Goal: Contribute content: Contribute content

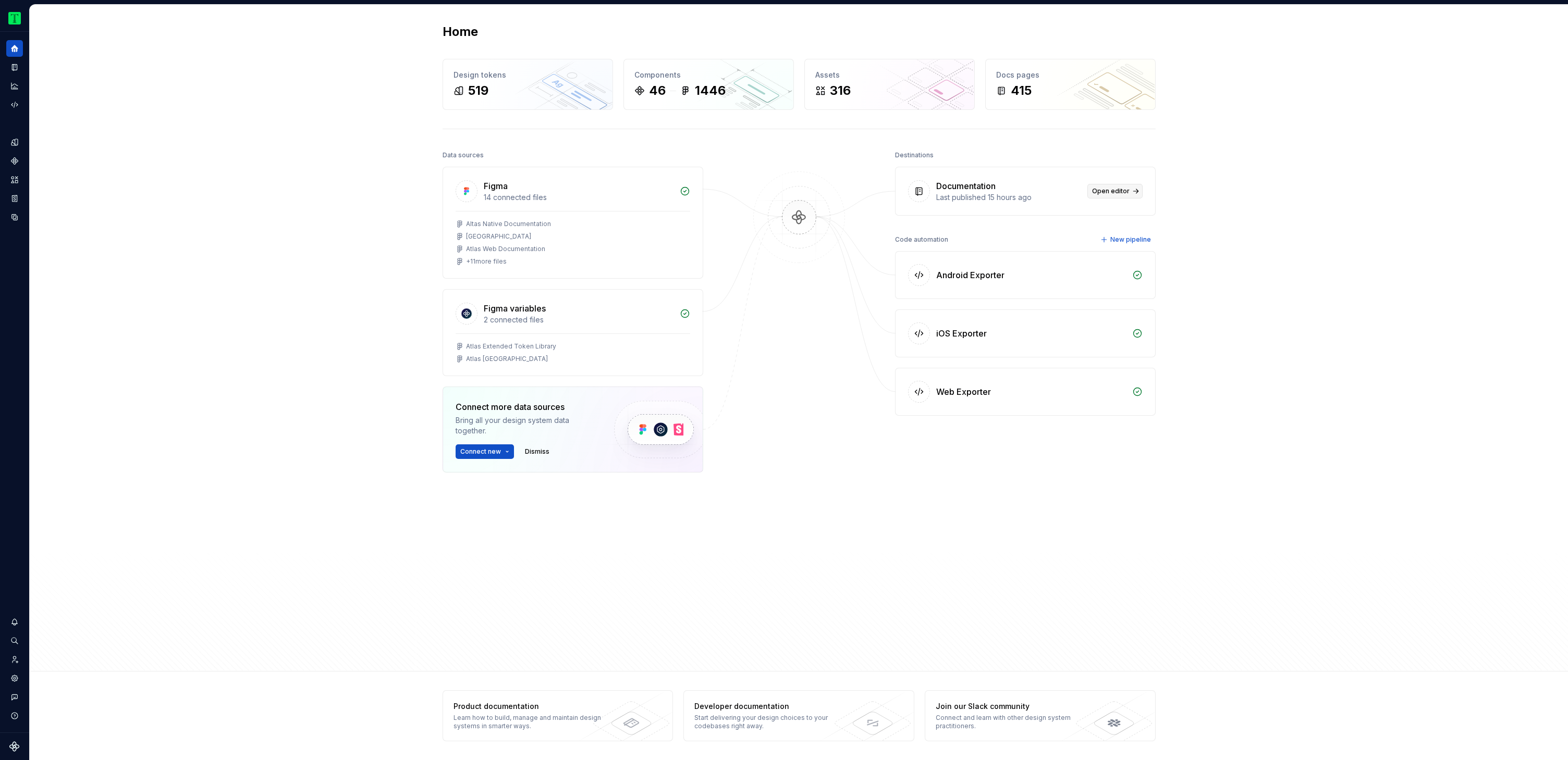
click at [1118, 192] on span "Open editor" at bounding box center [1111, 191] width 38 height 9
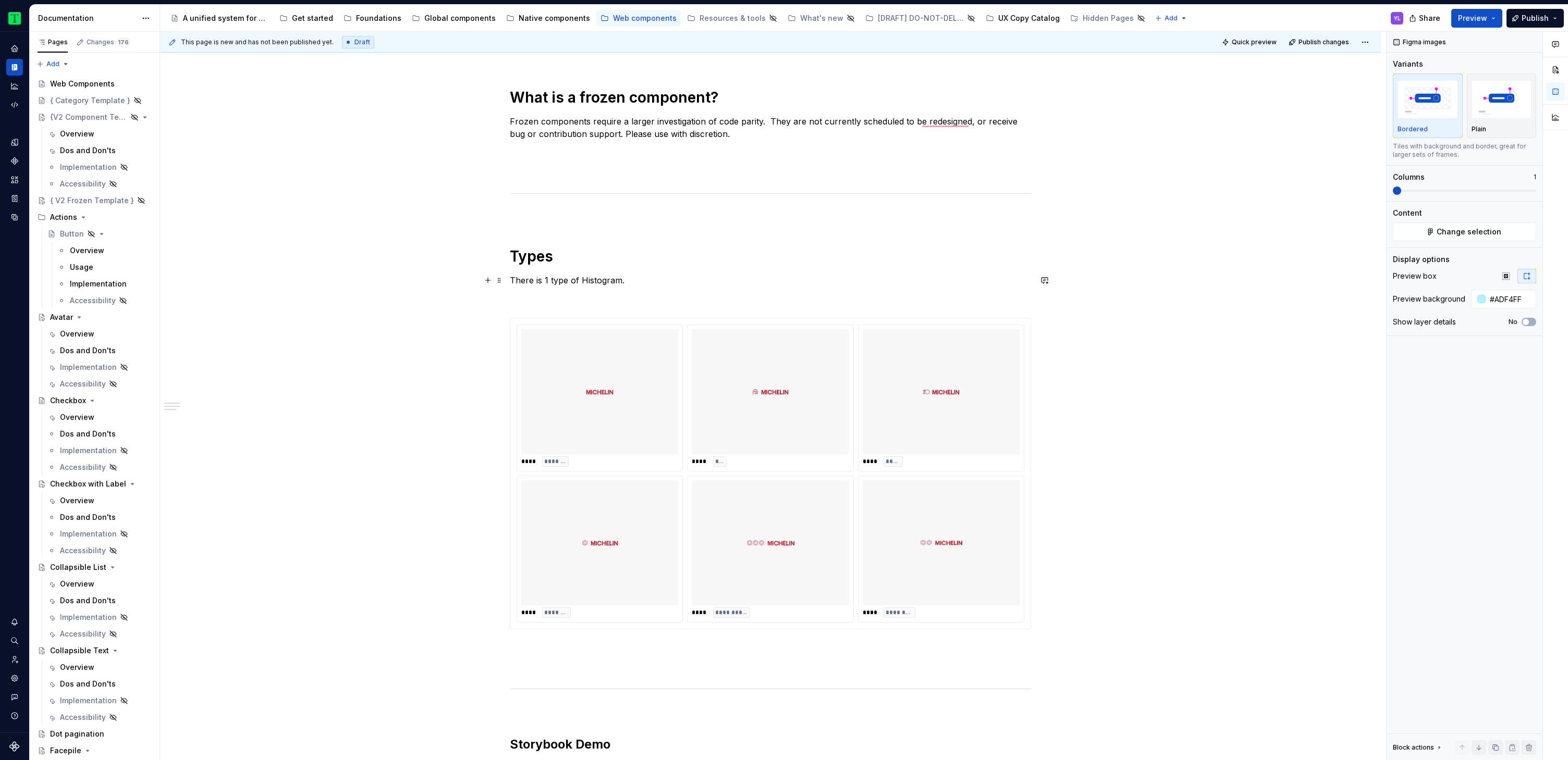
type textarea "*"
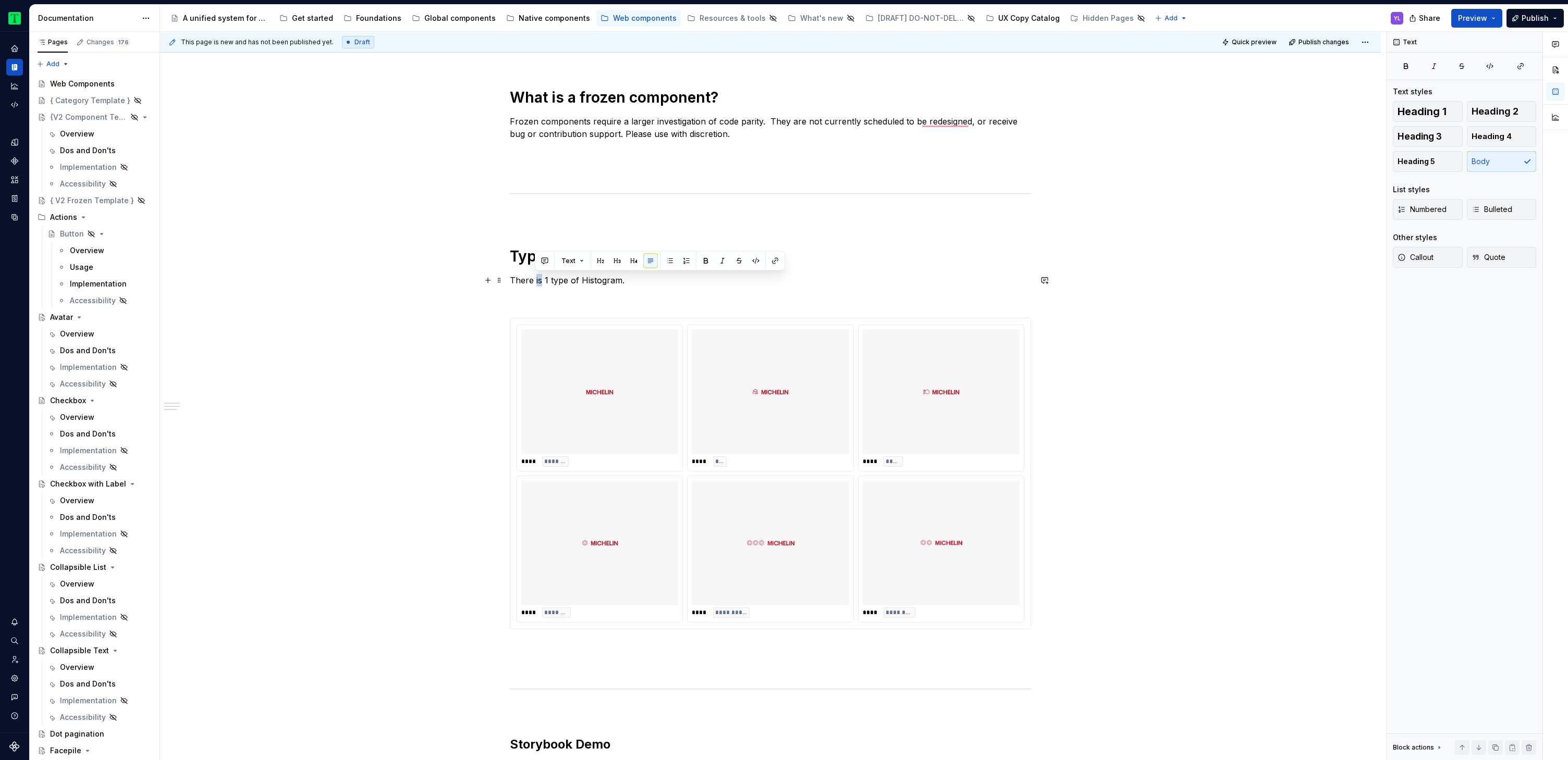
click at [541, 281] on p "There is 1 type of Histogram." at bounding box center [771, 280] width 521 height 13
click at [551, 277] on p "There are 1 type of Histogram." at bounding box center [771, 280] width 521 height 13
click at [574, 279] on p "There are 6 type of Histogram." at bounding box center [771, 280] width 521 height 13
click at [600, 280] on p "There are 6 types of Histogram." at bounding box center [771, 280] width 521 height 13
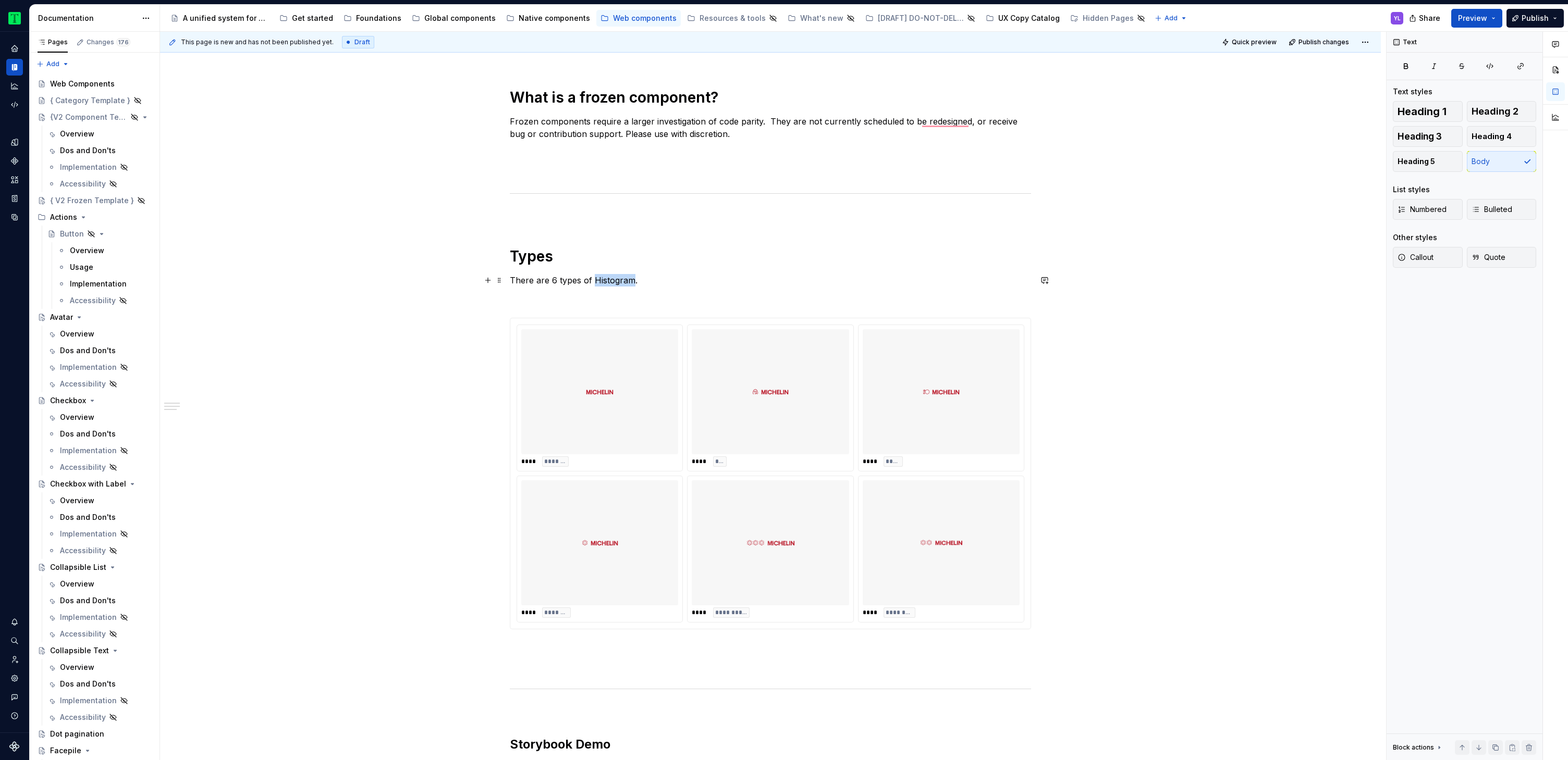
click at [600, 280] on p "There are 6 types of Histogram." at bounding box center [771, 280] width 521 height 13
click at [1231, 370] on div "**********" at bounding box center [771, 602] width 1221 height 1749
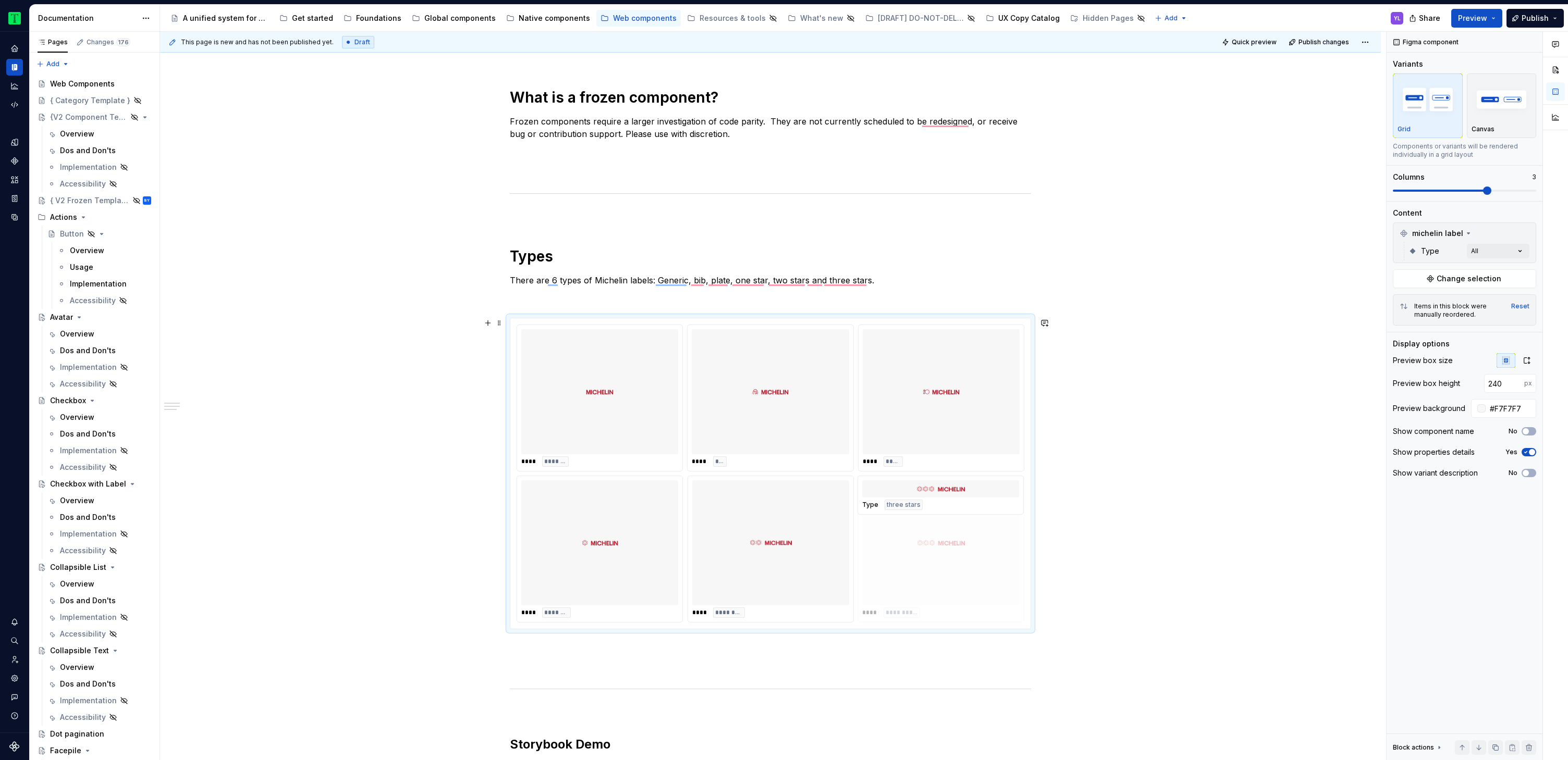
drag, startPoint x: 813, startPoint y: 525, endPoint x: 964, endPoint y: 531, distance: 151.1
click at [1182, 521] on div "**********" at bounding box center [771, 602] width 1221 height 1749
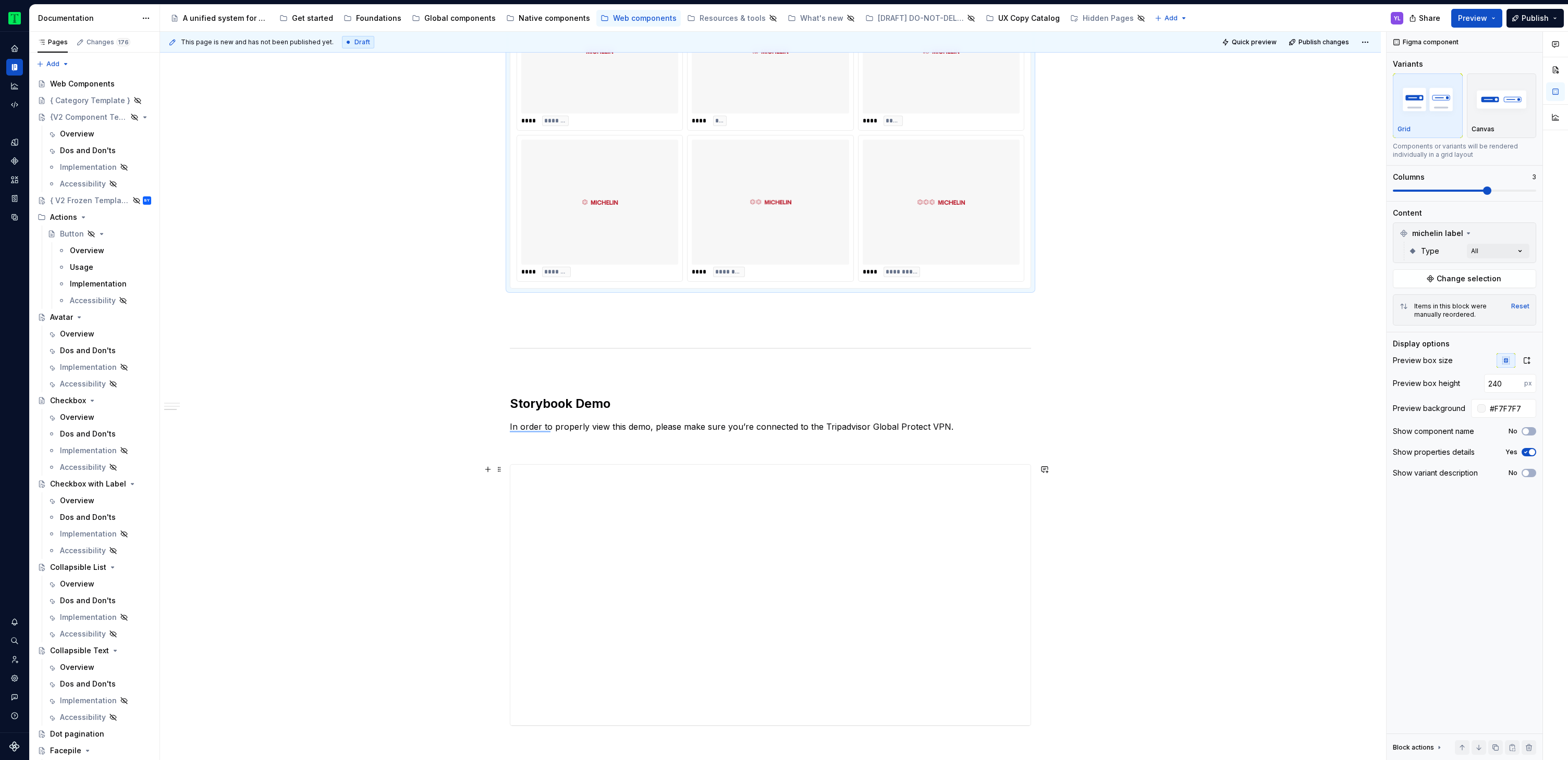
scroll to position [885, 0]
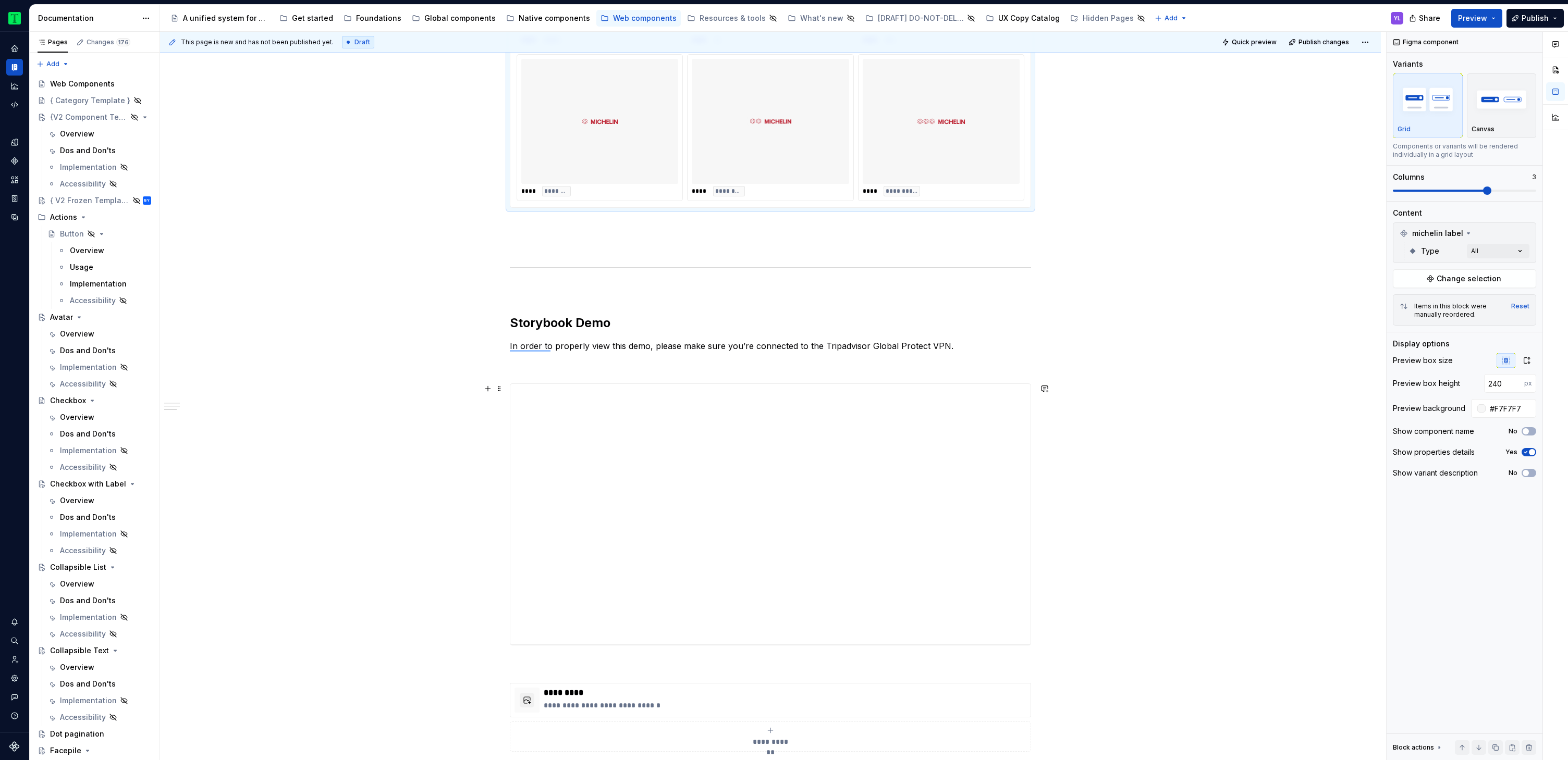
click at [1182, 521] on div "**********" at bounding box center [771, 180] width 1221 height 1749
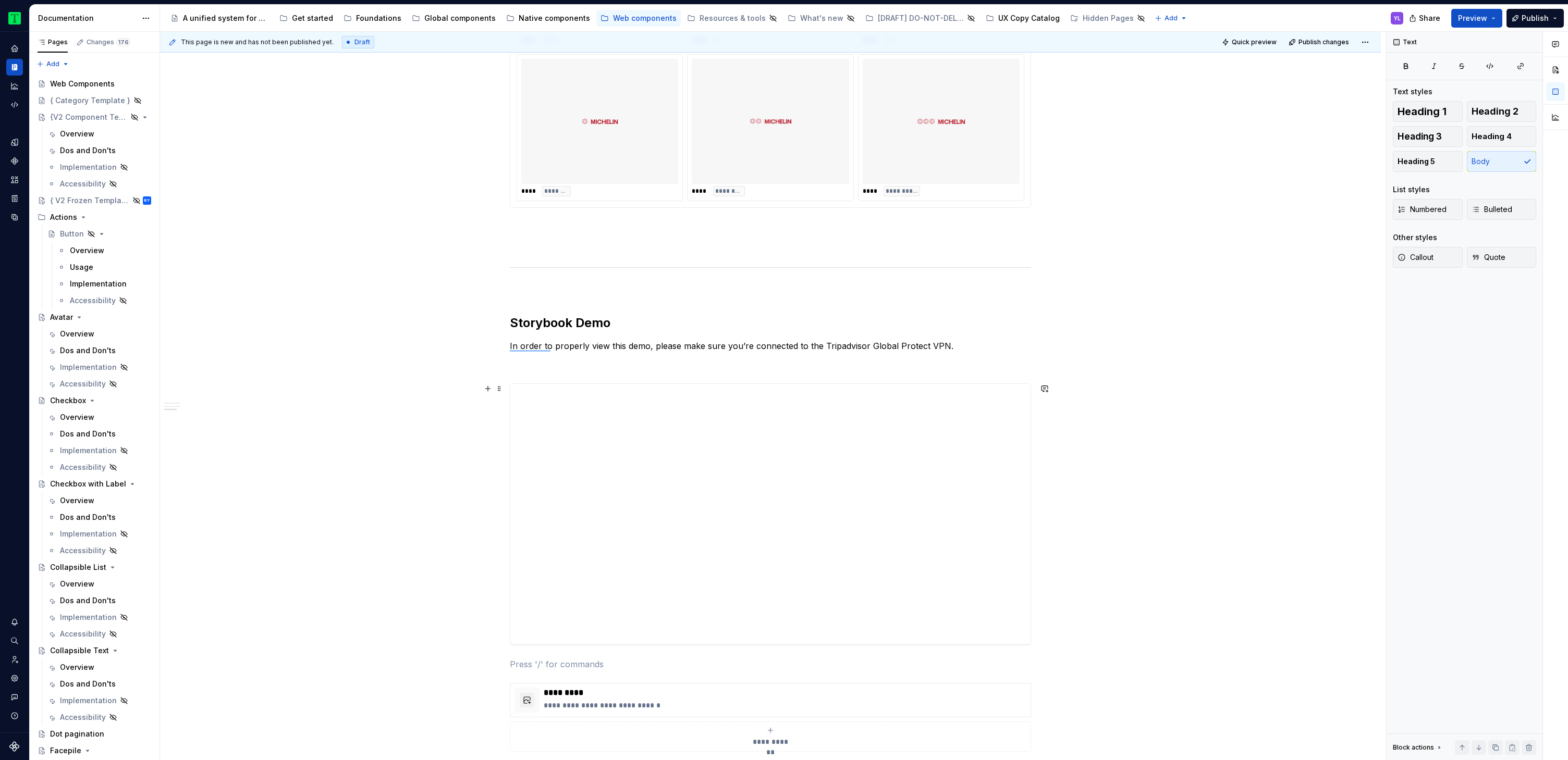
scroll to position [1044, 0]
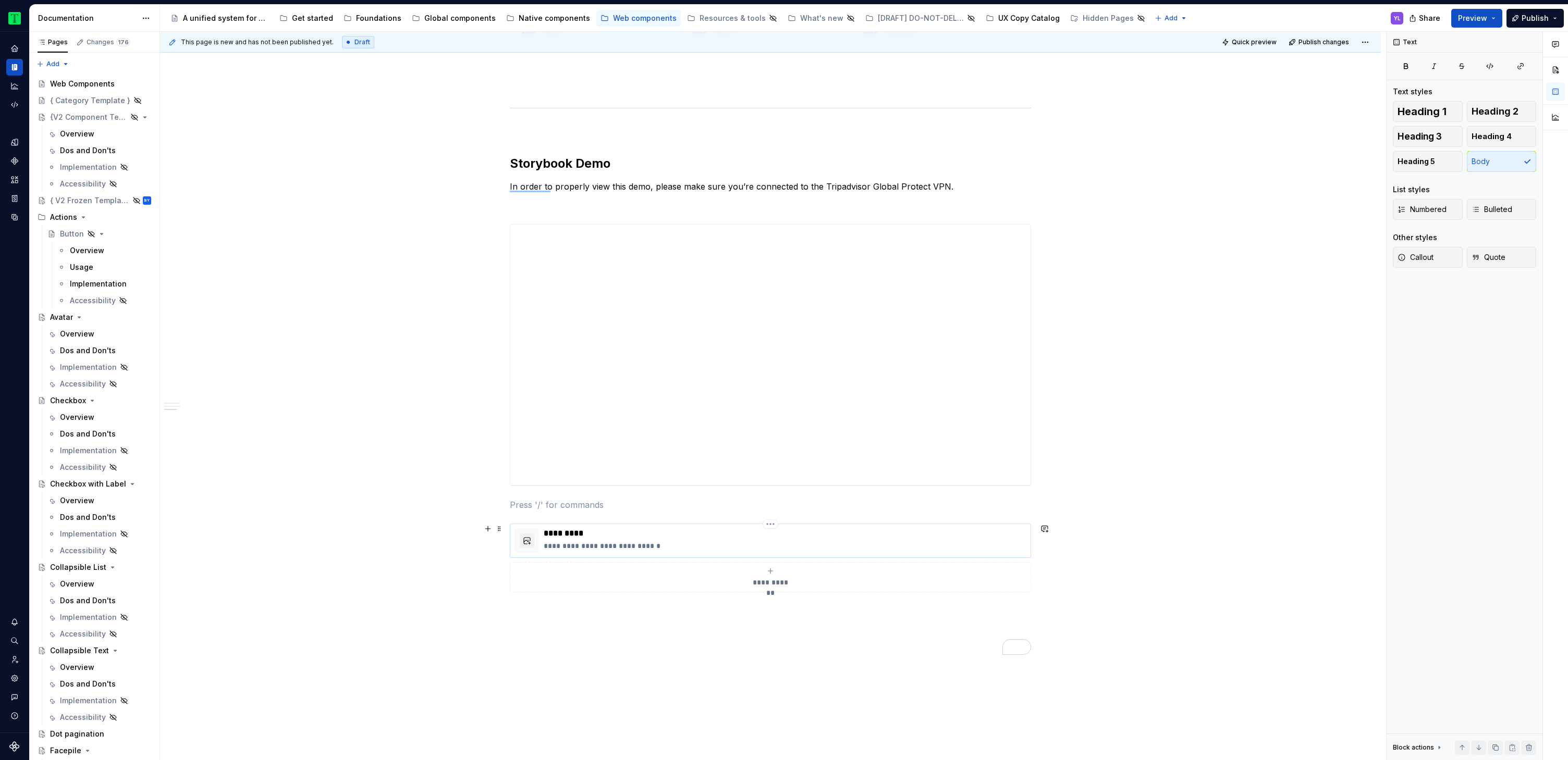
click at [760, 537] on p "*********" at bounding box center [785, 533] width 483 height 10
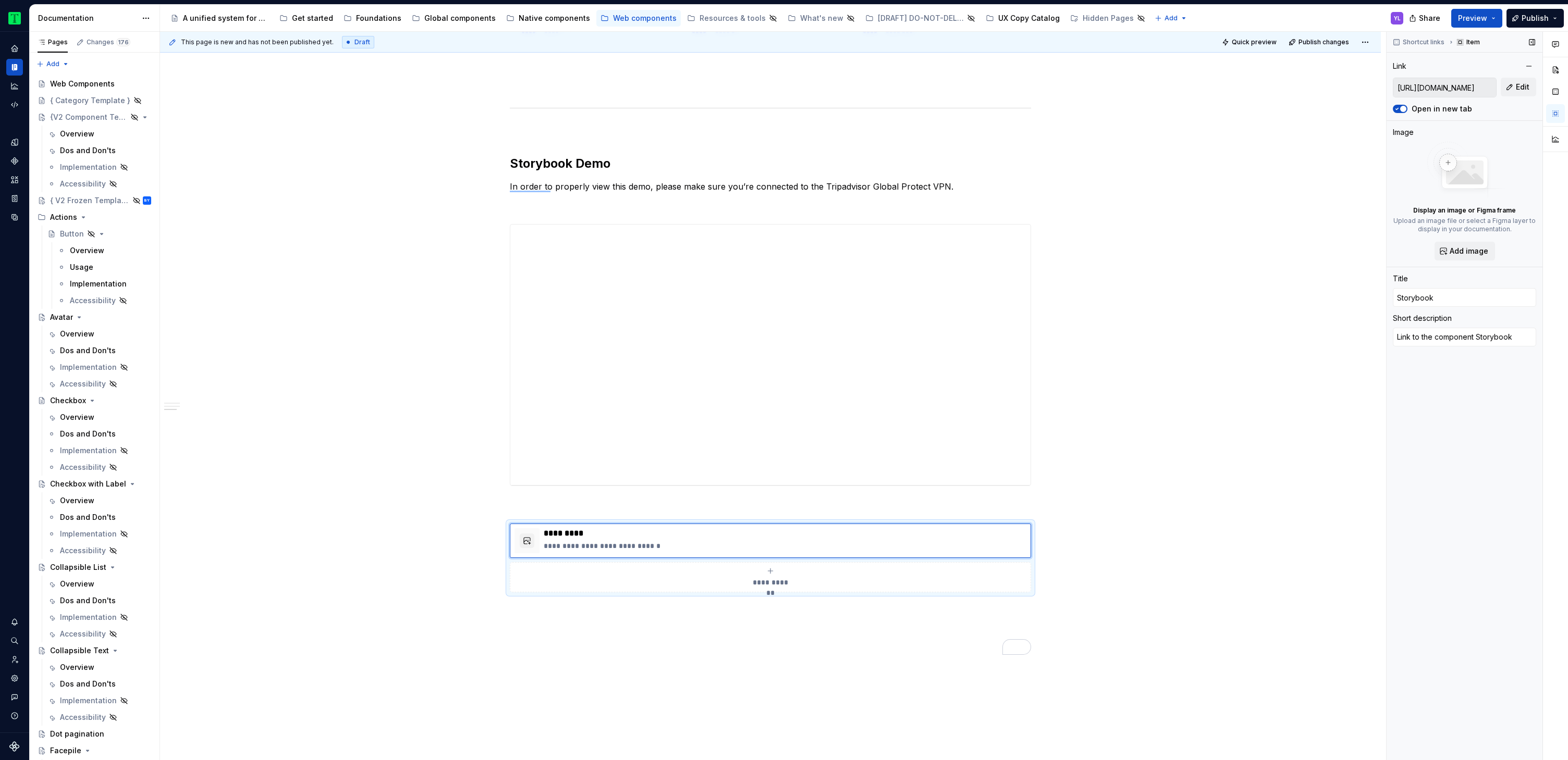
click at [1449, 85] on input "https://webml.dev.tripadvisor.com/Storybook#@ta-design-system-frozen.label_pack…" at bounding box center [1444, 87] width 103 height 19
drag, startPoint x: 1444, startPoint y: 88, endPoint x: 1523, endPoint y: 82, distance: 79.2
click at [1523, 82] on div "https://webml.dev.tripadvisor.com/Storybook#@ta-design-system-frozen.label_pack…" at bounding box center [1465, 88] width 144 height 20
click at [1177, 492] on div "**********" at bounding box center [771, 21] width 1221 height 1749
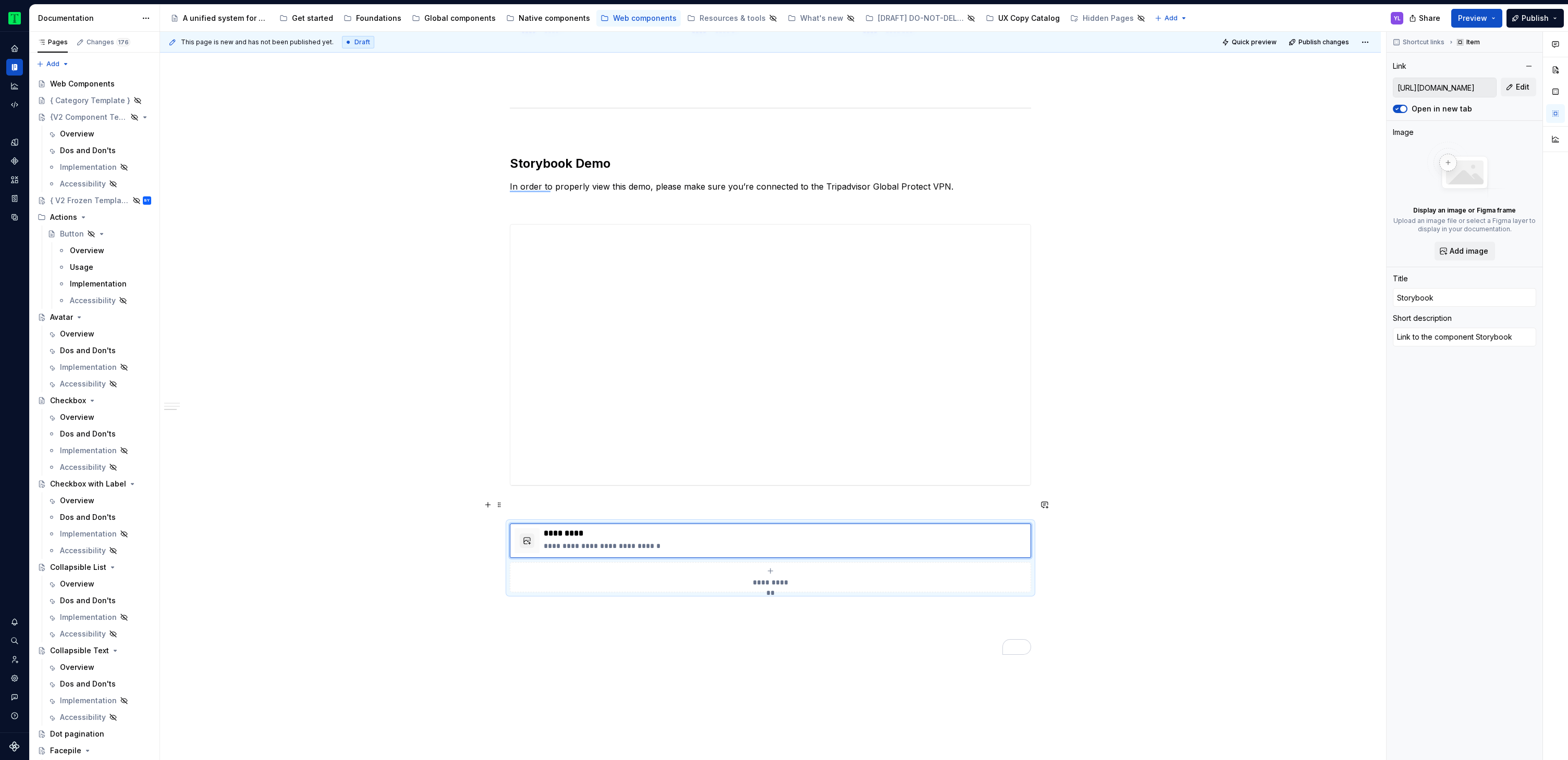
scroll to position [0, 0]
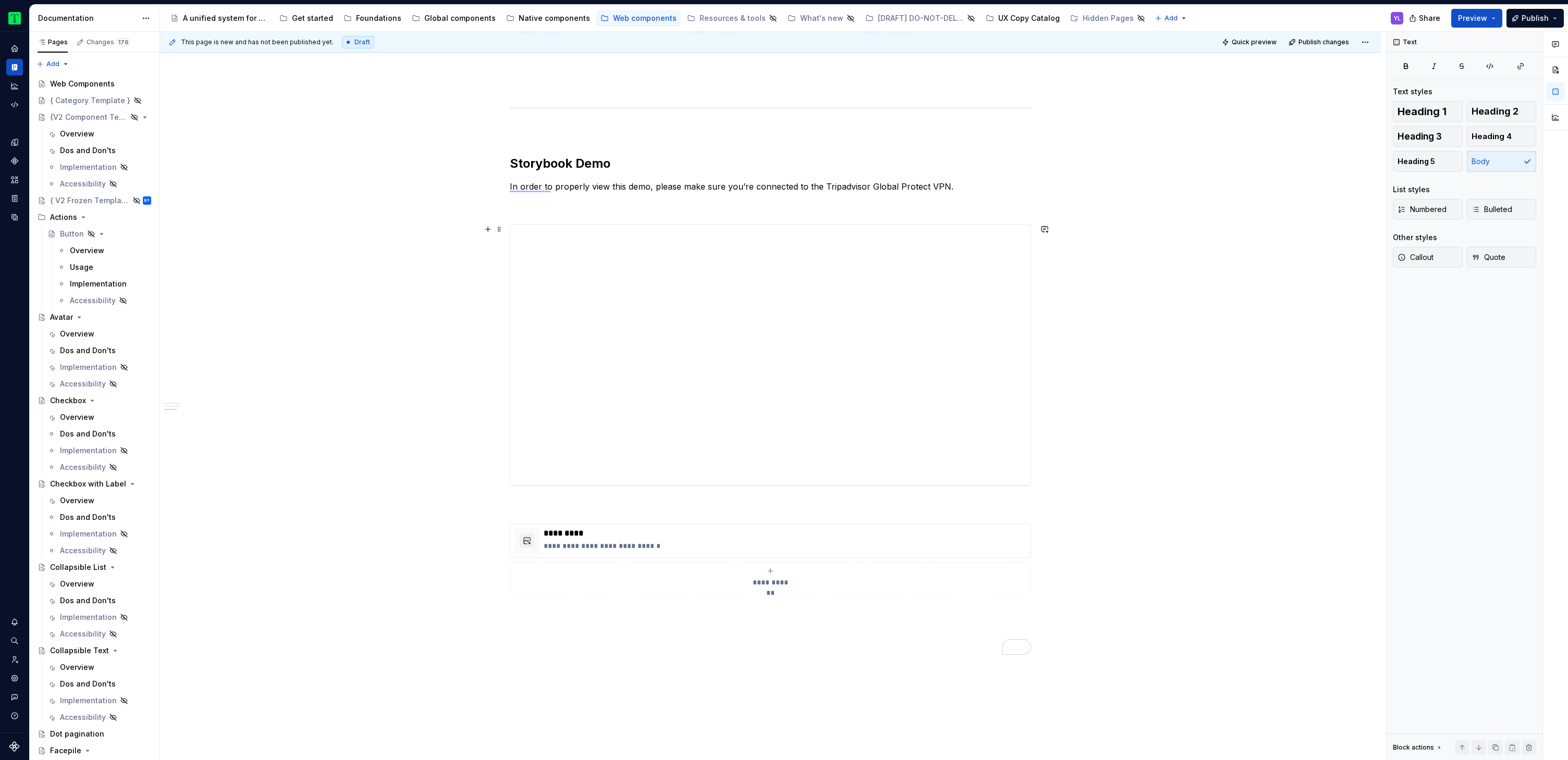
click at [1211, 465] on div "**********" at bounding box center [771, 21] width 1221 height 1749
click at [1265, 47] on button "Quick preview" at bounding box center [1250, 42] width 63 height 15
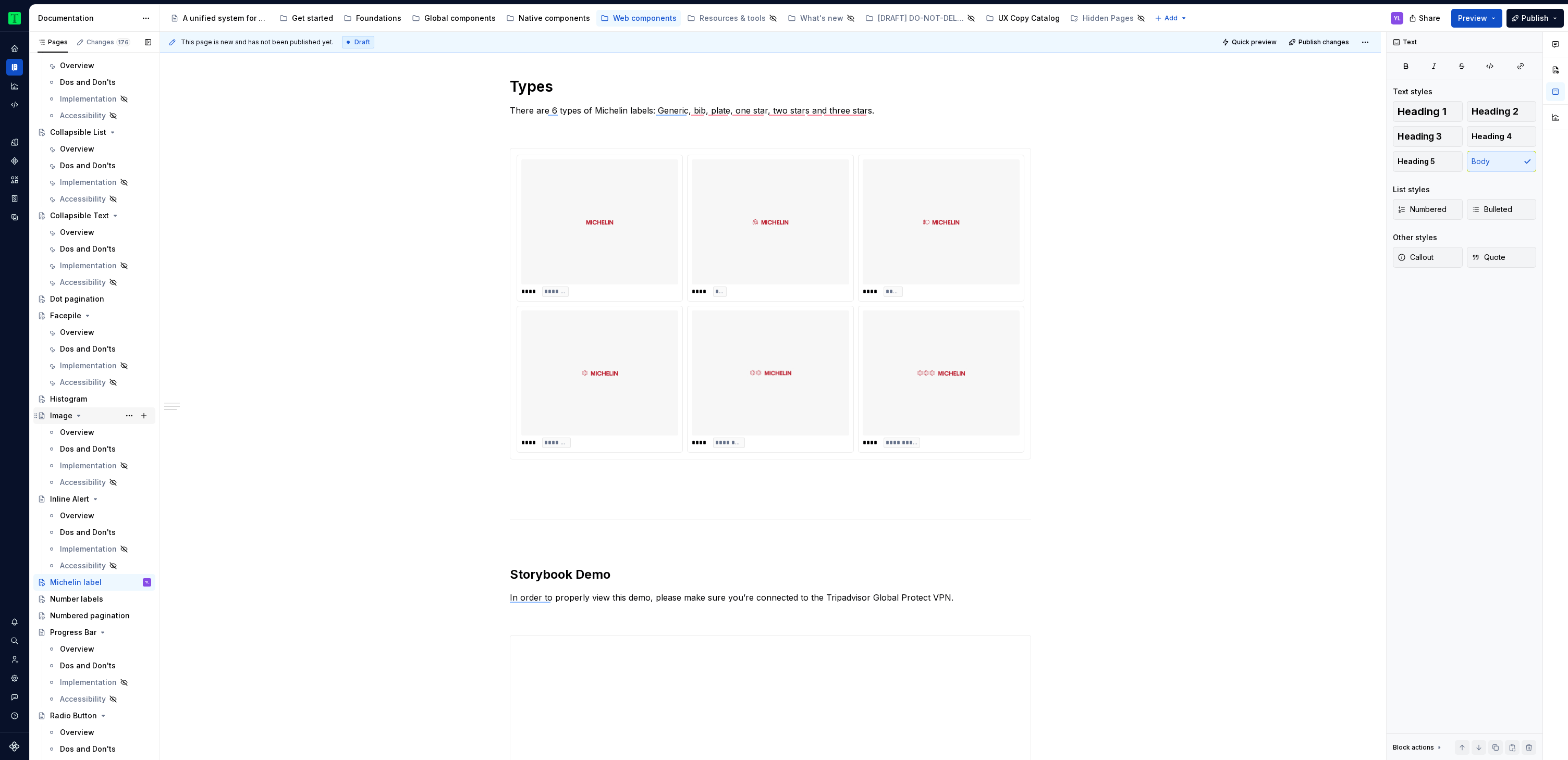
scroll to position [575, 0]
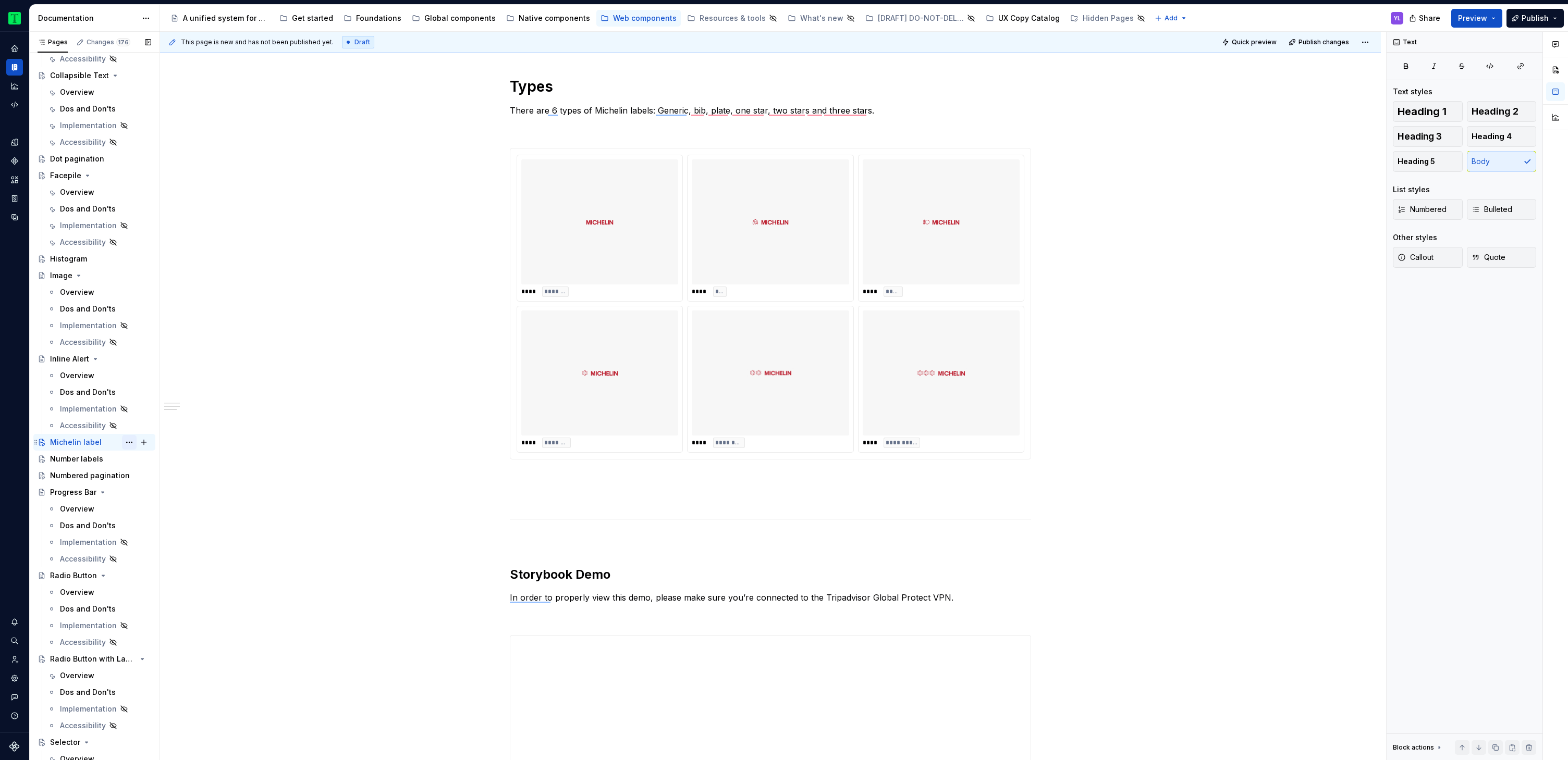
click at [125, 442] on button "Page tree" at bounding box center [129, 442] width 15 height 15
click at [160, 477] on div "Duplicate page" at bounding box center [187, 477] width 102 height 10
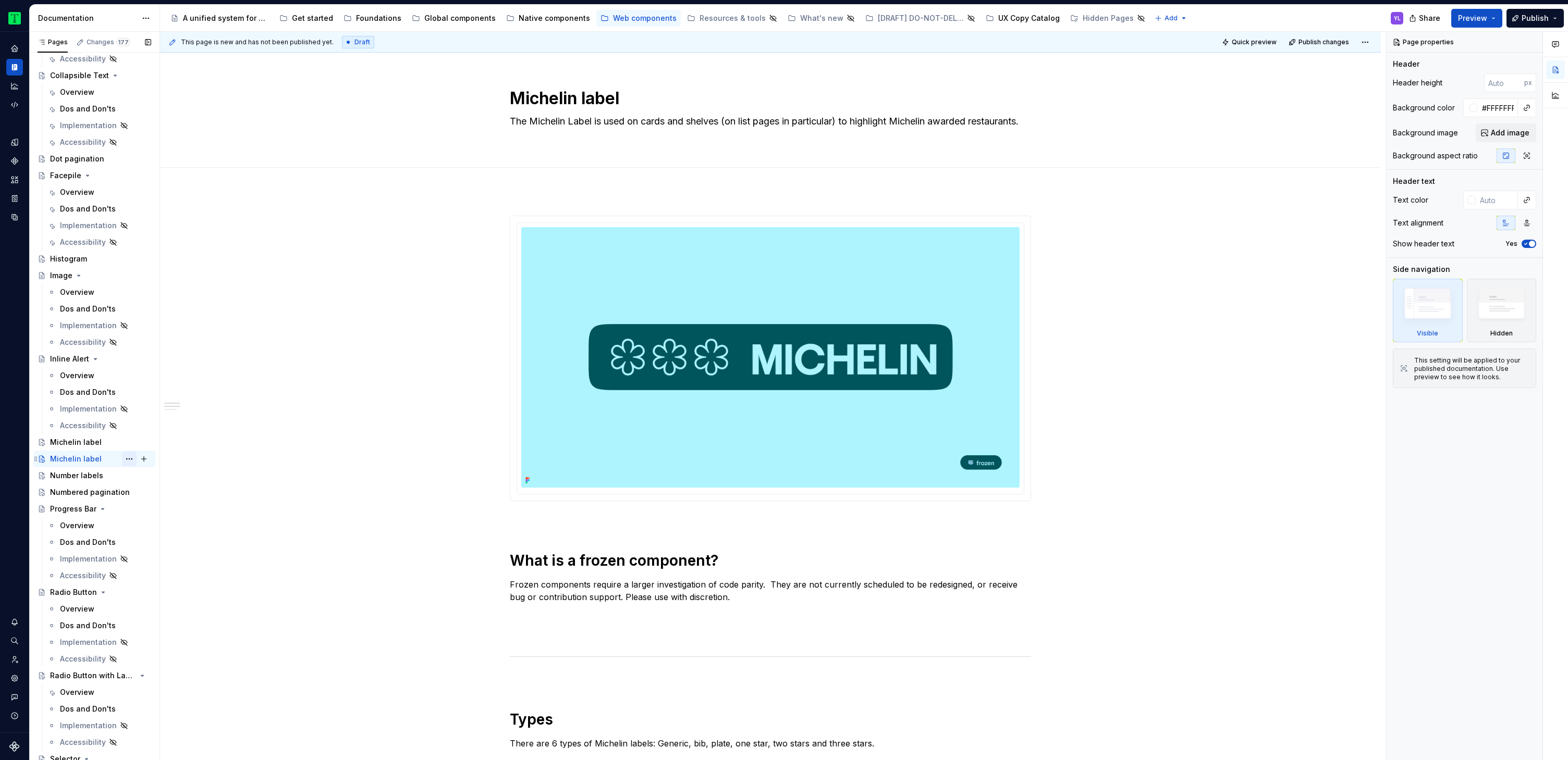
click at [124, 458] on button "Page tree" at bounding box center [129, 459] width 15 height 15
type textarea "*"
click at [166, 479] on div "Rename page" at bounding box center [187, 477] width 102 height 10
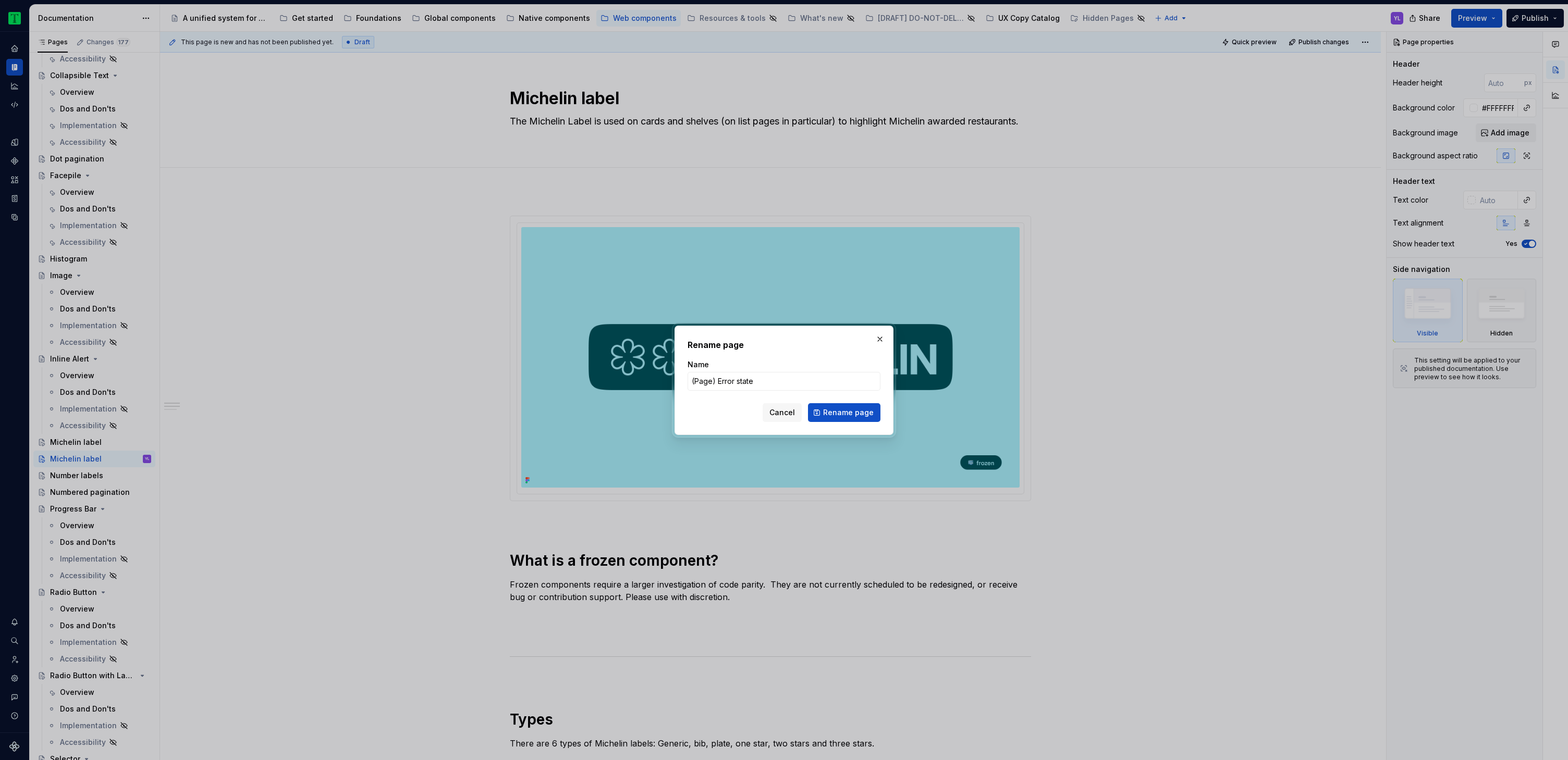
type input "(Page) Error states"
click at [847, 412] on span "Rename page" at bounding box center [848, 413] width 51 height 10
type textarea "*"
type textarea "(Page) Error states"
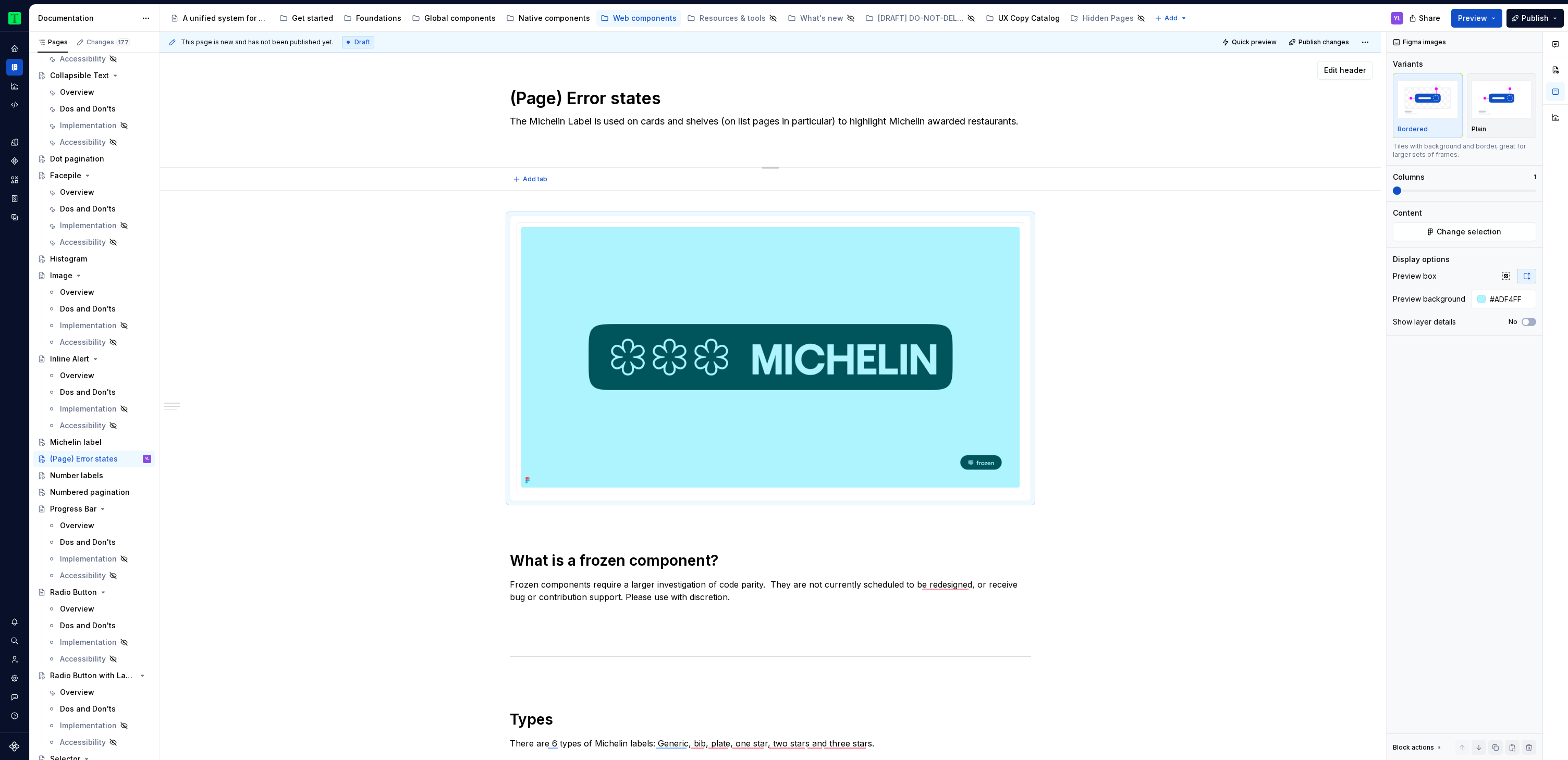
click at [625, 124] on textarea "The Michelin Label is used on cards and shelves (on list pages in particular) t…" at bounding box center [768, 128] width 521 height 29
click at [586, 122] on textarea "The Michelin Label is used on cards and shelves (on list pages in particular) t…" at bounding box center [768, 128] width 521 height 29
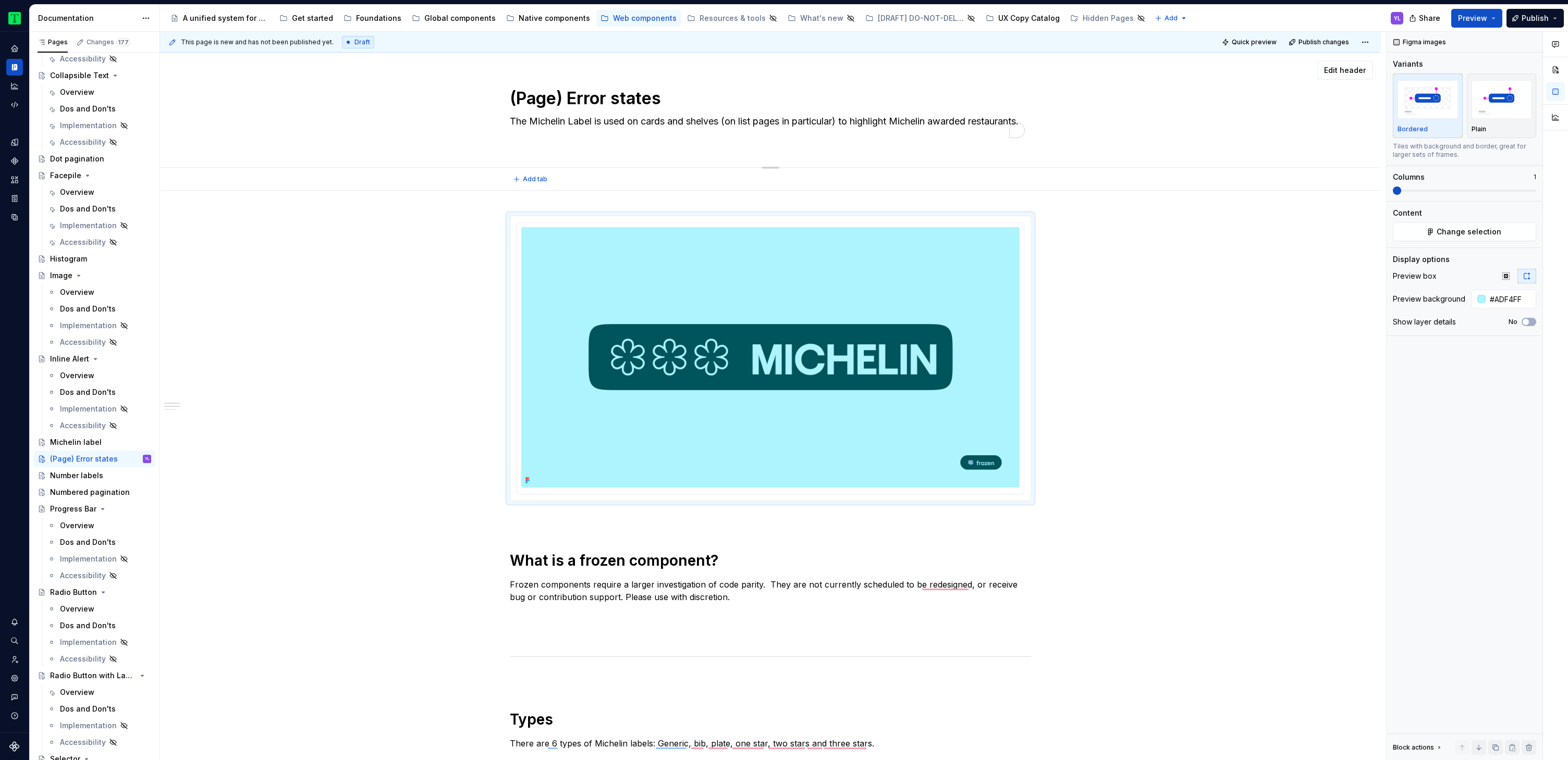
click at [586, 122] on textarea "The Michelin Label is used on cards and shelves (on list pages in particular) t…" at bounding box center [768, 128] width 521 height 29
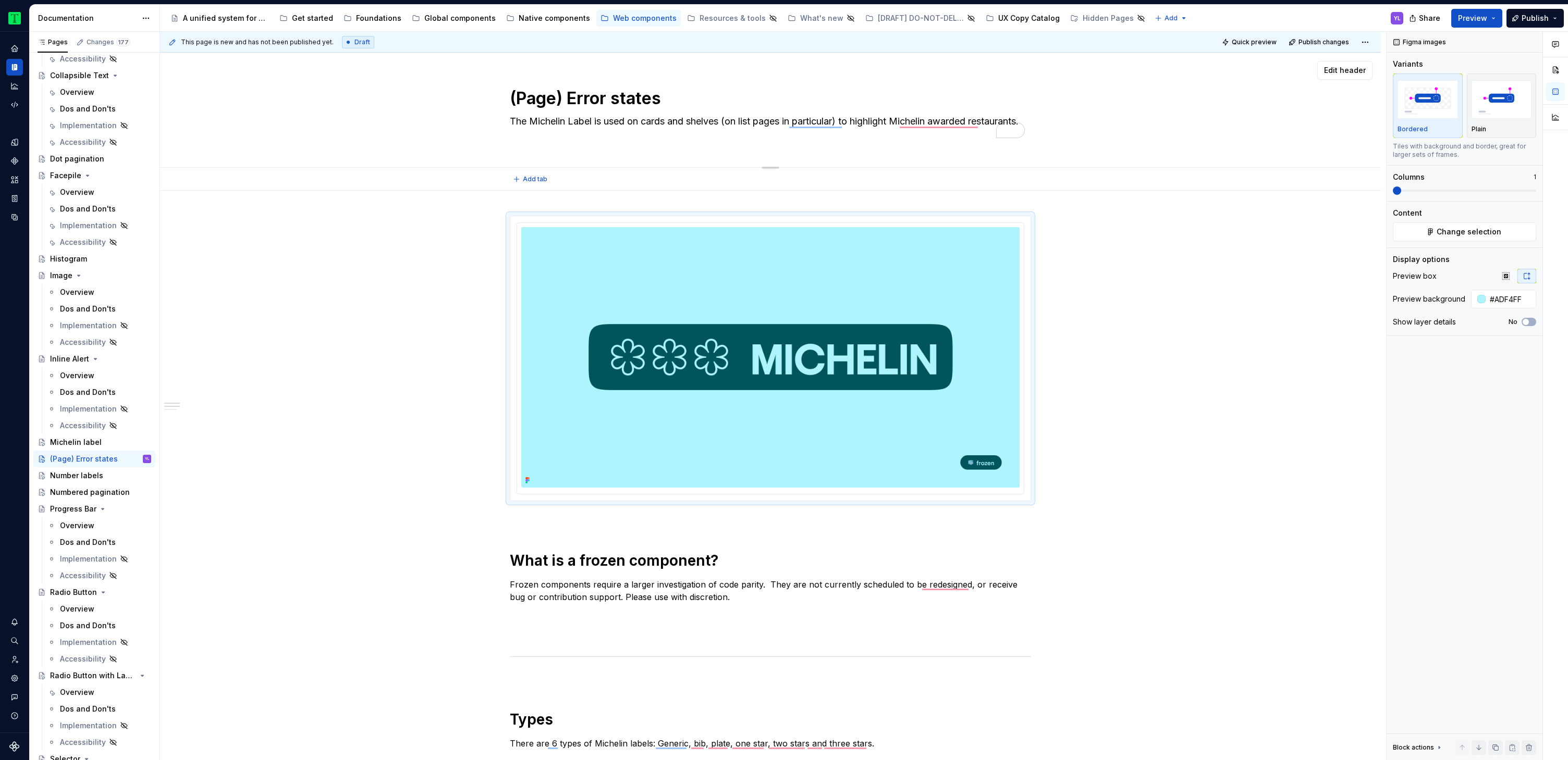
click at [557, 133] on textarea "The Michelin Label is used on cards and shelves (on list pages in particular) t…" at bounding box center [768, 128] width 521 height 29
drag, startPoint x: 567, startPoint y: 134, endPoint x: 478, endPoint y: 111, distance: 91.9
click at [478, 111] on div "(Page) Error states The Michelin Label is used on cards and shelves (on list pa…" at bounding box center [770, 110] width 1138 height 114
paste textarea "An Error State occur when the system fails to complete an expected action. The …"
type textarea "*"
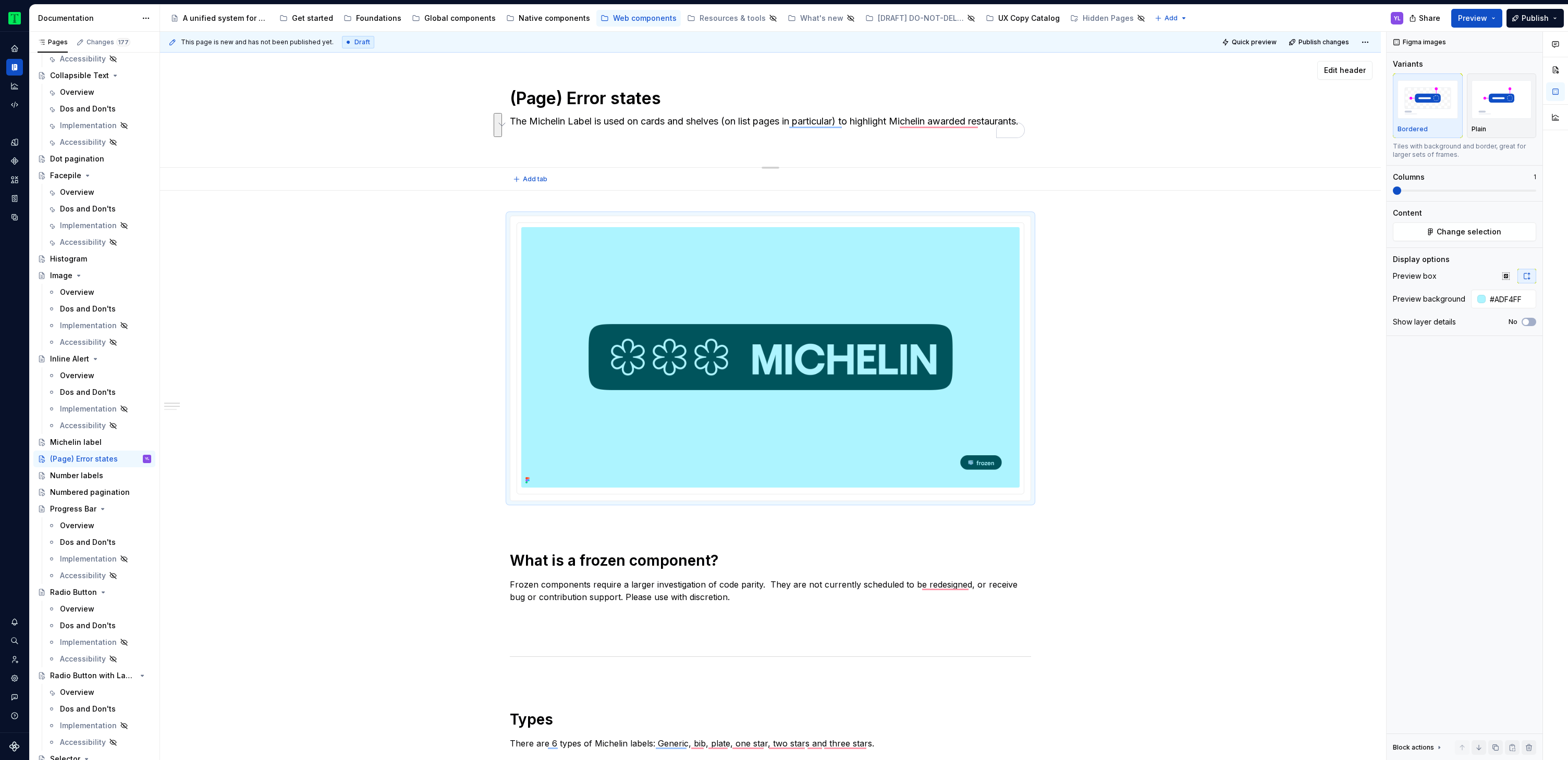
type textarea "An Error State occur when the system fails to complete an expected action. The …"
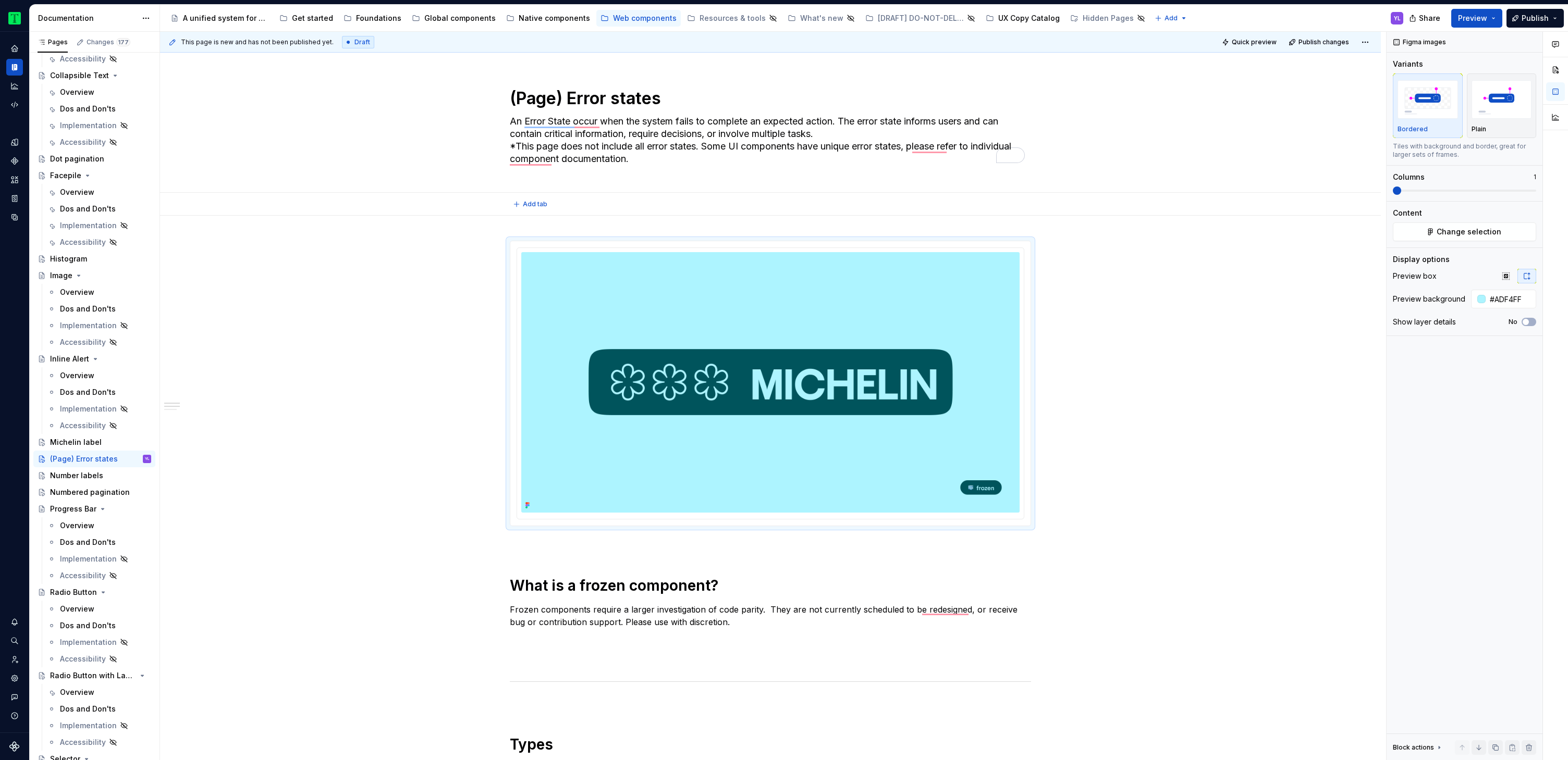
type textarea "*"
type textarea "An Error State occur when the system fails to complete an expected action. The …"
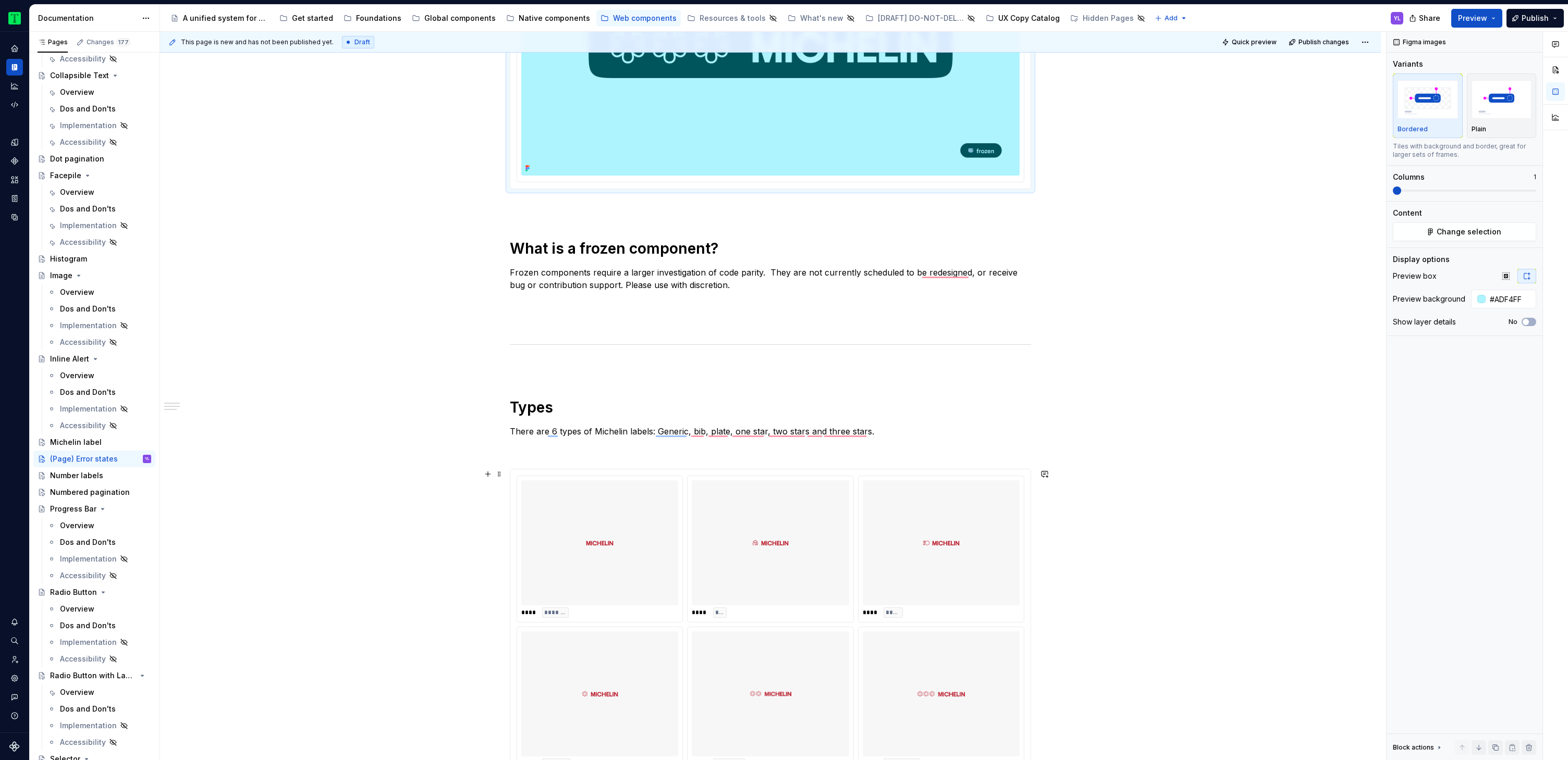
scroll to position [504, 0]
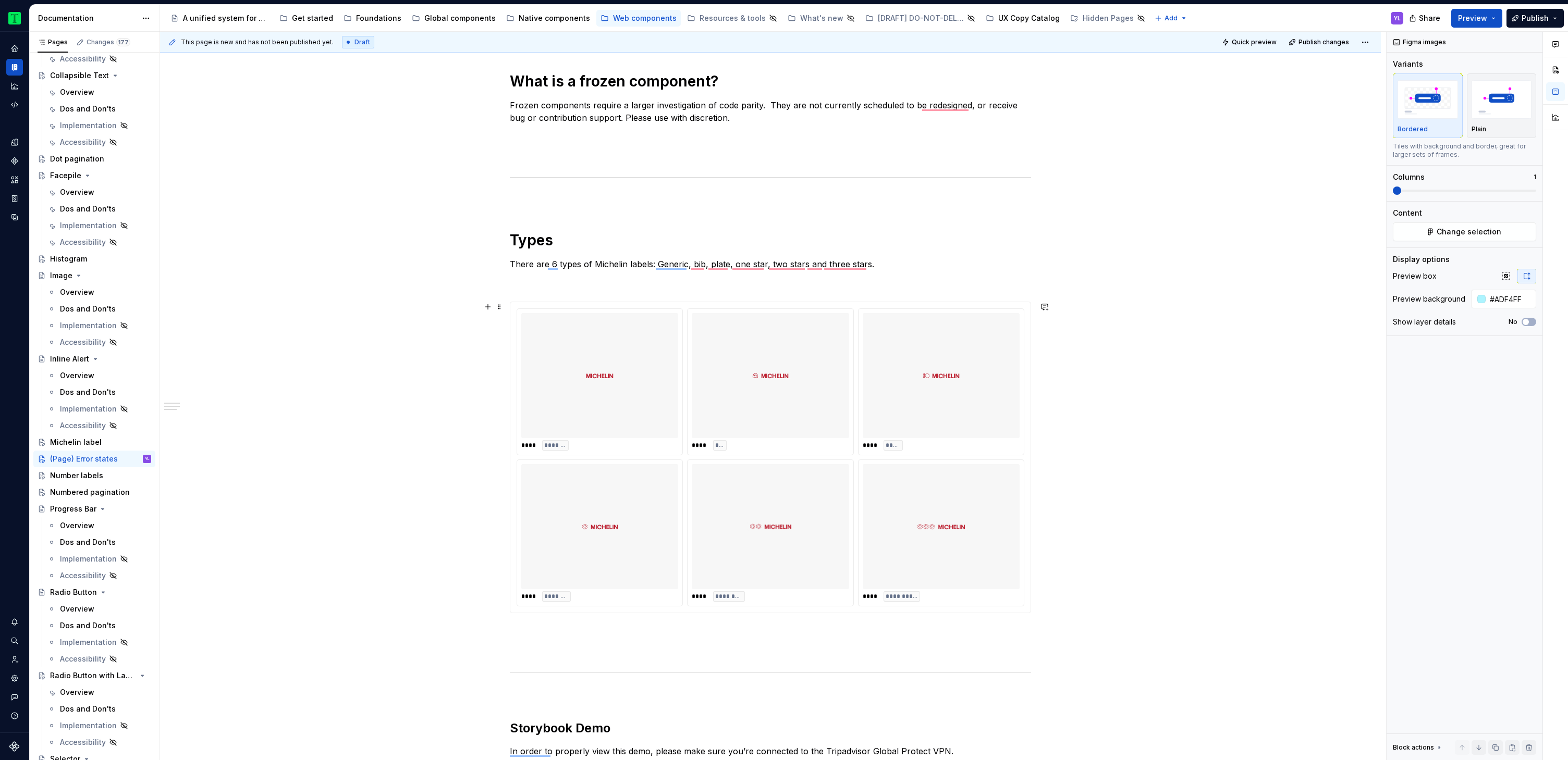
click at [842, 417] on div "To enrich screen reader interactions, please activate Accessibility in Grammarl…" at bounding box center [770, 376] width 157 height 125
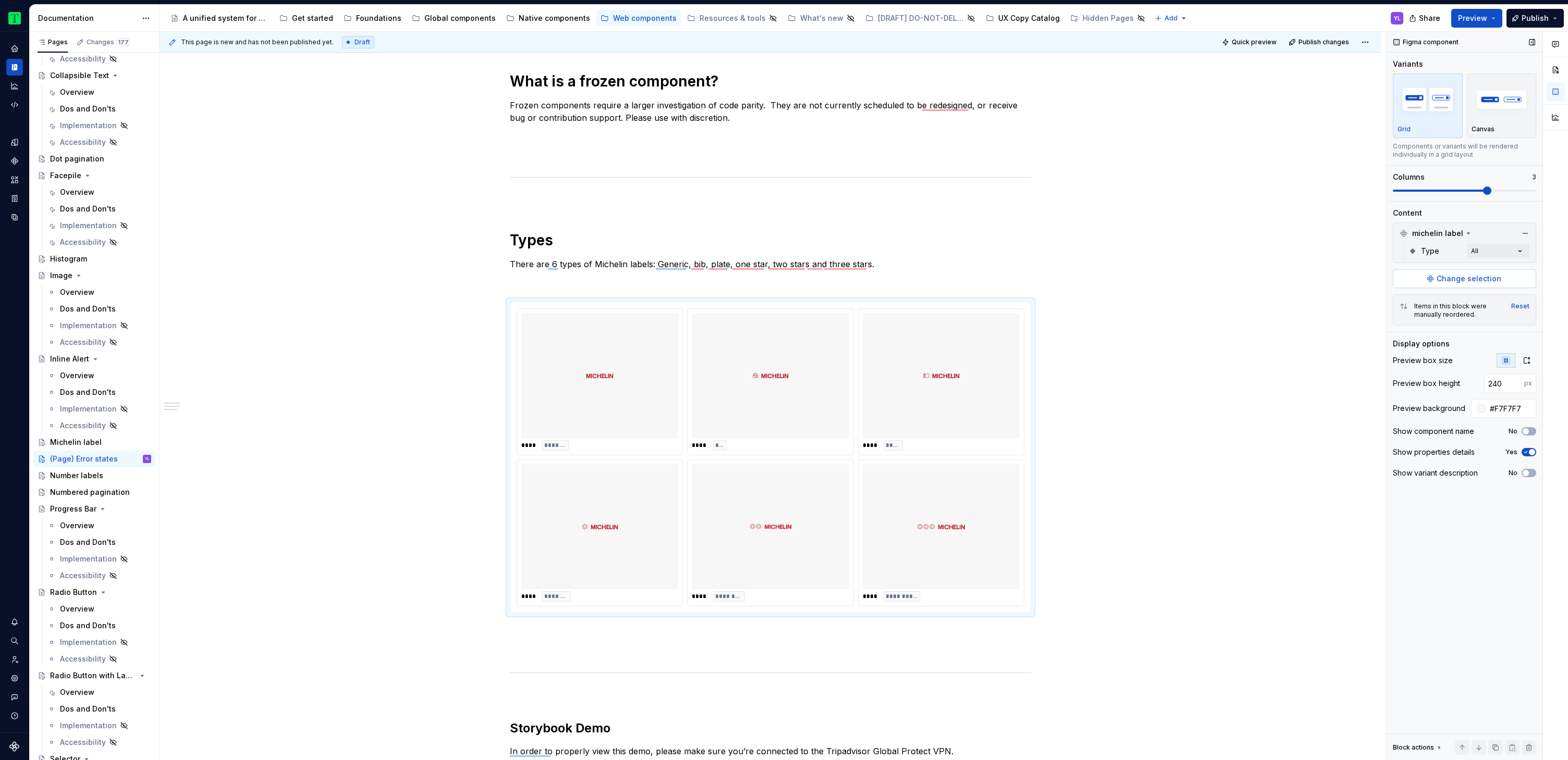
click at [1461, 281] on span "Change selection" at bounding box center [1469, 279] width 65 height 10
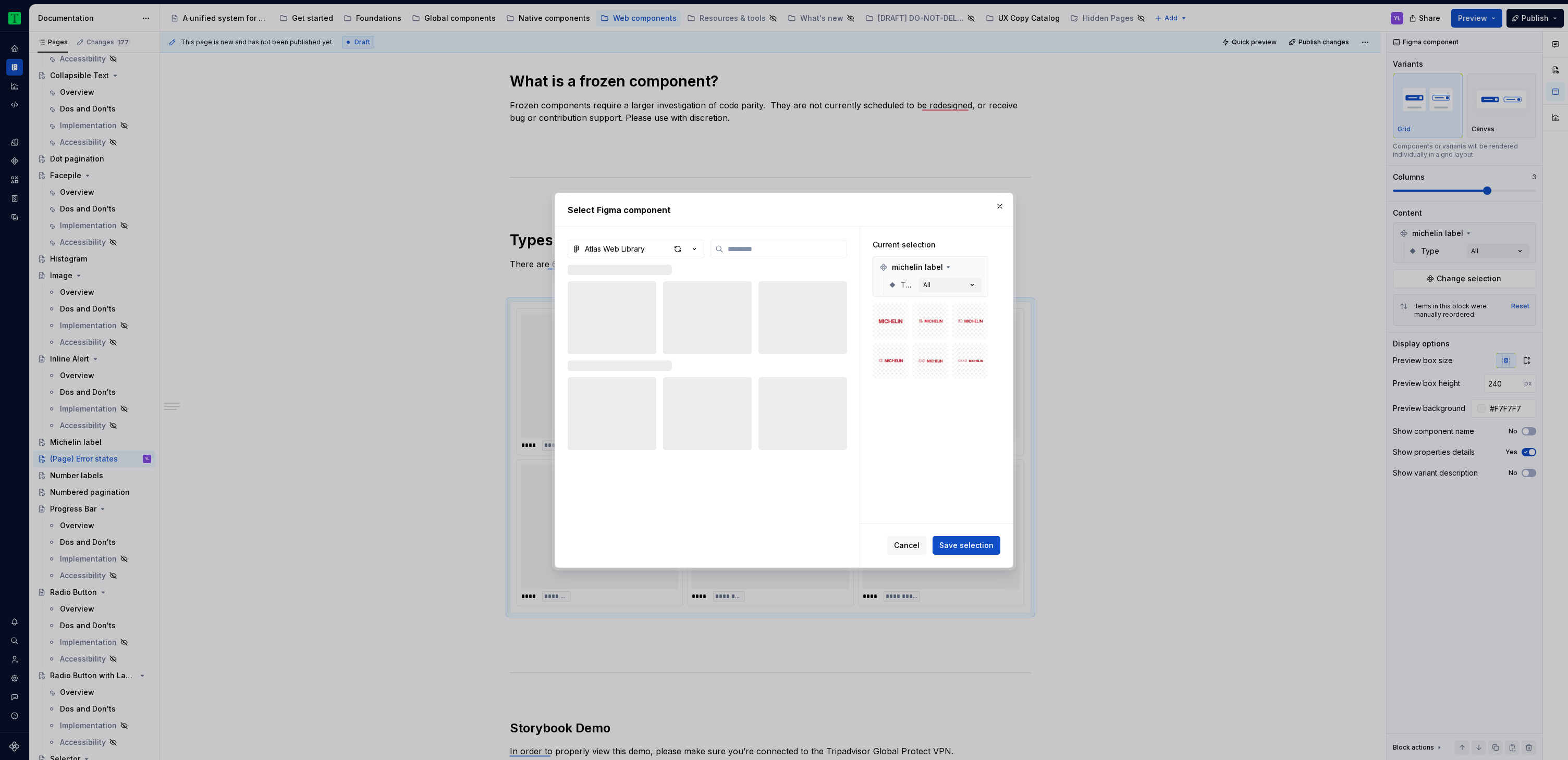
type textarea "*"
click at [777, 249] on input "search" at bounding box center [785, 249] width 123 height 10
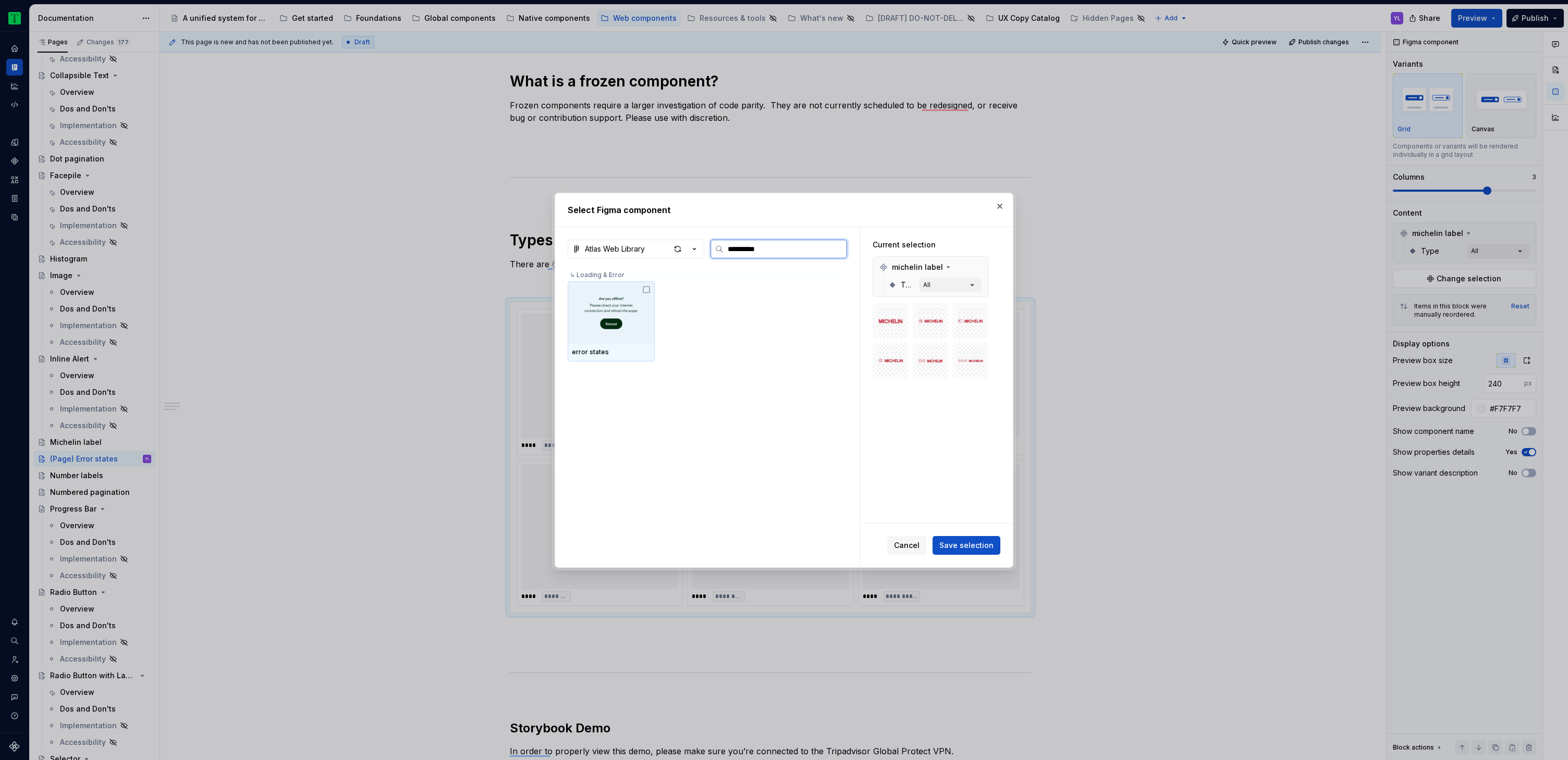
type input "**********"
click at [644, 289] on icon at bounding box center [646, 290] width 9 height 9
click at [979, 264] on button "button" at bounding box center [978, 267] width 15 height 15
click at [971, 545] on span "Save selection" at bounding box center [966, 545] width 54 height 10
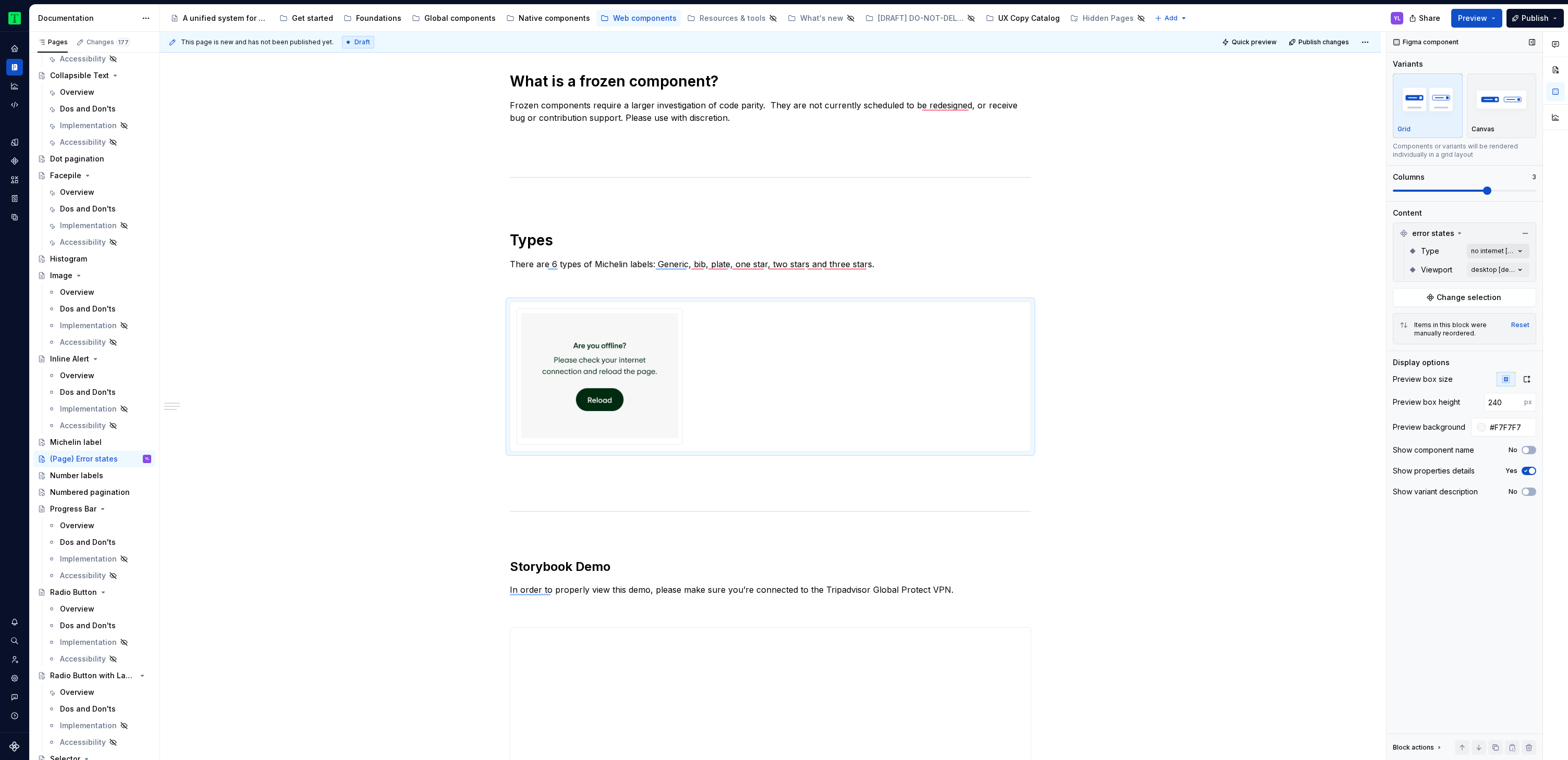
click at [1506, 248] on div "Comments Open comments No comments yet Select ‘Comment’ from the block context …" at bounding box center [1477, 396] width 181 height 729
click at [1517, 270] on button "button" at bounding box center [1516, 270] width 15 height 9
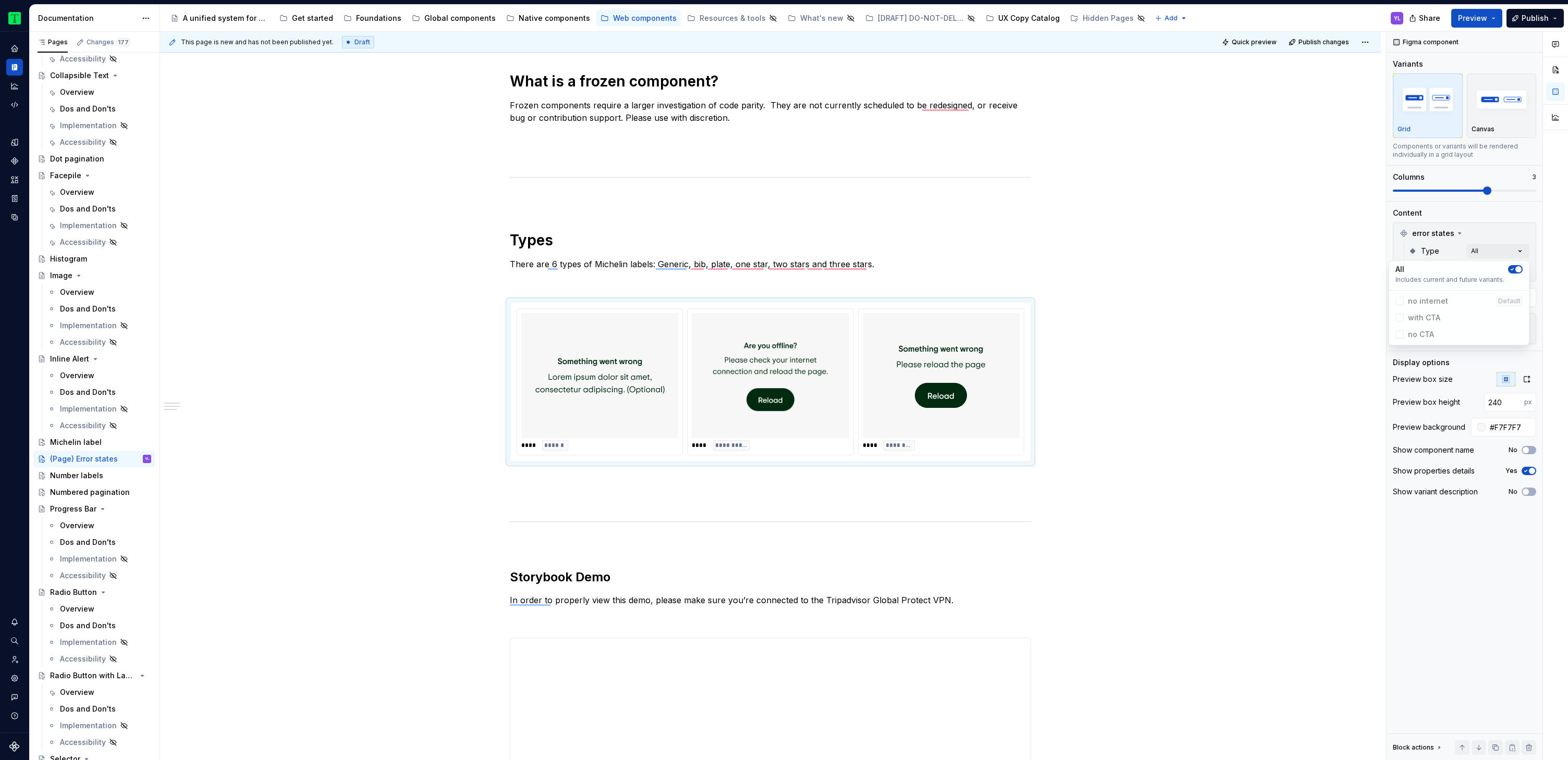
click at [1506, 226] on div "Comments Open comments No comments yet Select ‘Comment’ from the block context …" at bounding box center [1477, 396] width 181 height 729
click at [1508, 272] on div "Comments Open comments No comments yet Select ‘Comment’ from the block context …" at bounding box center [1477, 396] width 181 height 729
click at [1516, 288] on button "button" at bounding box center [1516, 288] width 15 height 9
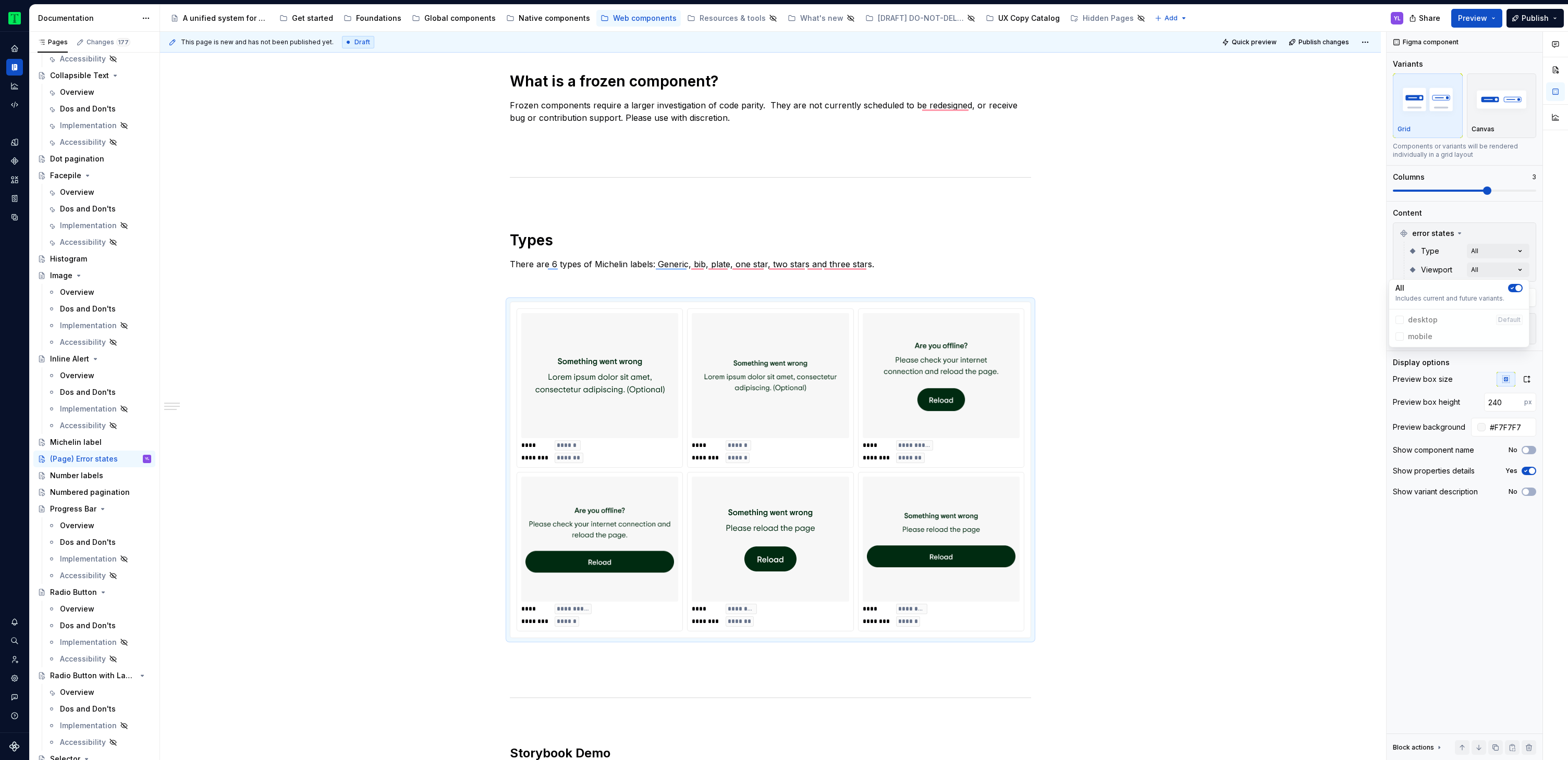
click at [1246, 272] on html "Tripadvisor YL Design system data Documentation Accessibility guide for tree Pa…" at bounding box center [784, 380] width 1568 height 760
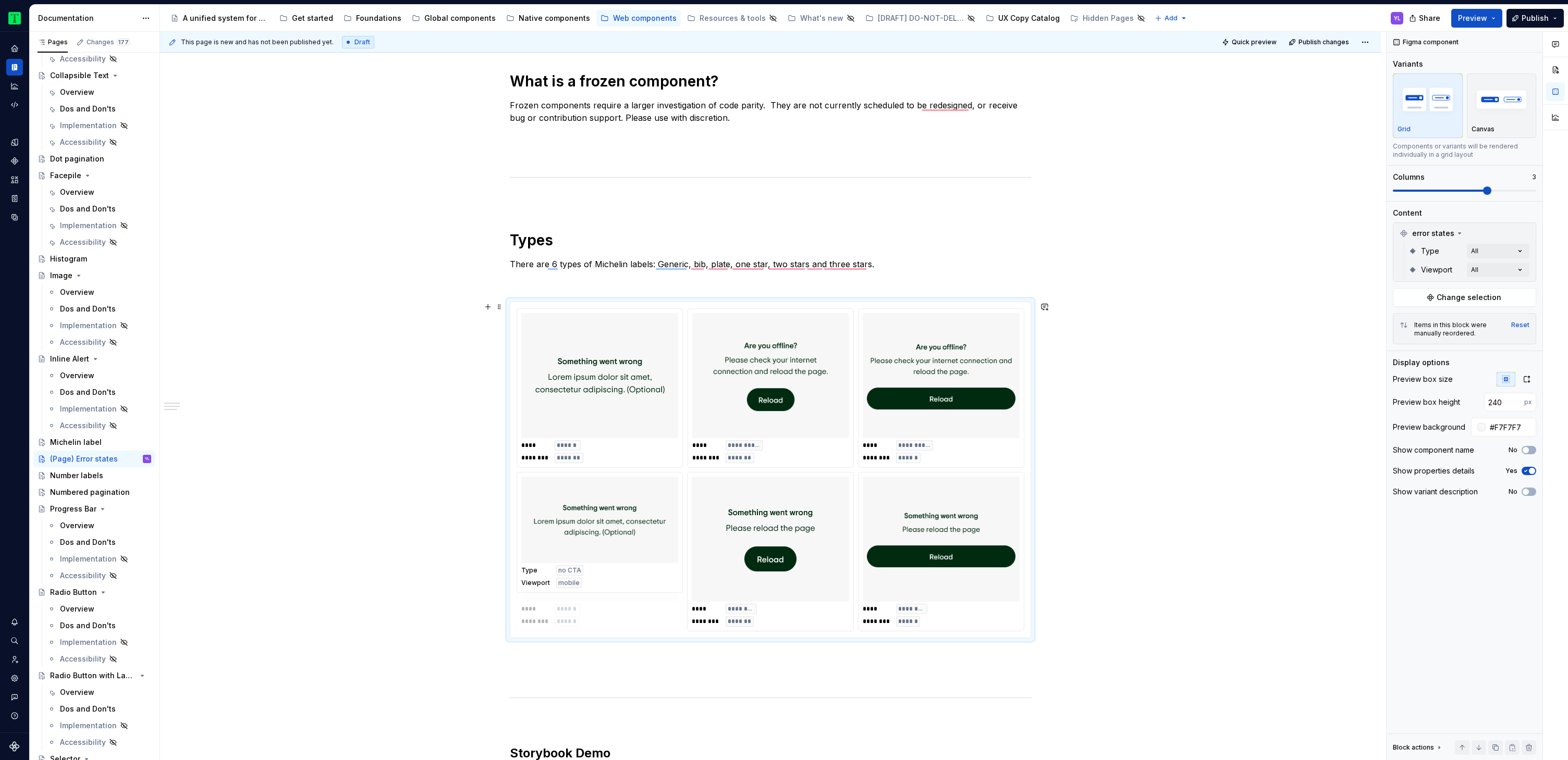
drag, startPoint x: 757, startPoint y: 445, endPoint x: 634, endPoint y: 574, distance: 178.2
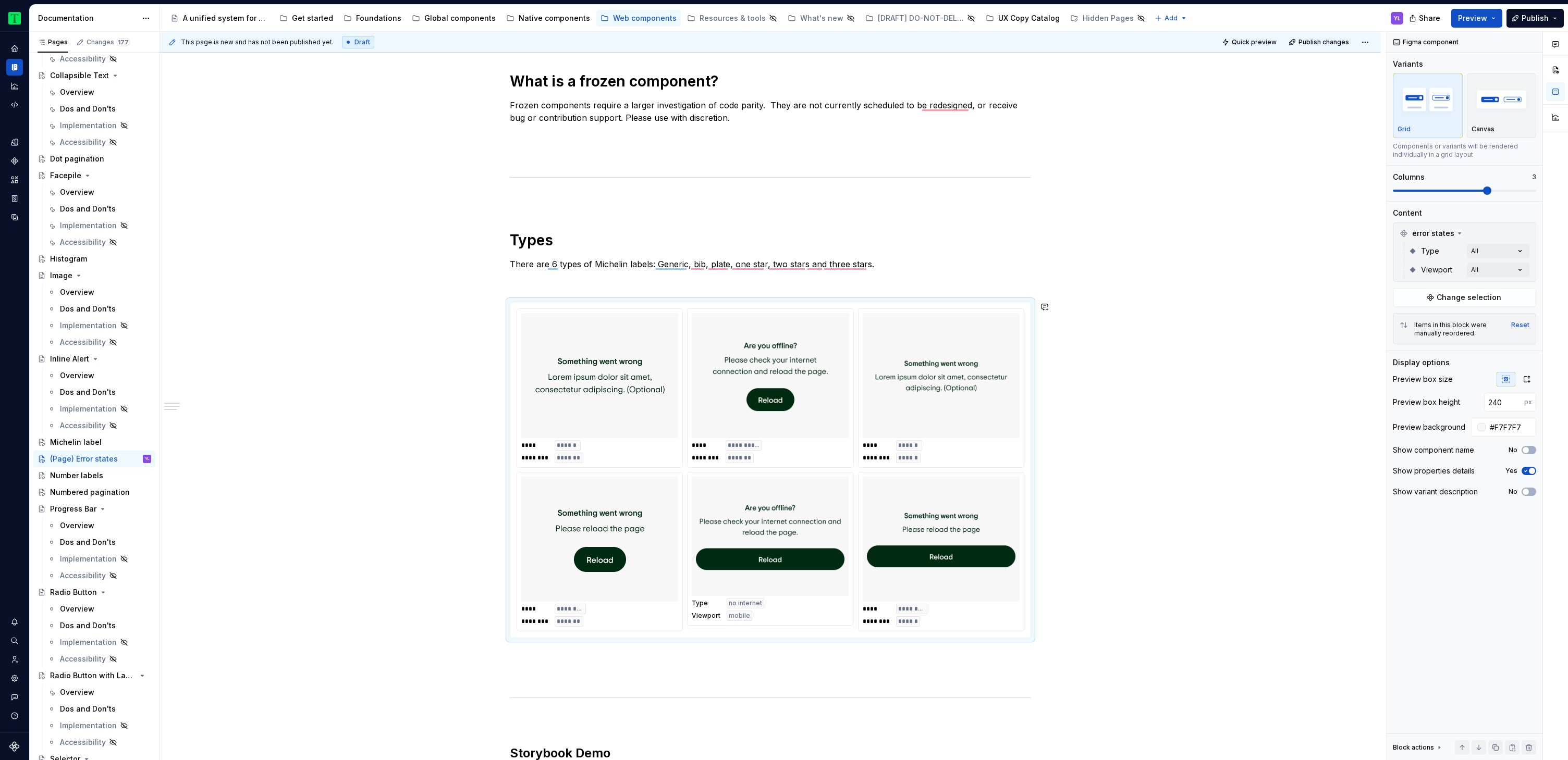
drag, startPoint x: 929, startPoint y: 436, endPoint x: 757, endPoint y: 601, distance: 238.3
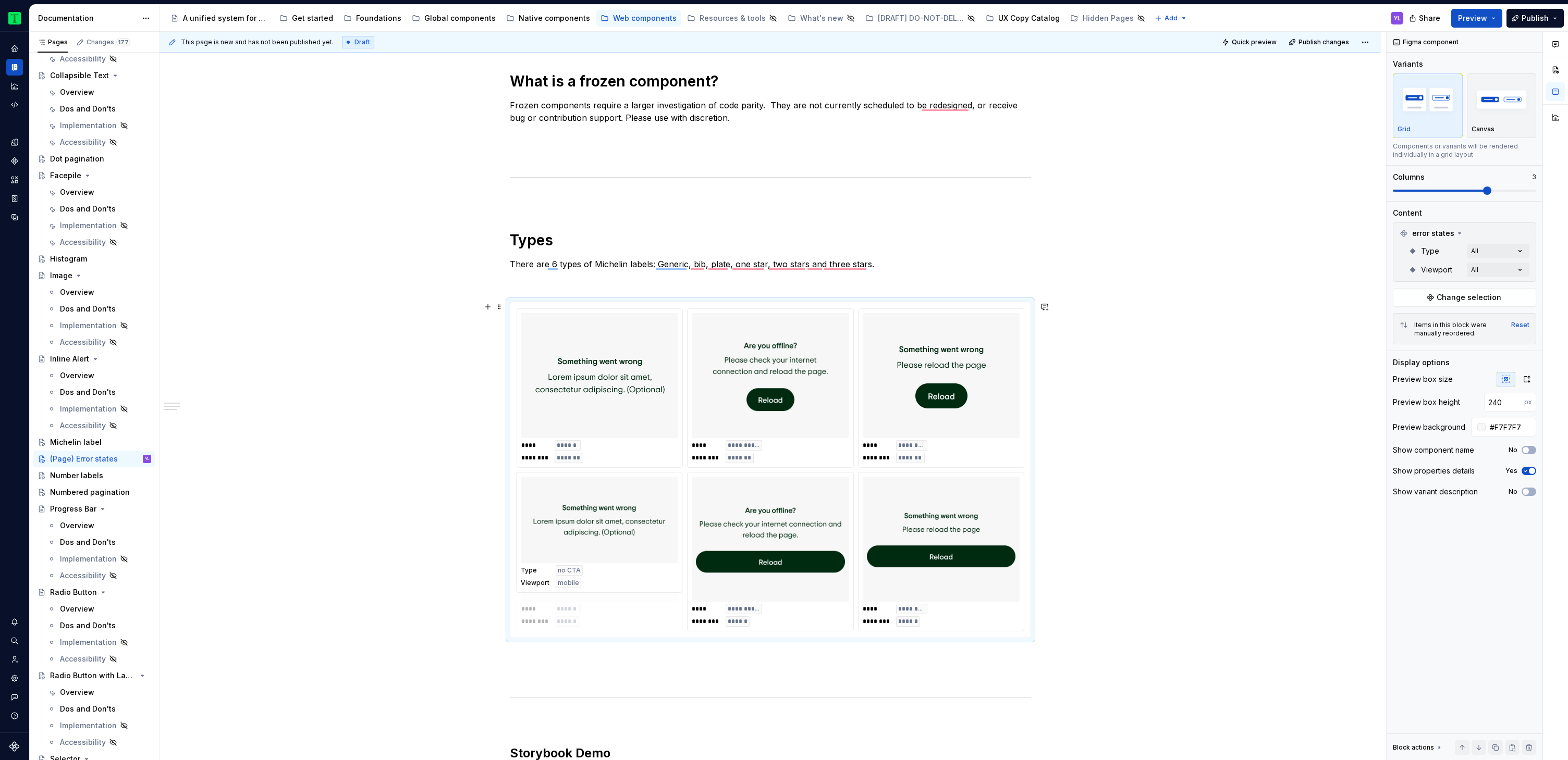
drag, startPoint x: 923, startPoint y: 432, endPoint x: 595, endPoint y: 601, distance: 369.0
click at [1511, 248] on div "Comments Open comments No comments yet Select ‘Comment’ from the block context …" at bounding box center [1477, 396] width 181 height 729
click at [1428, 268] on span "Viewport" at bounding box center [1436, 270] width 31 height 10
drag, startPoint x: 1398, startPoint y: 250, endPoint x: 1398, endPoint y: 243, distance: 7.0
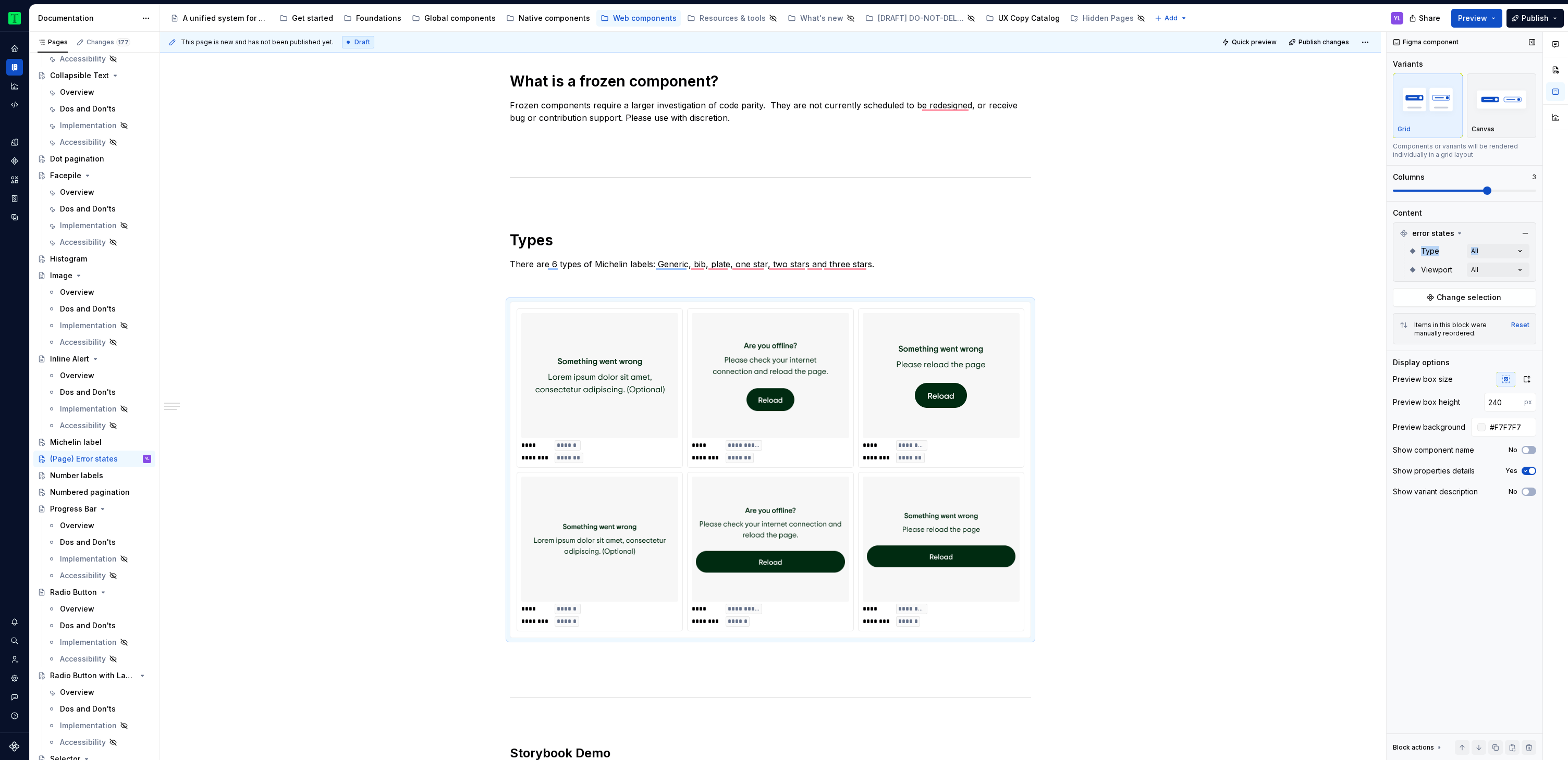
click at [1398, 243] on div "Type All Viewport All" at bounding box center [1465, 260] width 138 height 38
click at [1430, 267] on span "Viewport" at bounding box center [1436, 270] width 31 height 10
type textarea "*"
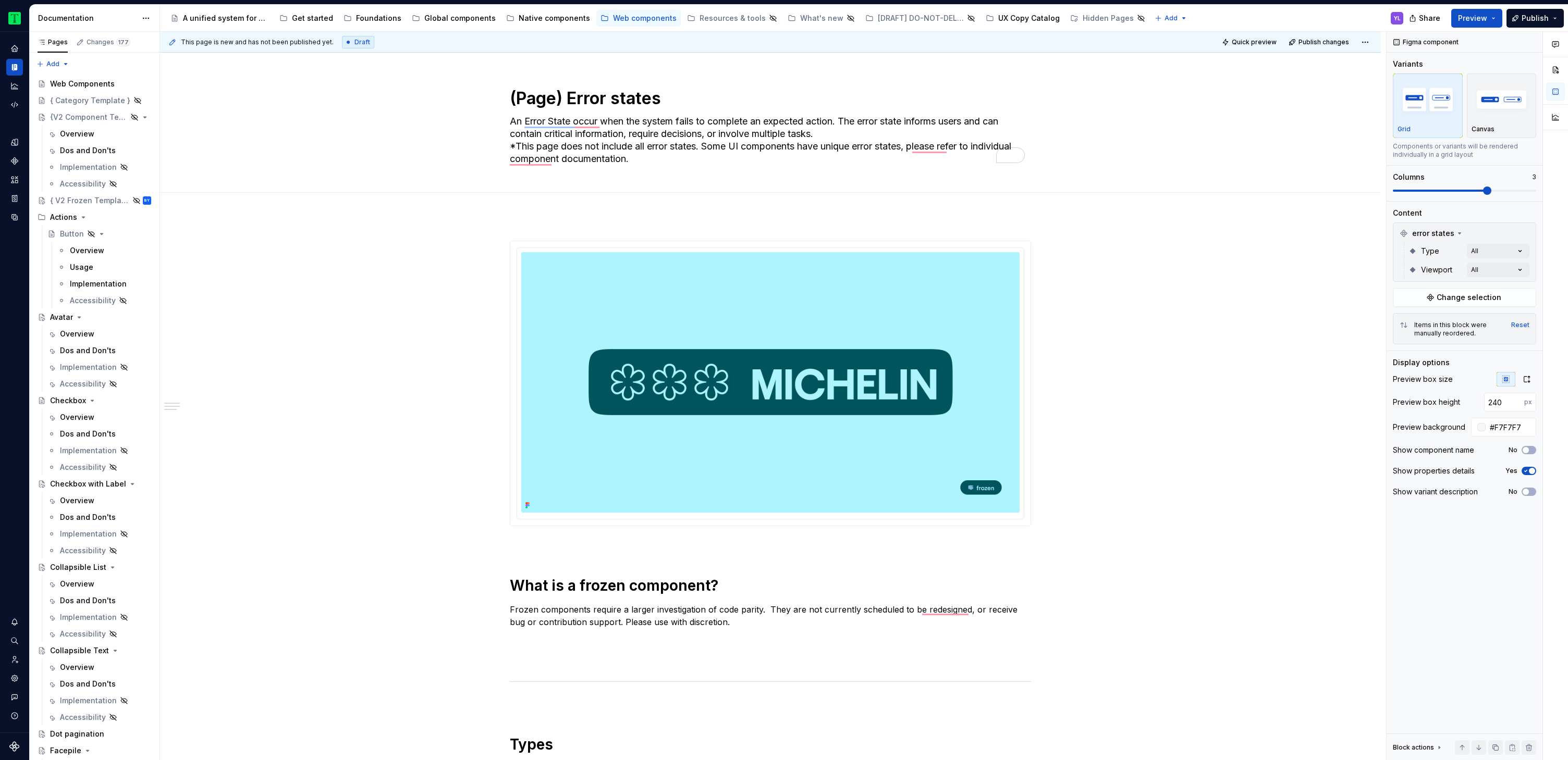
scroll to position [504, 0]
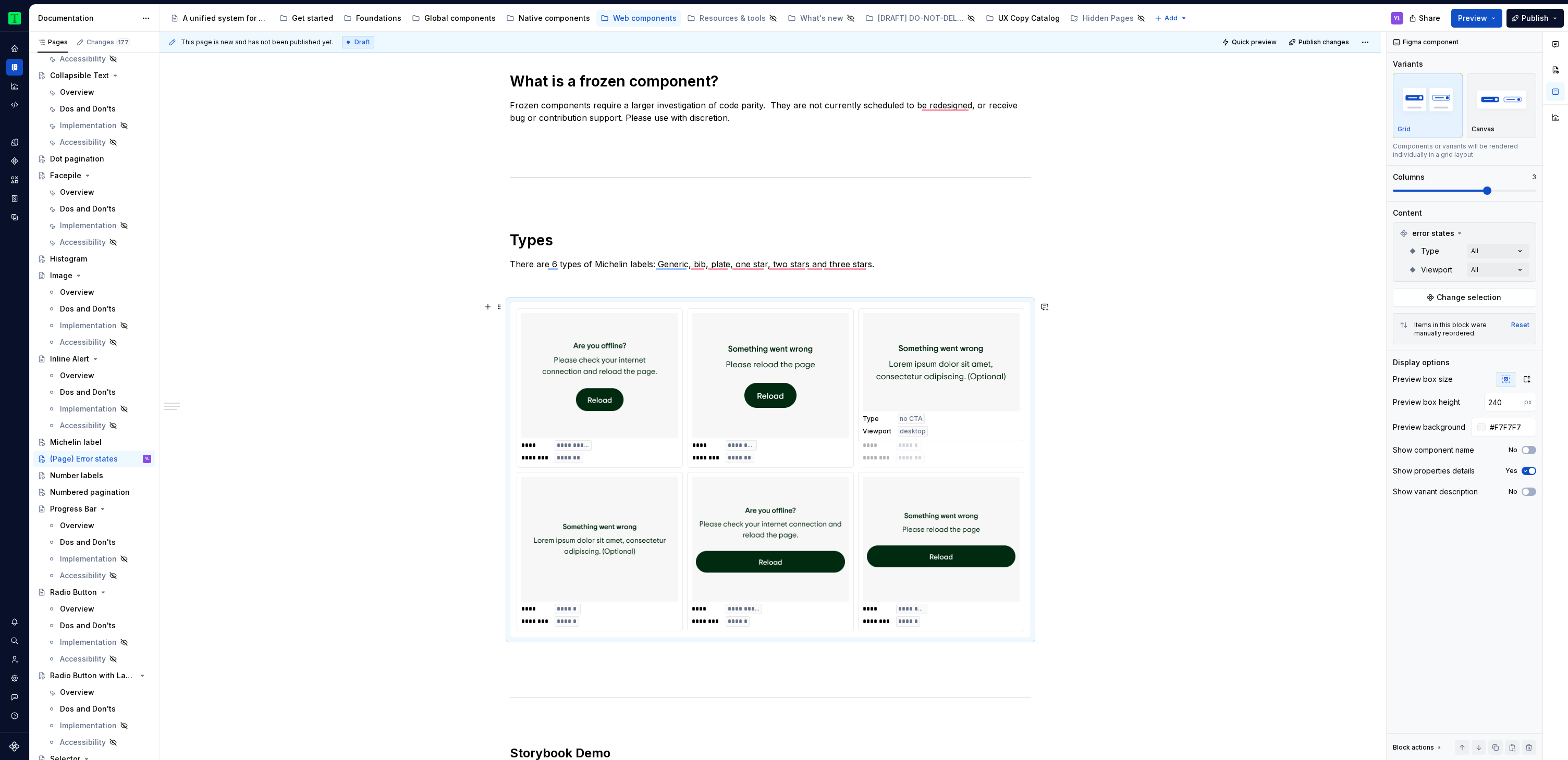
drag, startPoint x: 596, startPoint y: 389, endPoint x: 929, endPoint y: 395, distance: 333.1
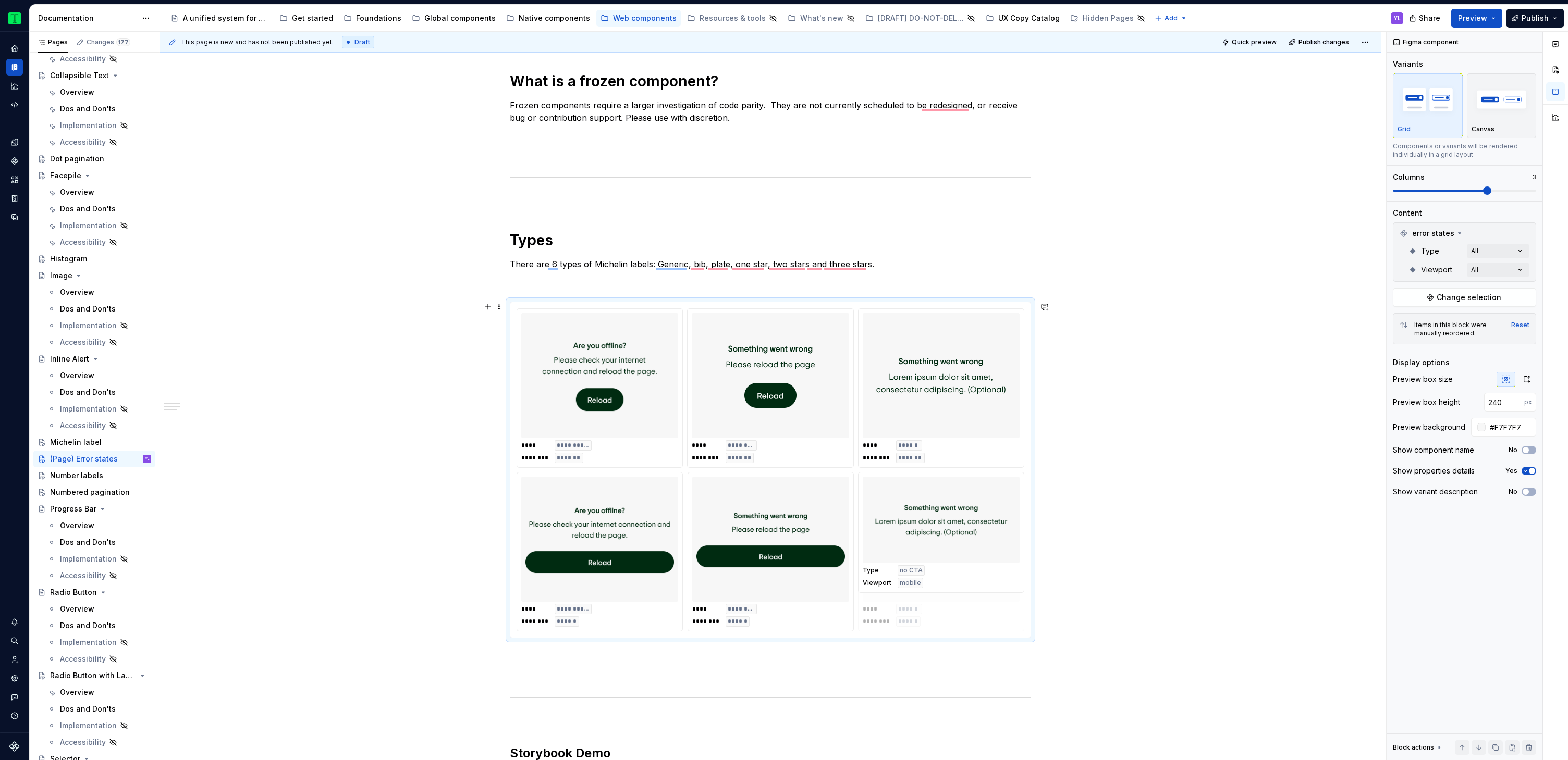
drag, startPoint x: 614, startPoint y: 547, endPoint x: 947, endPoint y: 551, distance: 333.0
click at [1207, 520] on div "**********" at bounding box center [771, 598] width 1221 height 1774
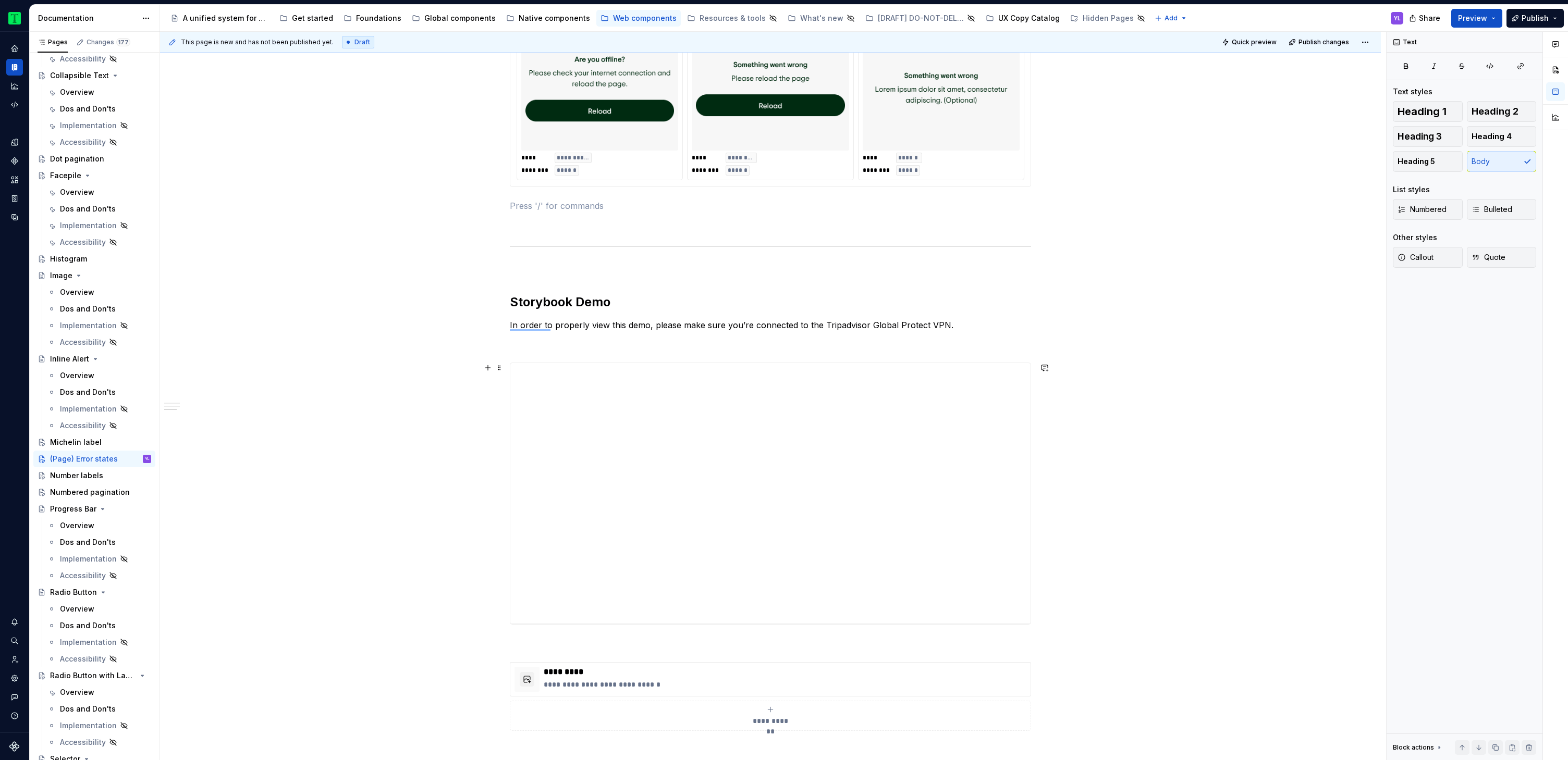
scroll to position [1006, 0]
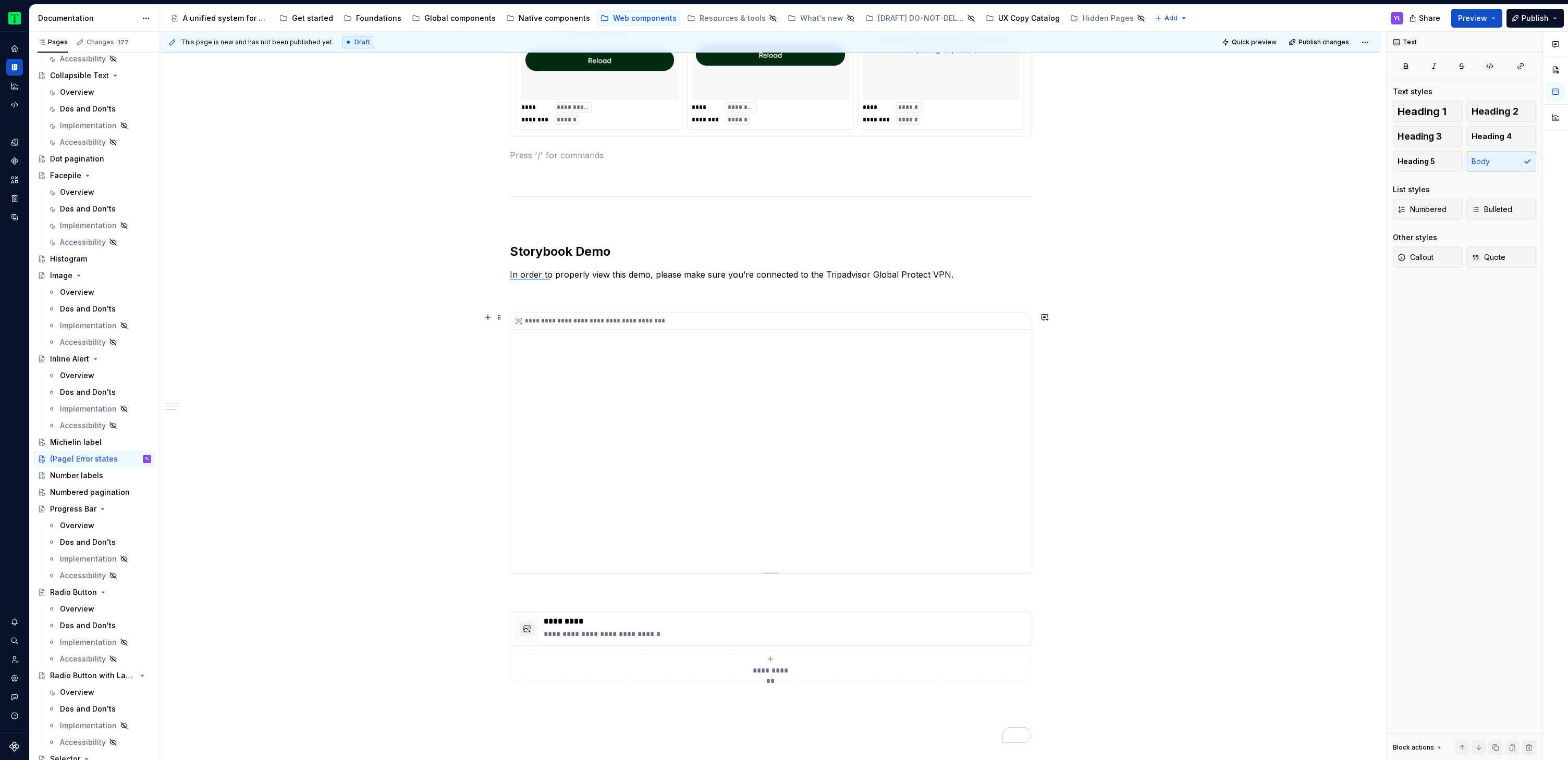
click at [833, 438] on div "**********" at bounding box center [770, 443] width 520 height 260
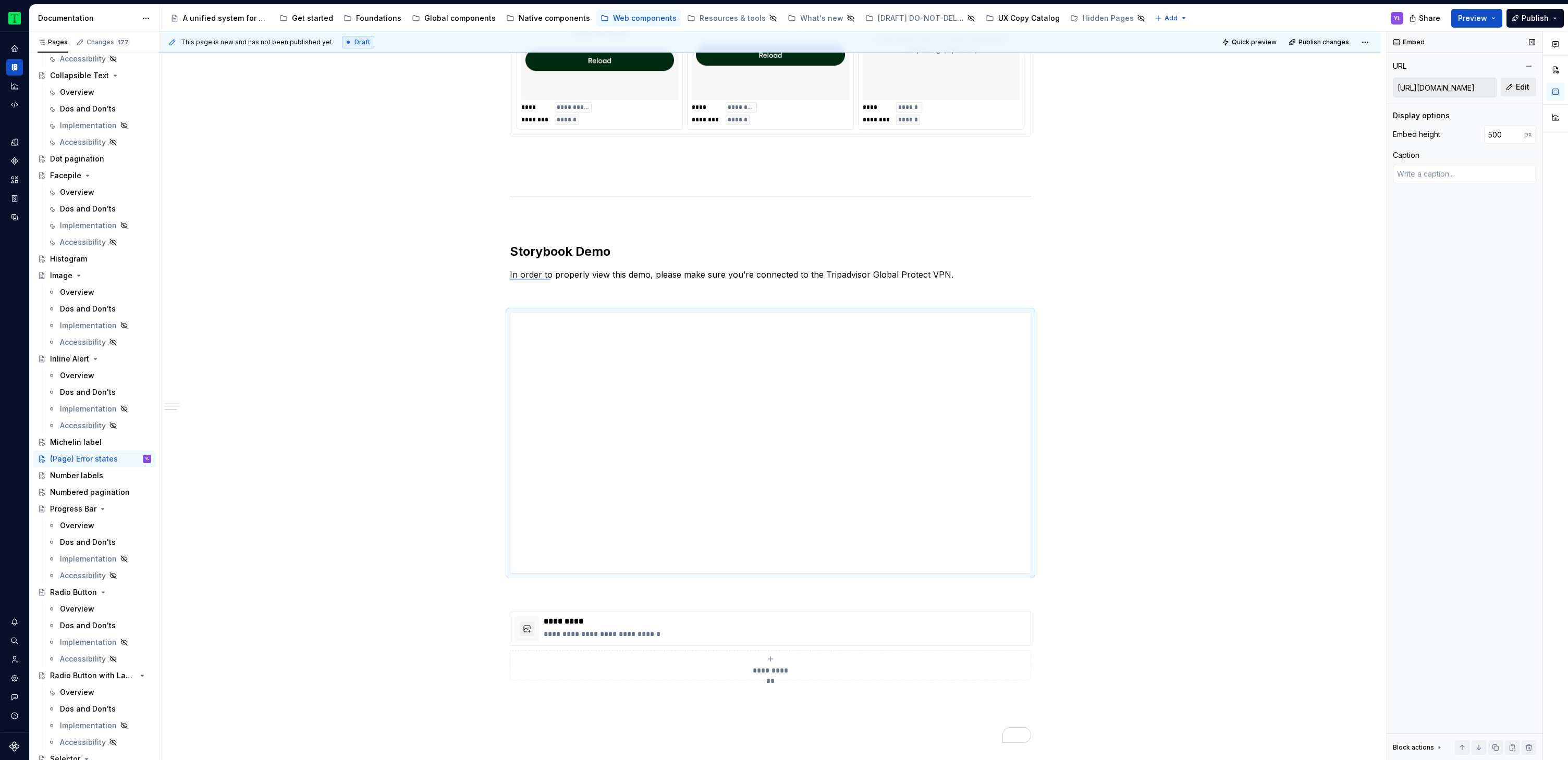
click at [1522, 82] on span "Edit" at bounding box center [1522, 86] width 13 height 10
type textarea "*"
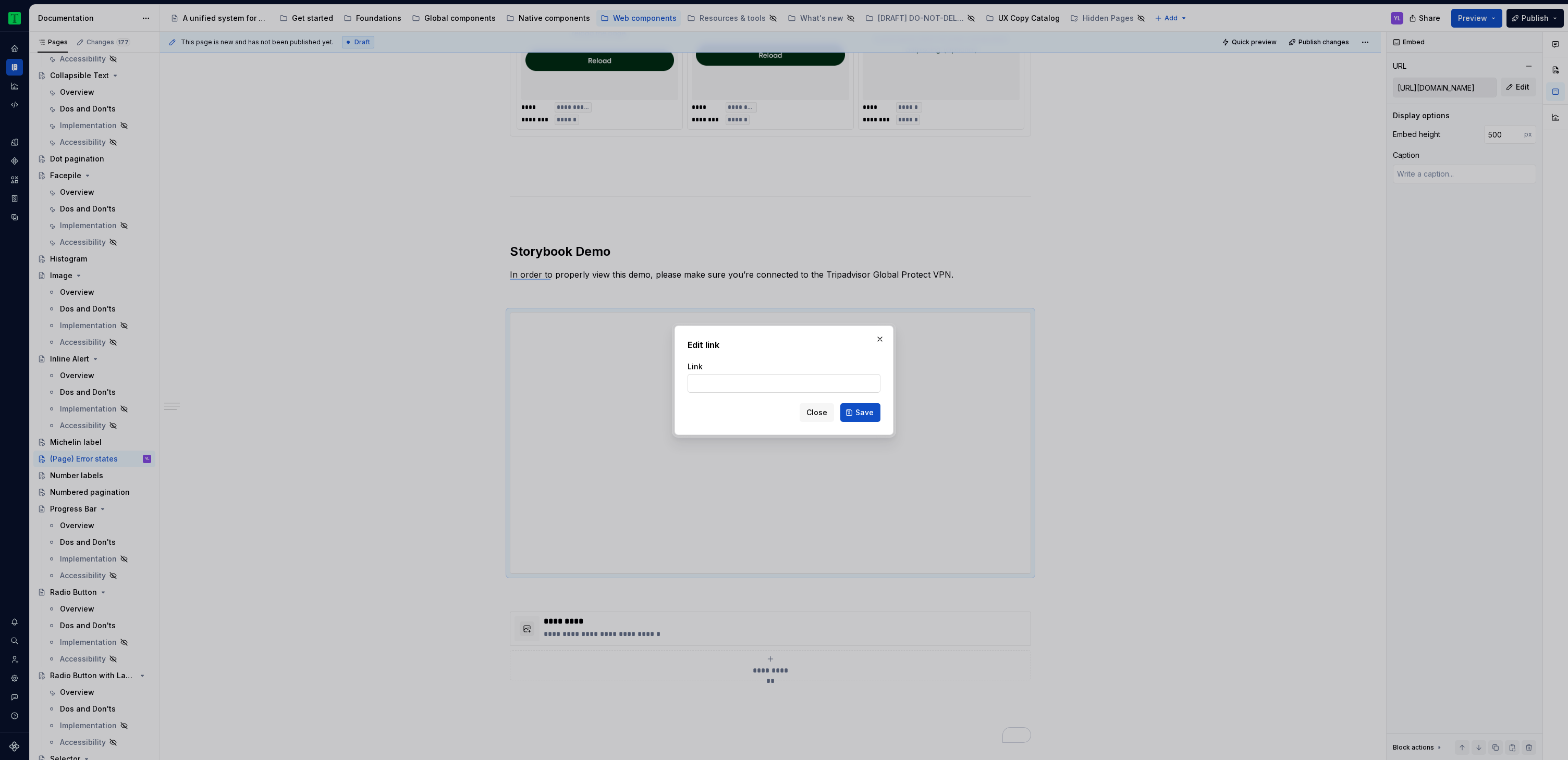
type input "https://webml.dev.tripadvisor.com/Story#@ta-design-system-frozen.error-state_pa…"
click at [869, 416] on span "Save" at bounding box center [864, 413] width 18 height 10
type textarea "*"
type input "https://webml.dev.tripadvisor.com/Story#@ta-design-system-frozen.error-state_pa…"
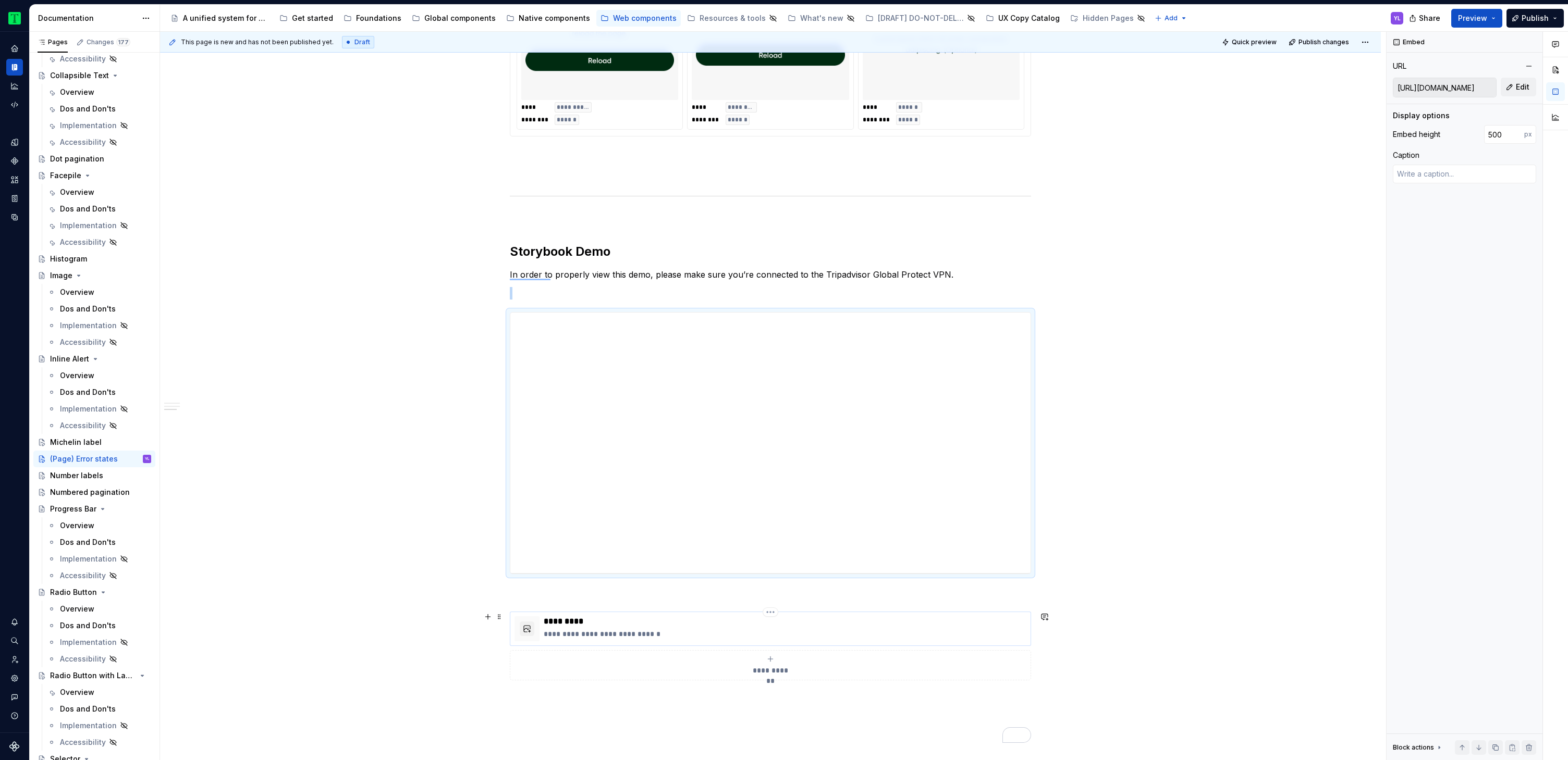
click at [681, 627] on div "**********" at bounding box center [785, 629] width 483 height 25
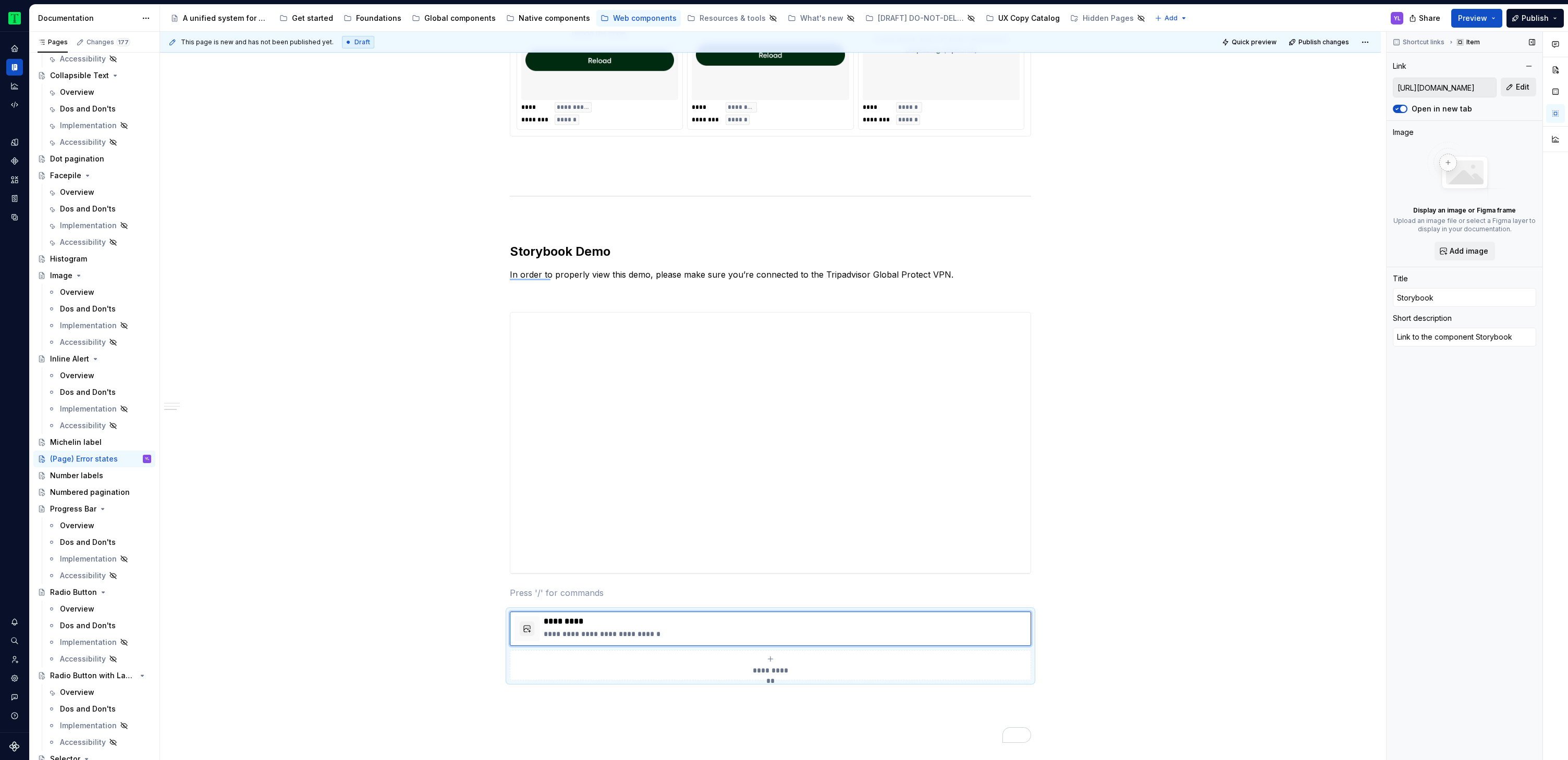
click at [1517, 85] on span "Edit" at bounding box center [1522, 86] width 13 height 10
type textarea "*"
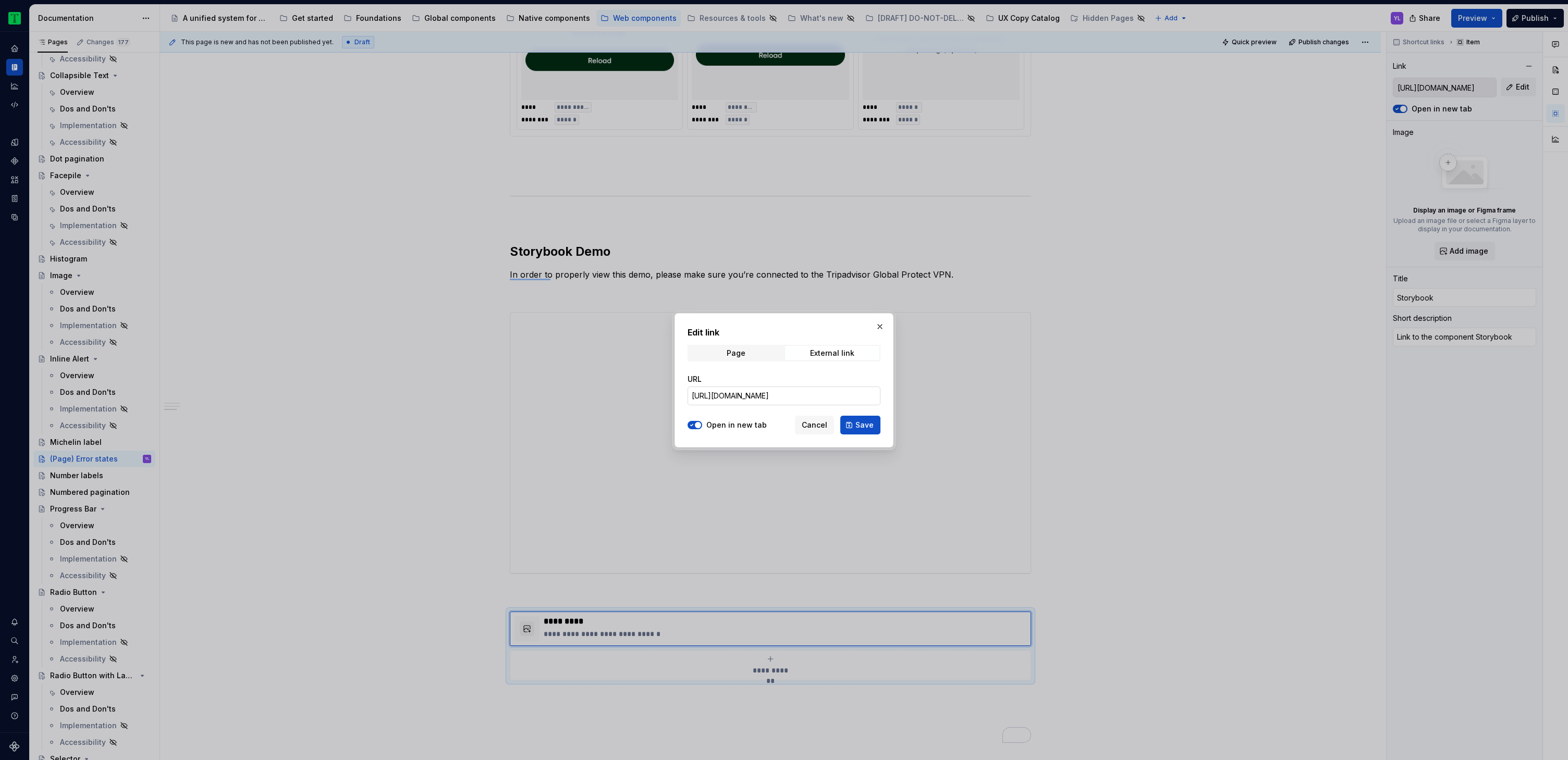
click at [795, 399] on input "https://webml.dev.tripadvisor.com/Storybook#@ta-design-system-frozen.label_pack…" at bounding box center [784, 396] width 193 height 19
paste input "https://webml.dev.tripadvisor.com/Storybook#@ta-design-system-frozen.error-stat…"
type input "https://webml.dev.tripadvisor.com/Storybook#@ta-design-system-frozen.error-stat…"
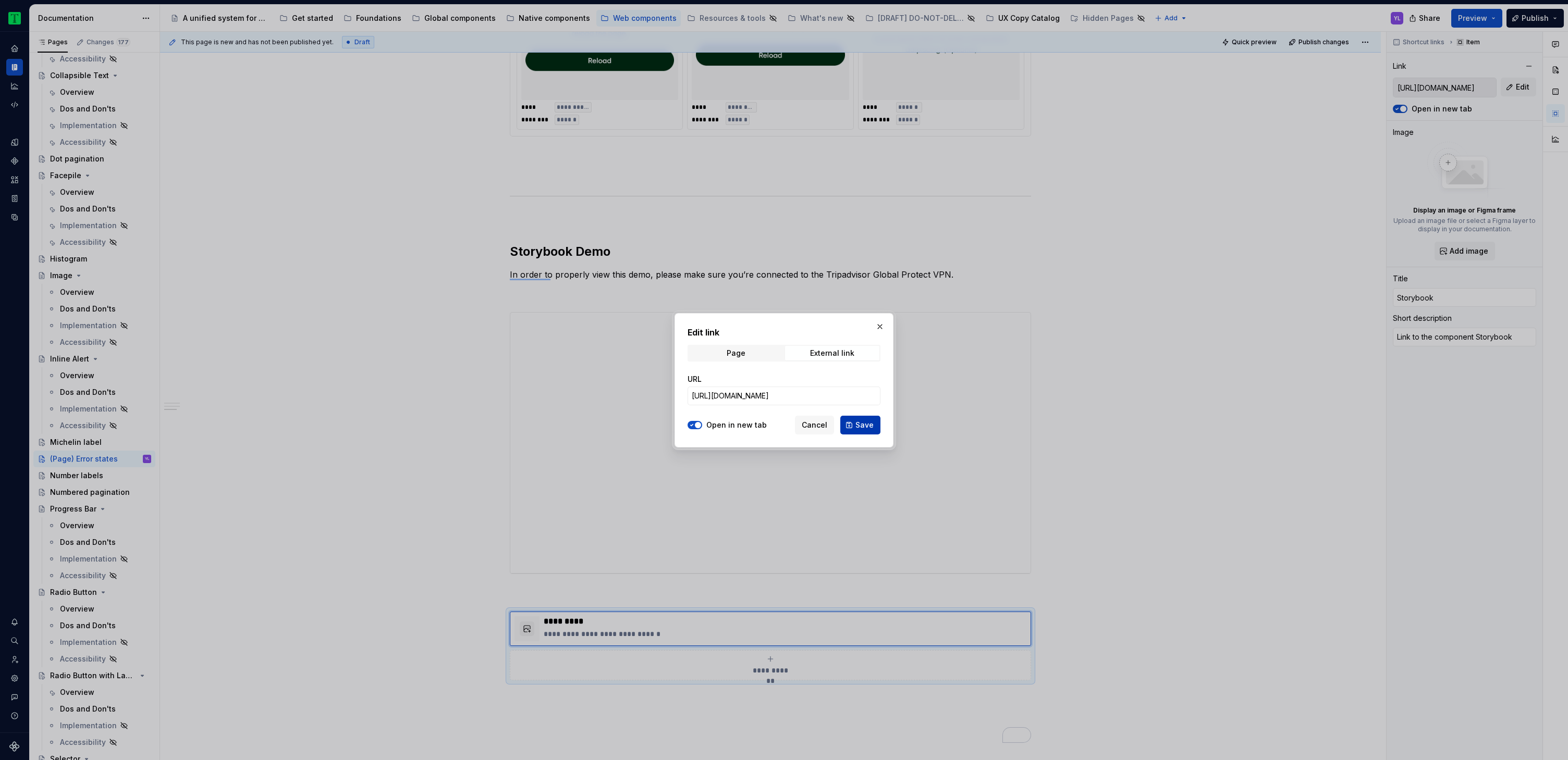
click at [863, 425] on span "Save" at bounding box center [864, 425] width 18 height 10
type textarea "*"
type input "https://webml.dev.tripadvisor.com/Storybook#@ta-design-system-frozen.error-stat…"
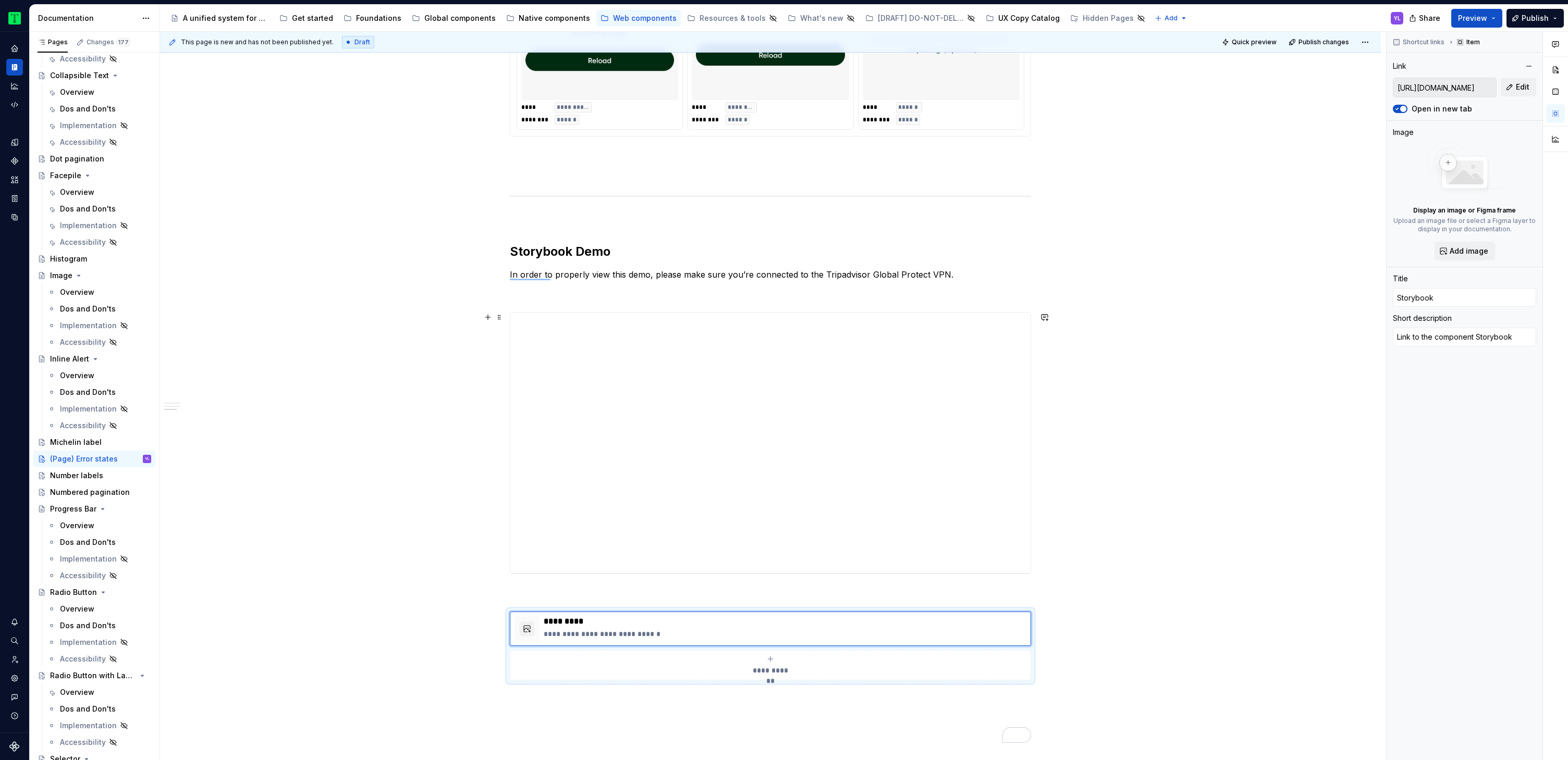
click at [1183, 387] on div "**********" at bounding box center [771, 96] width 1221 height 1774
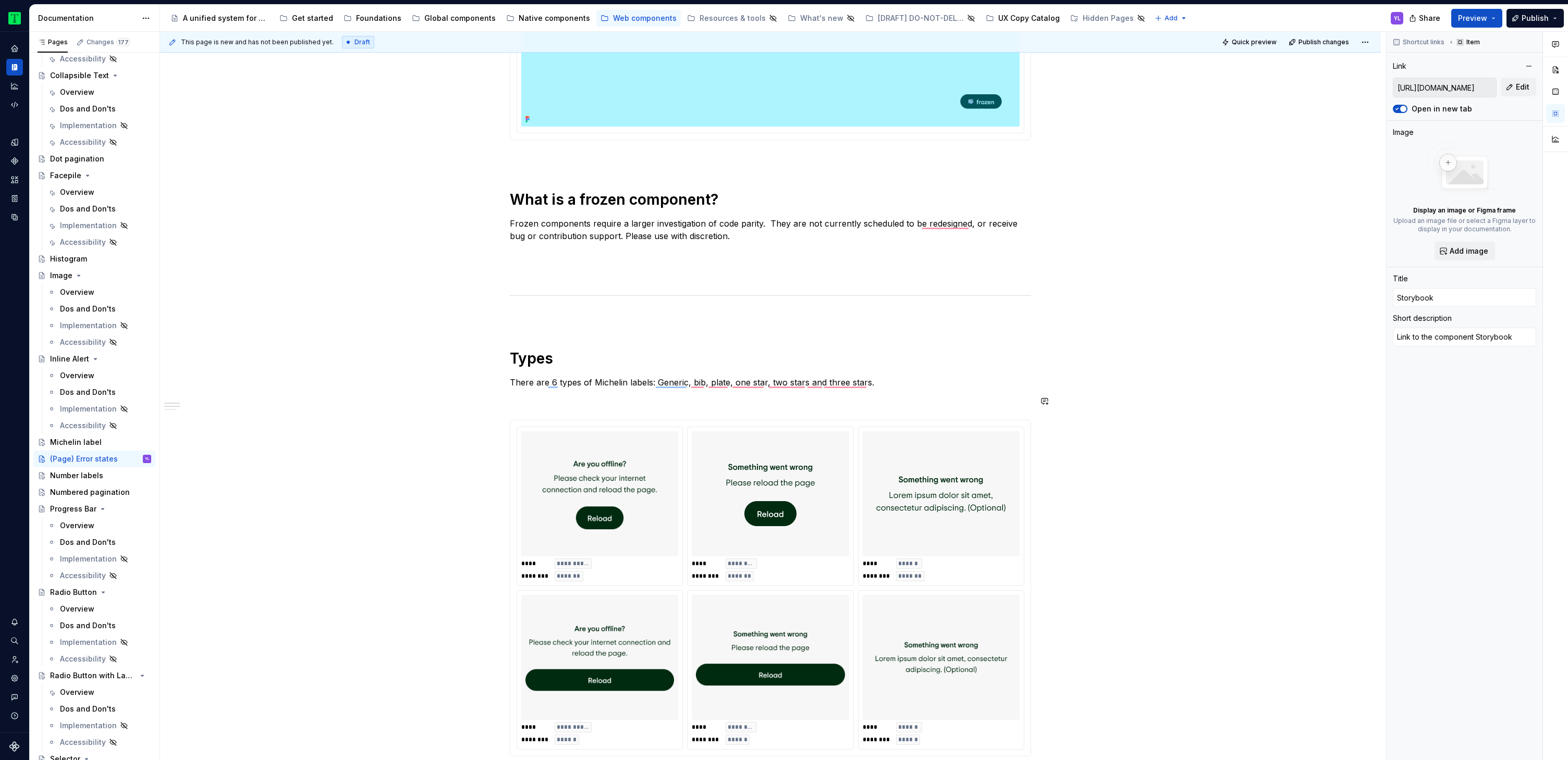
scroll to position [0, 0]
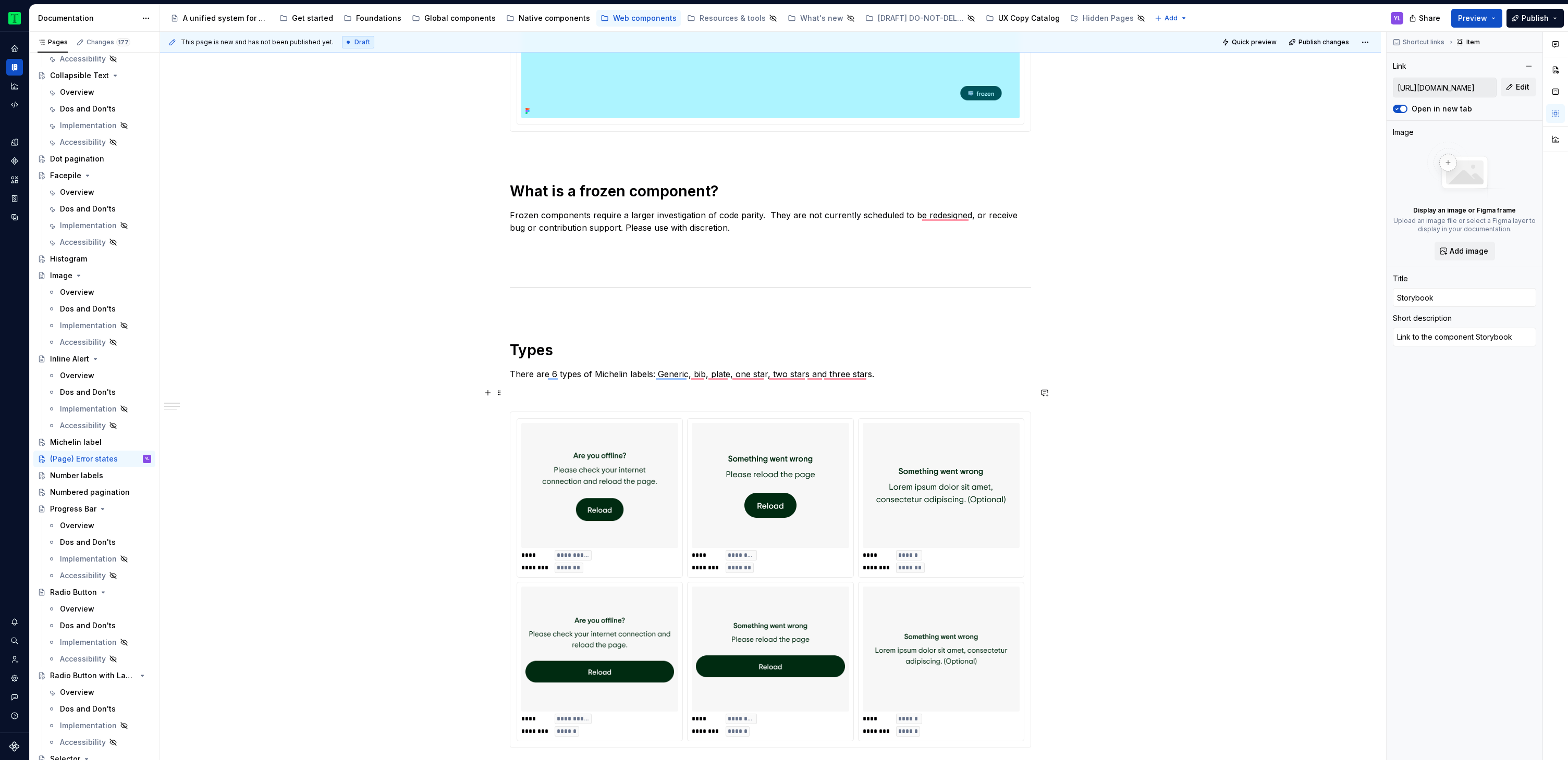
click at [1204, 389] on div "**********" at bounding box center [771, 708] width 1221 height 1774
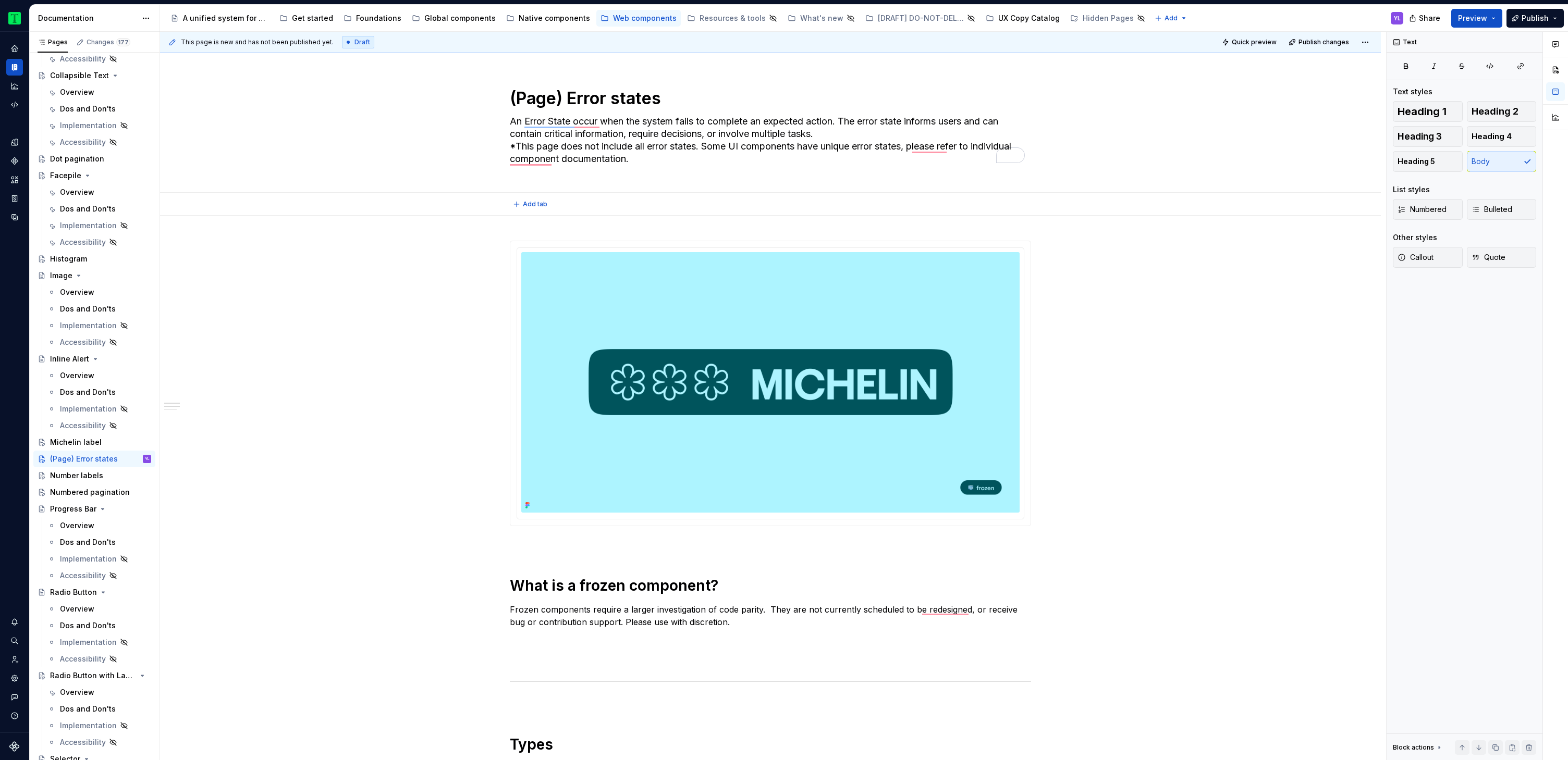
type textarea "*"
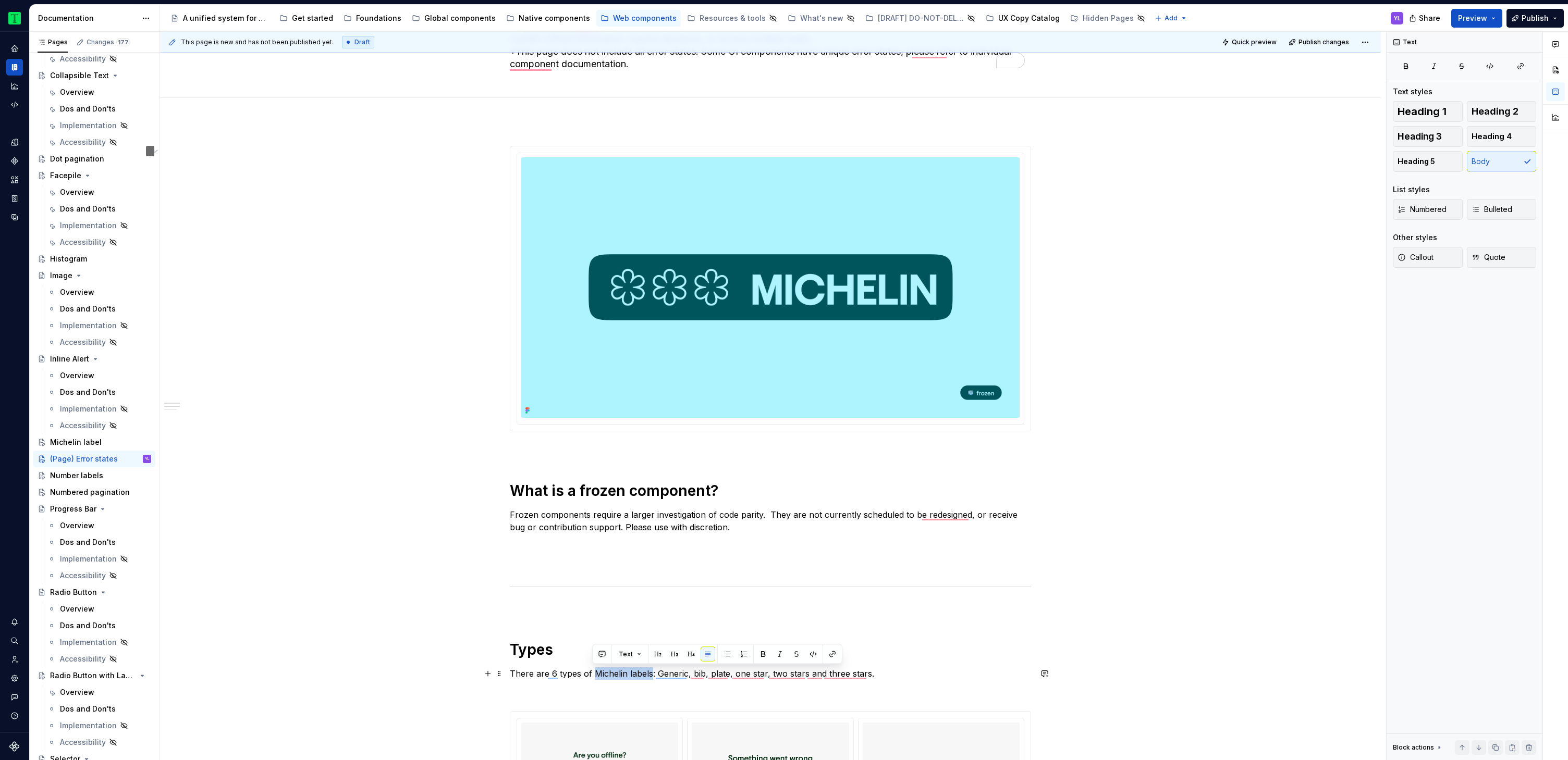
drag, startPoint x: 593, startPoint y: 674, endPoint x: 651, endPoint y: 672, distance: 58.0
click at [651, 672] on p "There are 6 types of Michelin labels: Generic, bib, plate, one star, two stars …" at bounding box center [771, 674] width 521 height 13
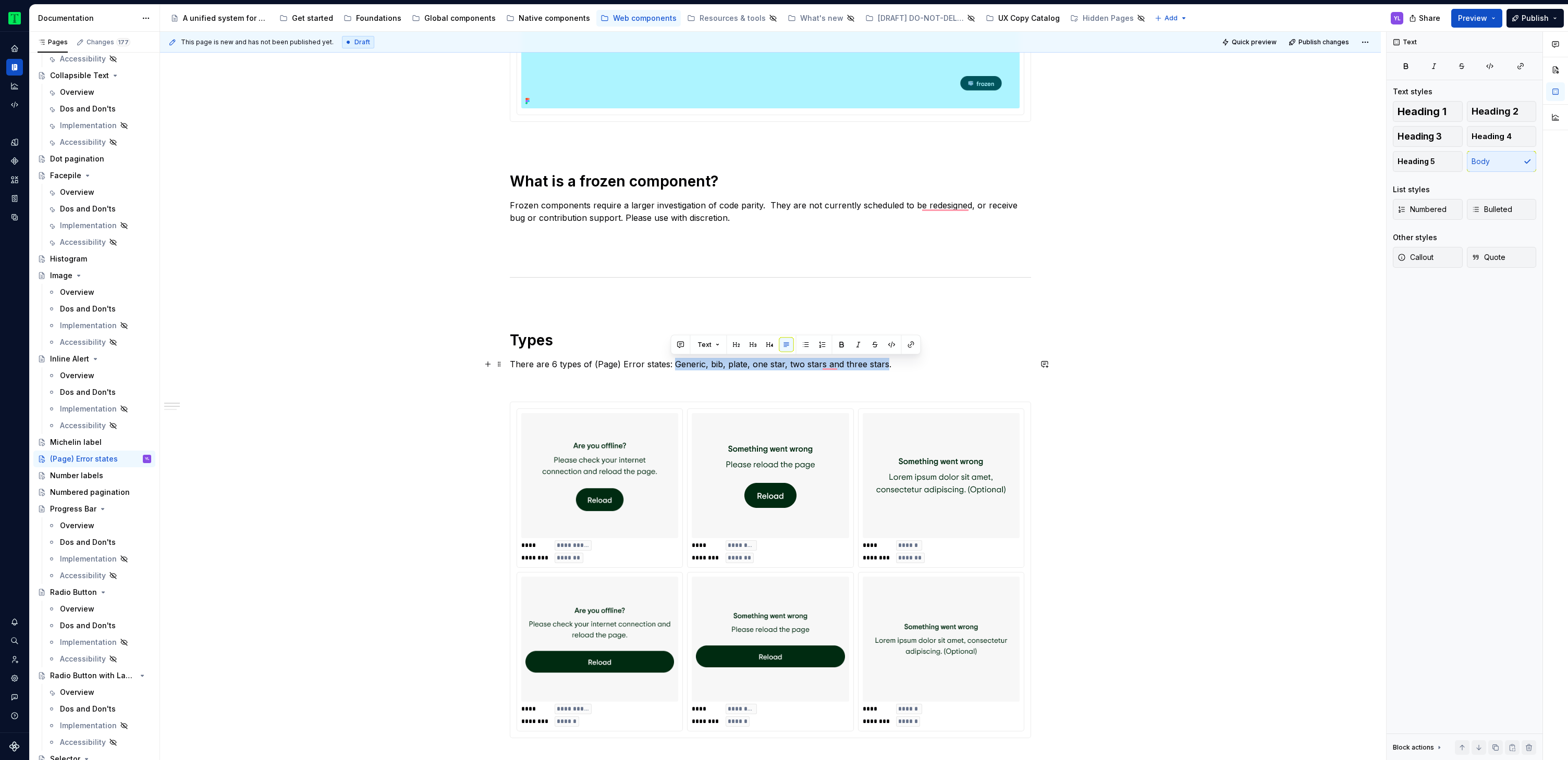
drag, startPoint x: 671, startPoint y: 363, endPoint x: 882, endPoint y: 359, distance: 211.0
click at [882, 359] on p "There are 6 types of (Page) Error states: Generic, bib, plate, one star, two st…" at bounding box center [771, 364] width 521 height 13
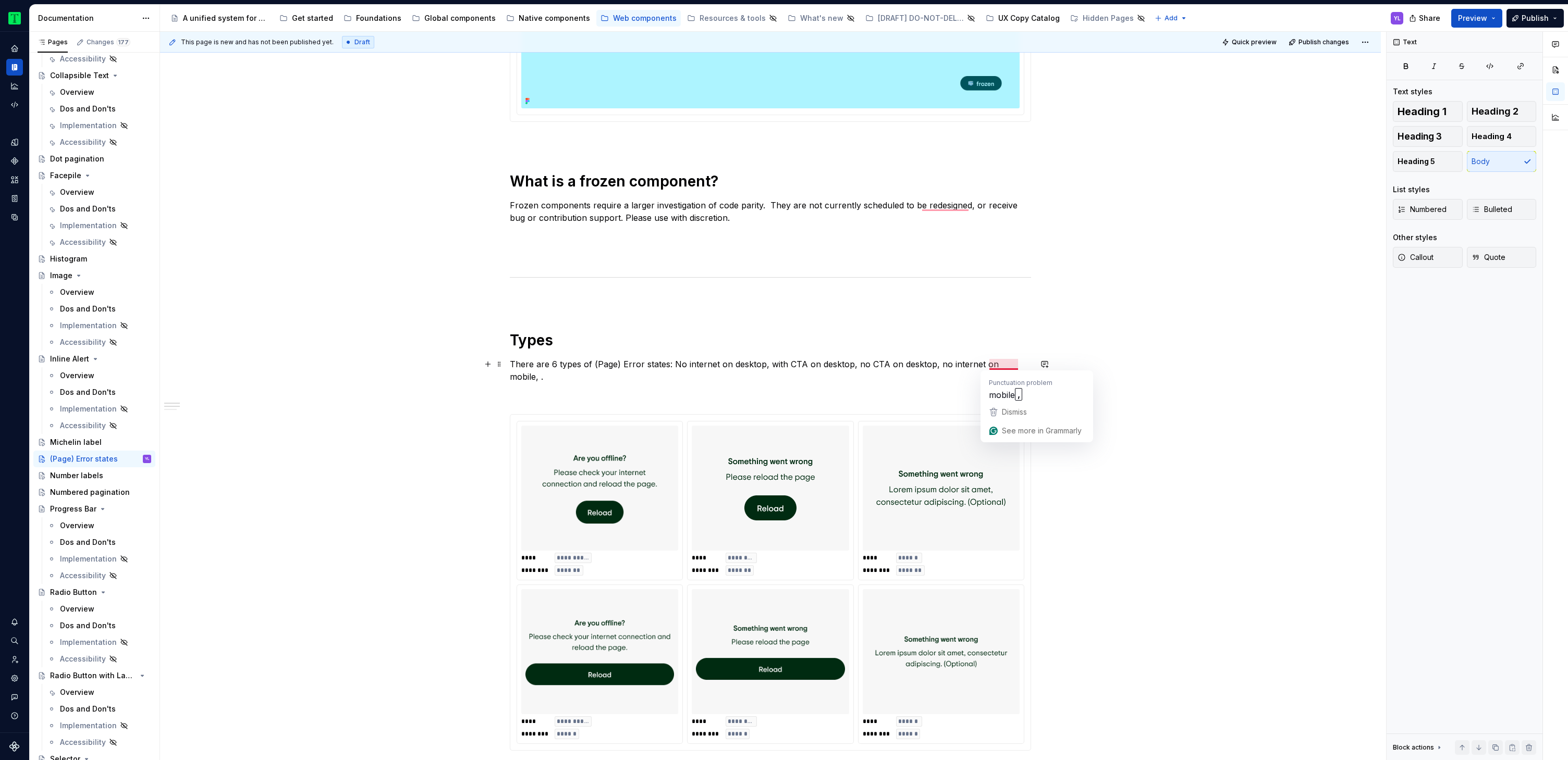
click at [995, 366] on p "There are 6 types of (Page) Error states: No internet on desktop, with CTA on d…" at bounding box center [771, 370] width 521 height 25
click at [1222, 441] on div "**********" at bounding box center [771, 705] width 1221 height 1787
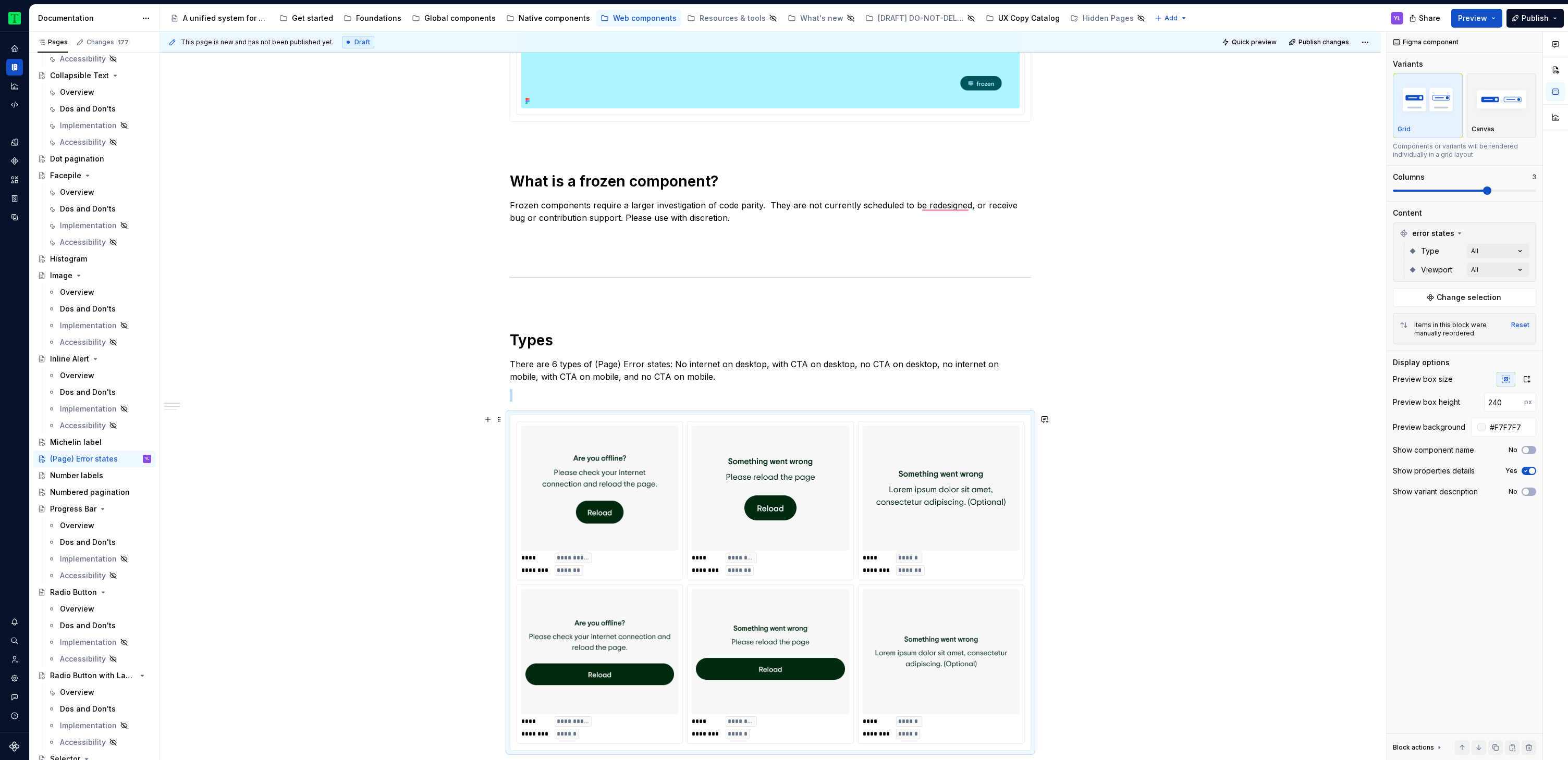
click at [1222, 441] on div "**********" at bounding box center [771, 705] width 1221 height 1787
click at [1220, 441] on div "**********" at bounding box center [771, 705] width 1221 height 1787
click at [1217, 444] on div "**********" at bounding box center [771, 705] width 1221 height 1787
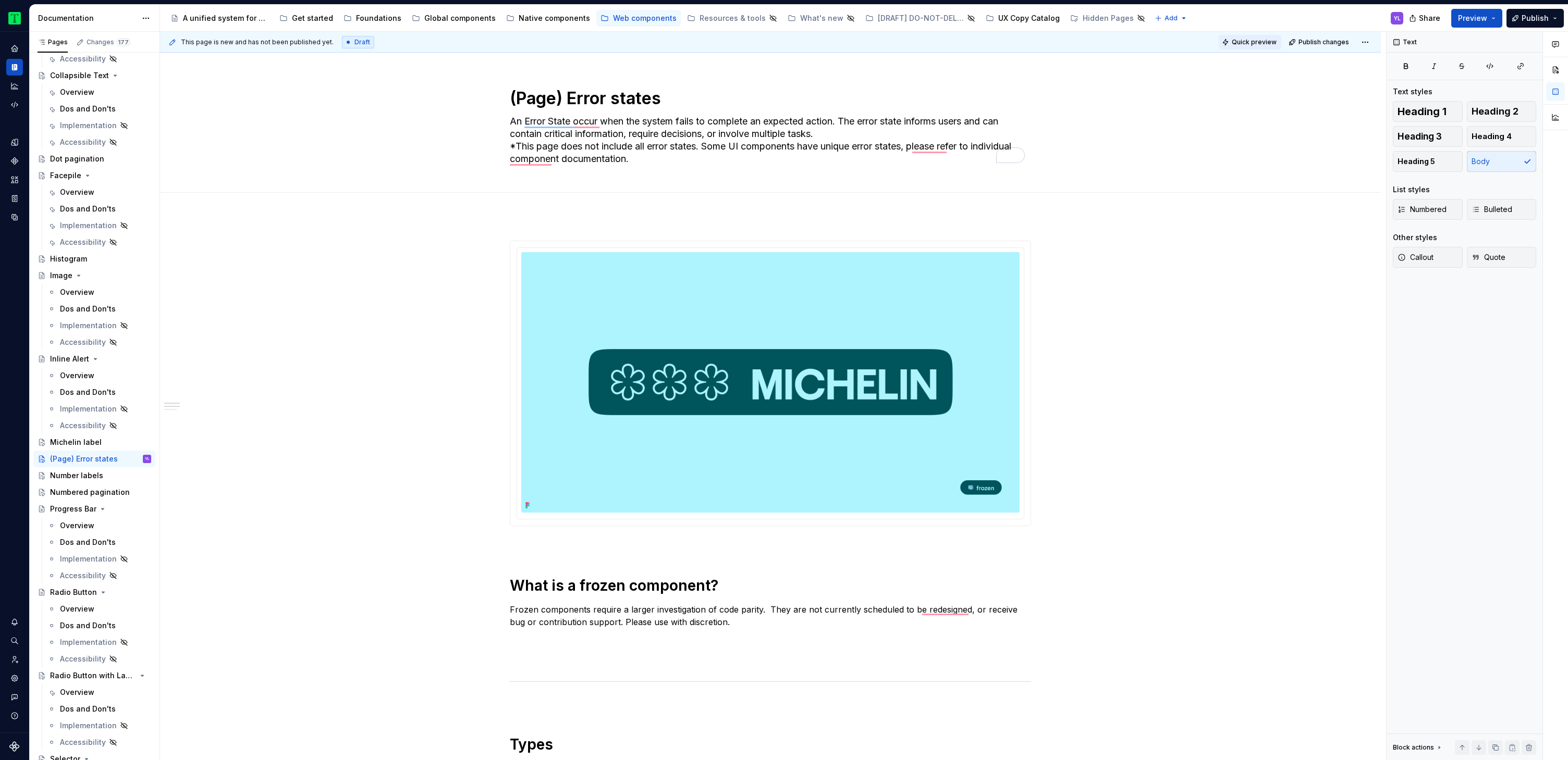
click at [1246, 40] on span "Quick preview" at bounding box center [1255, 43] width 45 height 9
click at [789, 327] on img "To enrich screen reader interactions, please activate Accessibility in Grammarl…" at bounding box center [770, 382] width 499 height 260
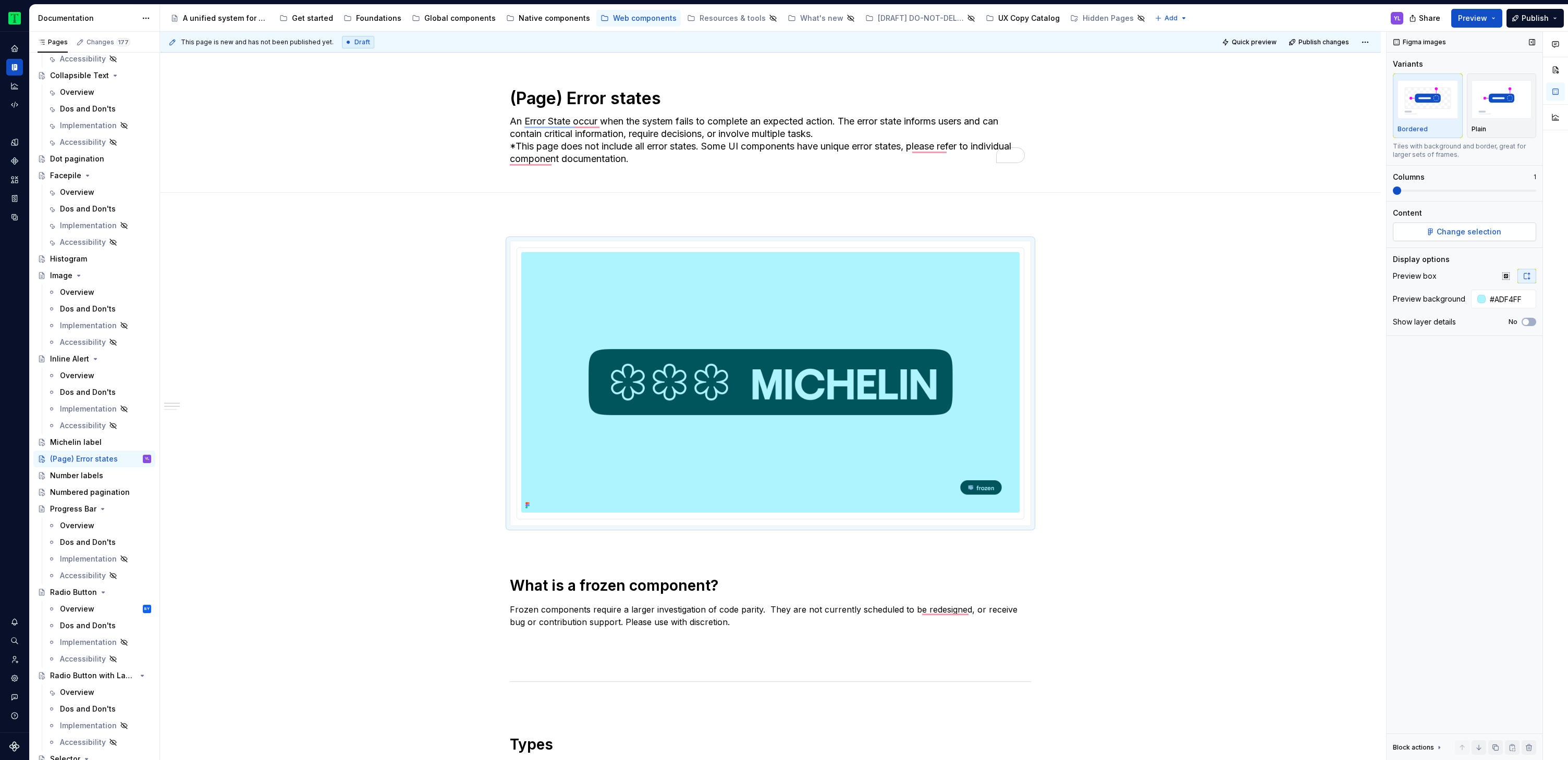
click at [1480, 231] on span "Change selection" at bounding box center [1469, 232] width 65 height 10
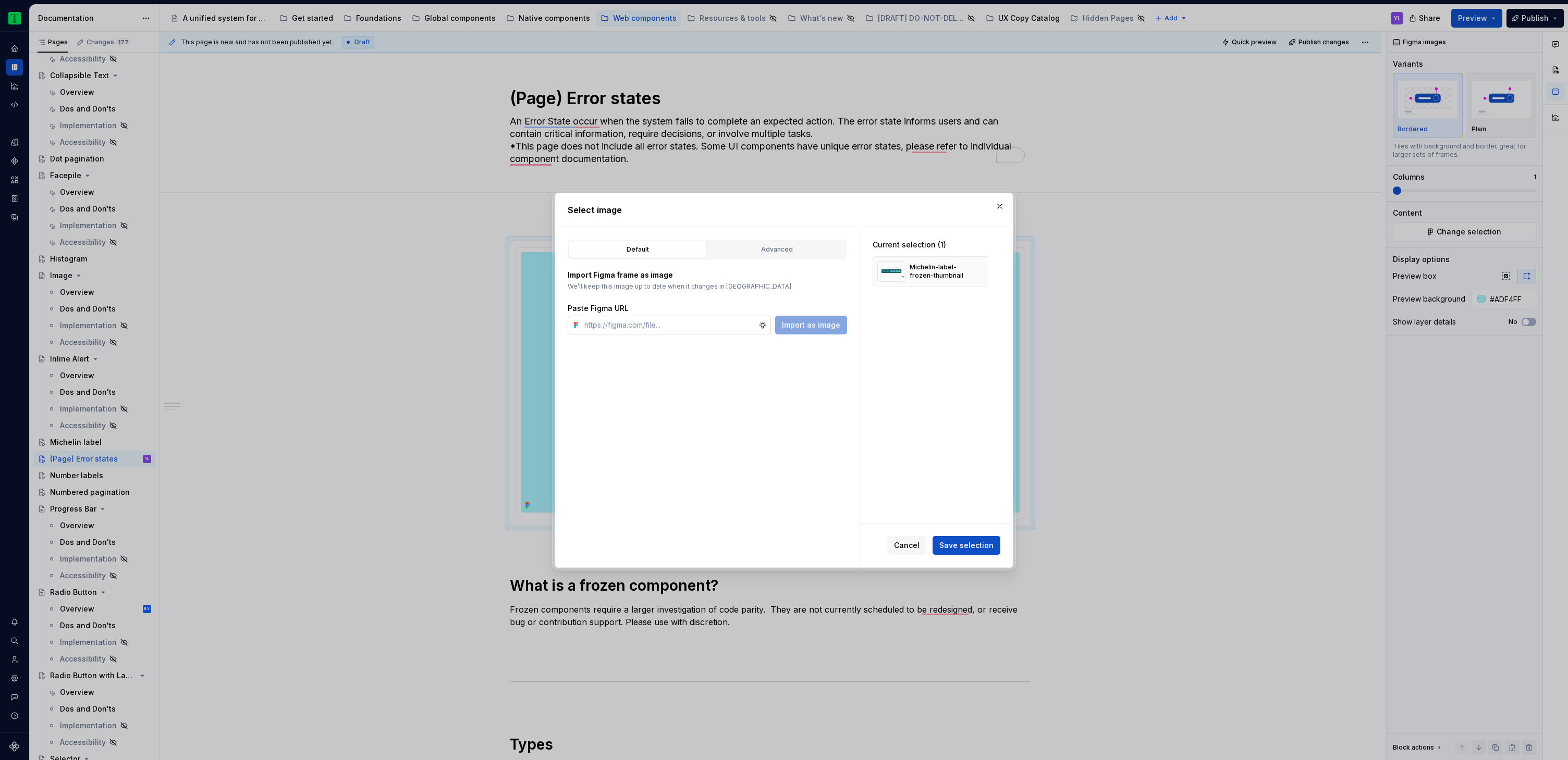
type textarea "*"
click at [709, 329] on input "text" at bounding box center [669, 325] width 178 height 19
type input "https://www.figma.com/design/Rk3eGC5124Z7punn8EFUkb/Atlas-Web-Documentation?nod…"
click at [811, 329] on span "Import as image" at bounding box center [811, 325] width 58 height 10
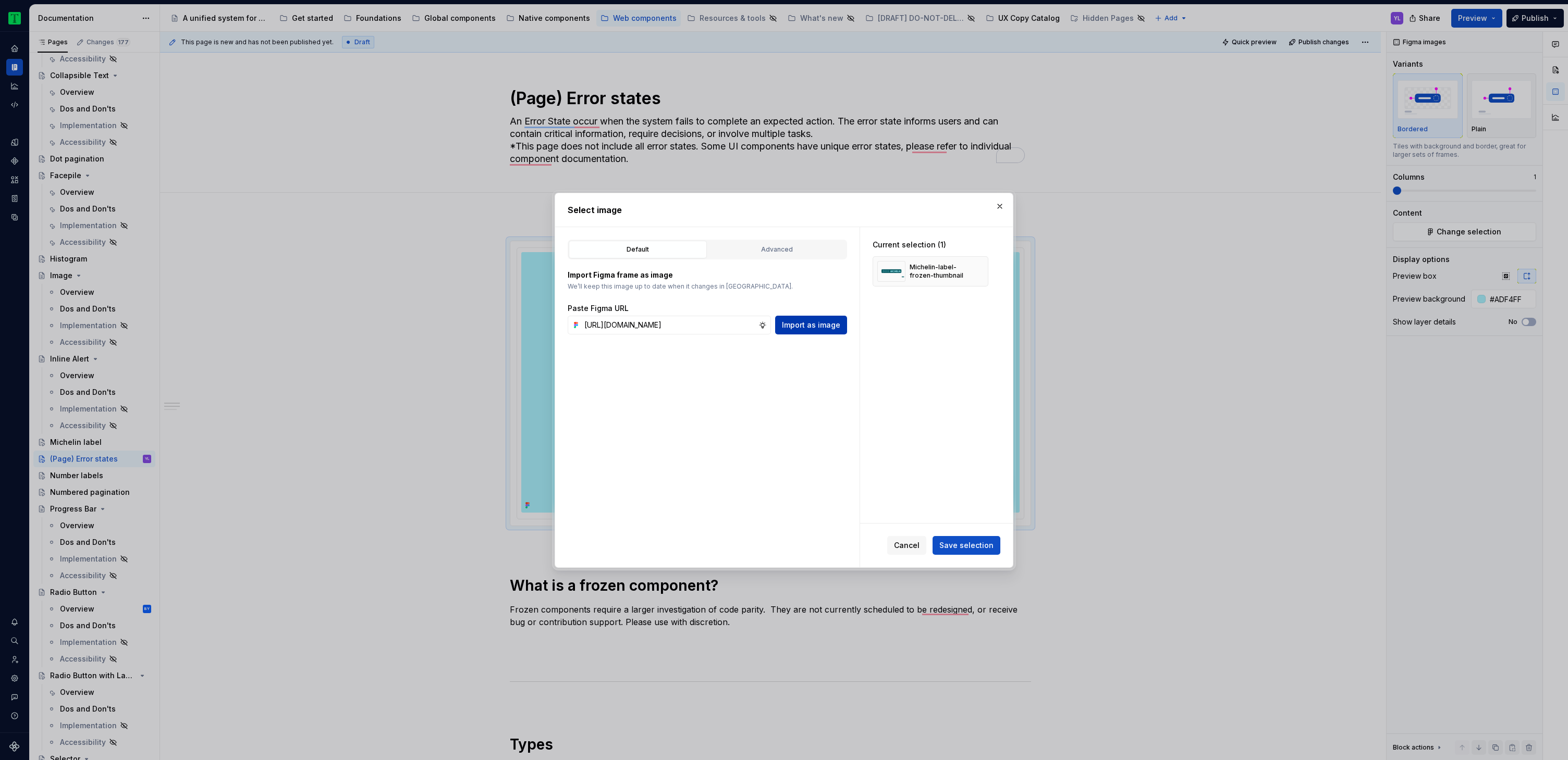
scroll to position [0, 0]
click at [977, 271] on button "button" at bounding box center [976, 271] width 15 height 15
click at [975, 550] on span "Save selection" at bounding box center [966, 545] width 54 height 10
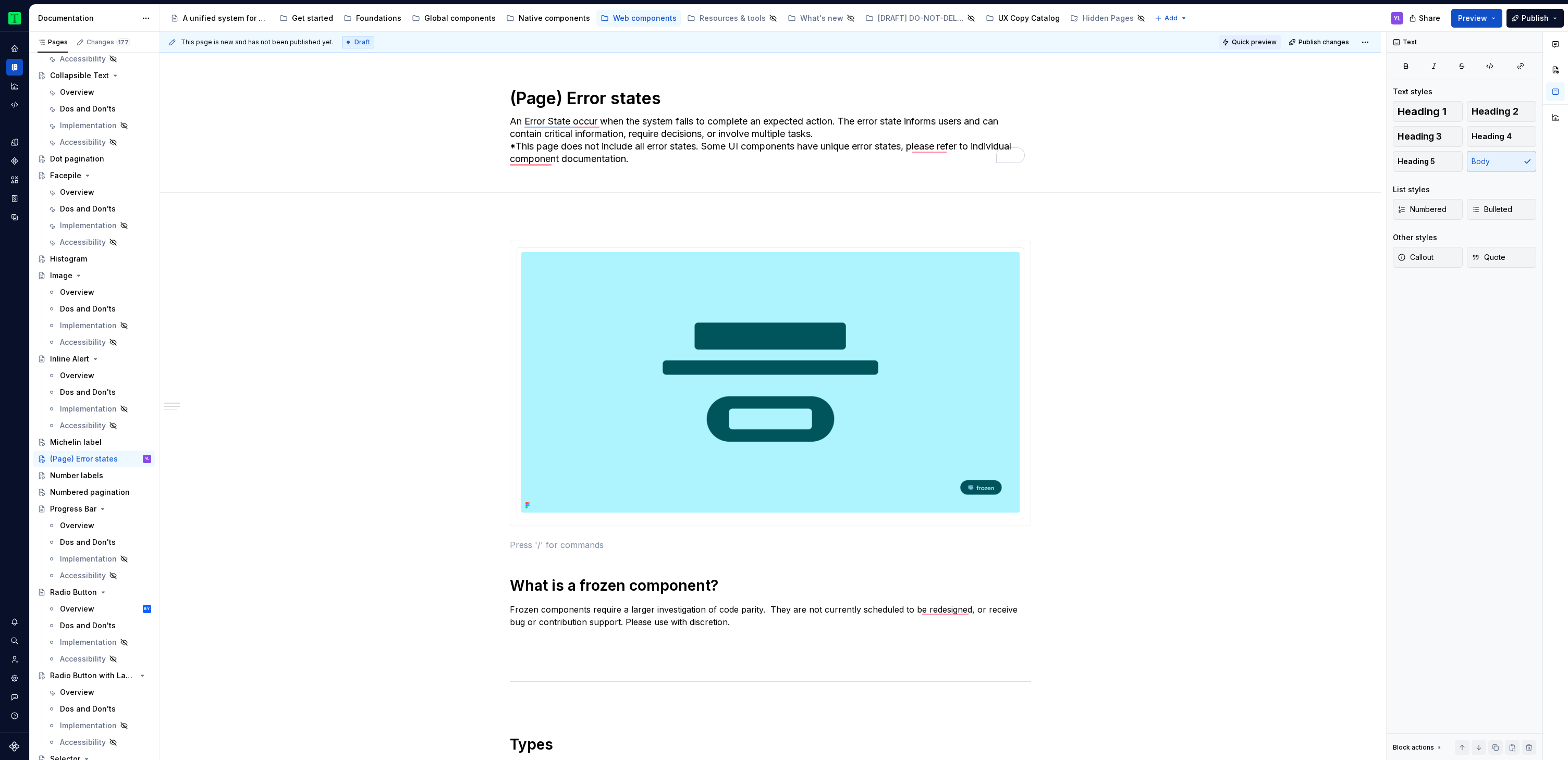
click at [1253, 46] on span "Quick preview" at bounding box center [1255, 43] width 45 height 9
click at [1480, 18] on span "Preview" at bounding box center [1472, 18] width 29 height 10
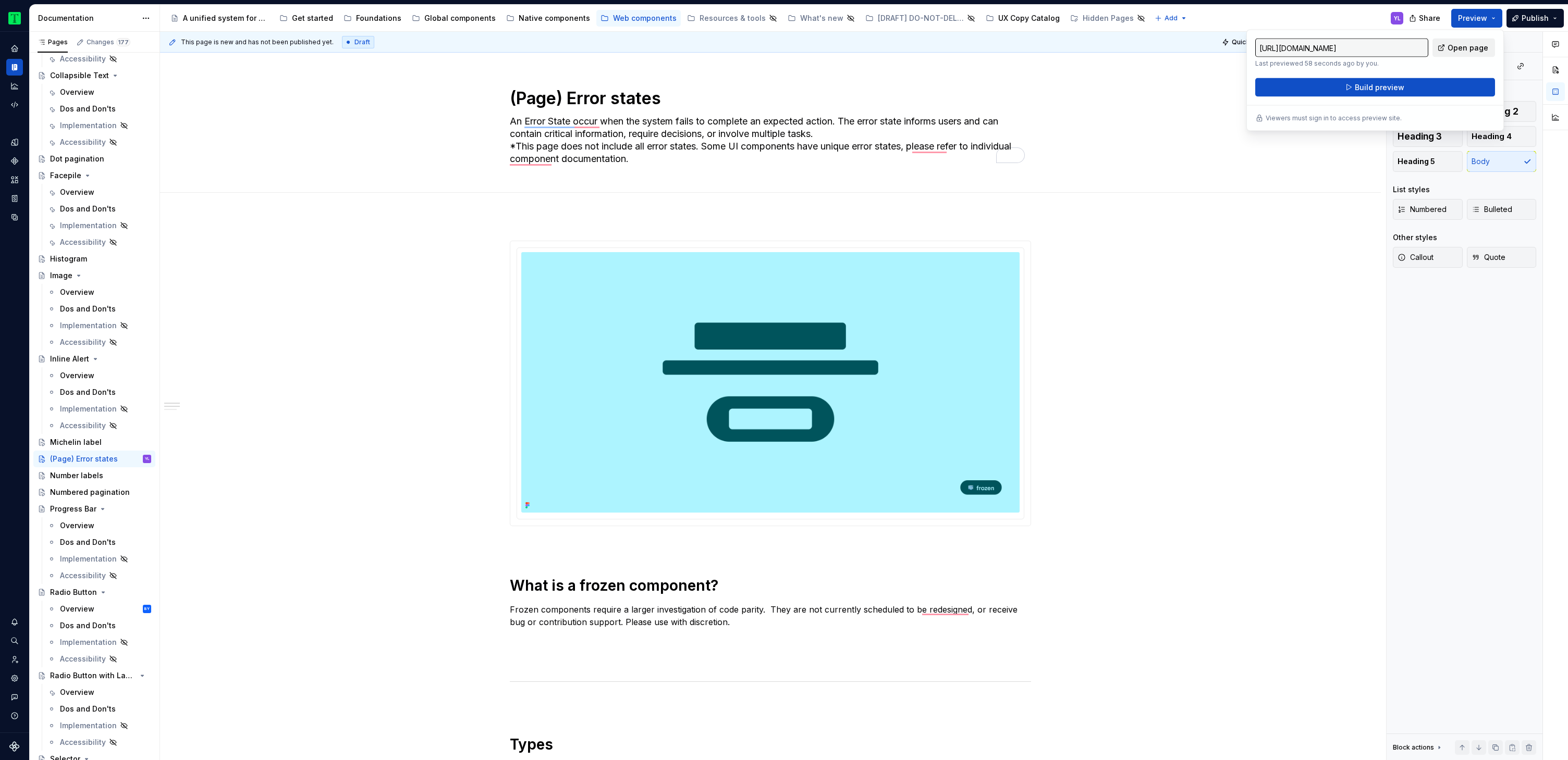
click at [1464, 49] on span "Open page" at bounding box center [1468, 47] width 41 height 10
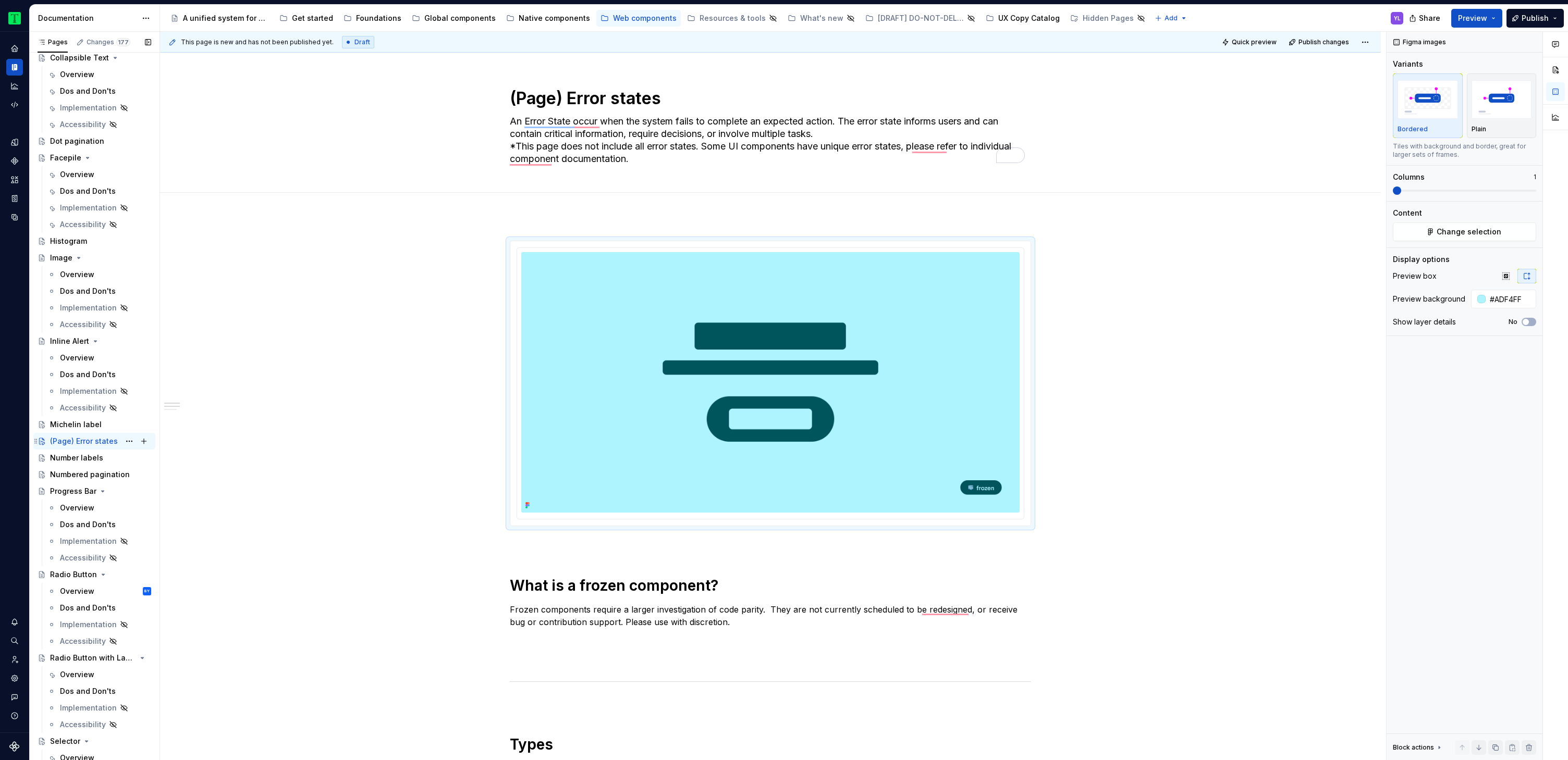
scroll to position [594, 0]
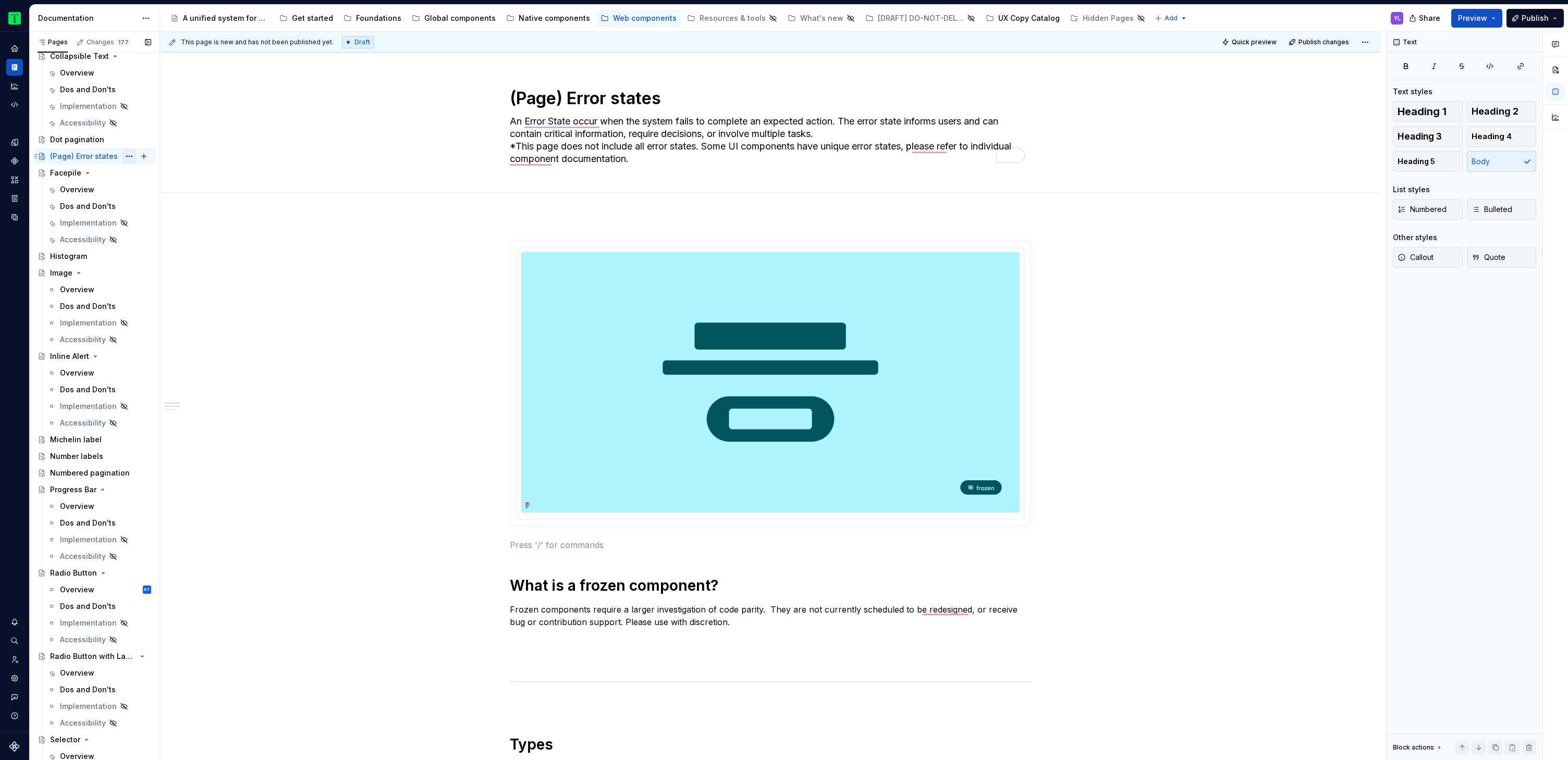
click at [123, 155] on button "Page tree" at bounding box center [129, 156] width 15 height 15
click at [188, 192] on div "Duplicate page" at bounding box center [187, 191] width 102 height 10
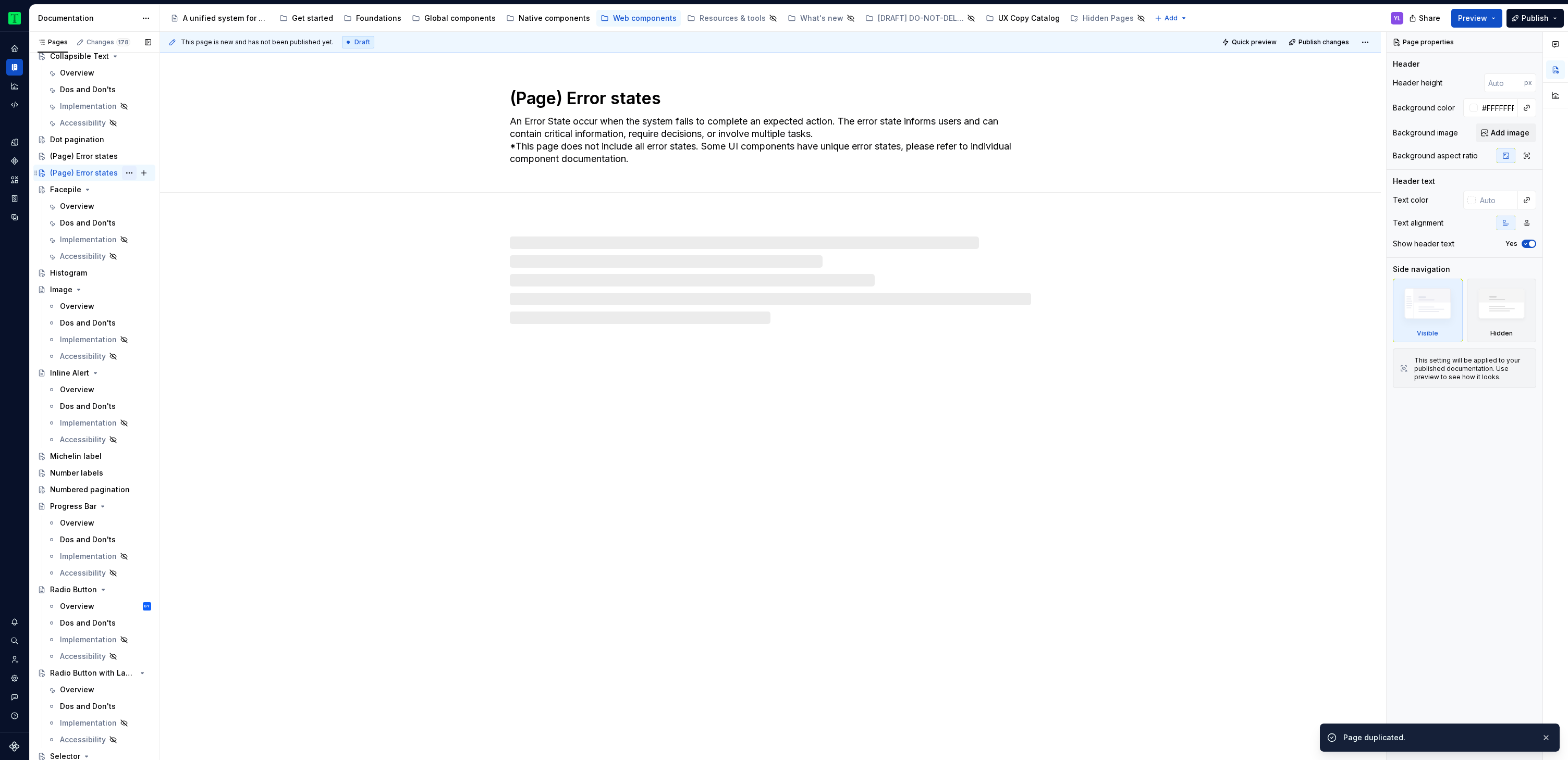
click at [125, 173] on button "Page tree" at bounding box center [129, 173] width 15 height 15
click at [158, 189] on div "Rename page" at bounding box center [187, 191] width 102 height 10
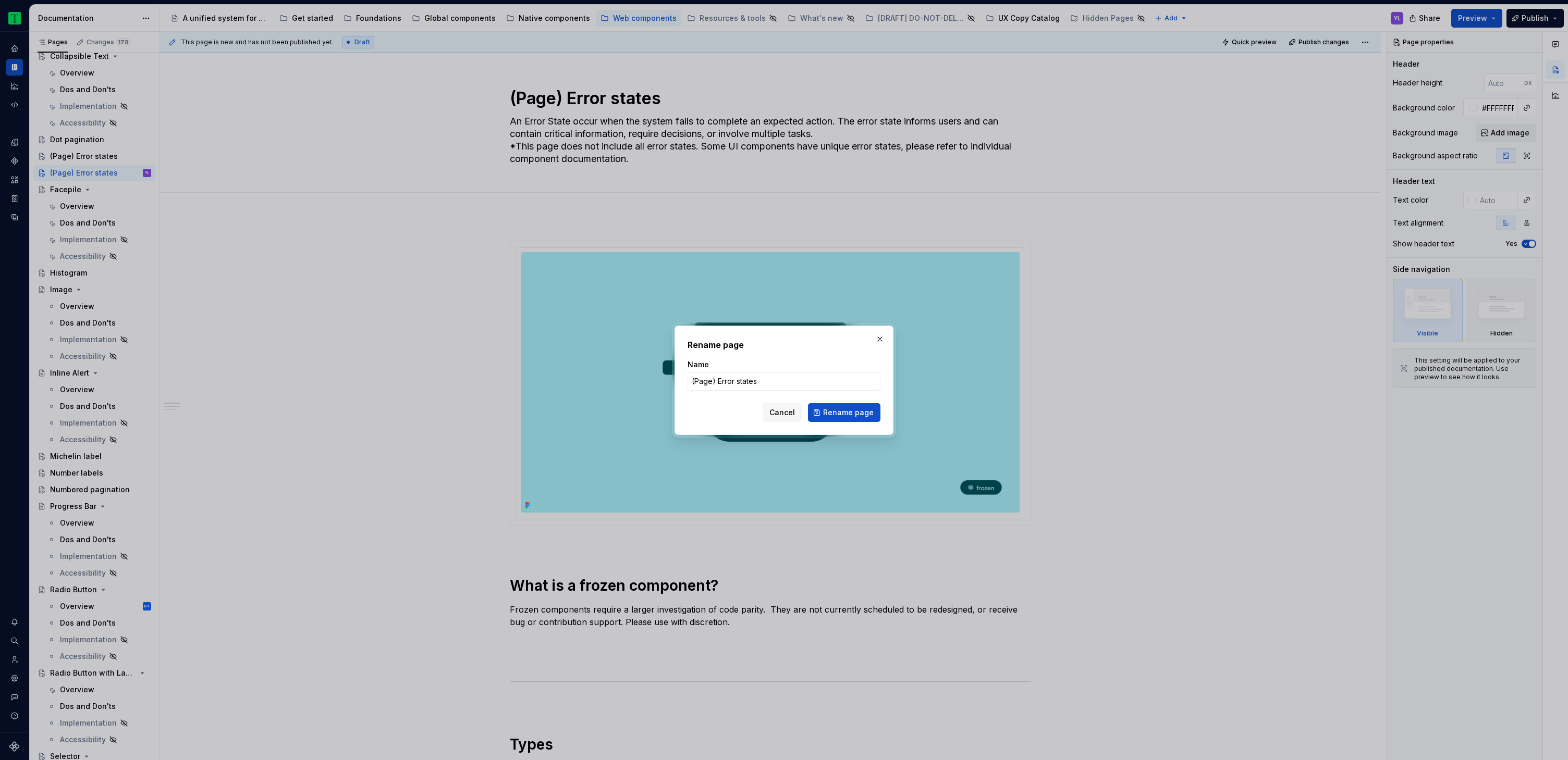
type textarea "*"
type input "Status labels"
click button "Rename page" at bounding box center [844, 413] width 72 height 19
type textarea "*"
type textarea "Status labels"
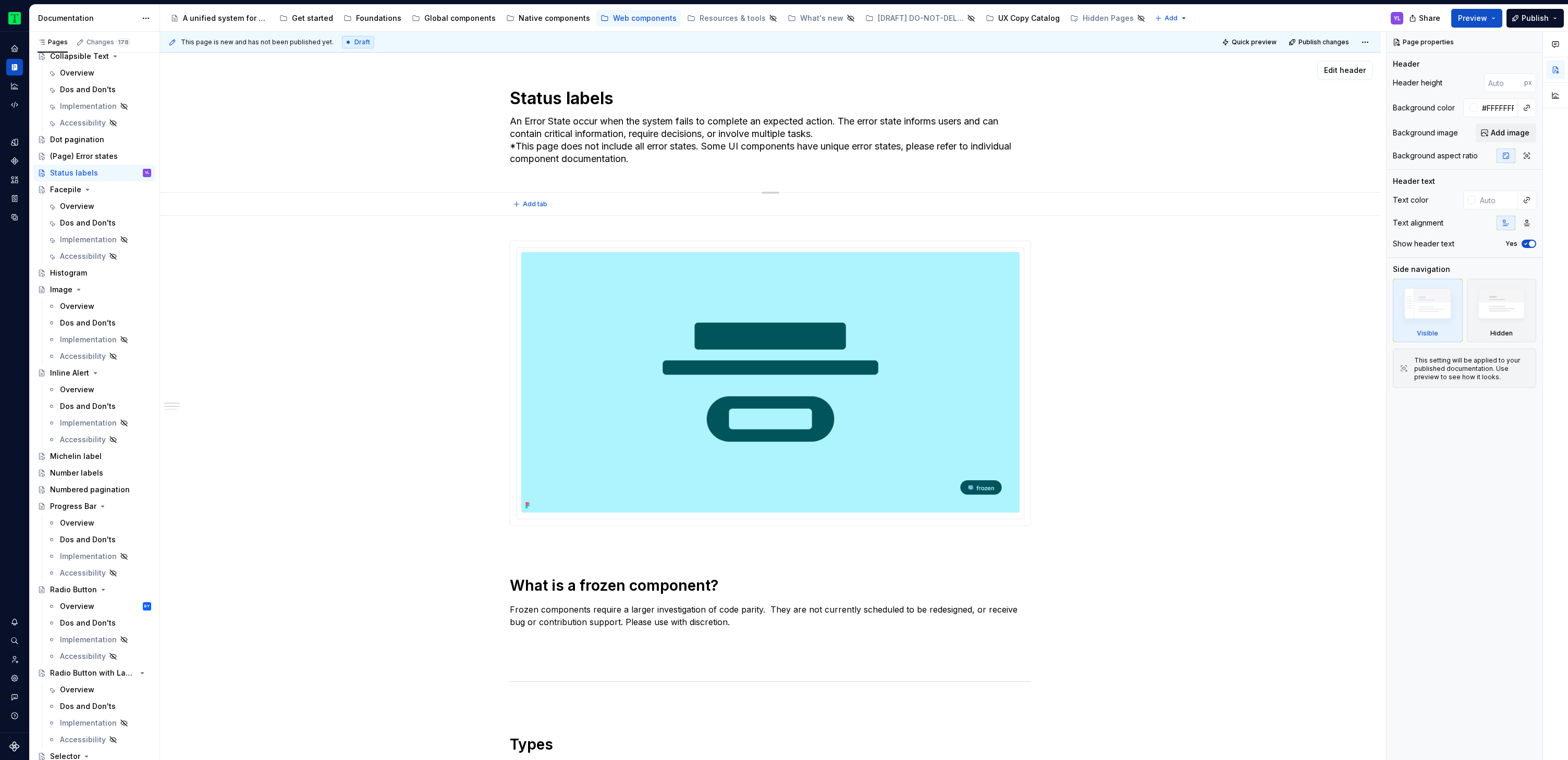
click at [637, 127] on textarea "An Error State occur when the system fails to complete an expected action. The …" at bounding box center [768, 140] width 521 height 54
click at [676, 142] on textarea "An Error State occur when the system fails to complete an expected action. The …" at bounding box center [768, 140] width 521 height 54
click at [679, 140] on textarea "An Error State occur when the system fails to complete an expected action. The …" at bounding box center [768, 140] width 521 height 54
click at [638, 144] on textarea "An Error State occur when the system fails to complete an expected action. The …" at bounding box center [768, 140] width 521 height 54
click at [691, 147] on textarea "An Error State occur when the system fails to complete an expected action. The …" at bounding box center [768, 140] width 521 height 54
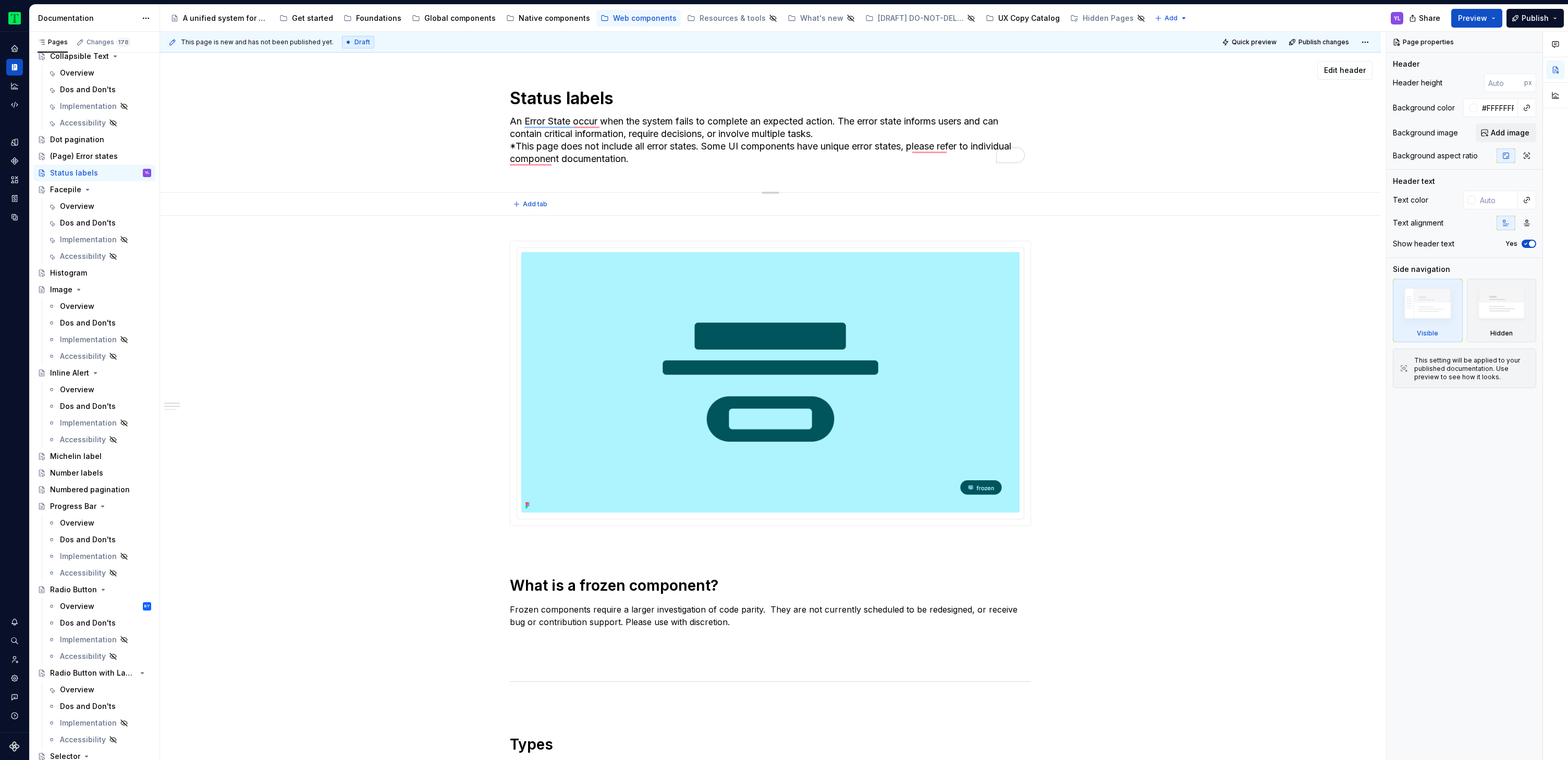
click at [667, 147] on textarea "An Error State occur when the system fails to complete an expected action. The …" at bounding box center [768, 140] width 521 height 54
paste textarea "Status Labels communicate status, typical examples include: Important, Active, …"
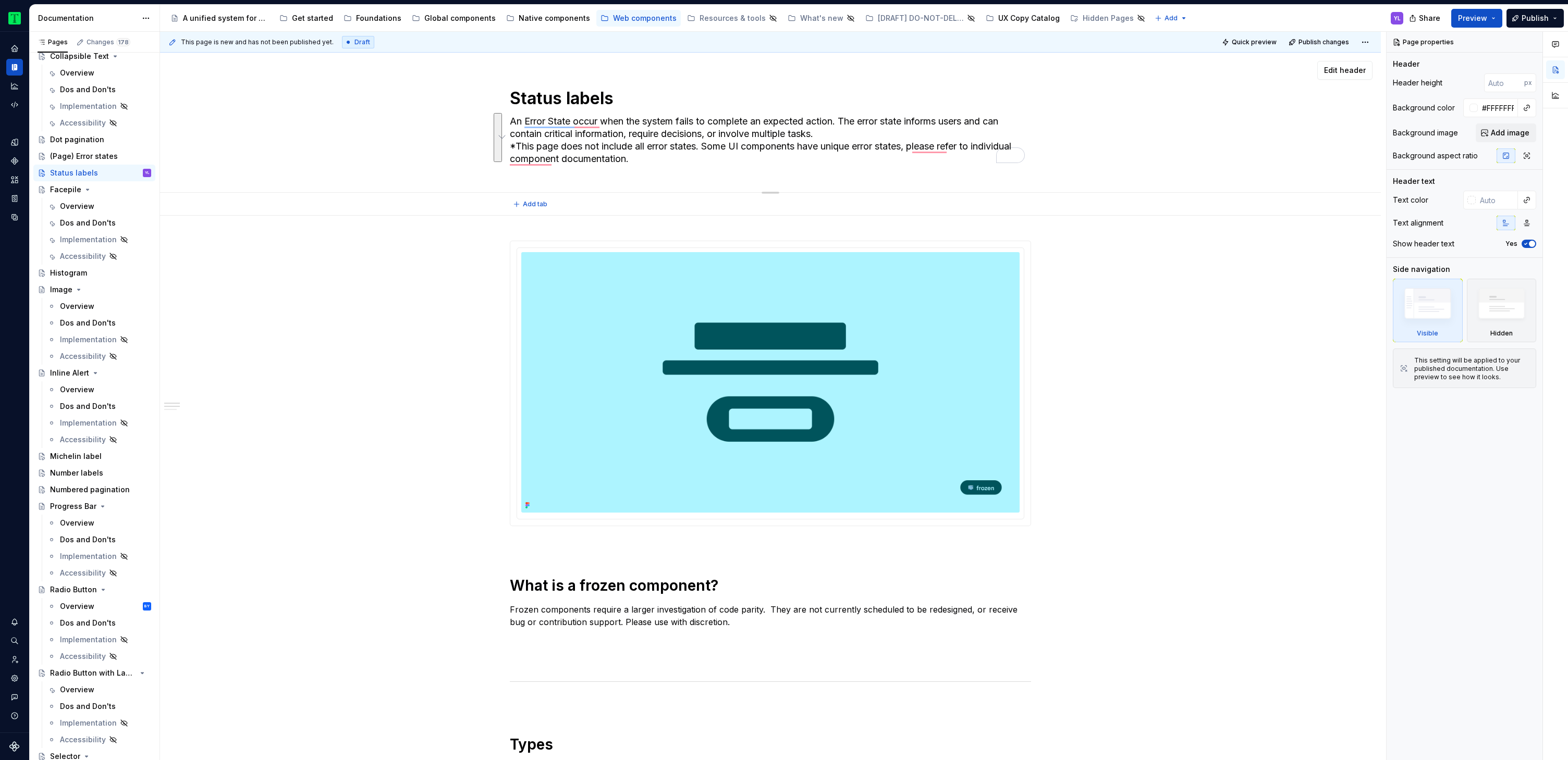
type textarea "*"
type textarea "Status Labels communicate status, typical examples include: Important, Active, …"
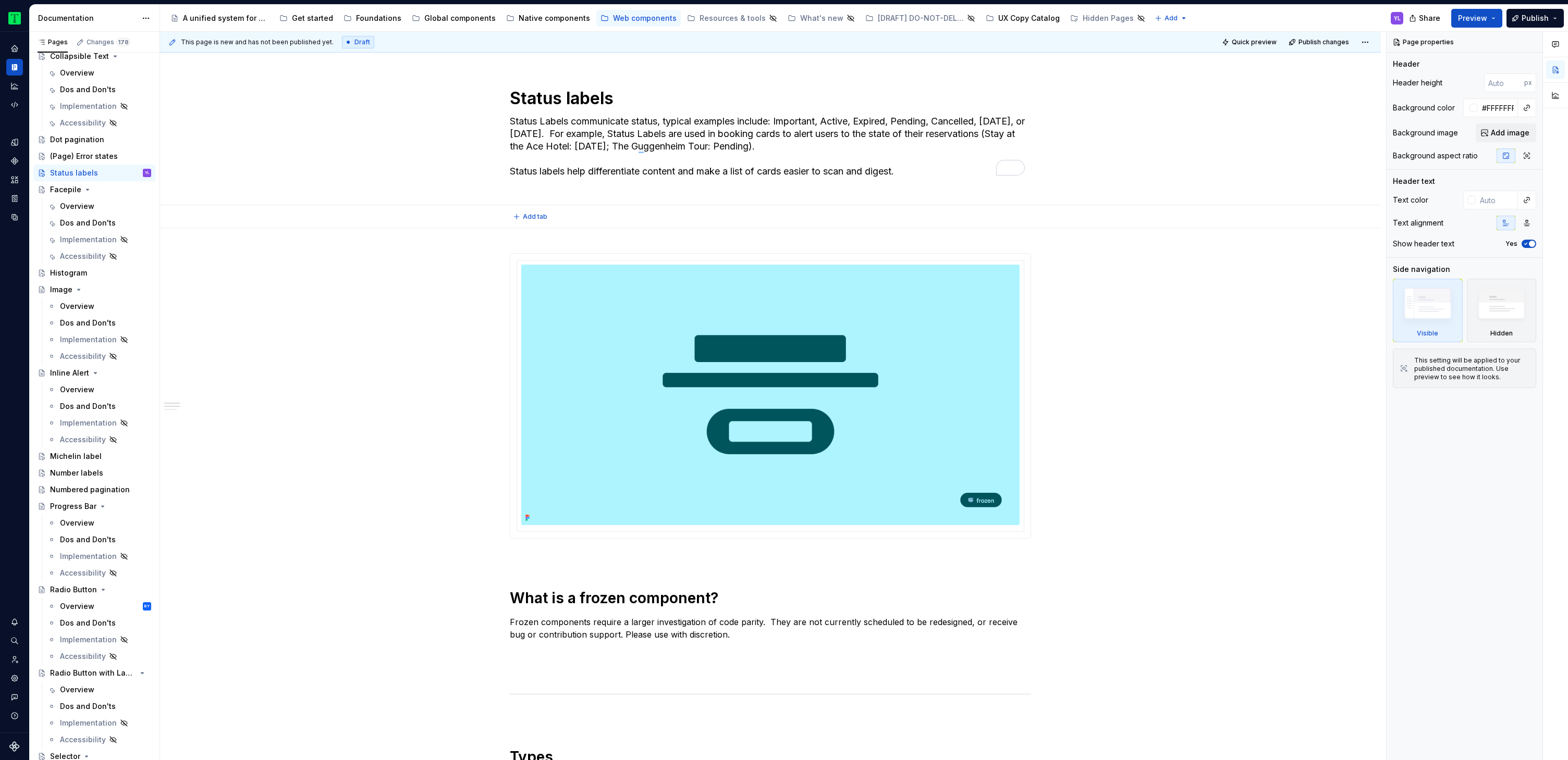
type textarea "*"
type textarea "Status Labels communicate status, typical examples include: Important, Active, …"
click at [939, 372] on img at bounding box center [770, 395] width 499 height 260
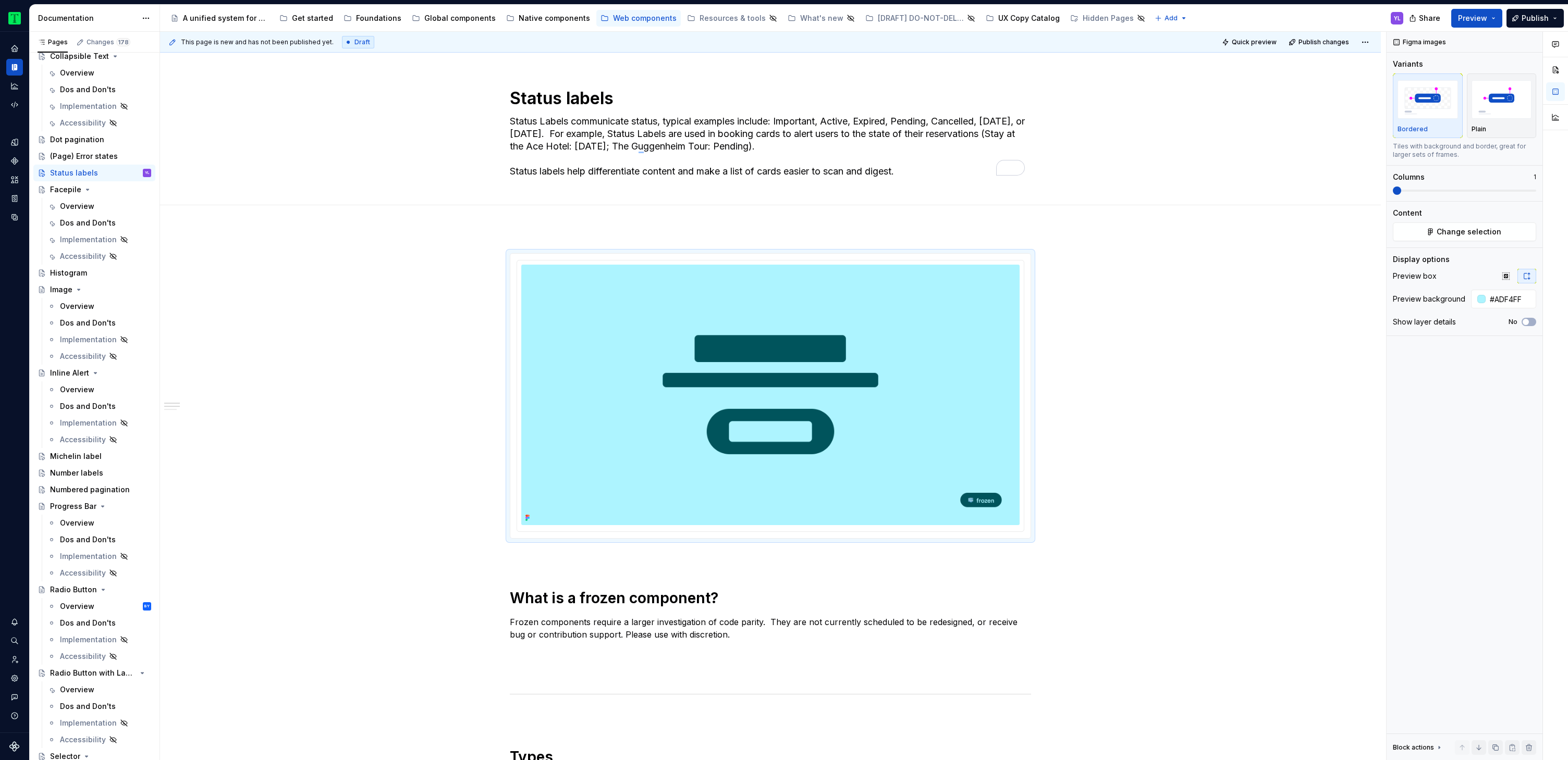
scroll to position [221, 0]
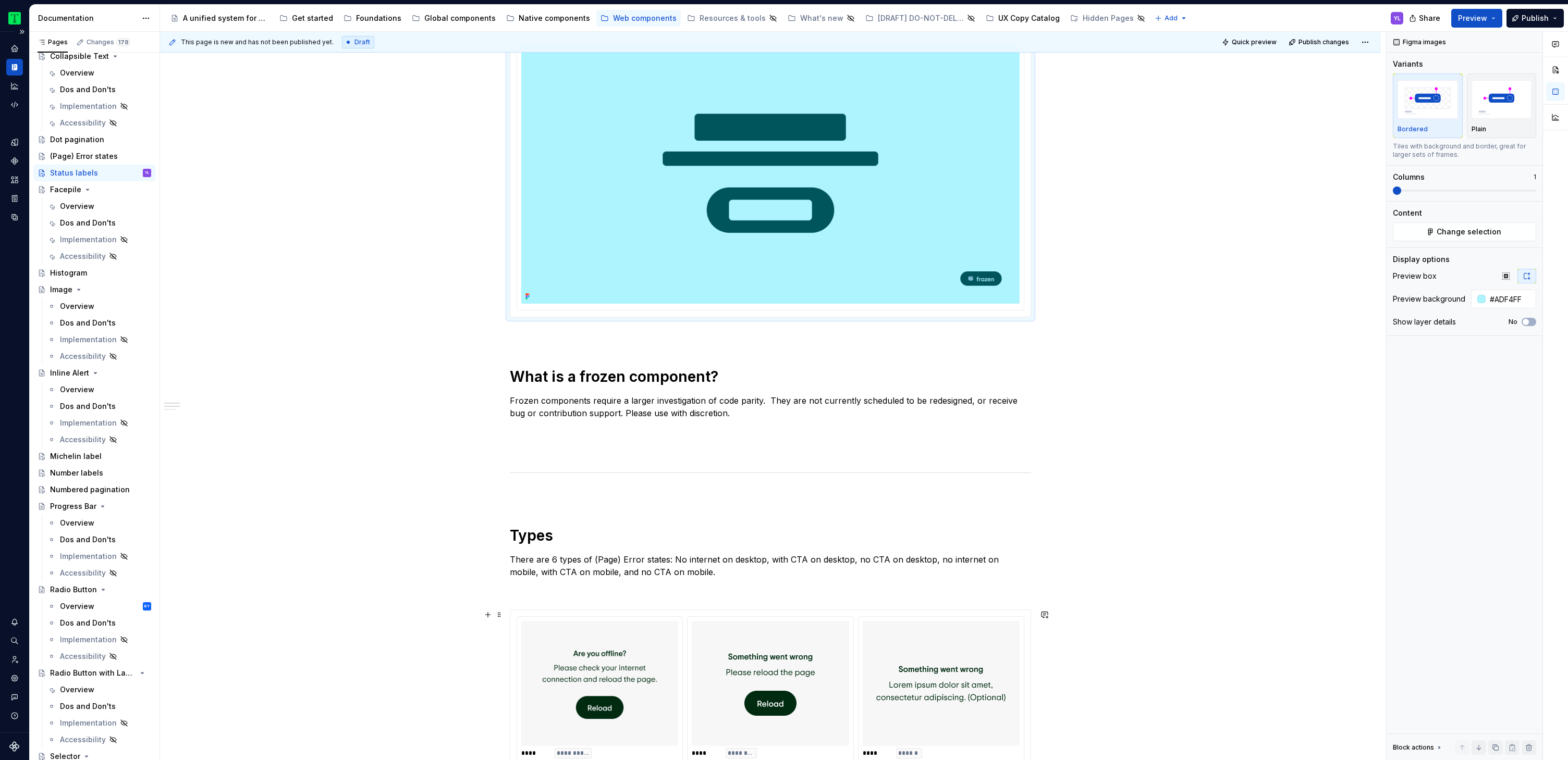
click at [755, 339] on p "To enrich screen reader interactions, please activate Accessibility in Grammarl…" at bounding box center [771, 336] width 521 height 13
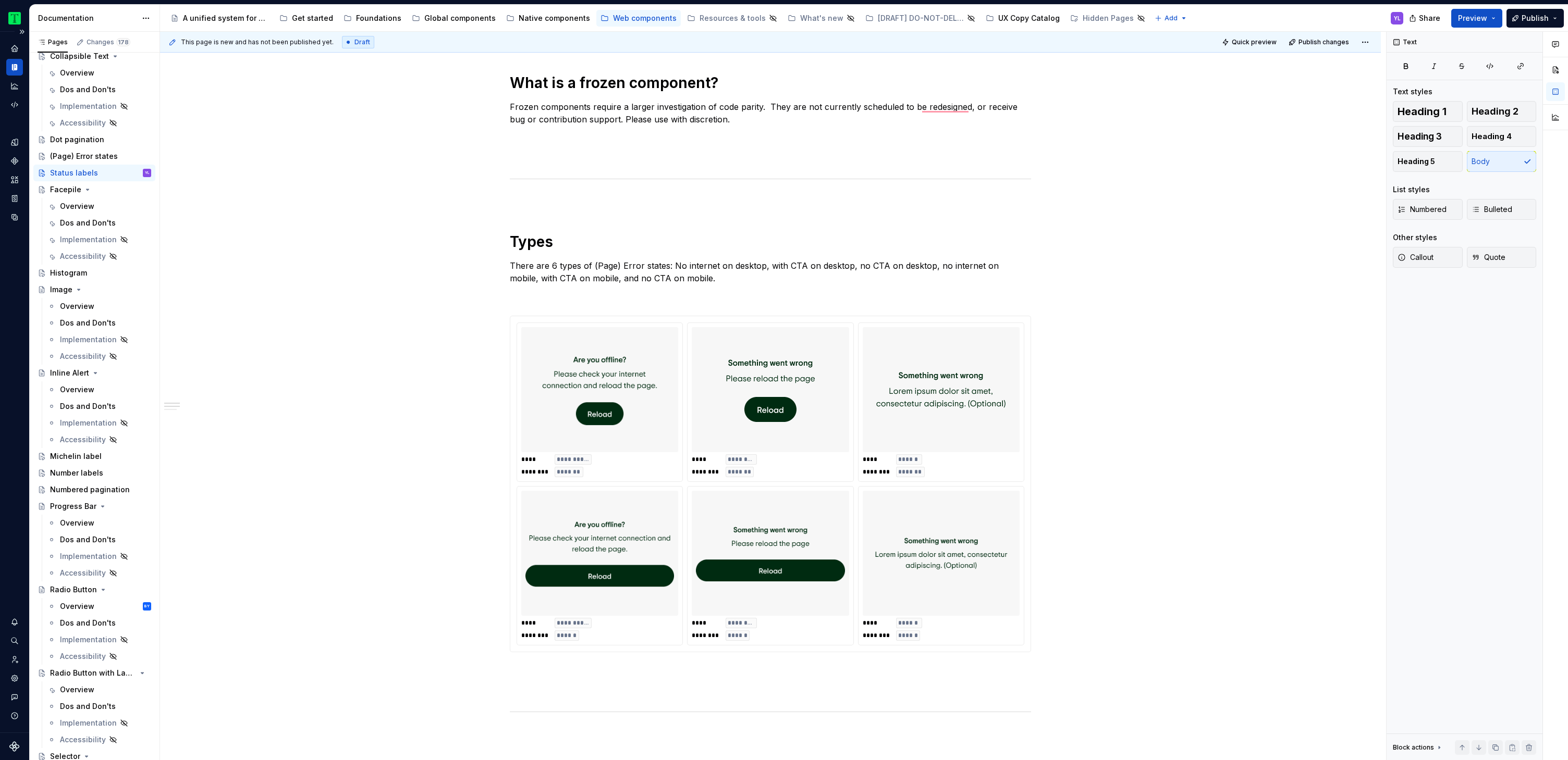
scroll to position [515, 0]
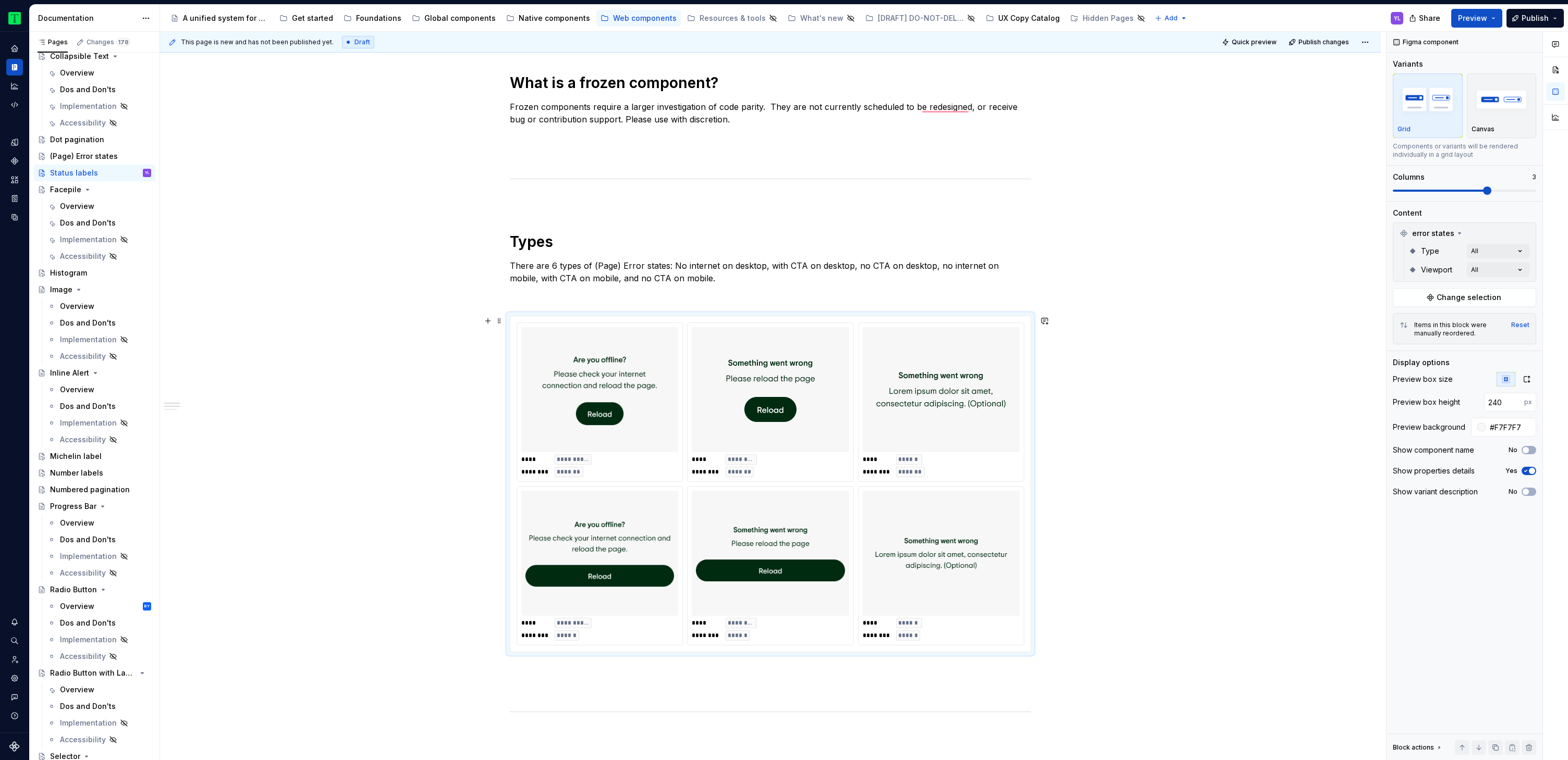
click at [878, 333] on img "To enrich screen reader interactions, please activate Accessibility in Grammarl…" at bounding box center [941, 390] width 139 height 117
click at [1476, 293] on span "Change selection" at bounding box center [1469, 297] width 65 height 10
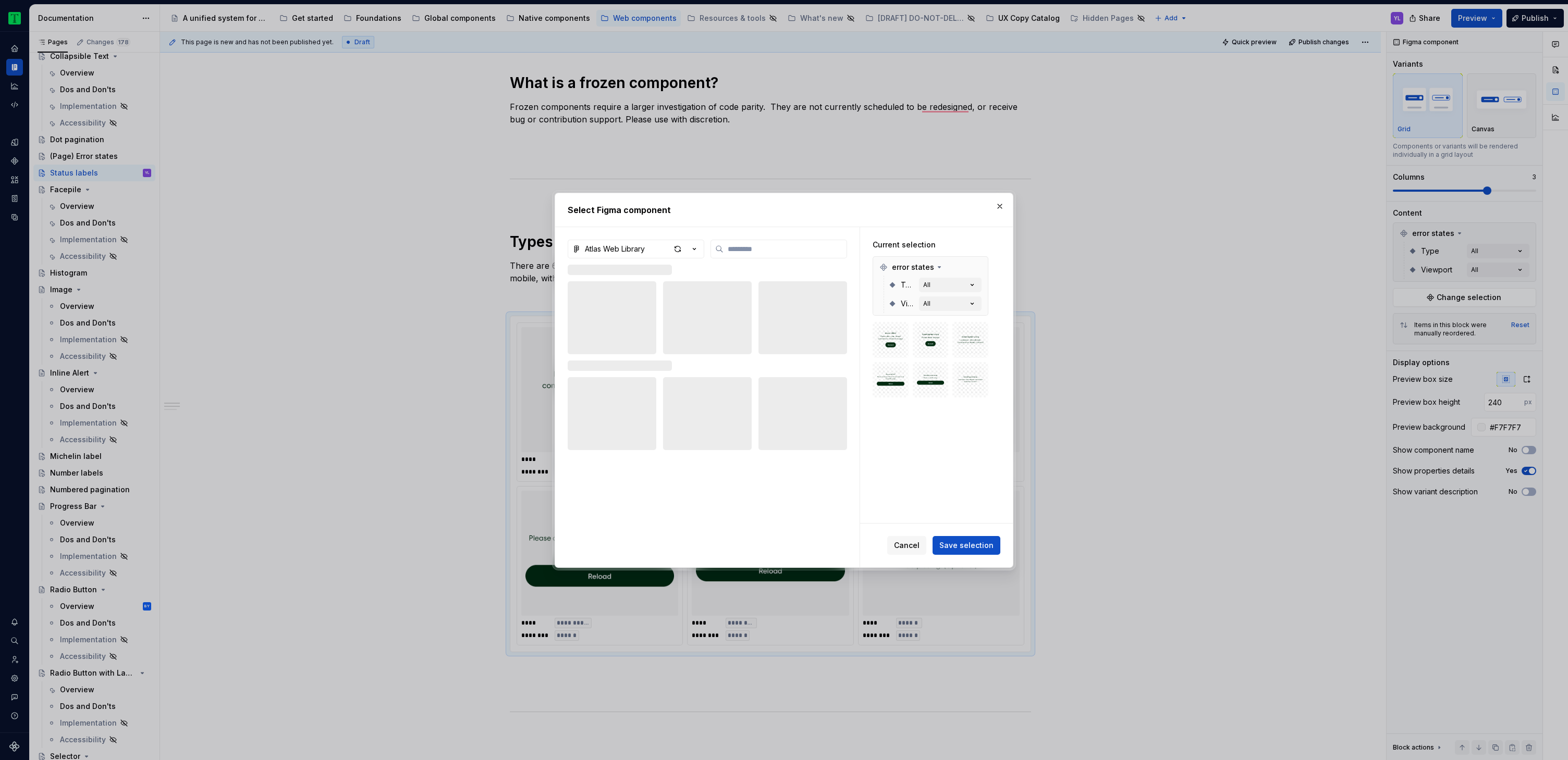
type textarea "*"
click at [778, 243] on label at bounding box center [779, 249] width 136 height 19
click at [778, 244] on input "search" at bounding box center [785, 249] width 123 height 10
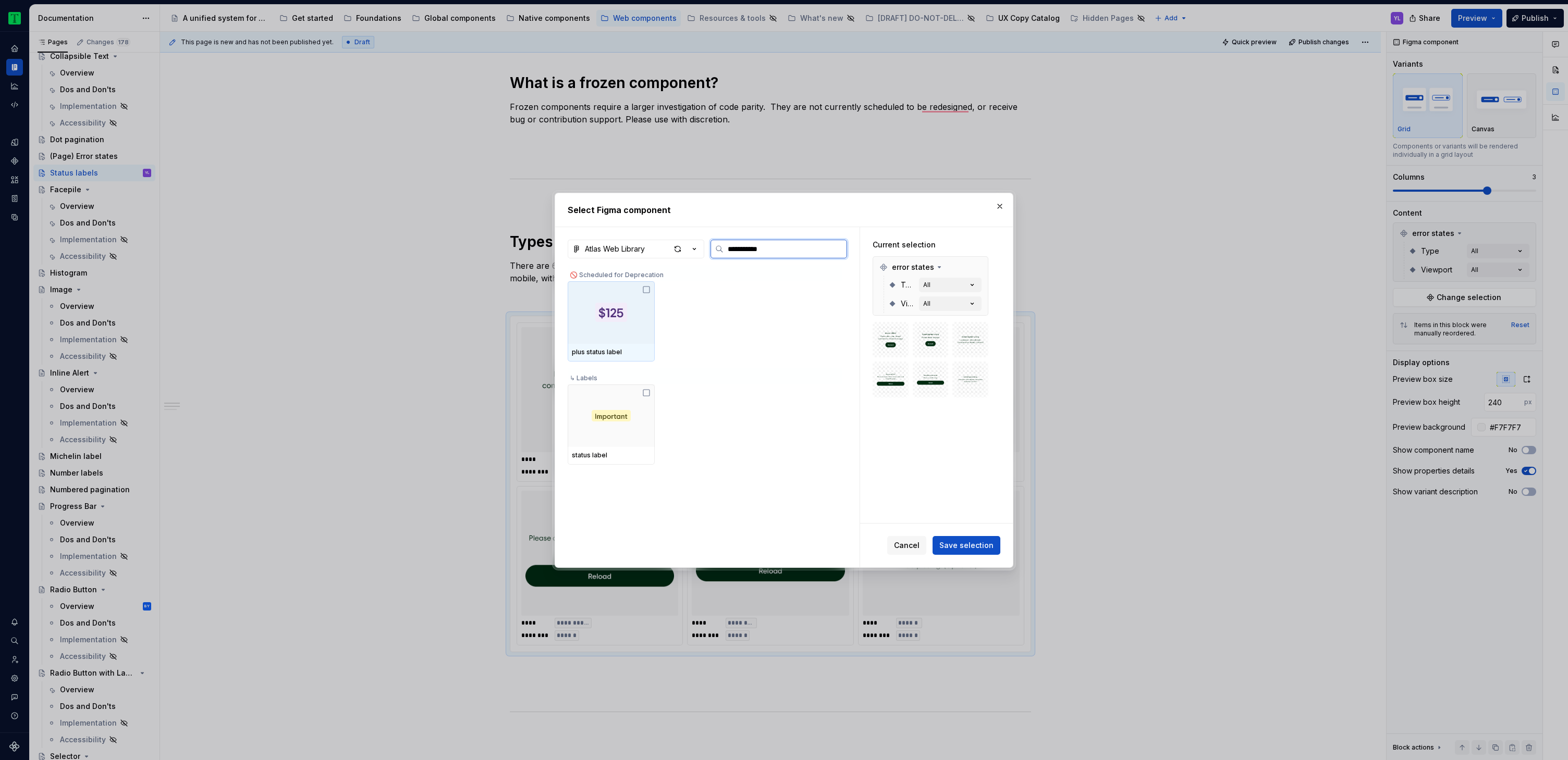
type input "**********"
click at [646, 392] on icon at bounding box center [646, 393] width 9 height 9
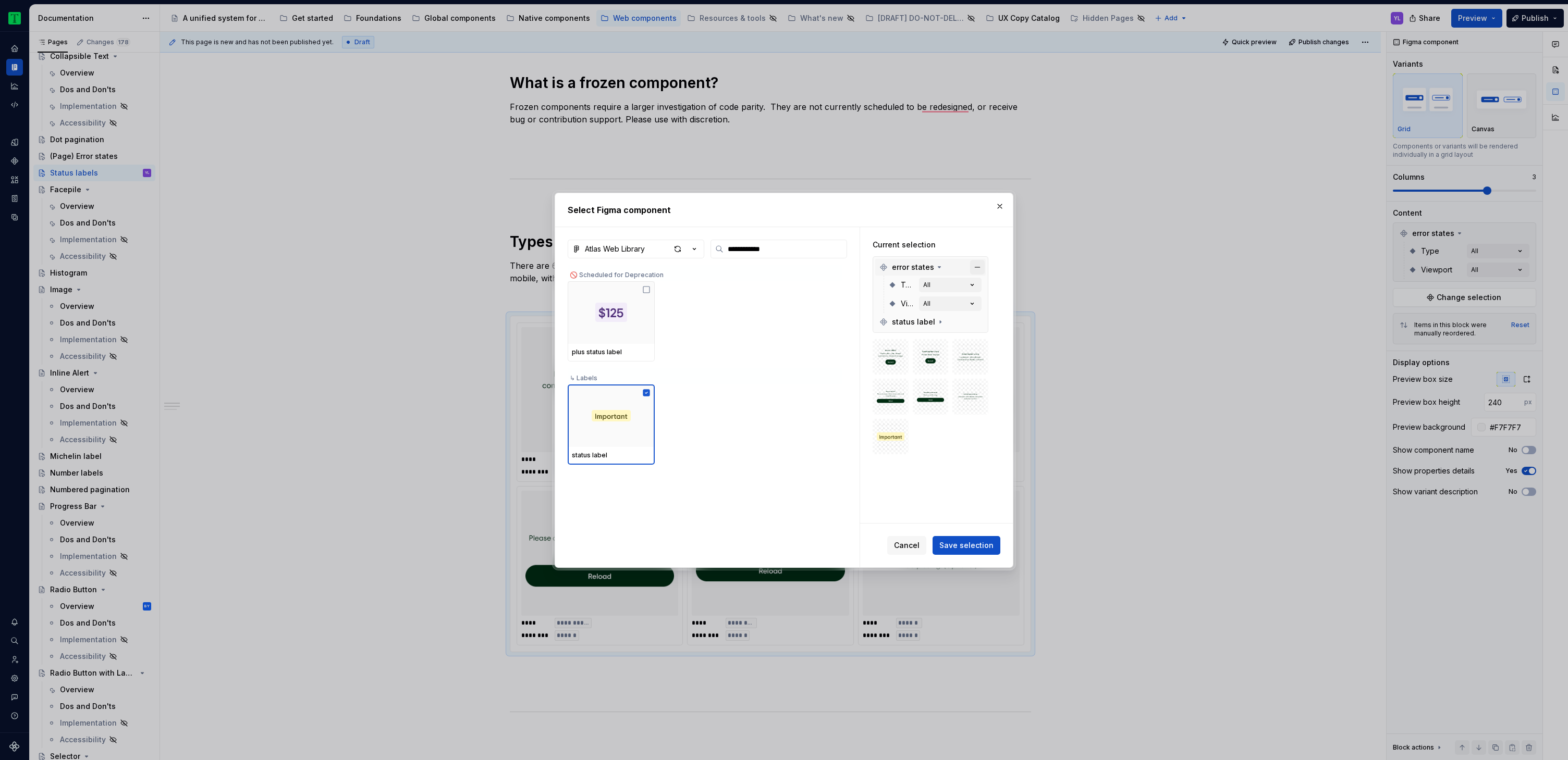
click at [979, 263] on button "button" at bounding box center [978, 267] width 15 height 15
click at [980, 545] on span "Save selection" at bounding box center [966, 545] width 54 height 10
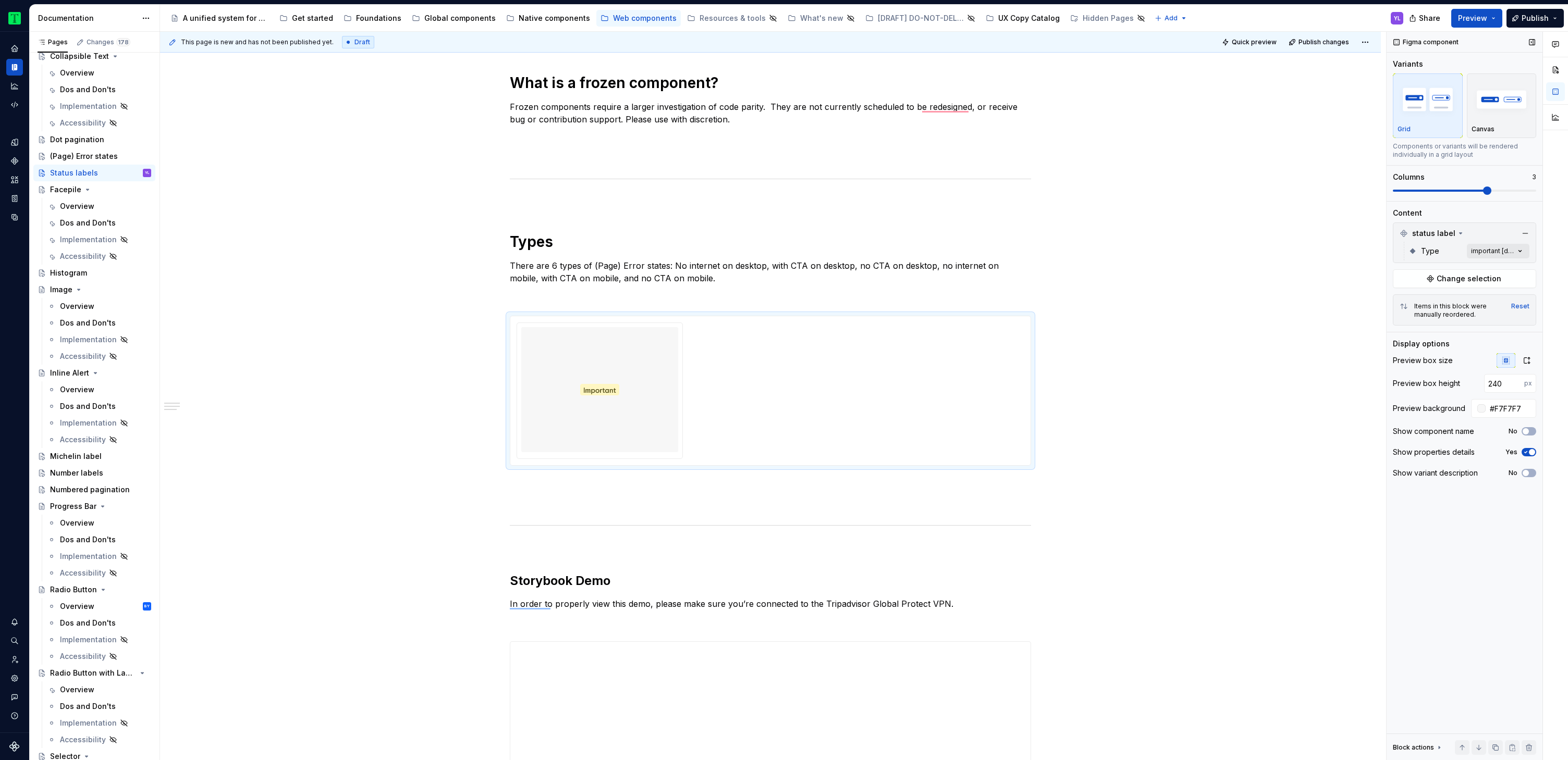
click at [1503, 254] on div "Comments Open comments No comments yet Select ‘Comment’ from the block context …" at bounding box center [1477, 396] width 181 height 729
click at [1515, 270] on span "button" at bounding box center [1512, 270] width 6 height 6
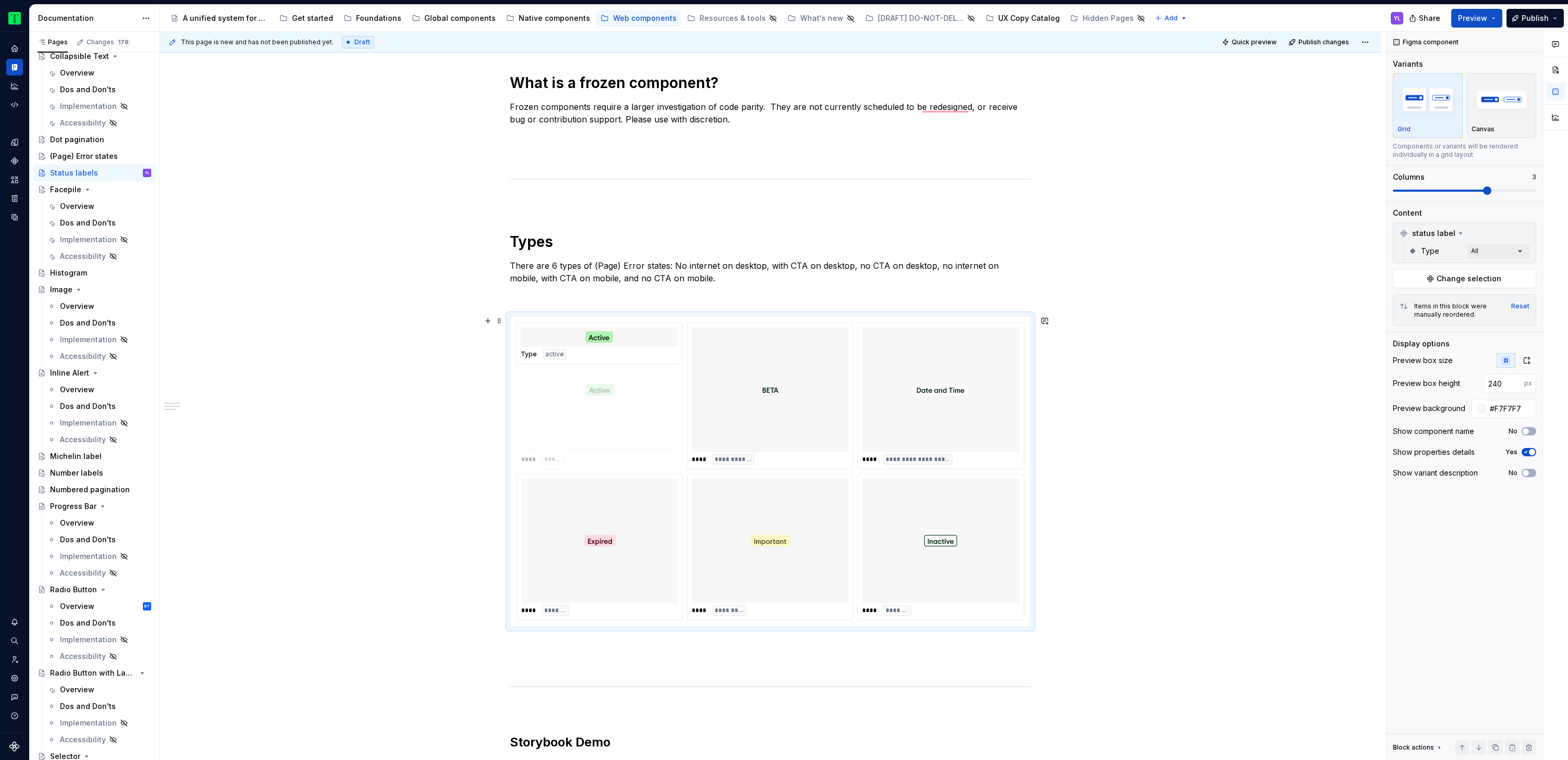
drag, startPoint x: 883, startPoint y: 501, endPoint x: 587, endPoint y: 419, distance: 307.1
click at [587, 419] on body "Tripadvisor YL Design system data Documentation Accessibility guide for tree Pa…" at bounding box center [784, 380] width 1568 height 760
drag, startPoint x: 749, startPoint y: 510, endPoint x: 565, endPoint y: 390, distance: 219.7
click at [565, 390] on body "Tripadvisor YL Design system data Documentation Accessibility guide for tree Pa…" at bounding box center [784, 380] width 1568 height 760
drag, startPoint x: 786, startPoint y: 500, endPoint x: 920, endPoint y: 381, distance: 179.2
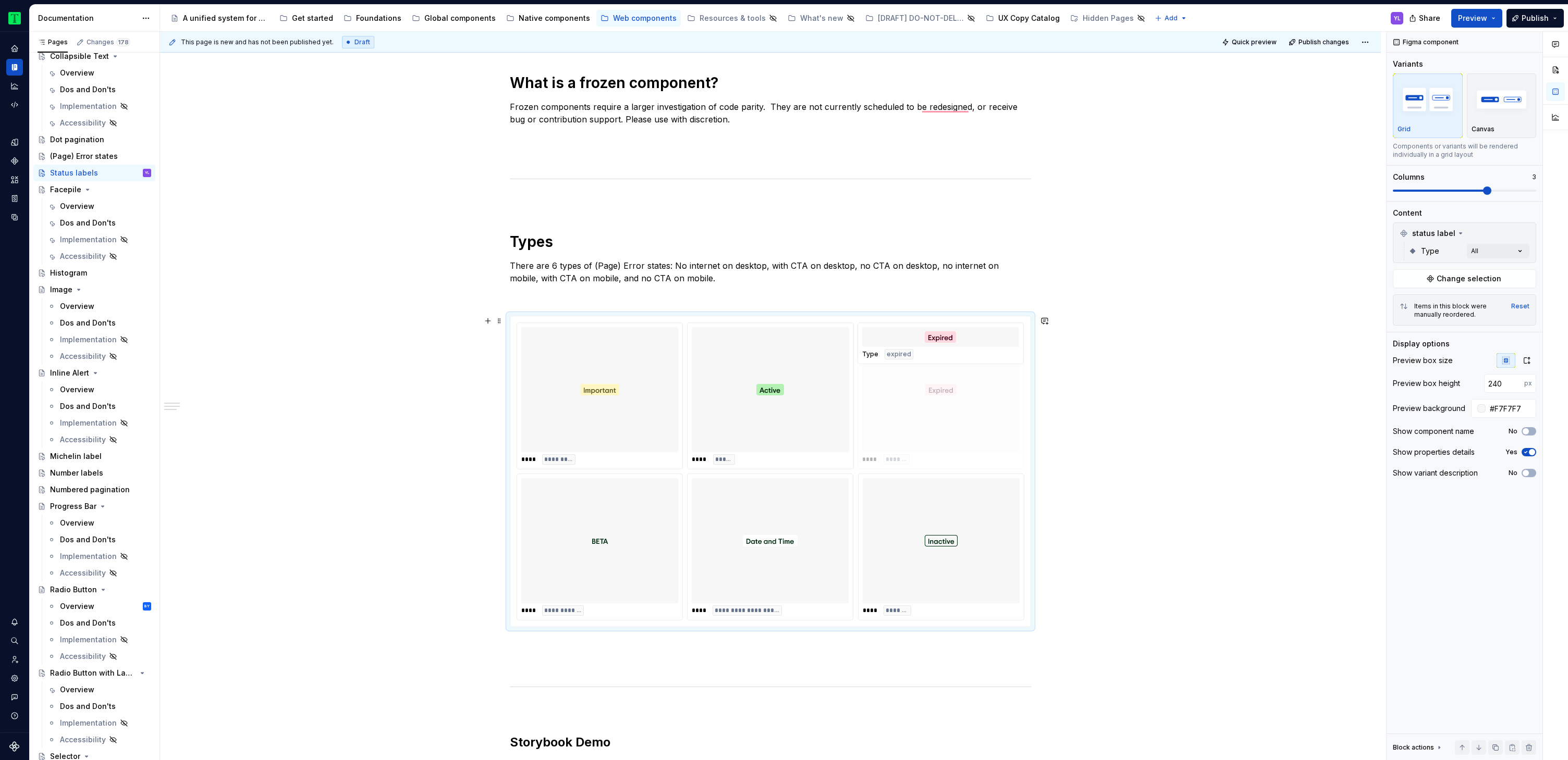
click at [920, 381] on body "Tripadvisor YL Design system data Documentation Accessibility guide for tree Pa…" at bounding box center [784, 380] width 1568 height 760
drag, startPoint x: 920, startPoint y: 502, endPoint x: 609, endPoint y: 509, distance: 311.1
click at [609, 509] on body "Tripadvisor YL Design system data Documentation Accessibility guide for tree Pa…" at bounding box center [784, 380] width 1568 height 760
click at [1161, 495] on div "**********" at bounding box center [771, 593] width 1221 height 1762
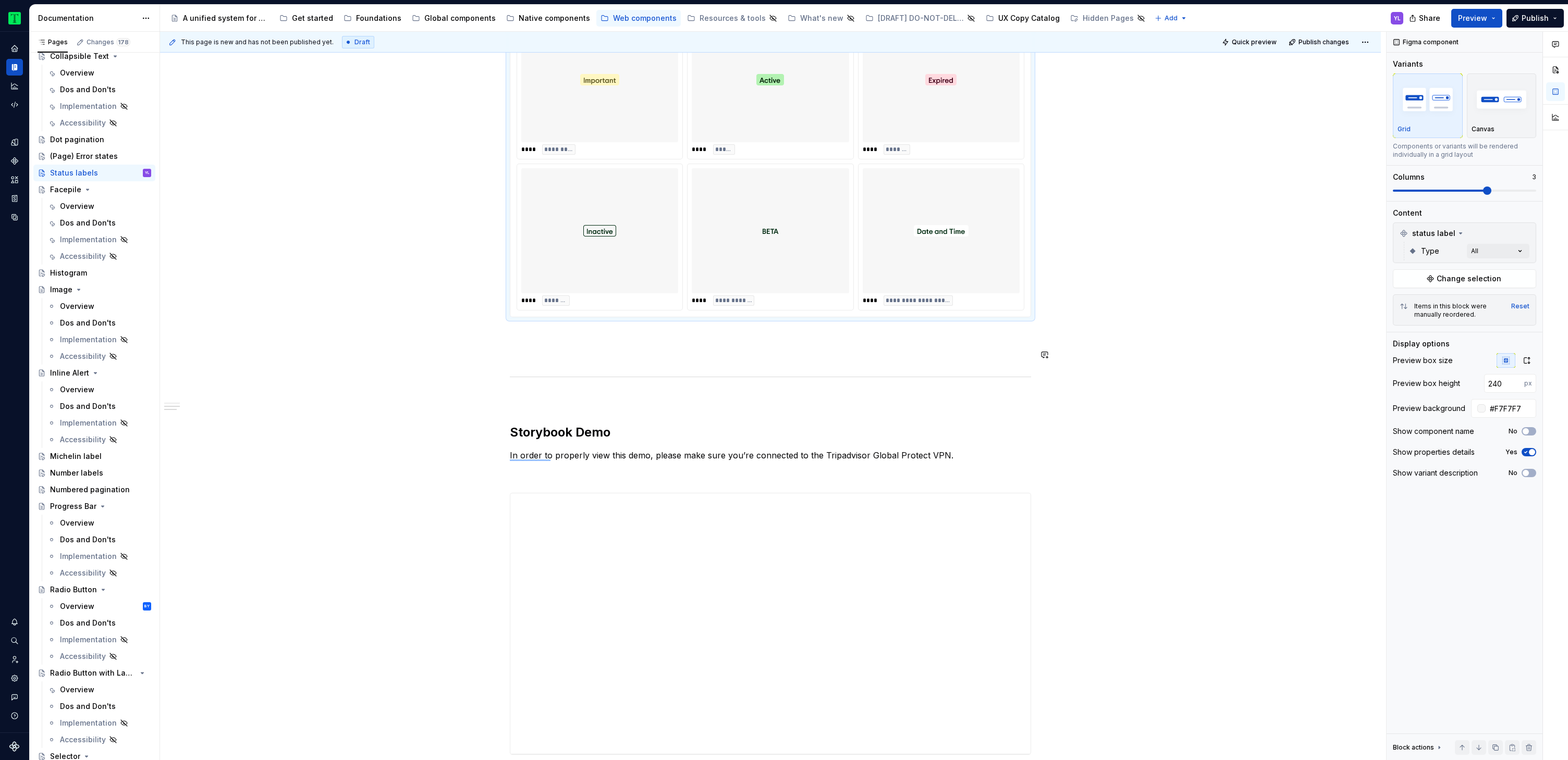
scroll to position [847, 0]
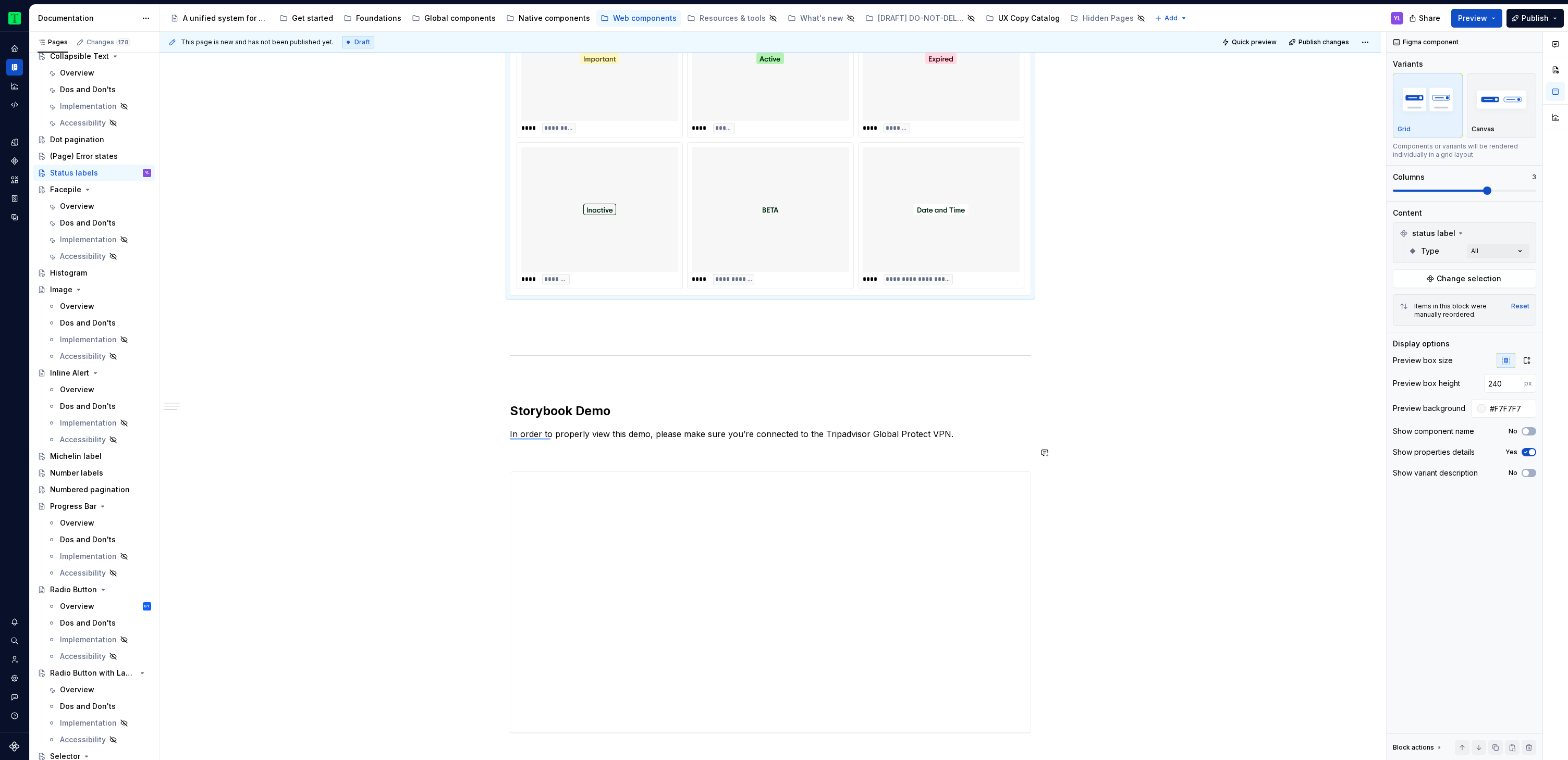
click at [397, 459] on div "**********" at bounding box center [773, 396] width 1226 height 729
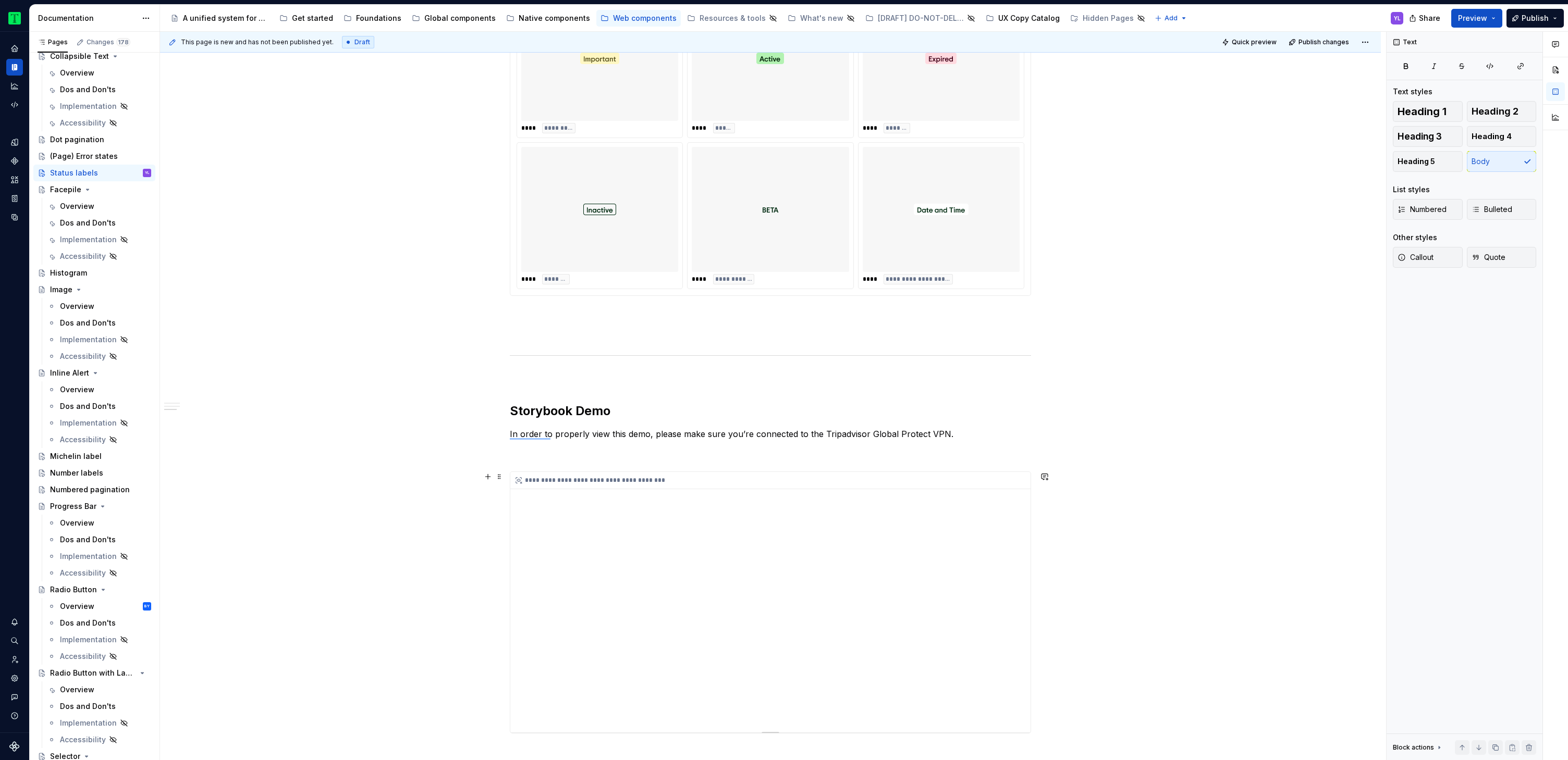
click at [583, 517] on div "**********" at bounding box center [770, 602] width 520 height 260
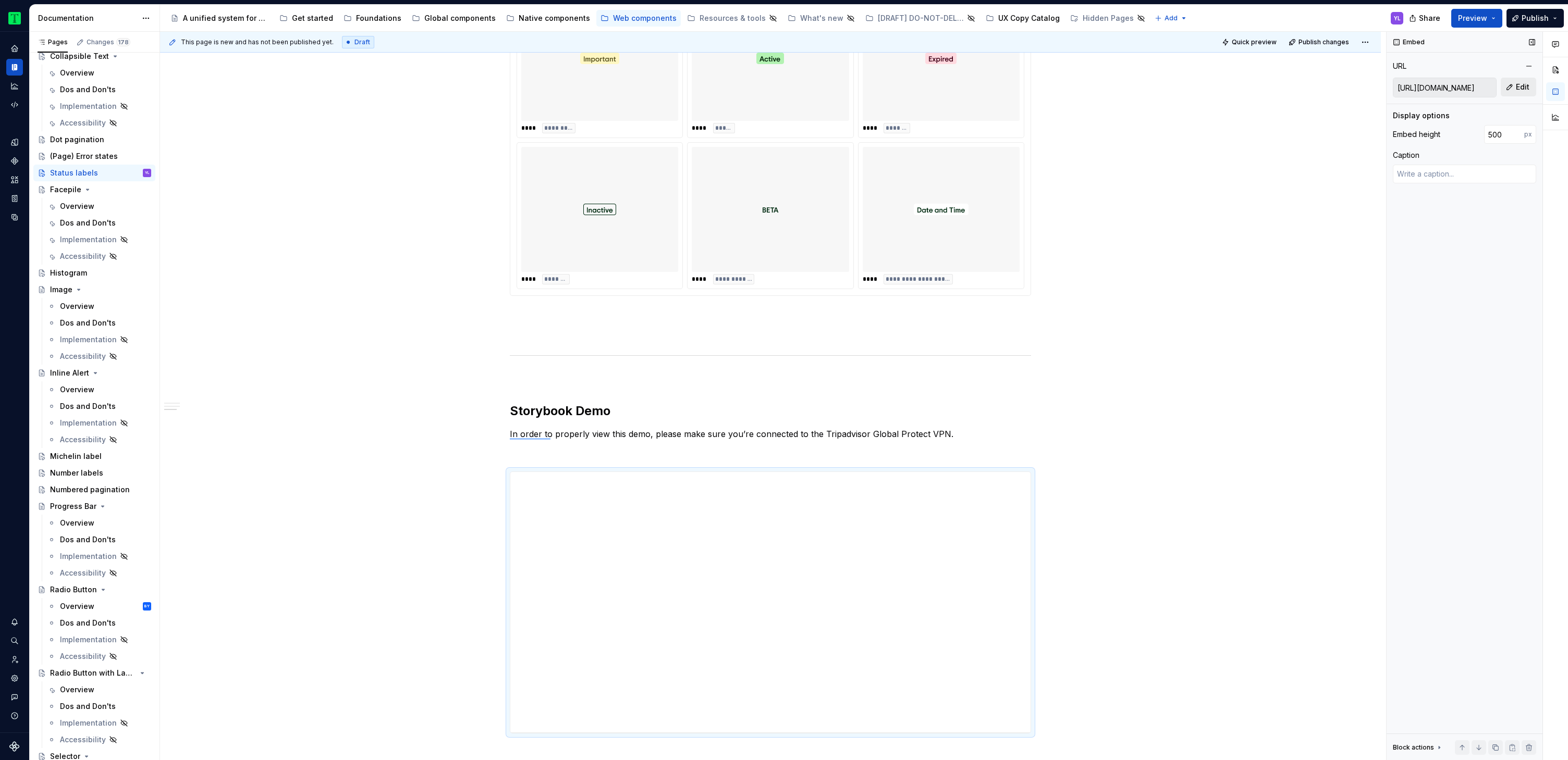
click at [1515, 86] on button "Edit" at bounding box center [1519, 87] width 35 height 19
type textarea "*"
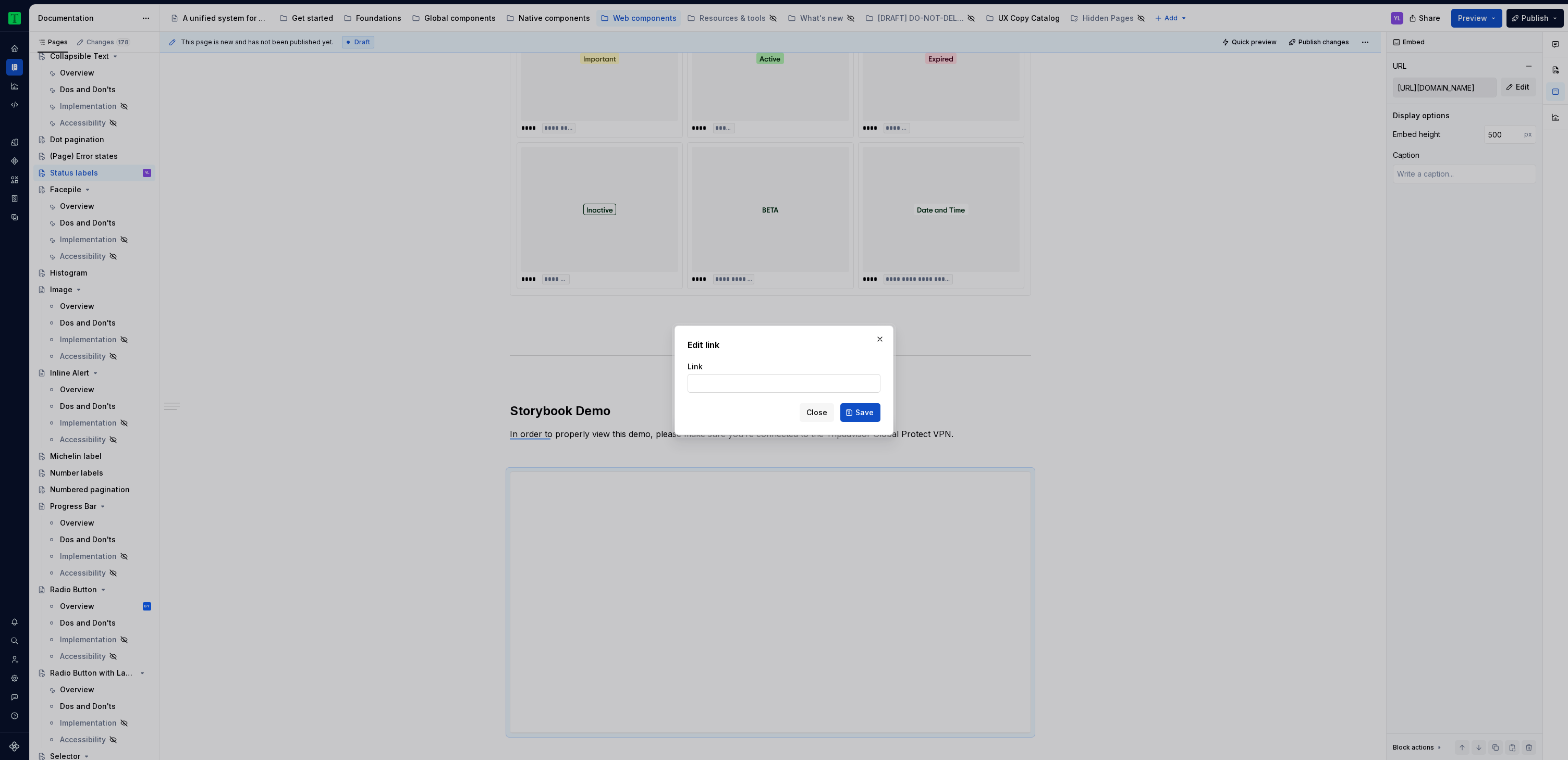
type input "https://webml.dev.tripadvisor.com/Story#@ta-design-system-frozen.label_packages…"
click at [855, 413] on button "Save" at bounding box center [860, 413] width 40 height 19
type textarea "*"
type input "https://webml.dev.tripadvisor.com/Story#@ta-design-system-frozen.label_packages…"
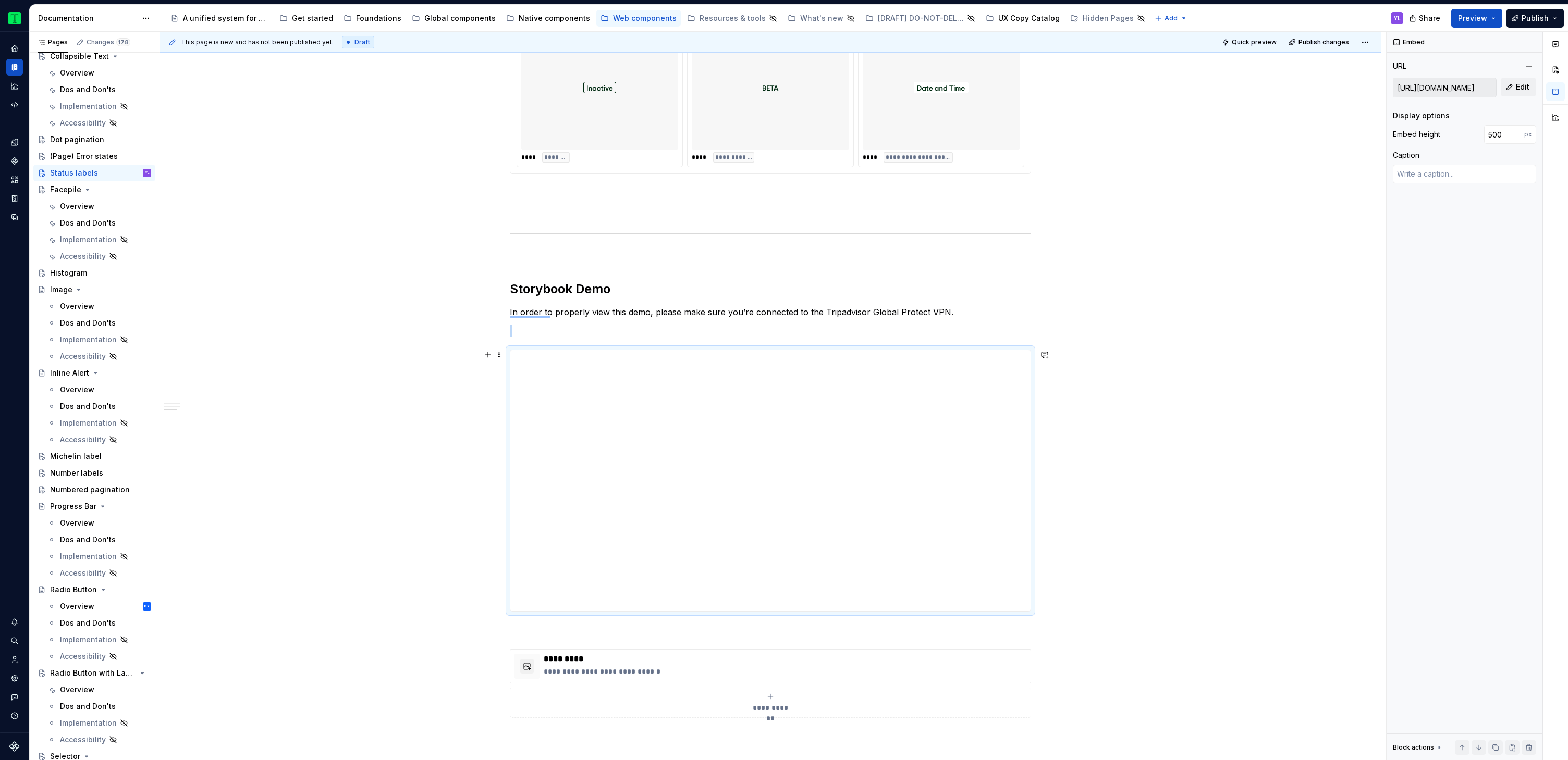
scroll to position [1137, 0]
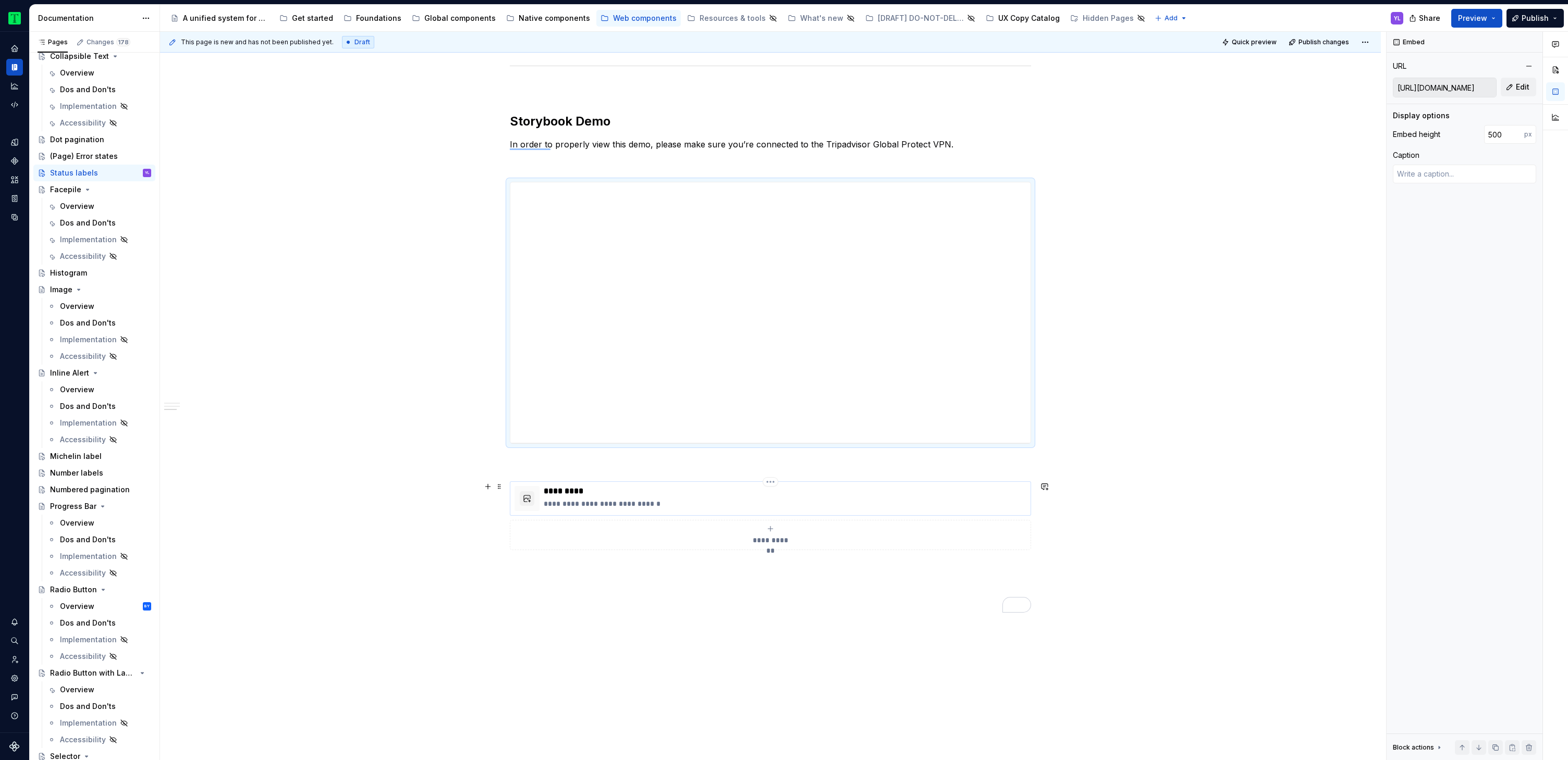
click at [753, 501] on p "**********" at bounding box center [785, 504] width 483 height 10
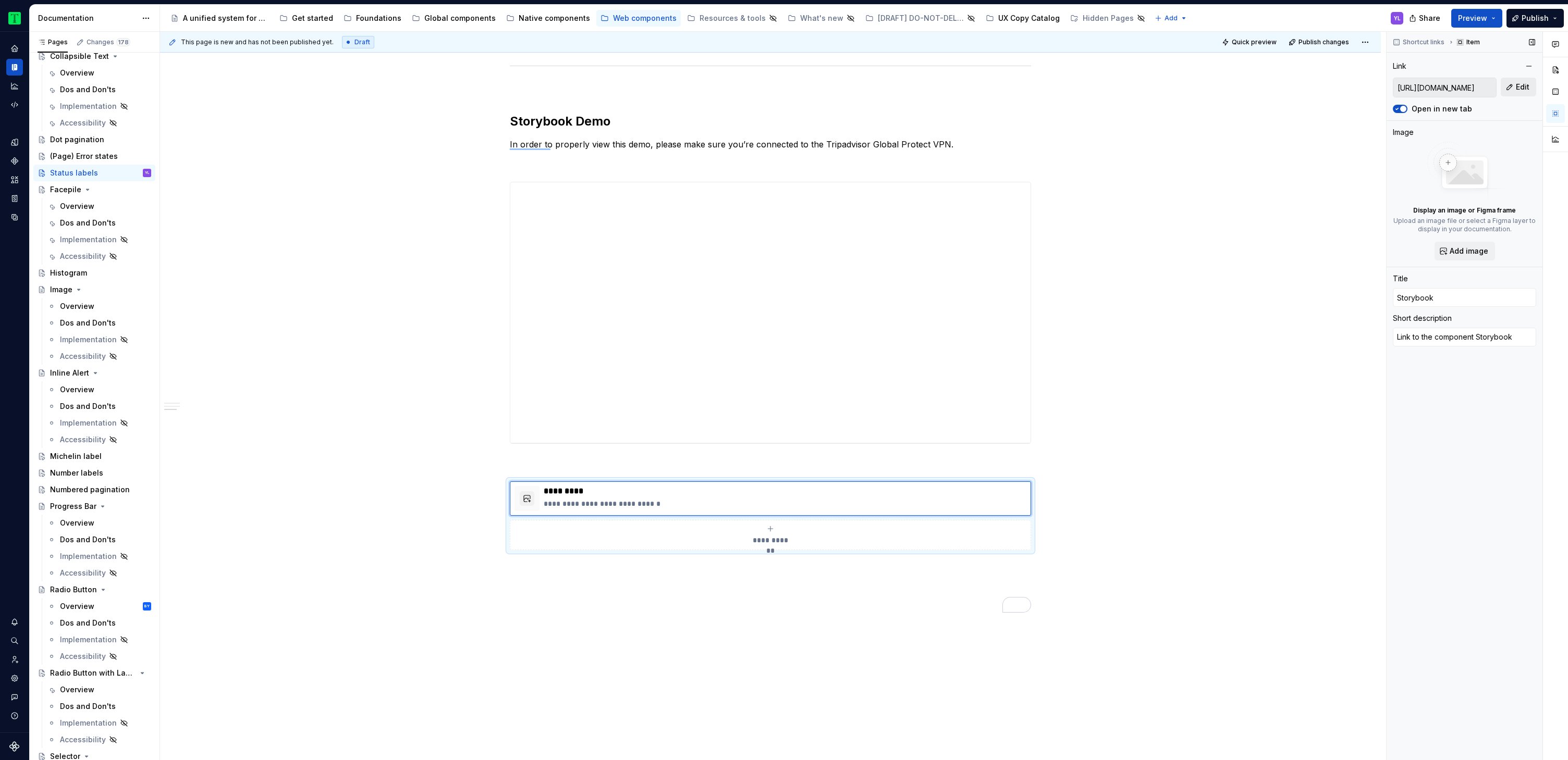
click at [1530, 89] on button "Edit" at bounding box center [1519, 87] width 35 height 19
type textarea "*"
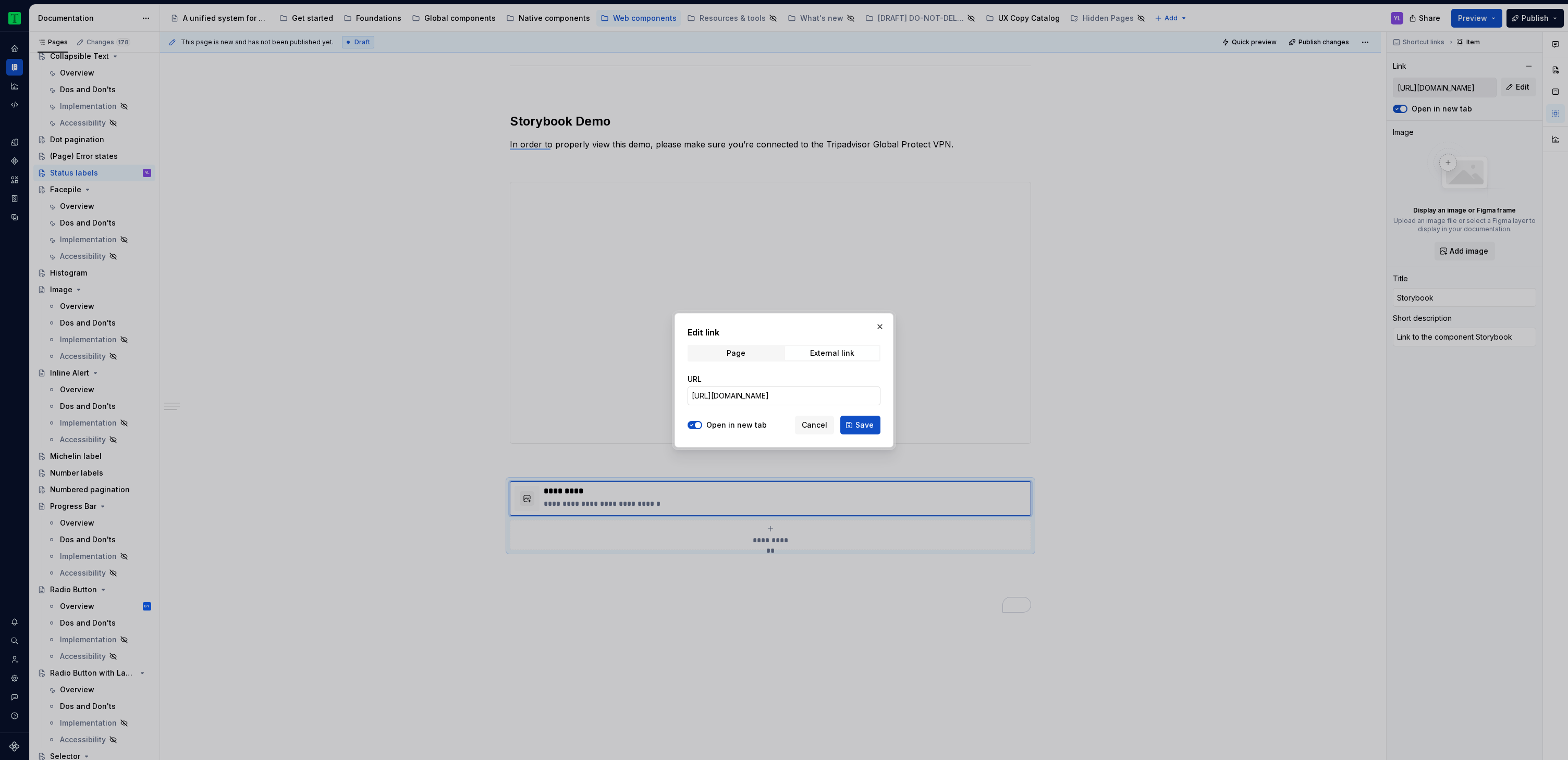
click at [791, 397] on input "https://webml.dev.tripadvisor.com/Storybook#@ta-design-system-frozen.error-stat…" at bounding box center [784, 396] width 193 height 19
paste input "https://webml.dev.tripadvisor.com/Storybook#@ta-design-system-frozen.label_pack…"
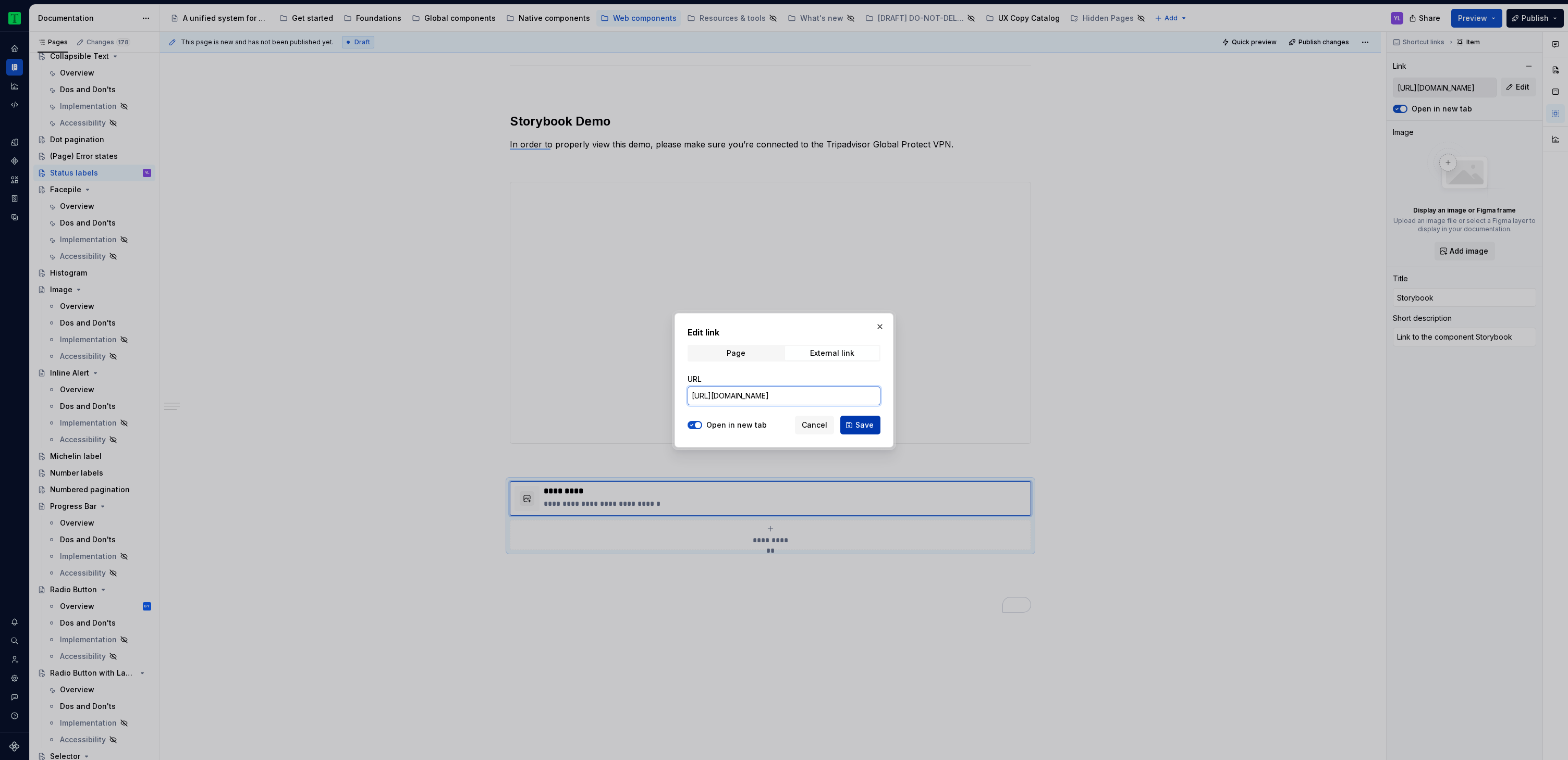
type input "https://webml.dev.tripadvisor.com/Storybook#@ta-design-system-frozen.label_pack…"
click at [853, 422] on button "Save" at bounding box center [860, 425] width 40 height 19
type textarea "*"
type input "https://webml.dev.tripadvisor.com/Storybook#@ta-design-system-frozen.label_pack…"
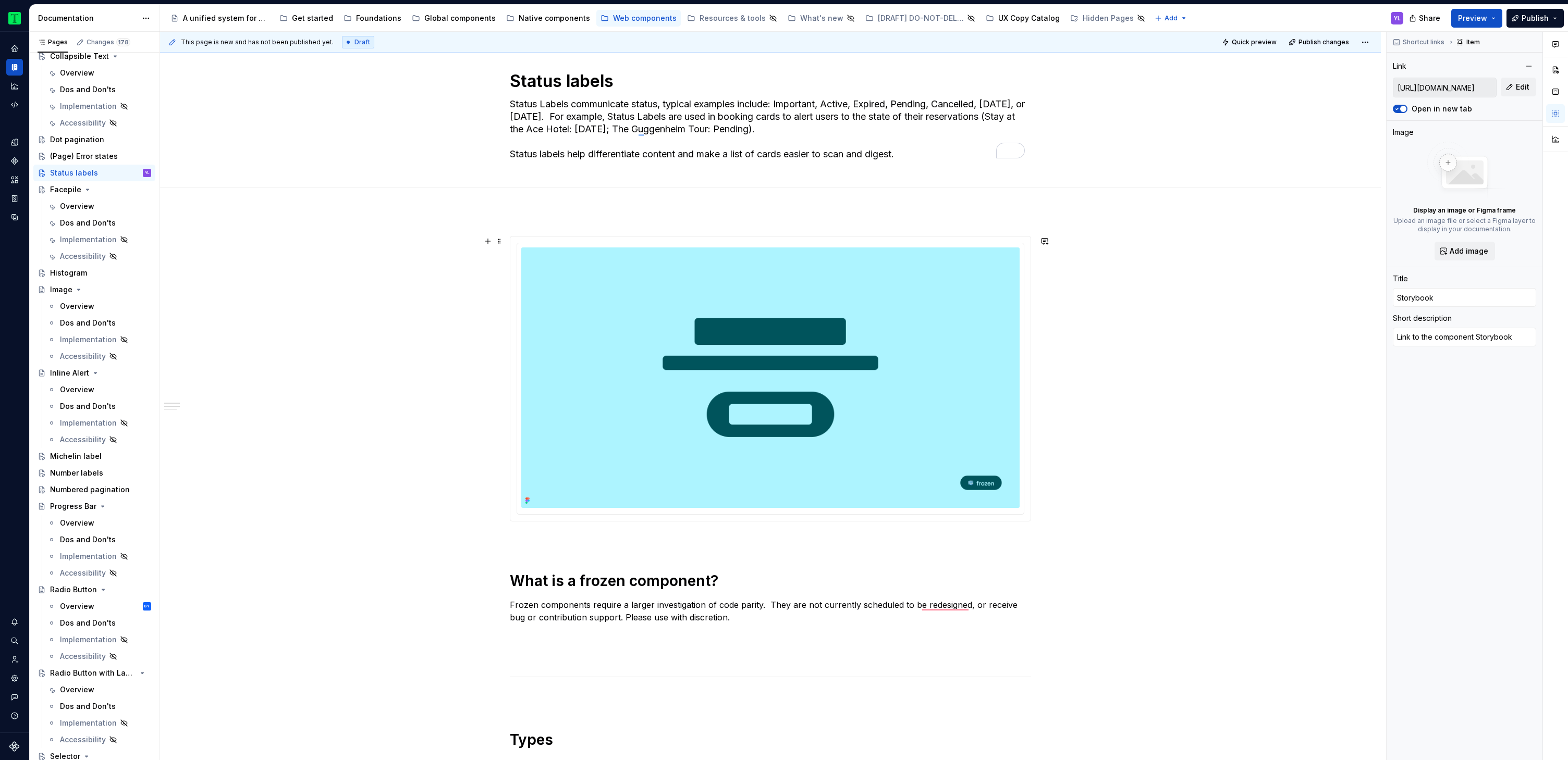
scroll to position [0, 0]
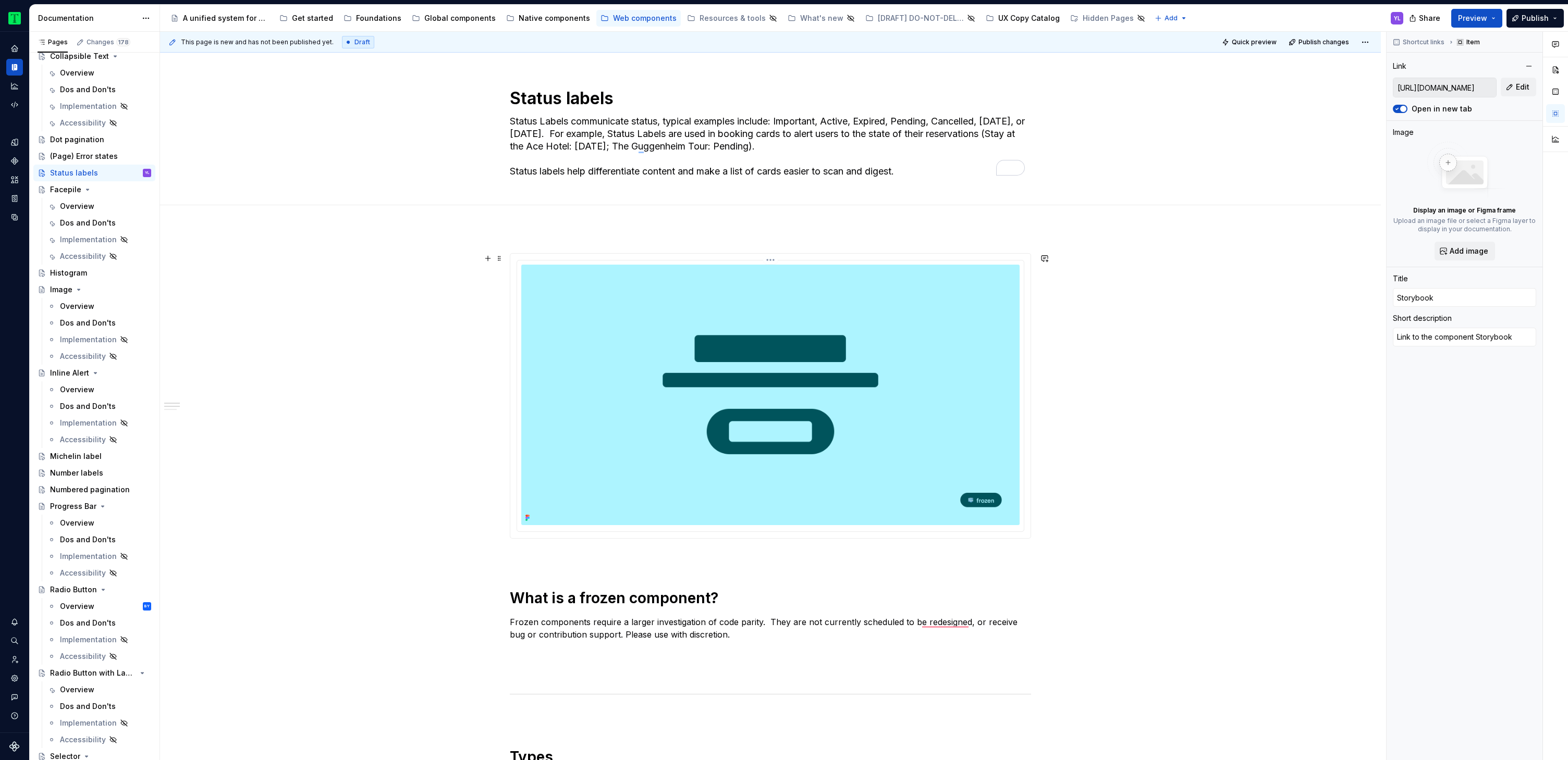
click at [609, 347] on img "To enrich screen reader interactions, please activate Accessibility in Grammarl…" at bounding box center [770, 395] width 499 height 260
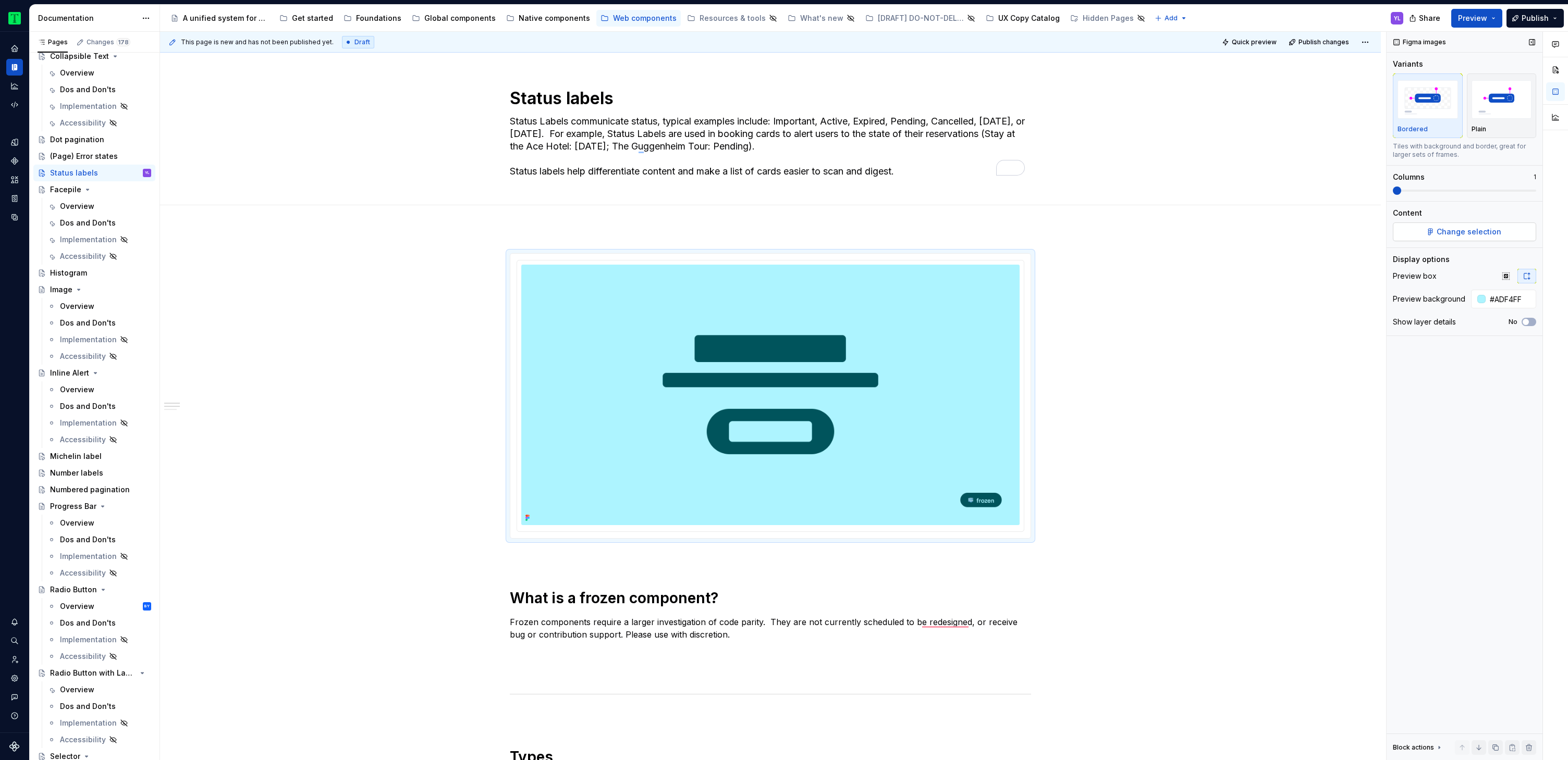
click at [1517, 235] on button "Change selection" at bounding box center [1465, 232] width 144 height 19
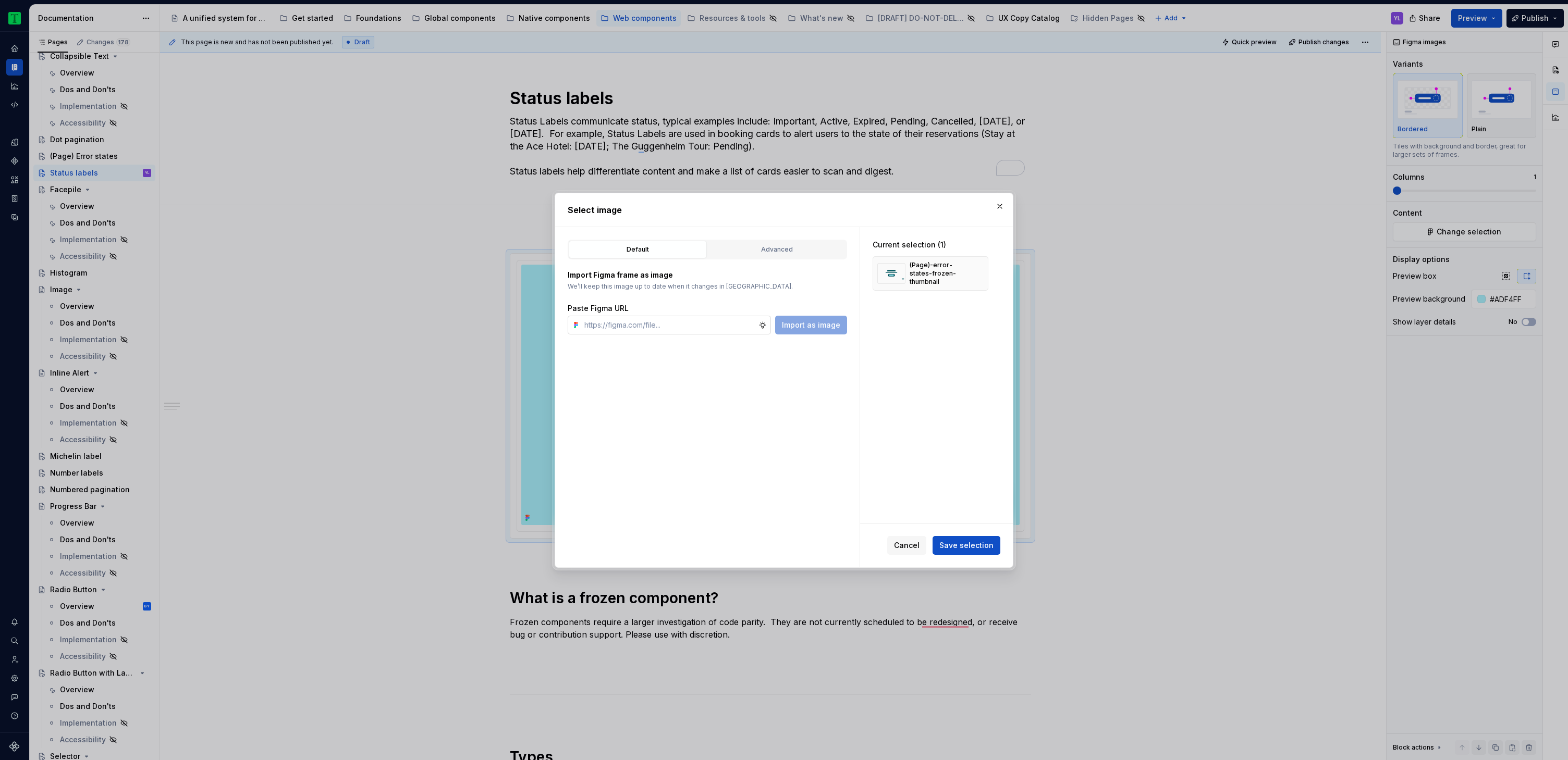
type textarea "*"
click at [748, 330] on input "text" at bounding box center [669, 325] width 178 height 19
type input "https://www.figma.com/design/Rk3eGC5124Z7punn8EFUkb/Atlas-Web-Documentation?nod…"
click at [814, 326] on span "Import as image" at bounding box center [811, 325] width 58 height 10
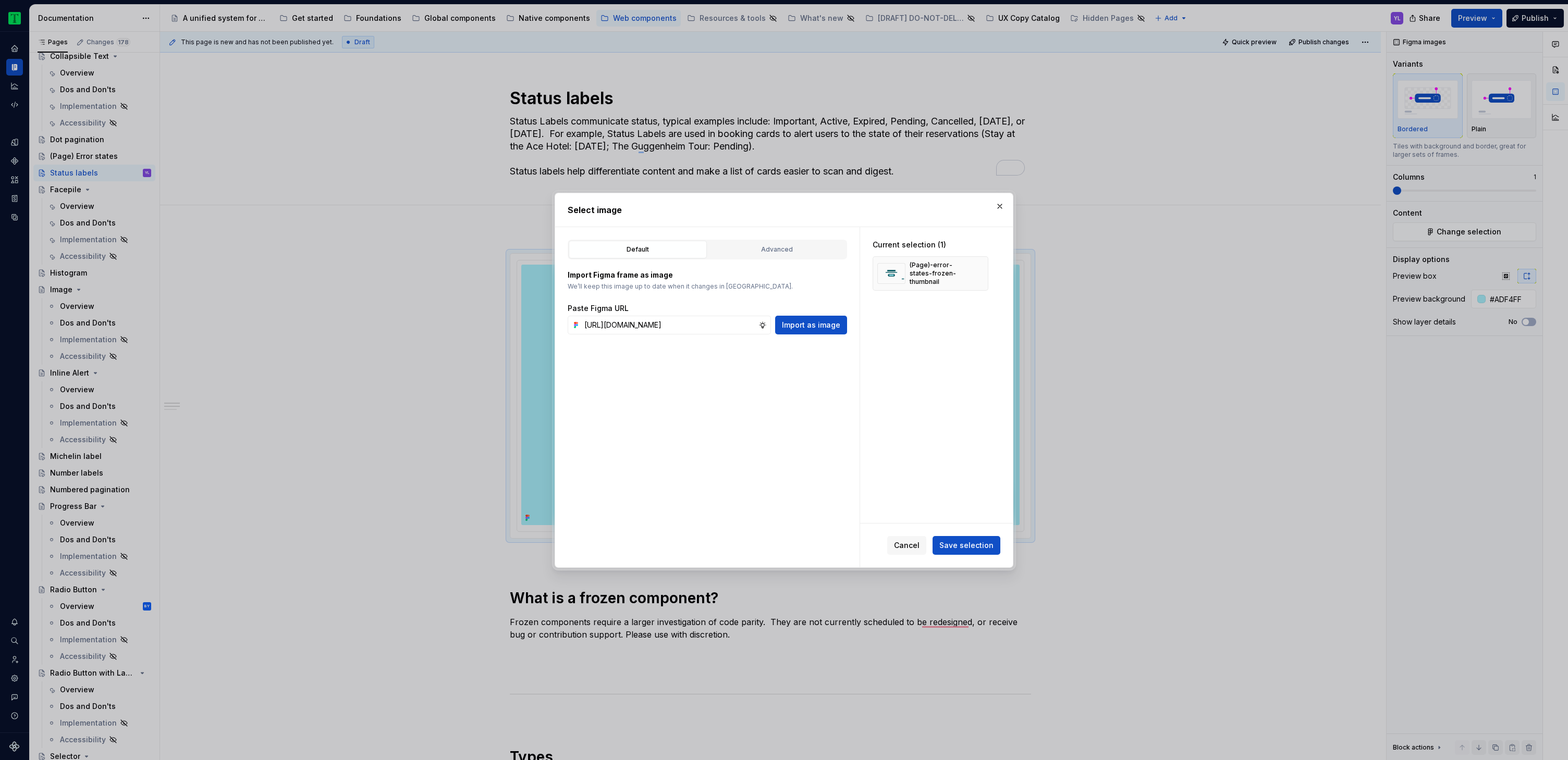
scroll to position [0, 0]
click at [976, 274] on button "button" at bounding box center [976, 274] width 15 height 15
click at [981, 547] on span "Save selection" at bounding box center [966, 545] width 54 height 10
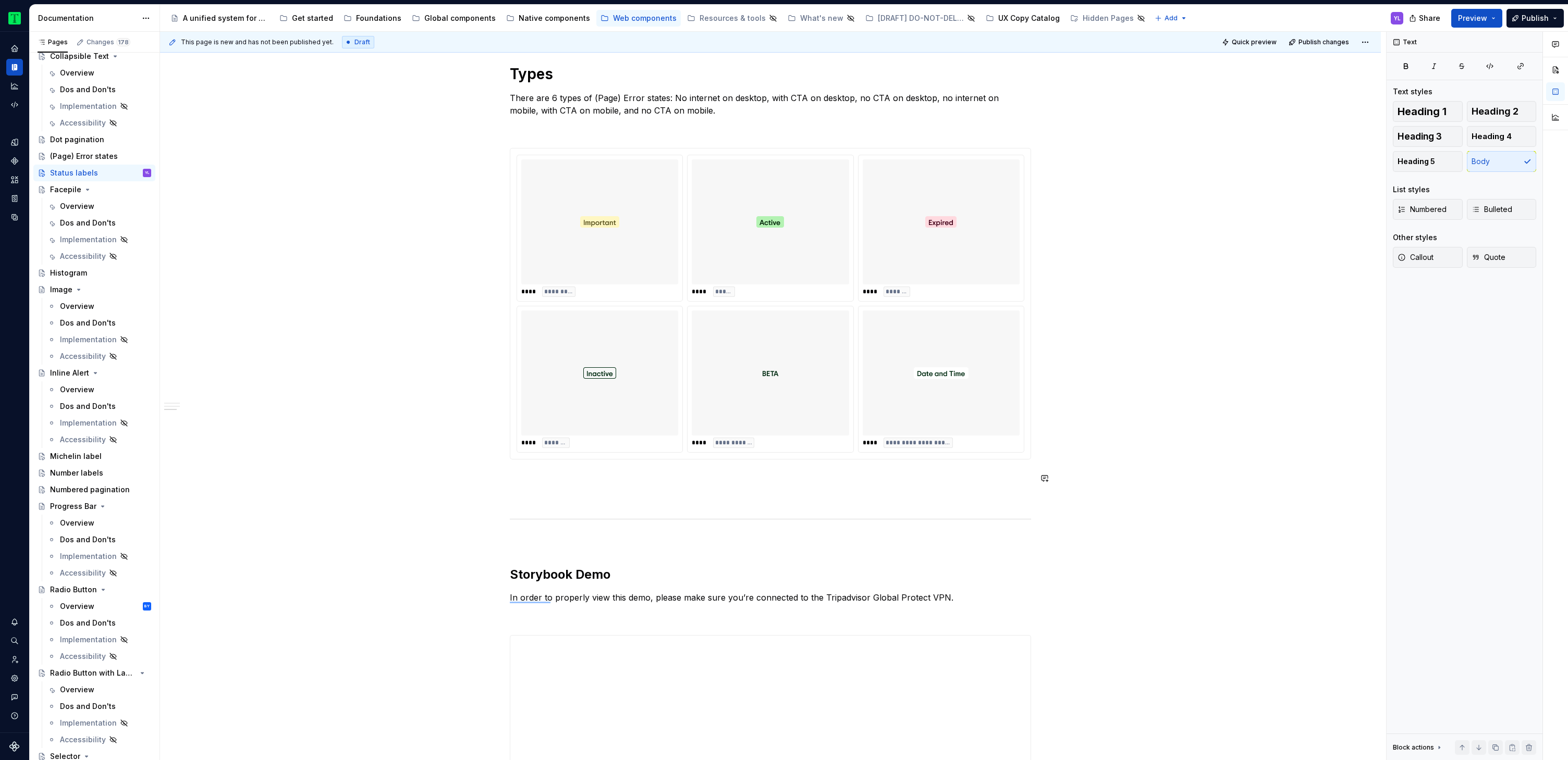
scroll to position [898, 0]
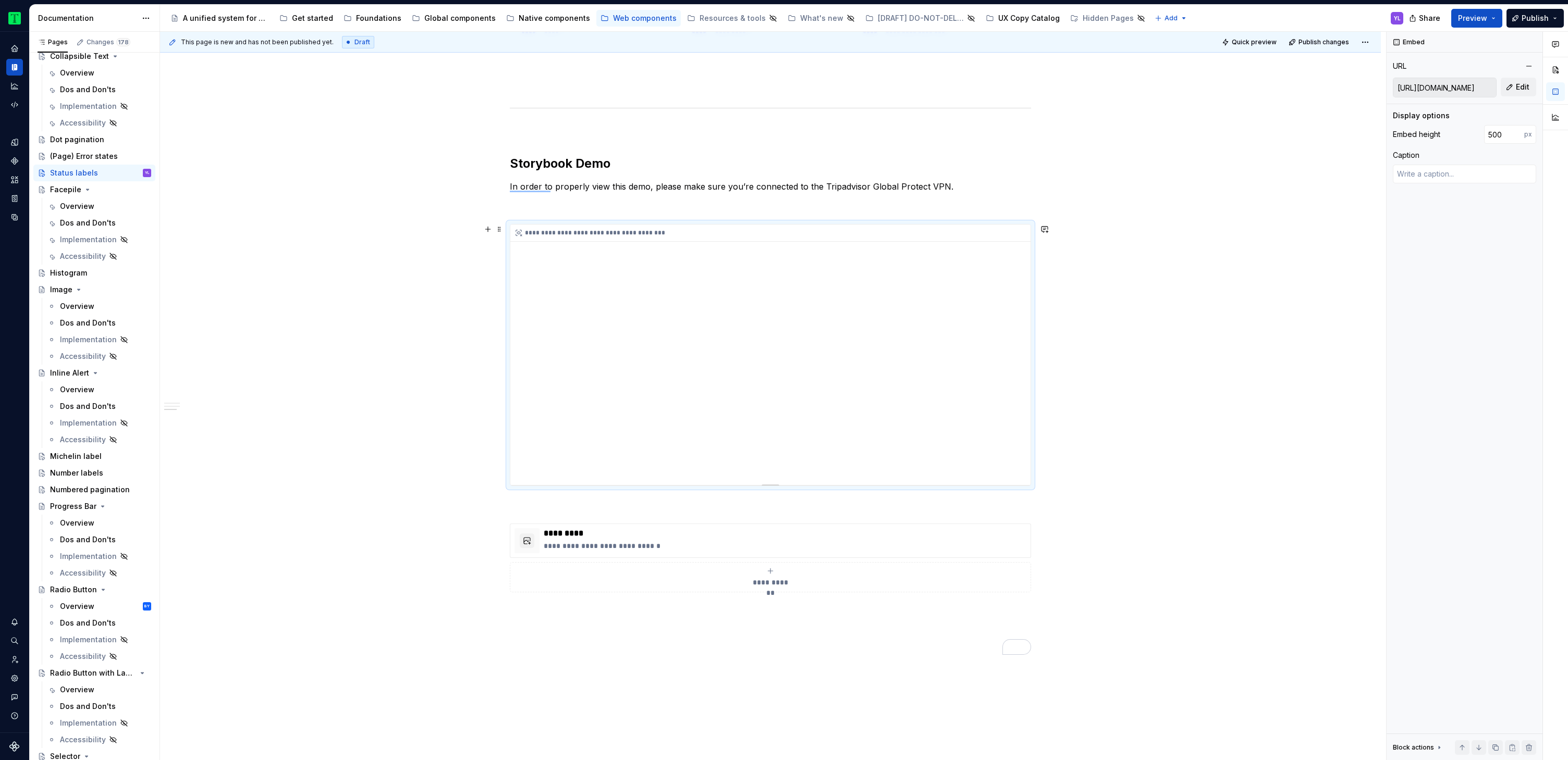
click at [893, 368] on div "**********" at bounding box center [770, 355] width 520 height 260
click at [1454, 83] on input "https://webml.dev.tripadvisor.com/Story#@ta-design-system-frozen.label_packages…" at bounding box center [1444, 87] width 103 height 19
drag, startPoint x: 1455, startPoint y: 86, endPoint x: 1517, endPoint y: 87, distance: 62.0
click at [1517, 87] on div "https://webml.dev.tripadvisor.com/Story#@ta-design-system-frozen.label_packages…" at bounding box center [1465, 88] width 144 height 20
click at [1175, 386] on div "**********" at bounding box center [771, 15] width 1221 height 1762
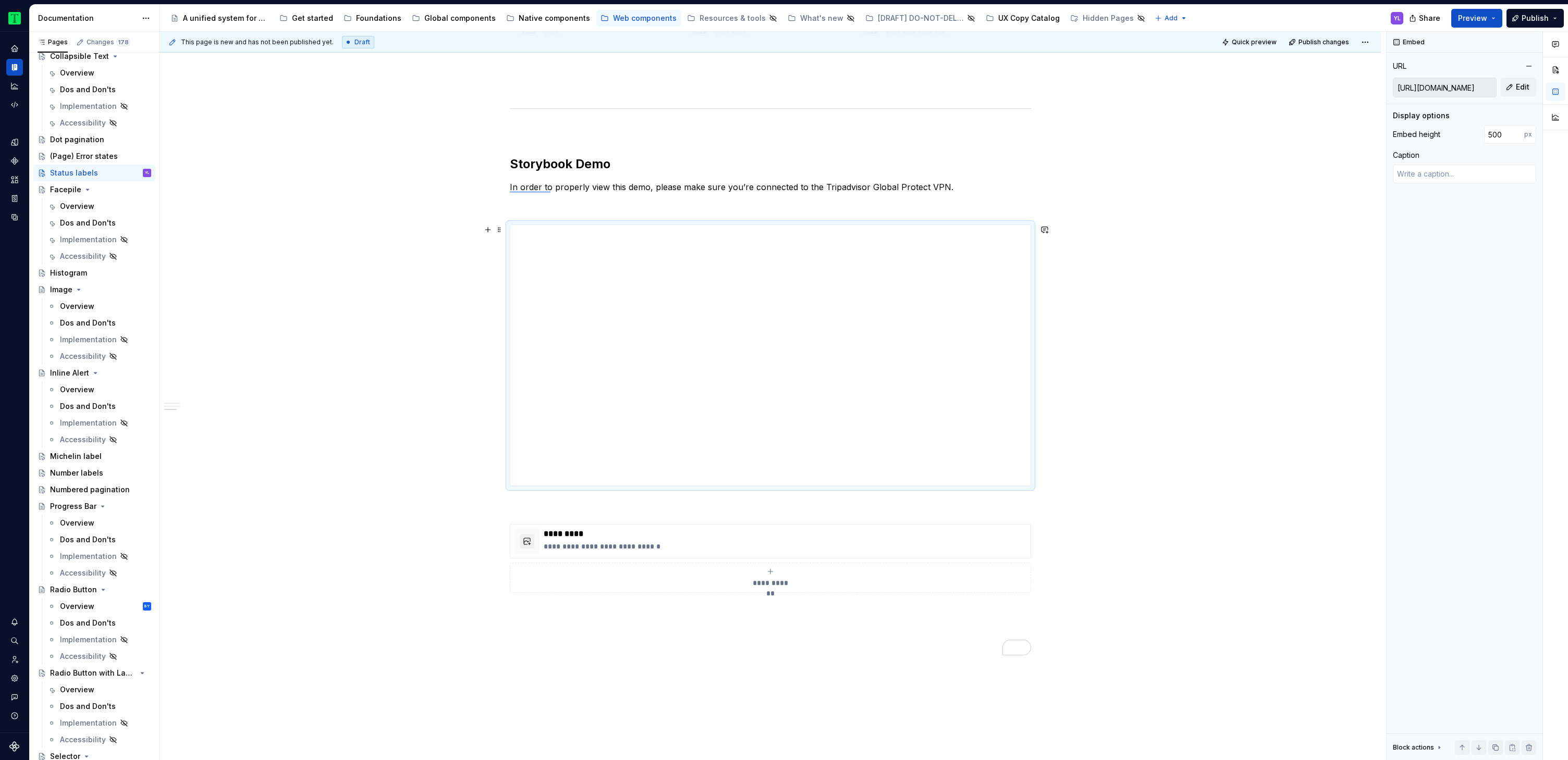
click at [1176, 386] on div "**********" at bounding box center [771, 15] width 1221 height 1762
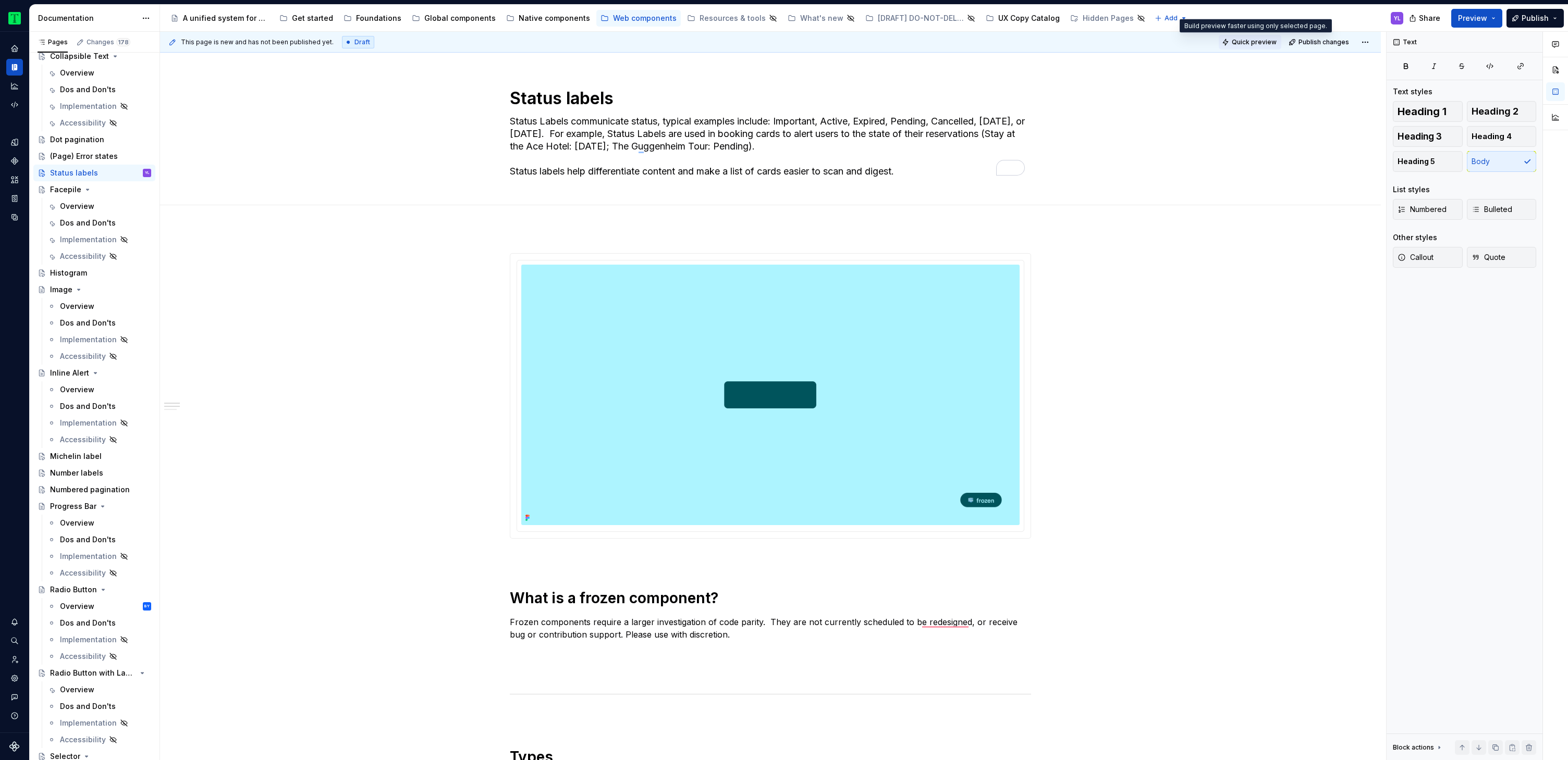
click at [1261, 45] on span "Quick preview" at bounding box center [1255, 43] width 45 height 9
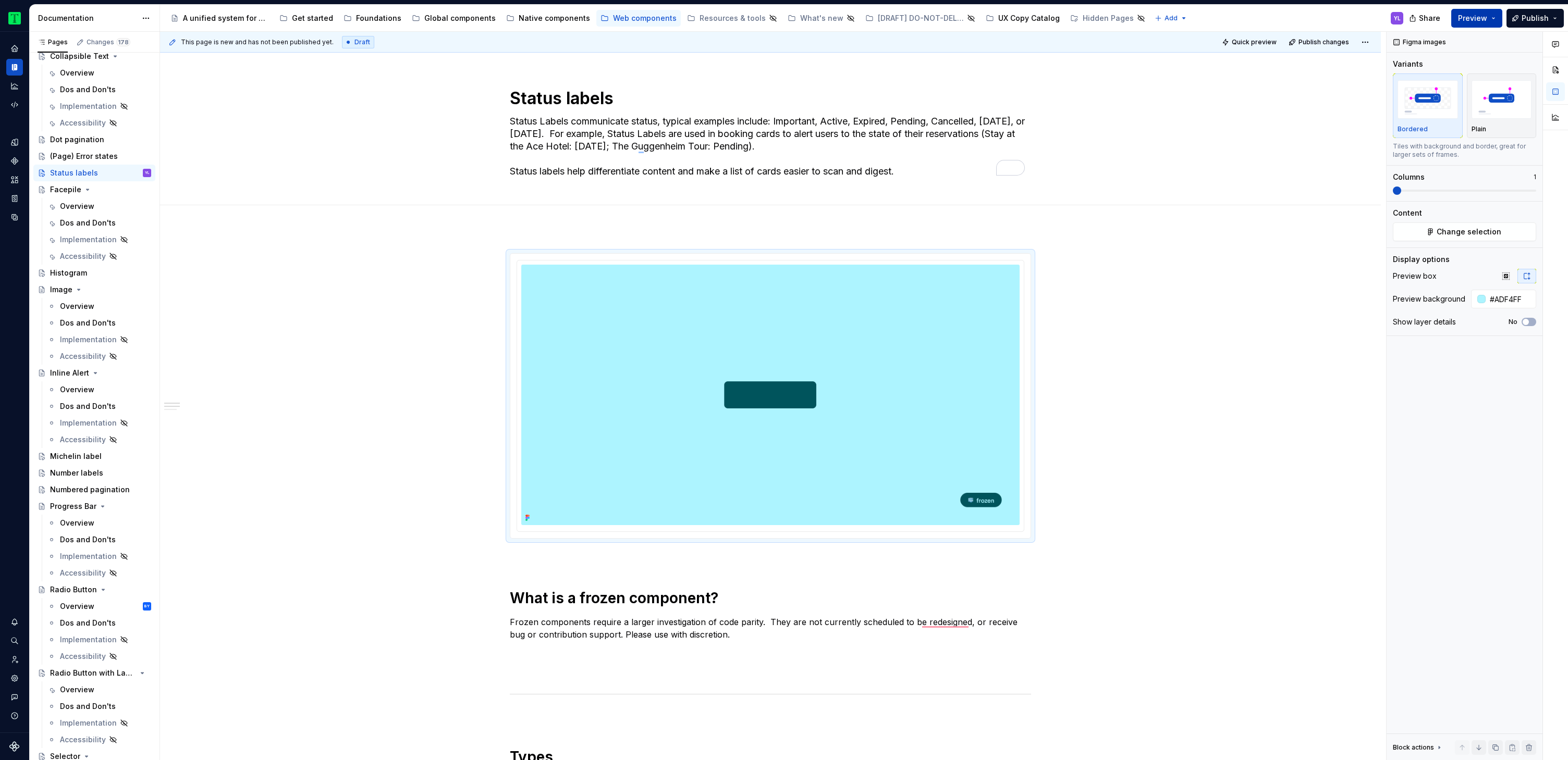
click at [1482, 15] on span "Preview" at bounding box center [1472, 18] width 29 height 10
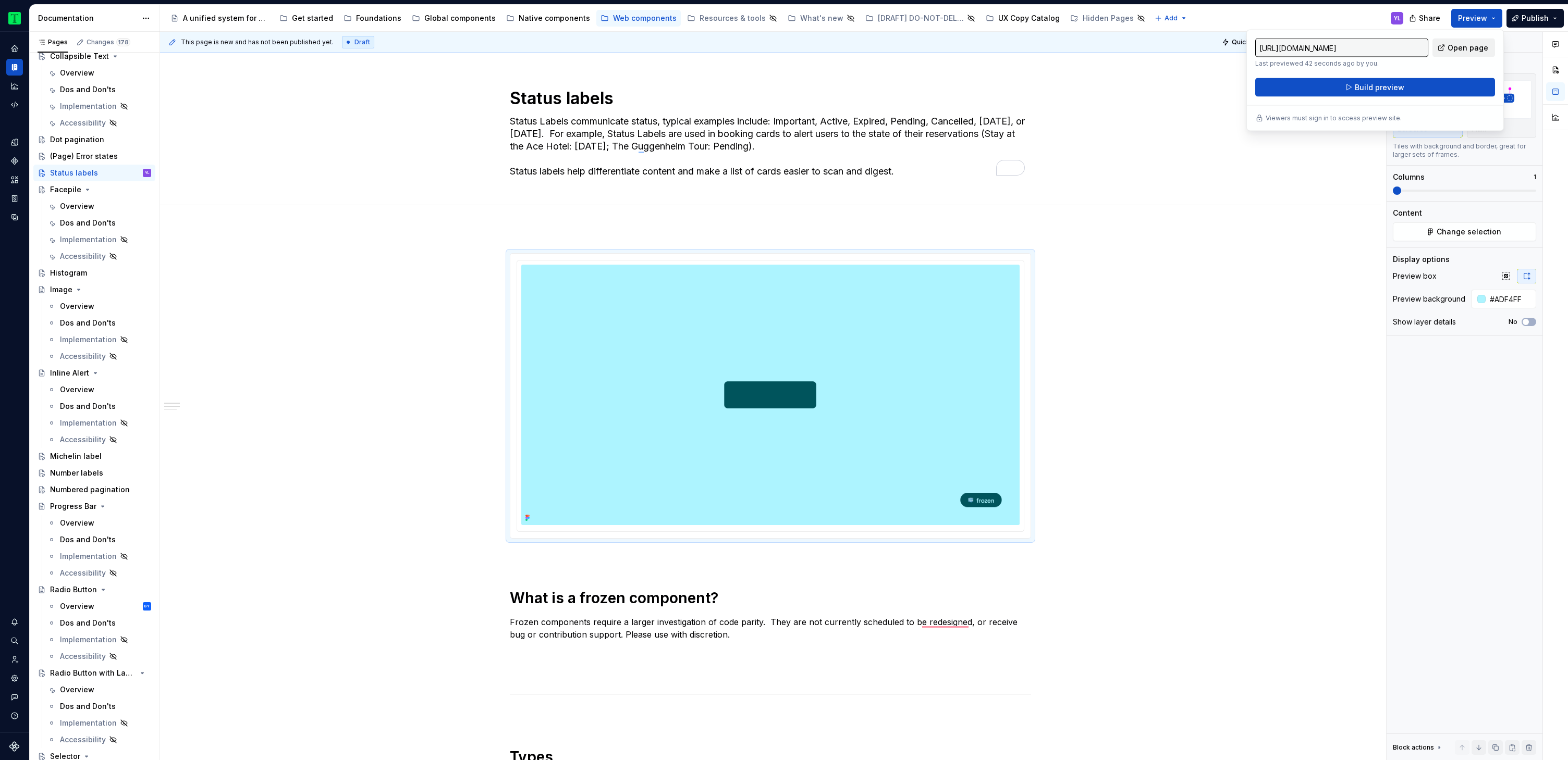
click at [1457, 52] on link "Open page" at bounding box center [1463, 47] width 63 height 19
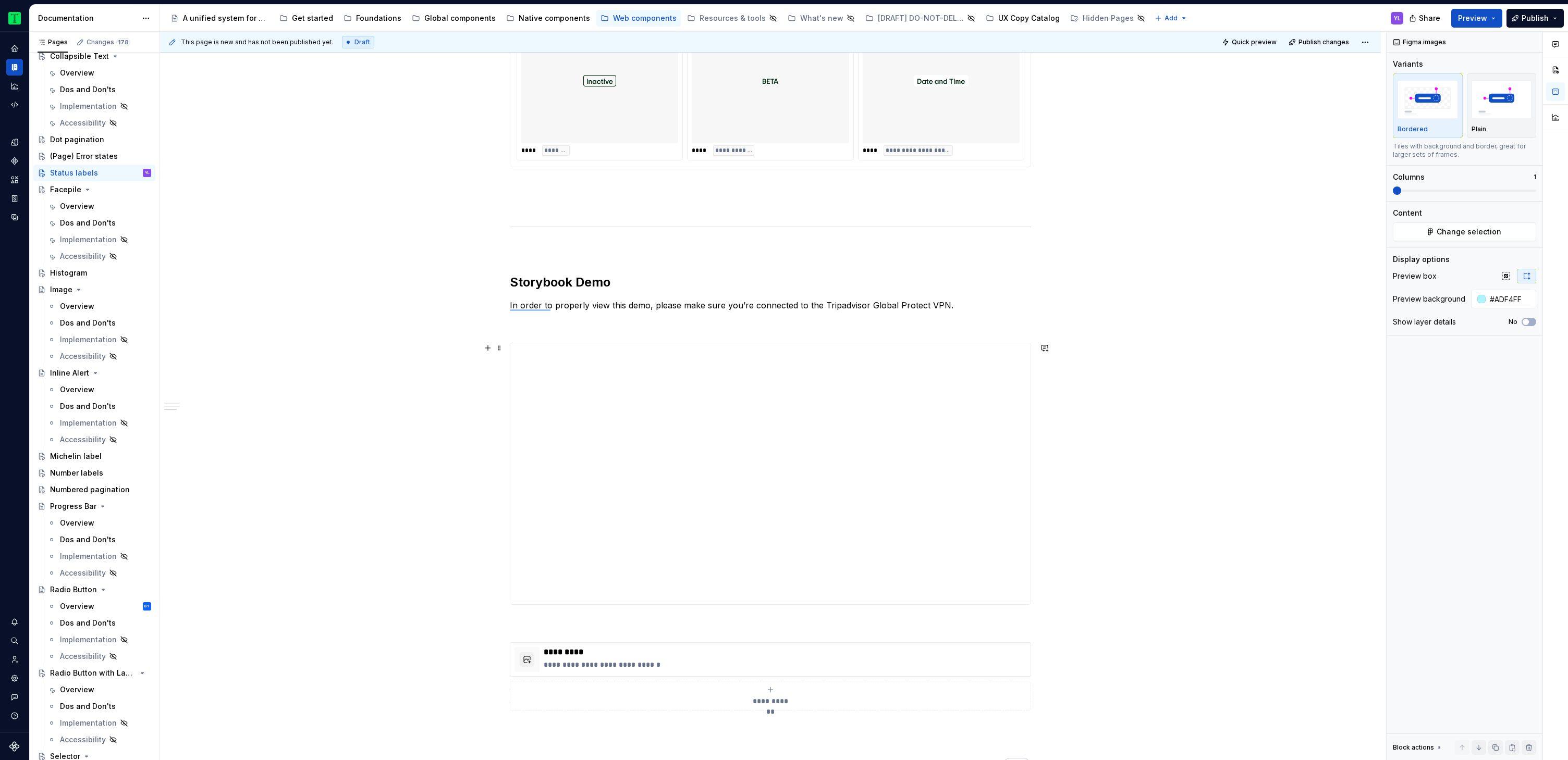
scroll to position [1229, 0]
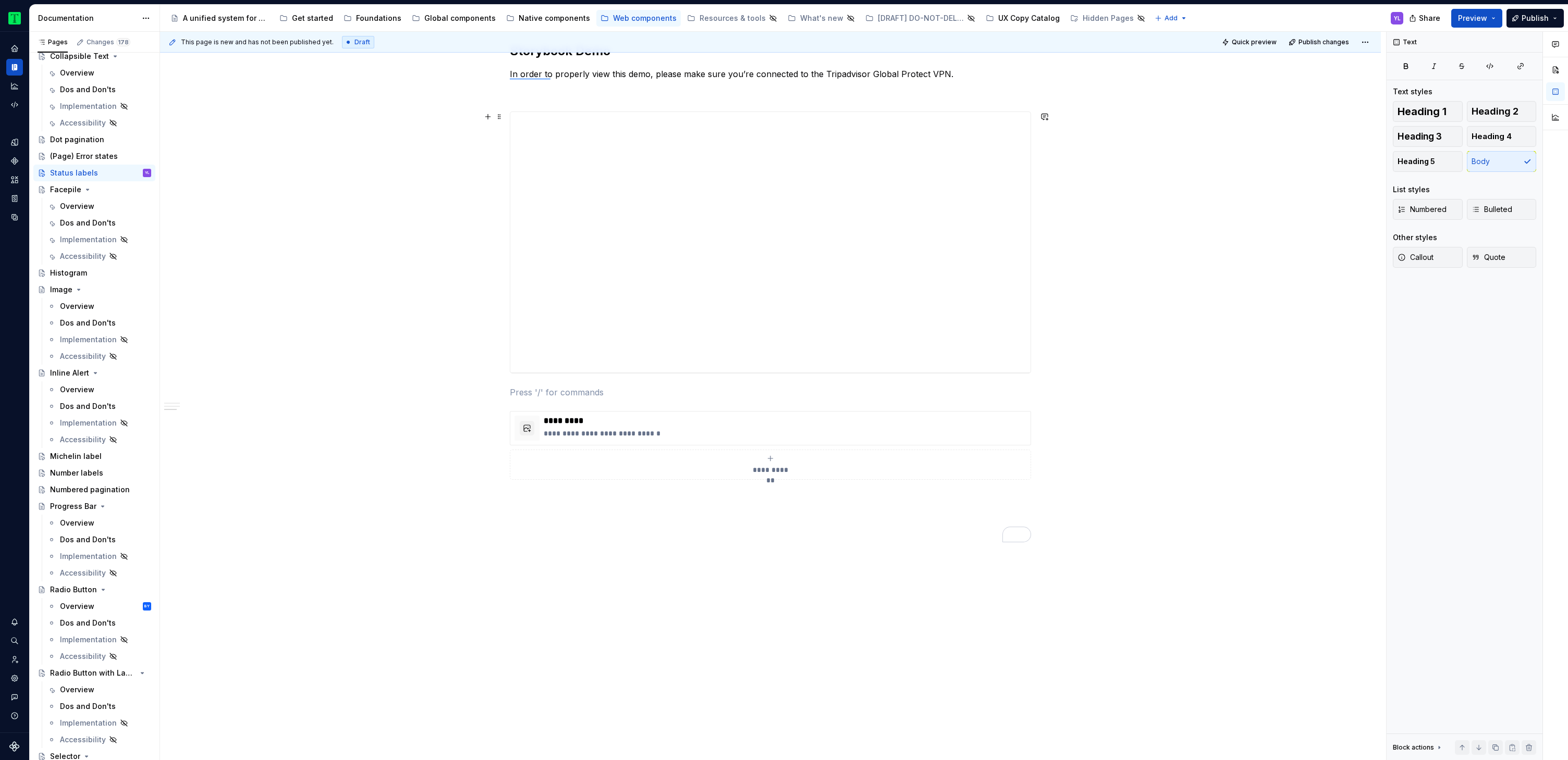
scroll to position [1207, 0]
click at [124, 172] on button "Page tree" at bounding box center [129, 173] width 15 height 15
click at [178, 207] on div "Duplicate page" at bounding box center [187, 207] width 102 height 10
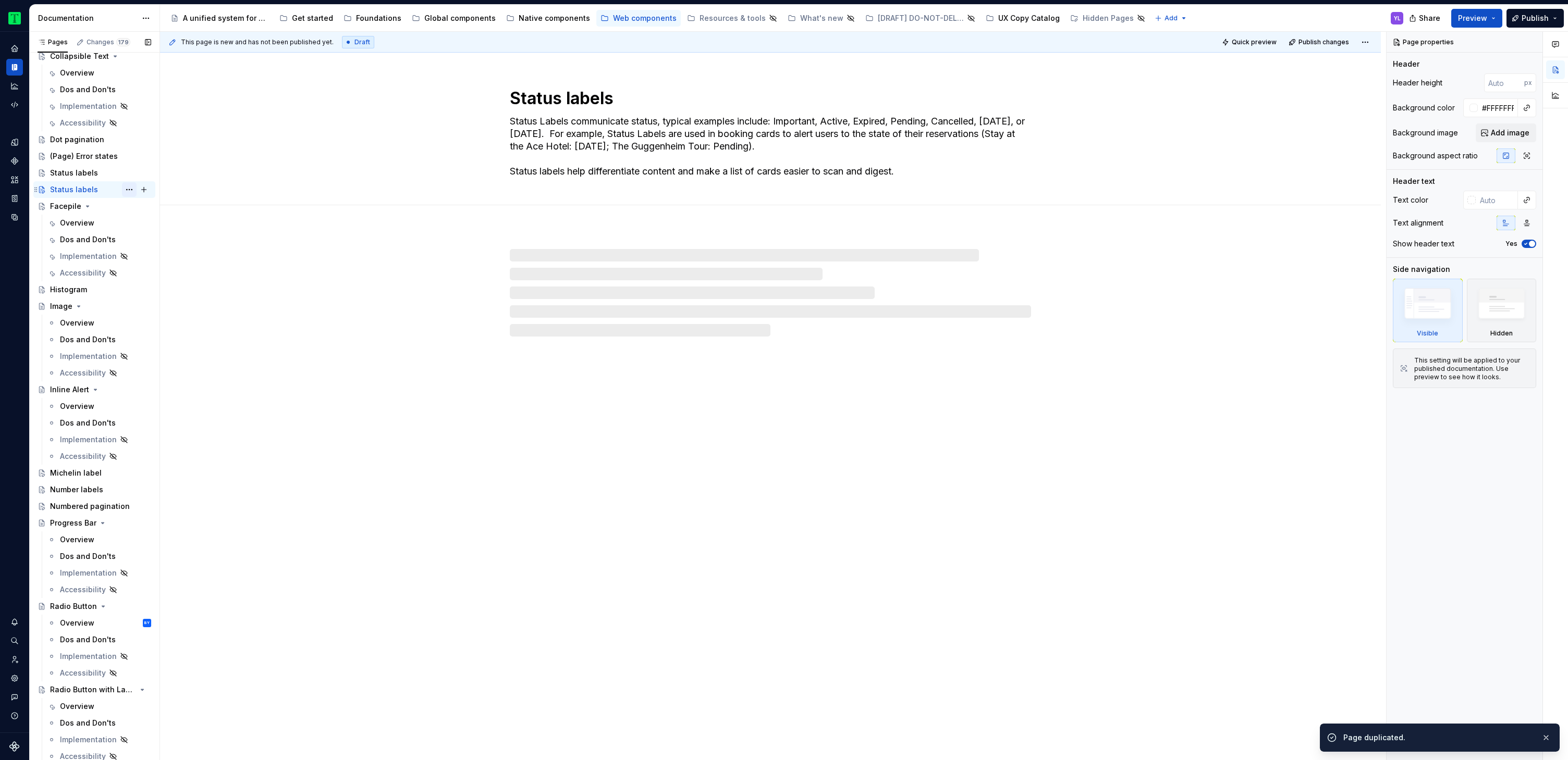
click at [125, 189] on button "Page tree" at bounding box center [129, 190] width 15 height 15
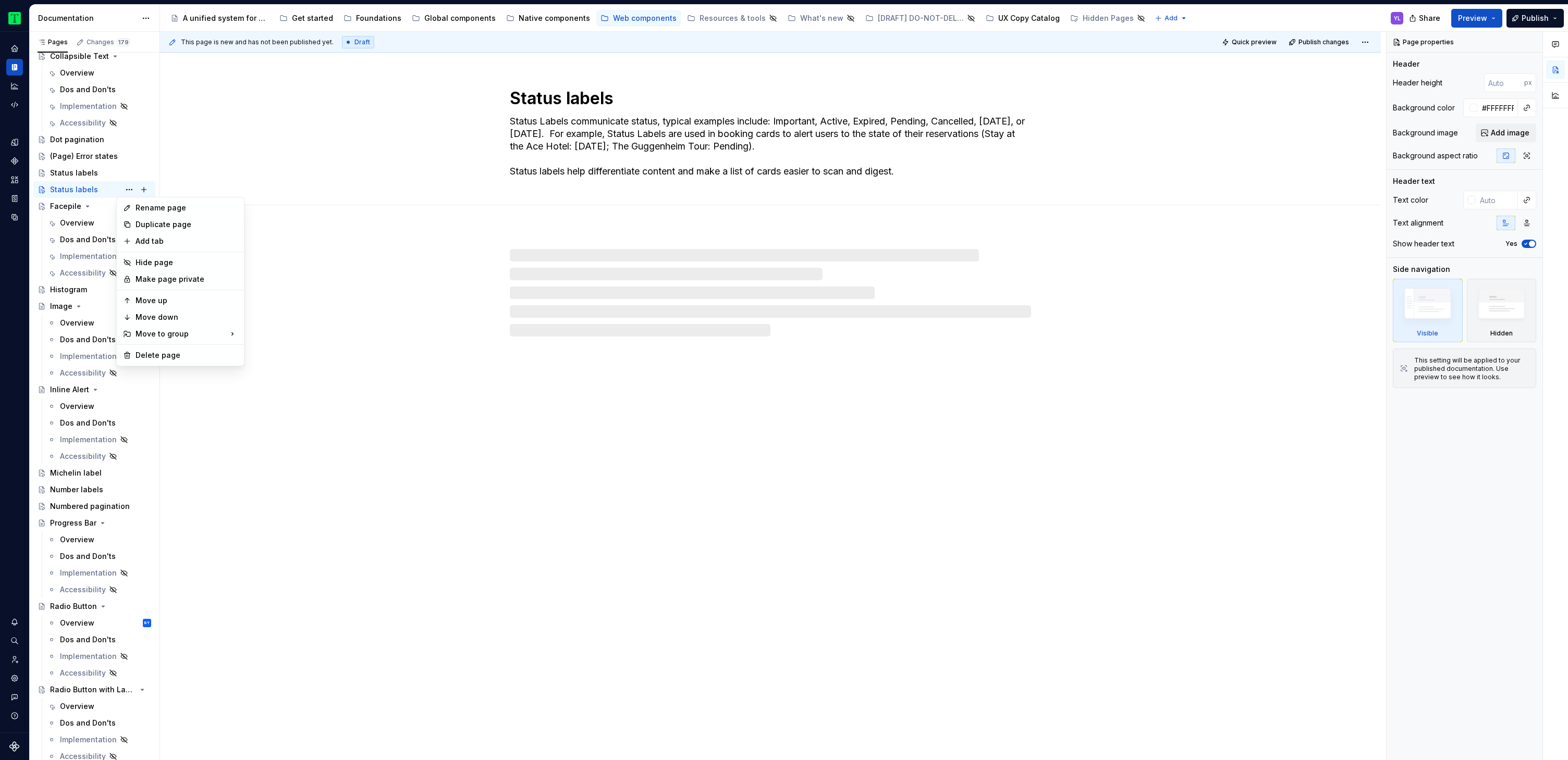
click at [177, 211] on div "Rename page" at bounding box center [187, 207] width 102 height 10
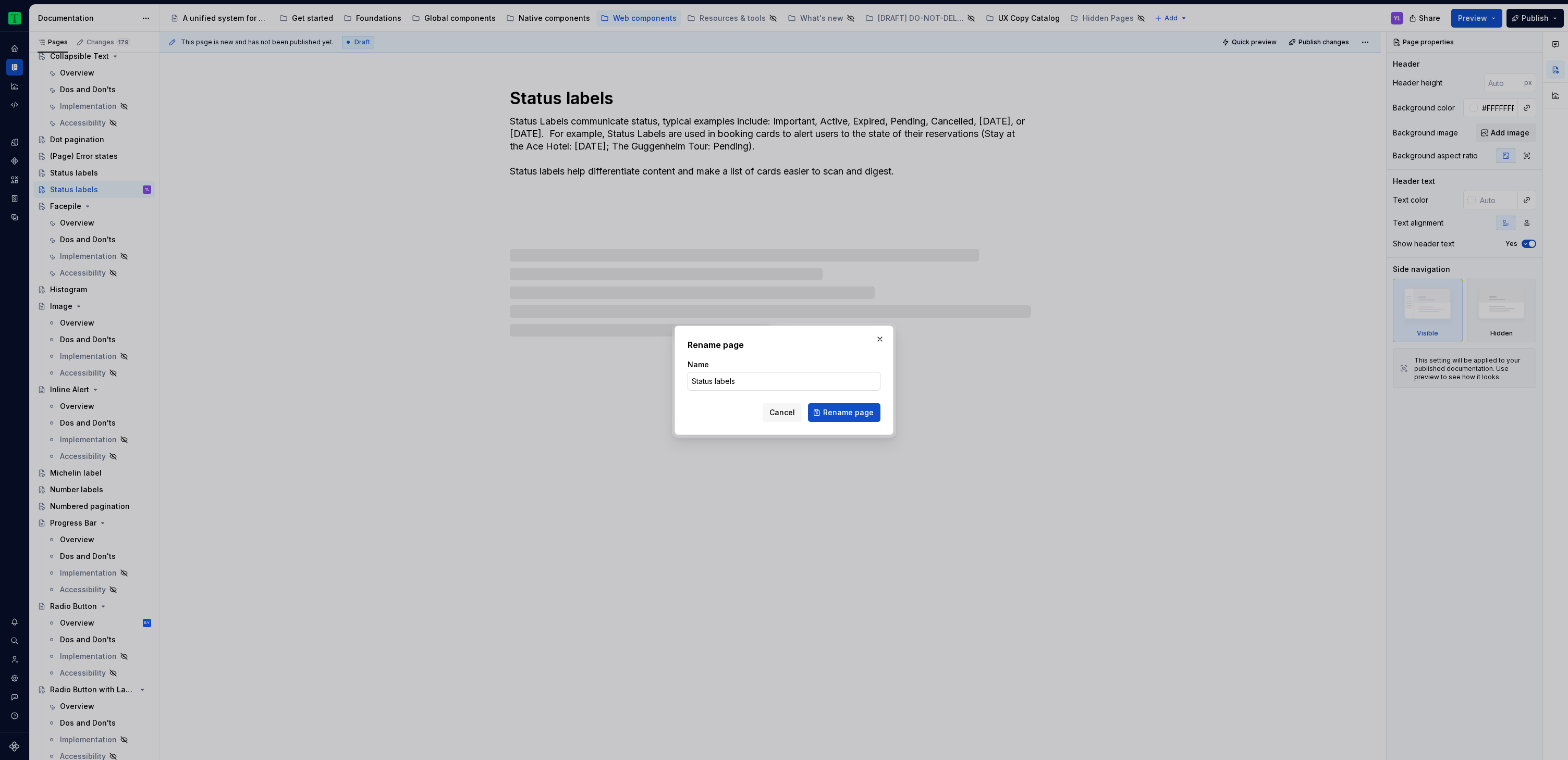
type textarea "*"
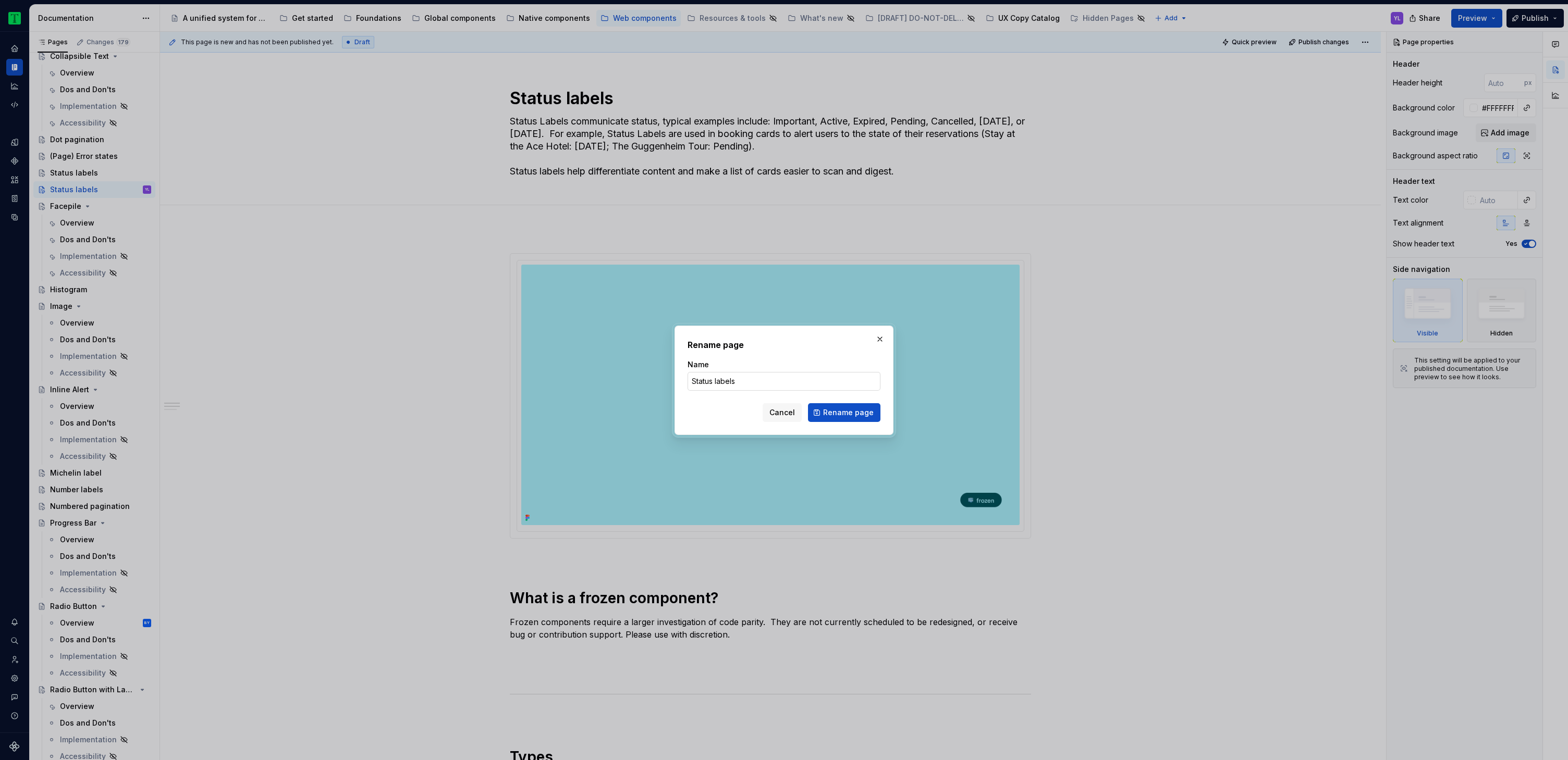
click at [739, 380] on input "Status labels" at bounding box center [784, 381] width 193 height 19
click at [713, 384] on input "Status label" at bounding box center [784, 381] width 193 height 19
type input "Special rate label"
click button "Rename page" at bounding box center [844, 413] width 72 height 19
type textarea "*"
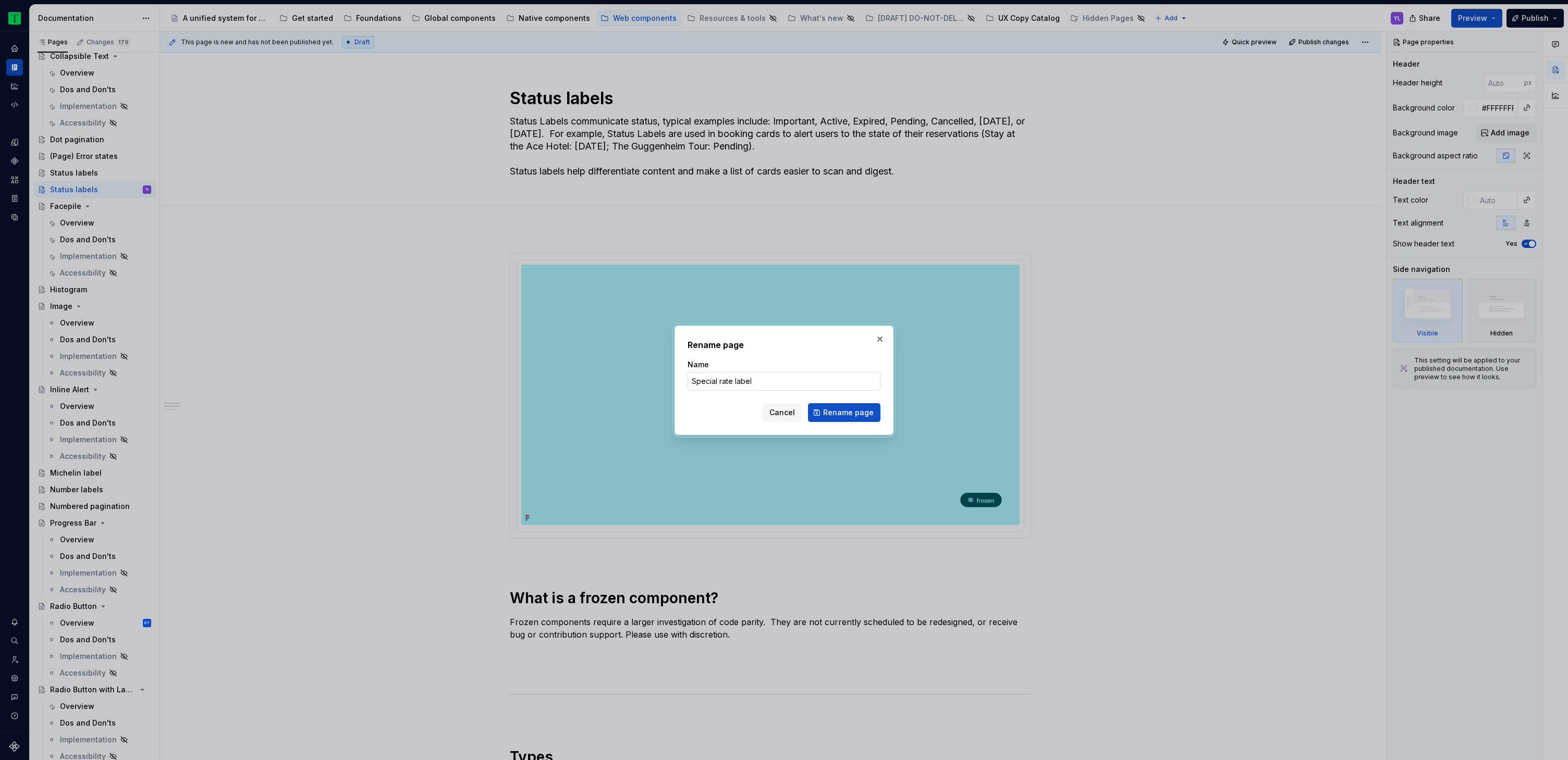
type textarea "Special rate label"
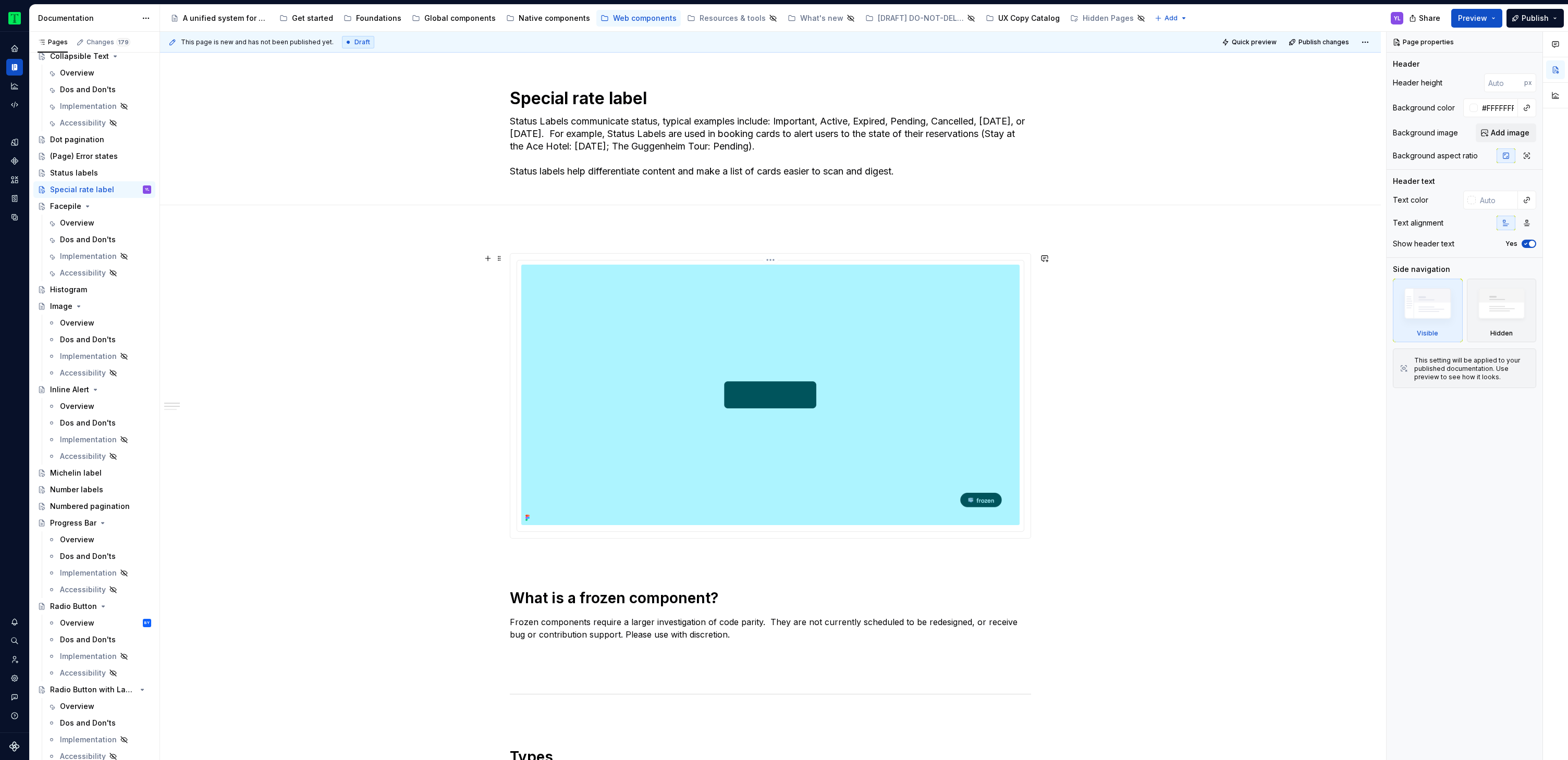
drag, startPoint x: 955, startPoint y: 310, endPoint x: 943, endPoint y: 318, distance: 14.4
click at [956, 310] on img at bounding box center [770, 395] width 499 height 260
click at [948, 321] on img at bounding box center [770, 395] width 499 height 260
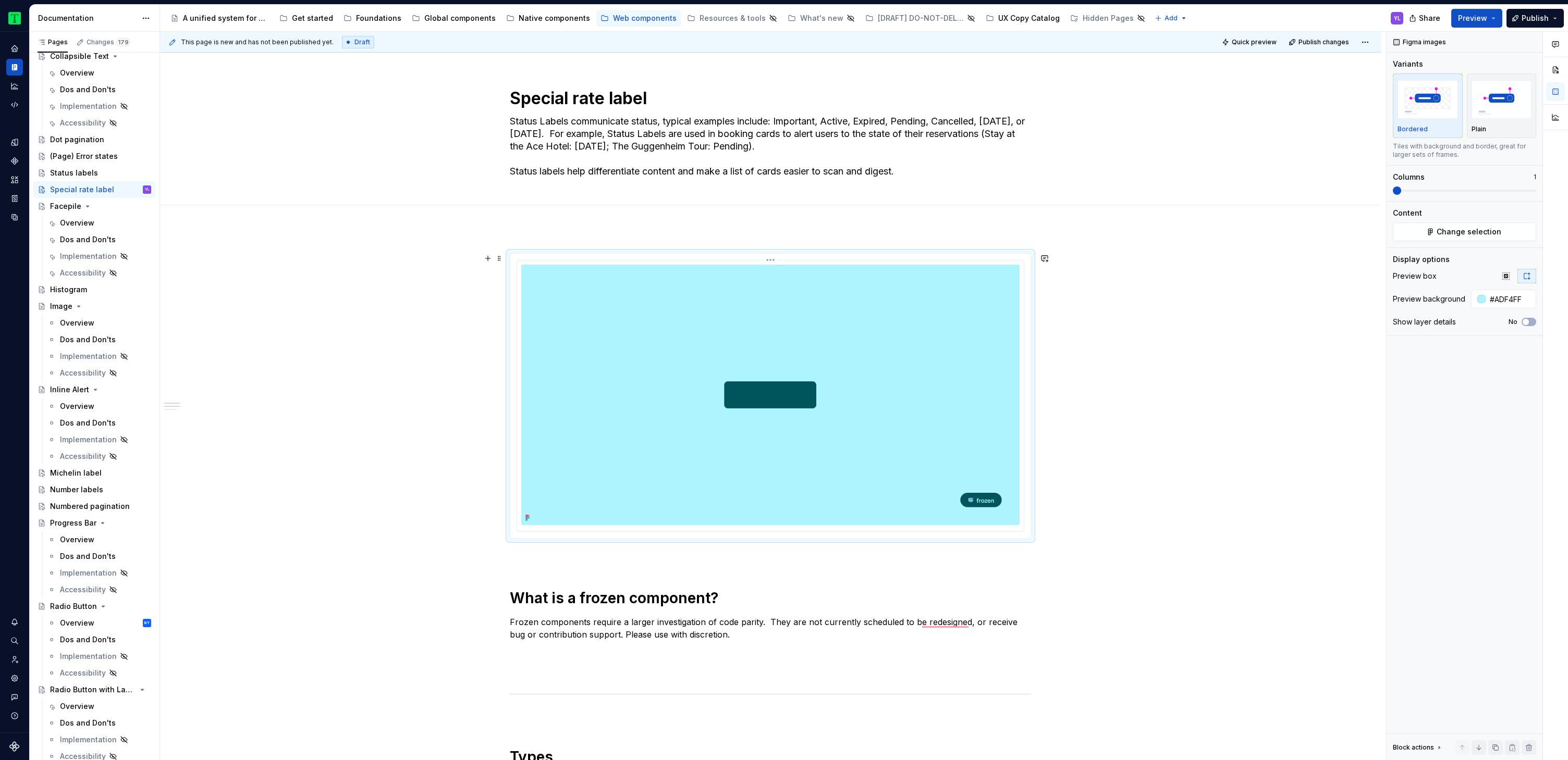
type textarea "*"
click at [936, 313] on img "To enrich screen reader interactions, please activate Accessibility in Grammarl…" at bounding box center [770, 395] width 499 height 260
click at [1482, 230] on span "Change selection" at bounding box center [1469, 232] width 65 height 10
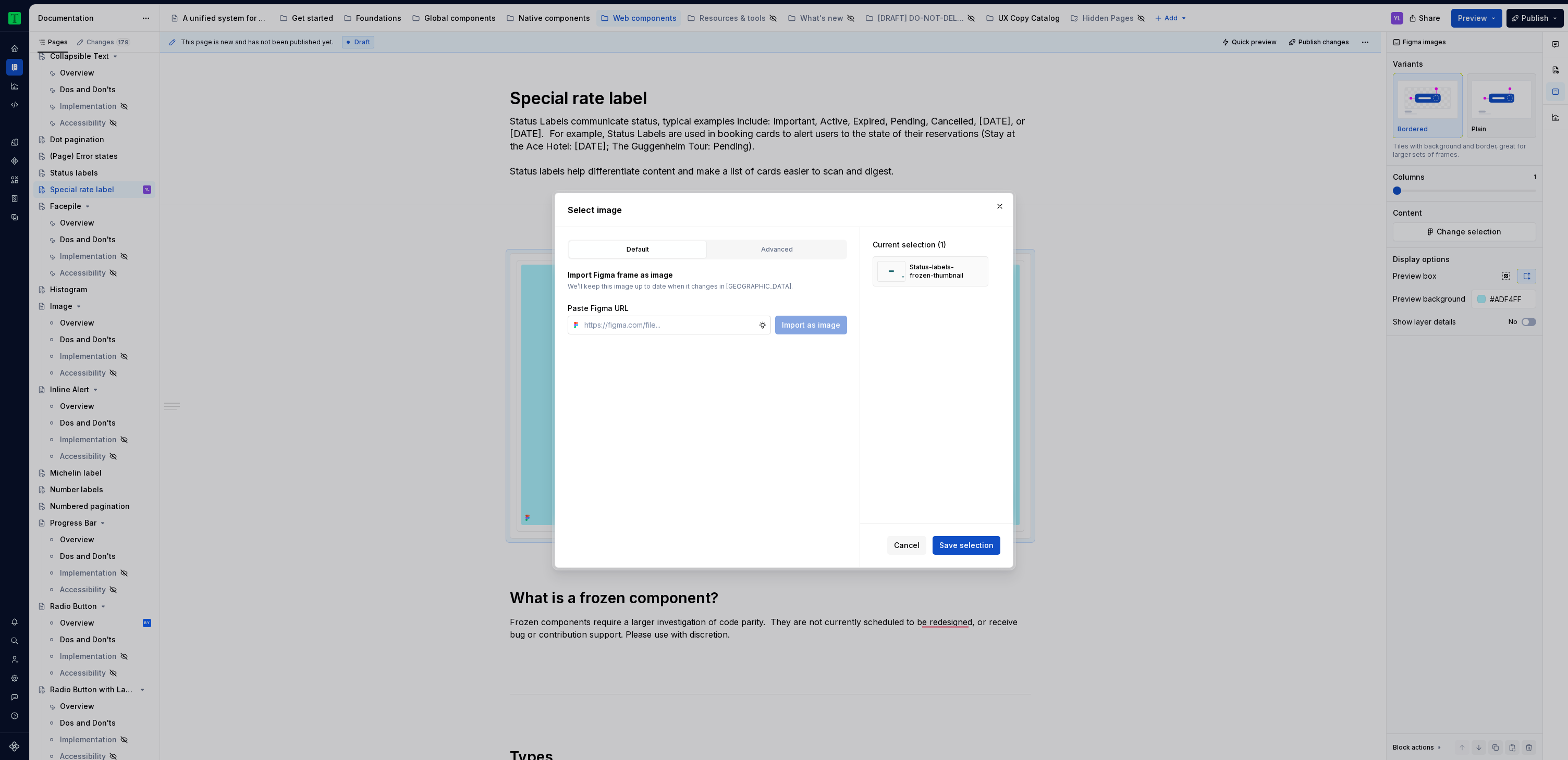
click at [726, 323] on input "text" at bounding box center [669, 325] width 178 height 19
type input "https://www.figma.com/design/Rk3eGC5124Z7punn8EFUkb/Atlas-Web-Documentation?nod…"
click at [817, 329] on span "Import as image" at bounding box center [811, 325] width 58 height 10
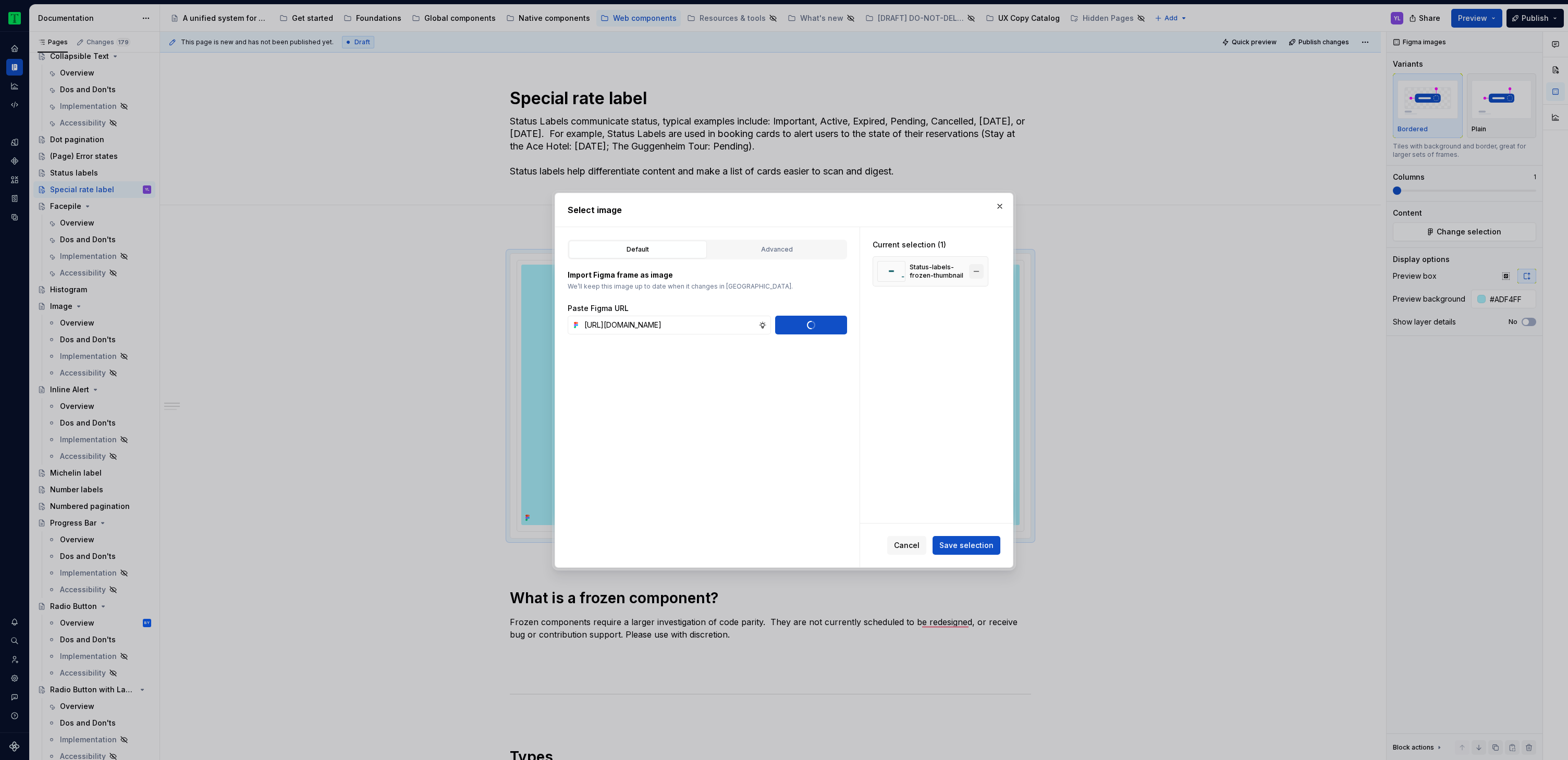
click at [977, 270] on button "button" at bounding box center [976, 271] width 15 height 15
click at [985, 546] on span "Save selection" at bounding box center [966, 545] width 54 height 10
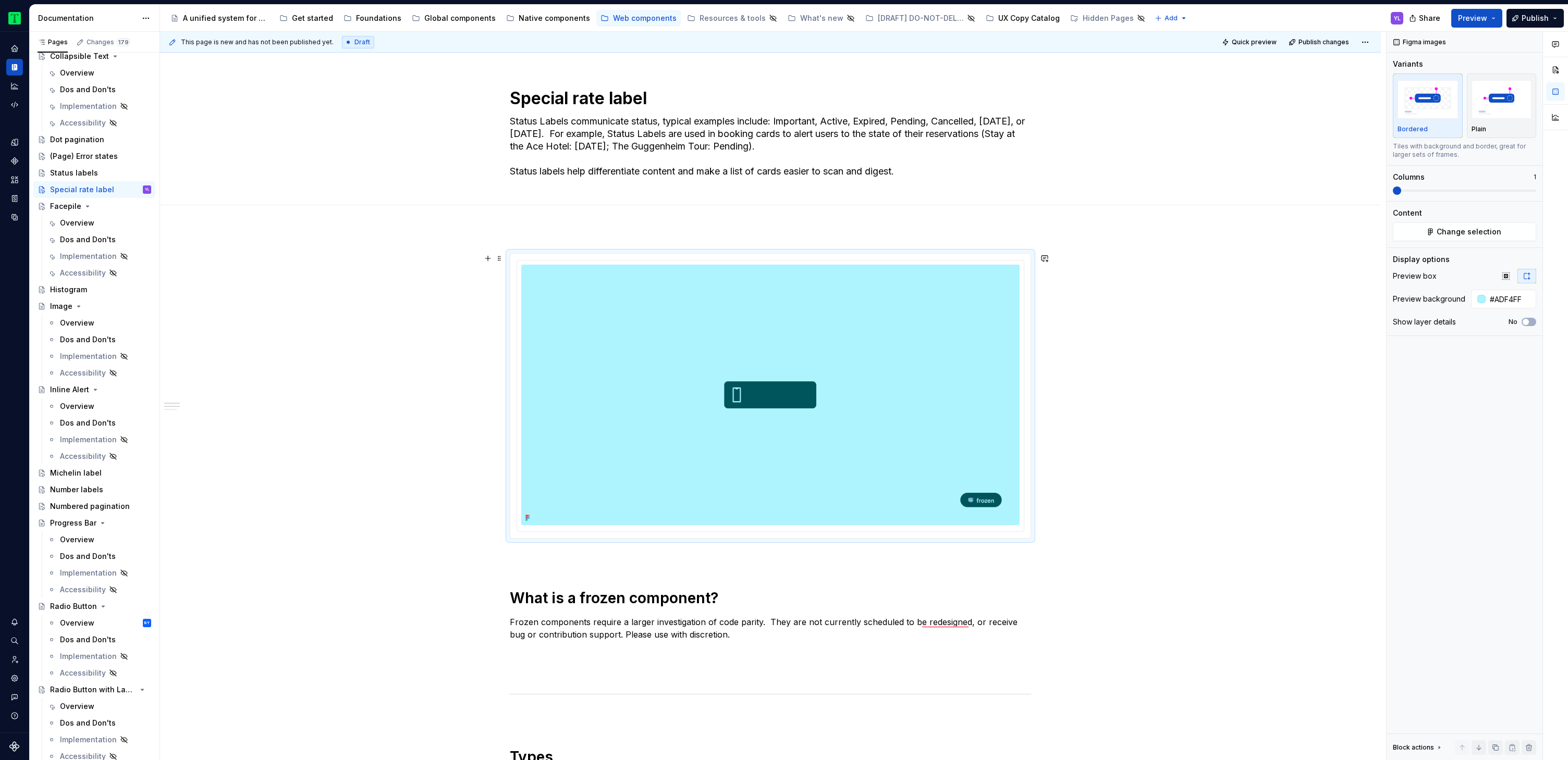
click at [682, 135] on textarea "Status Labels communicate status, typical examples include: Important, Active, …" at bounding box center [768, 147] width 521 height 67
click at [721, 133] on textarea "Status Labels communicate status, typical examples include: Important, Active, …" at bounding box center [768, 147] width 521 height 67
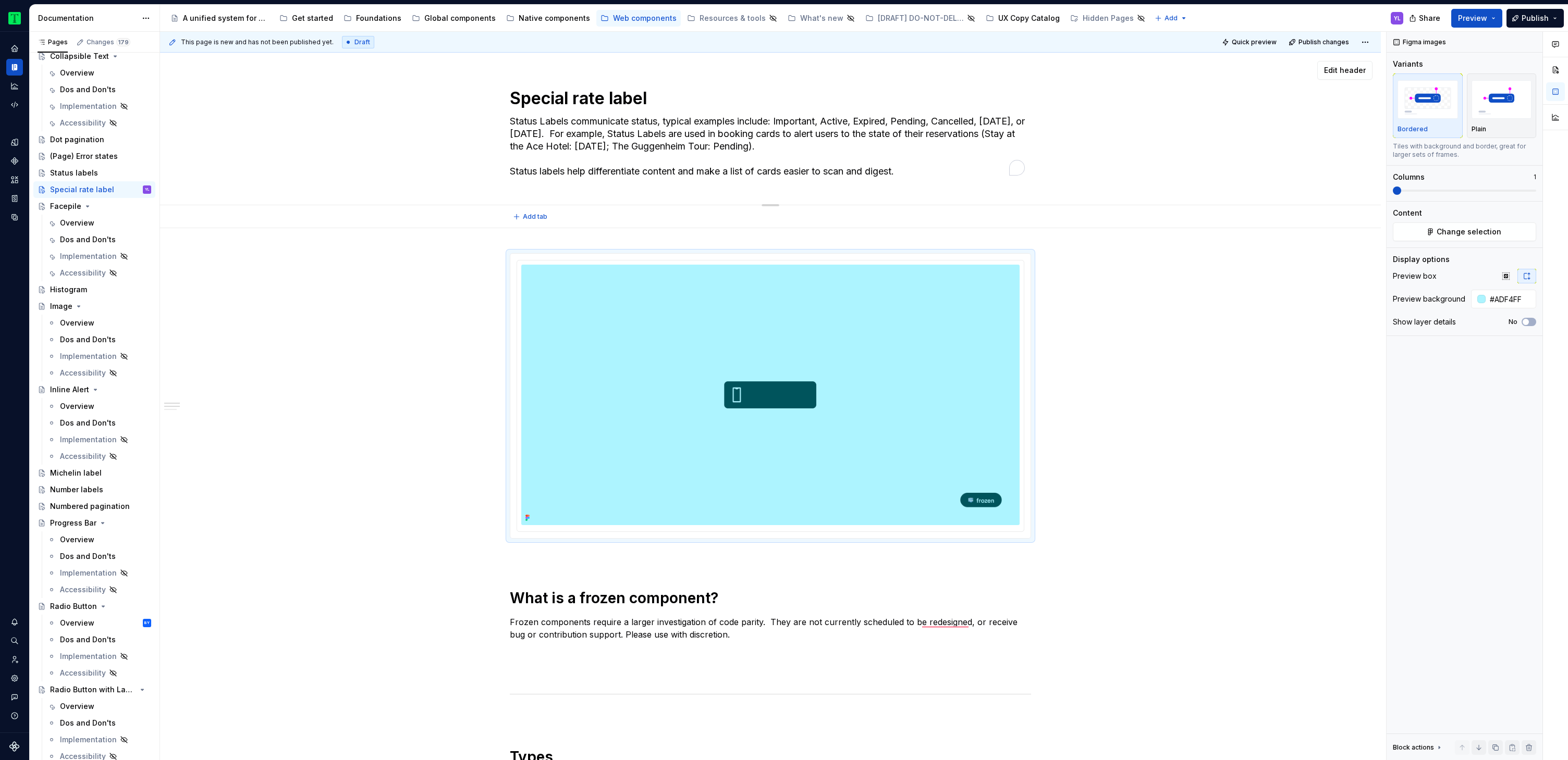
click at [1138, 165] on div "Special rate label Status Labels communicate status, typical examples include: …" at bounding box center [770, 128] width 1138 height 152
click at [840, 134] on textarea "Status Labels communicate status, typical examples include: Important, Active, …" at bounding box center [768, 147] width 521 height 67
click at [923, 168] on textarea "Status Labels communicate status, typical examples include: Important, Active, …" at bounding box center [768, 147] width 521 height 67
drag, startPoint x: 919, startPoint y: 170, endPoint x: 487, endPoint y: 124, distance: 434.4
click at [487, 124] on div "Special rate label Status Labels communicate status, typical examples include: …" at bounding box center [770, 128] width 1138 height 152
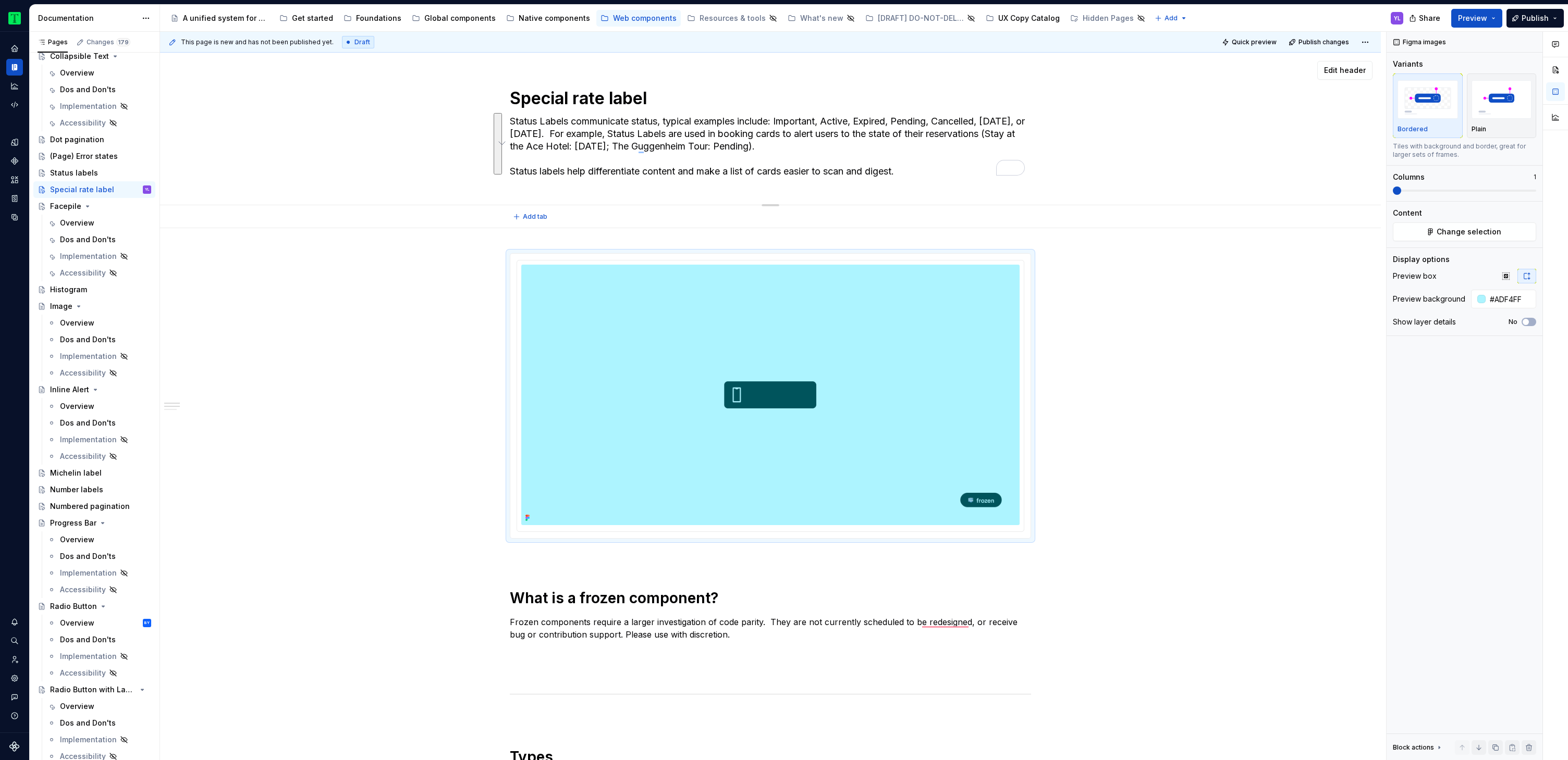
paste textarea "The special rate label is used as an indicator that there is a special rate ass…"
type textarea "*"
type textarea "The special rate label is used as an indicator that there is a special rate ass…"
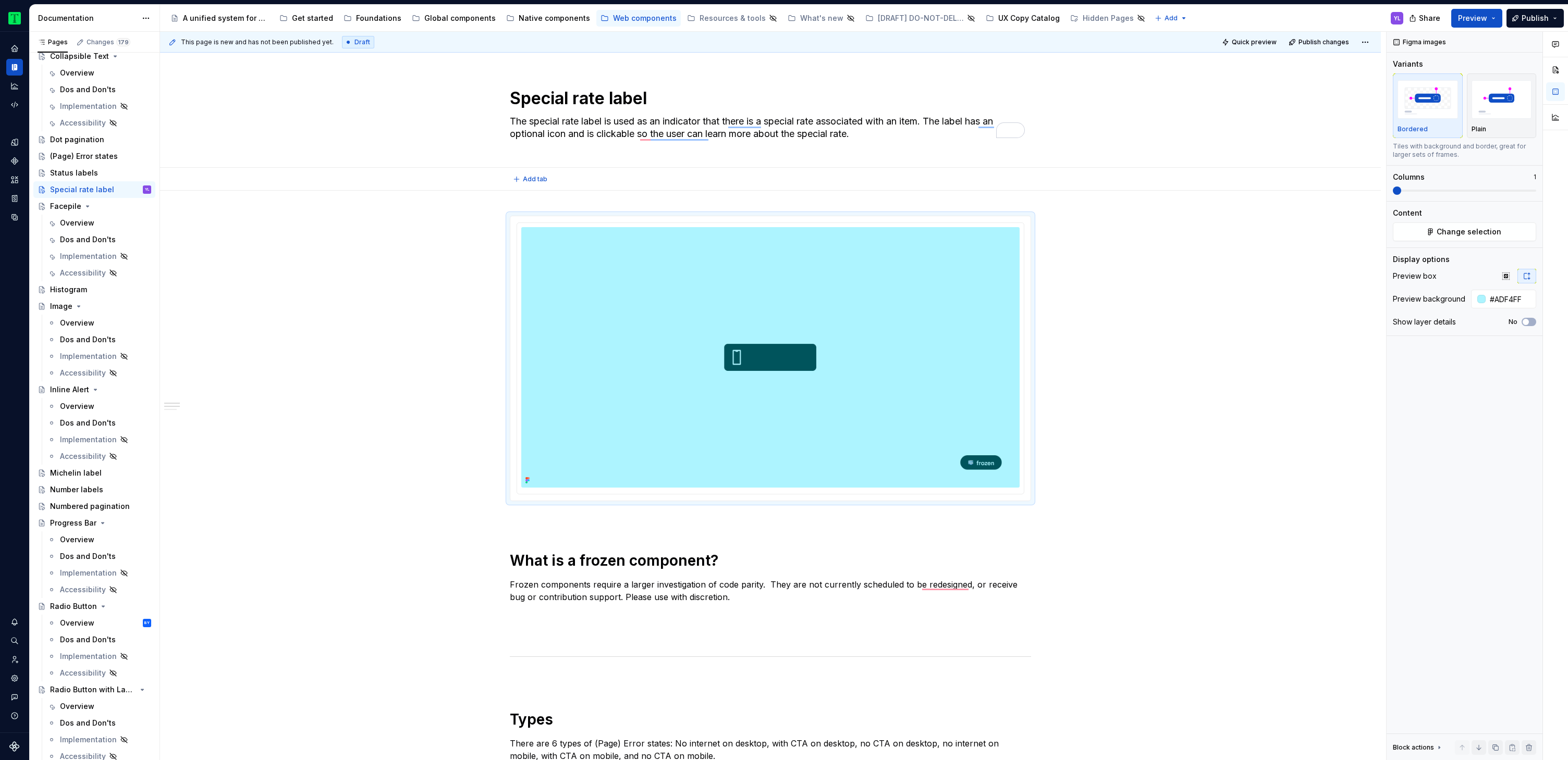
type textarea "*"
type textarea "The special rate label is used as an indicator that there is a special rate ass…"
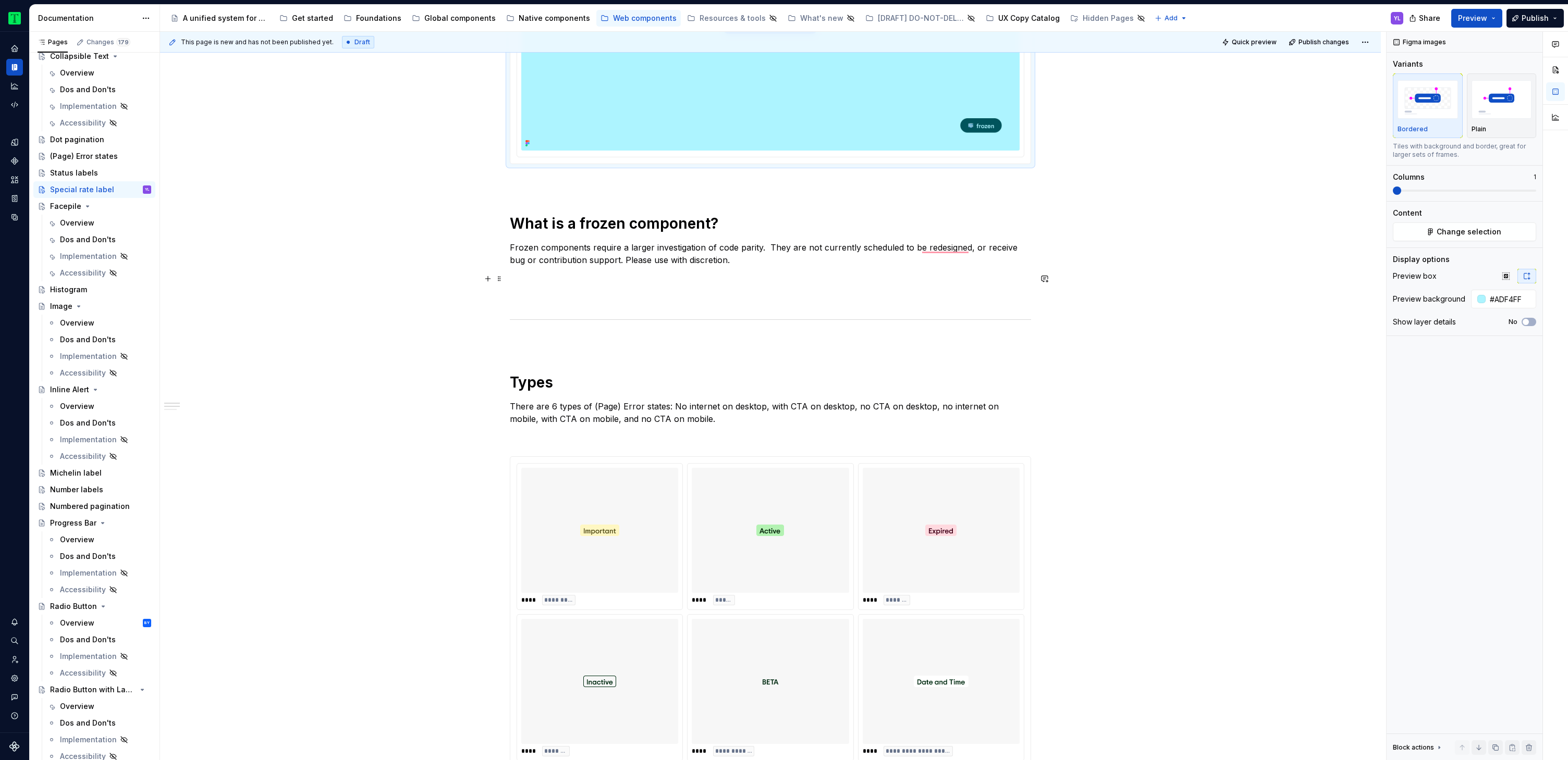
scroll to position [499, 0]
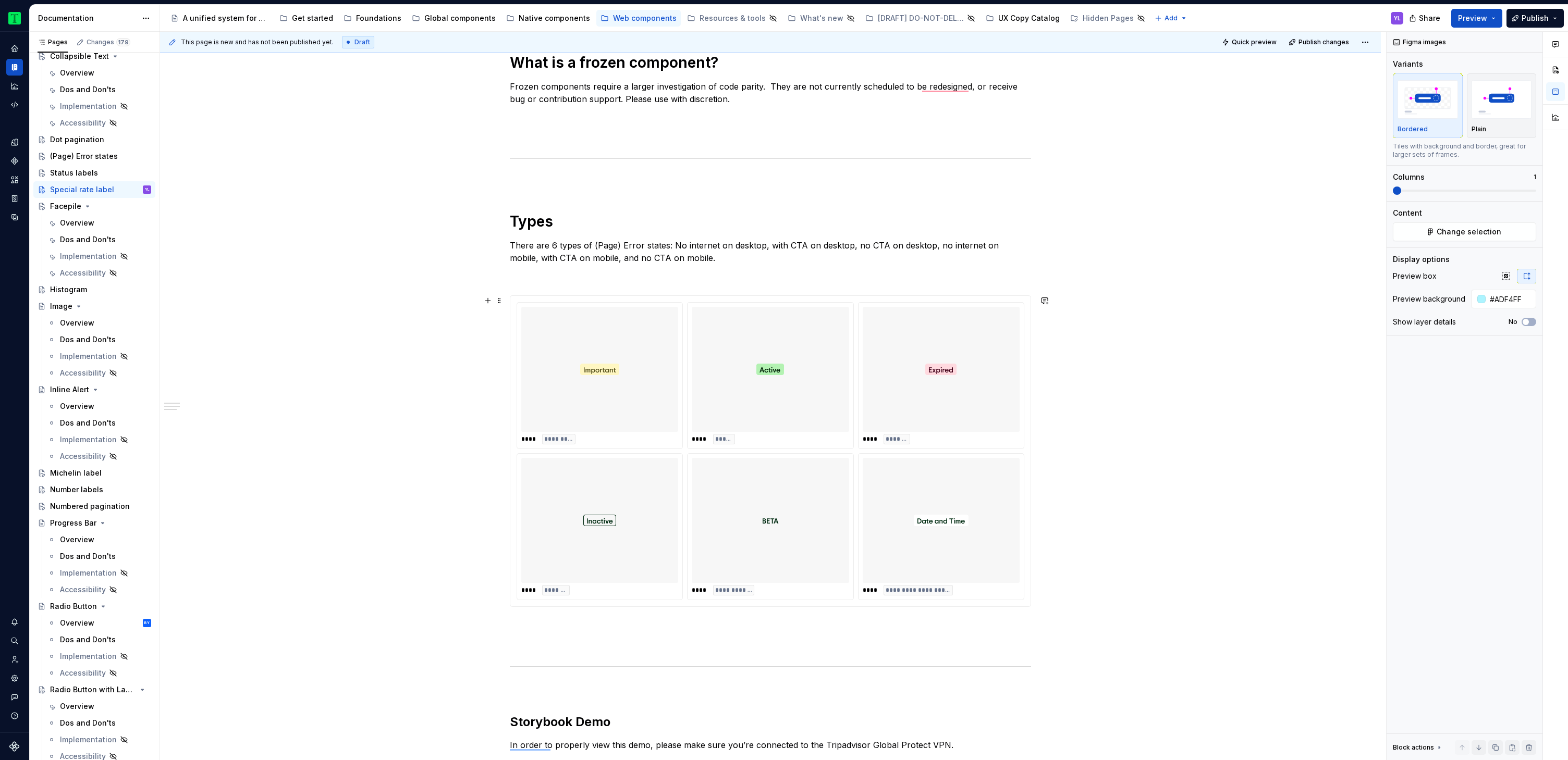
click at [869, 361] on div "To enrich screen reader interactions, please activate Accessibility in Grammarl…" at bounding box center [941, 369] width 157 height 125
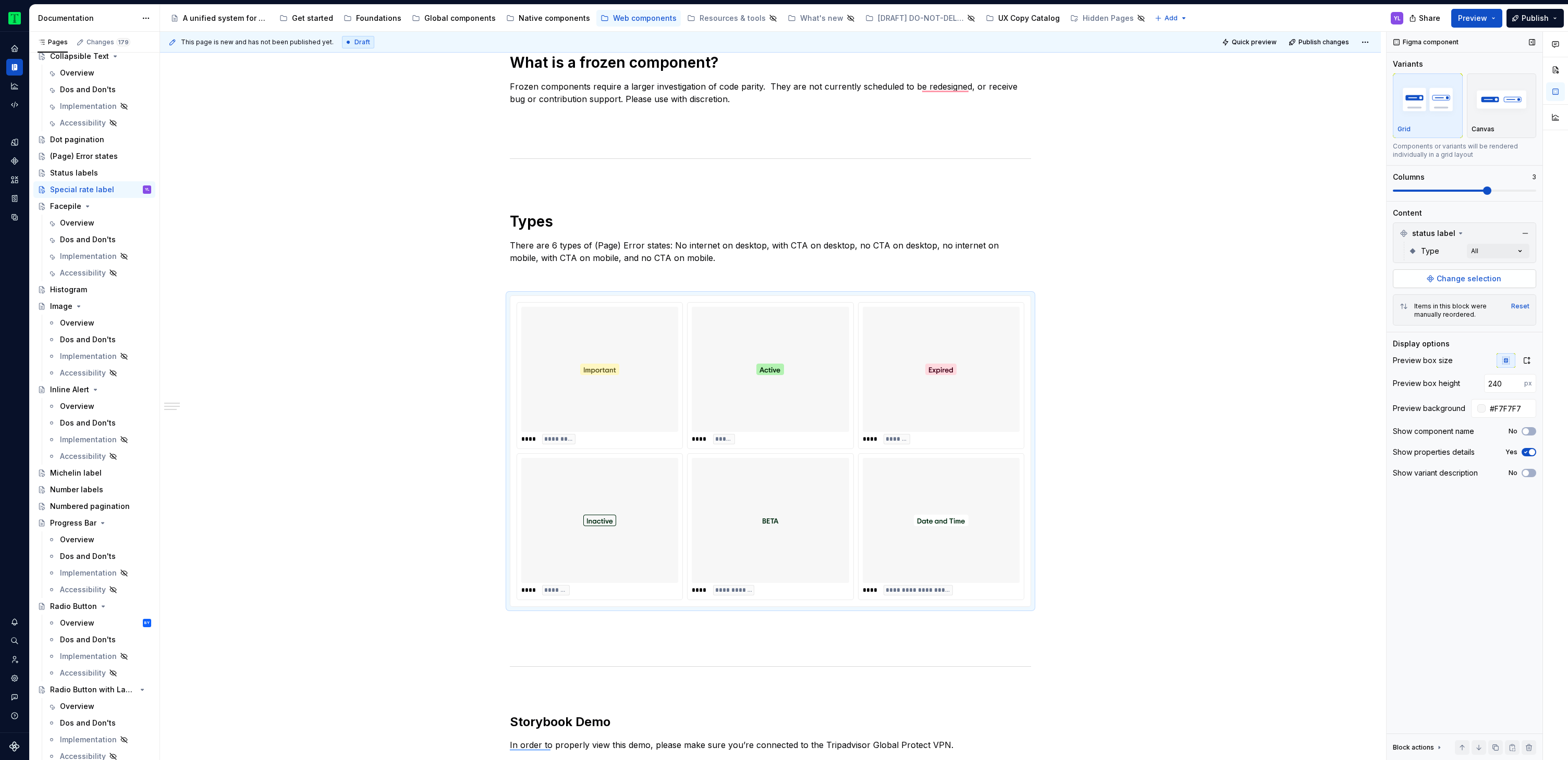
click at [1468, 281] on span "Change selection" at bounding box center [1469, 279] width 65 height 10
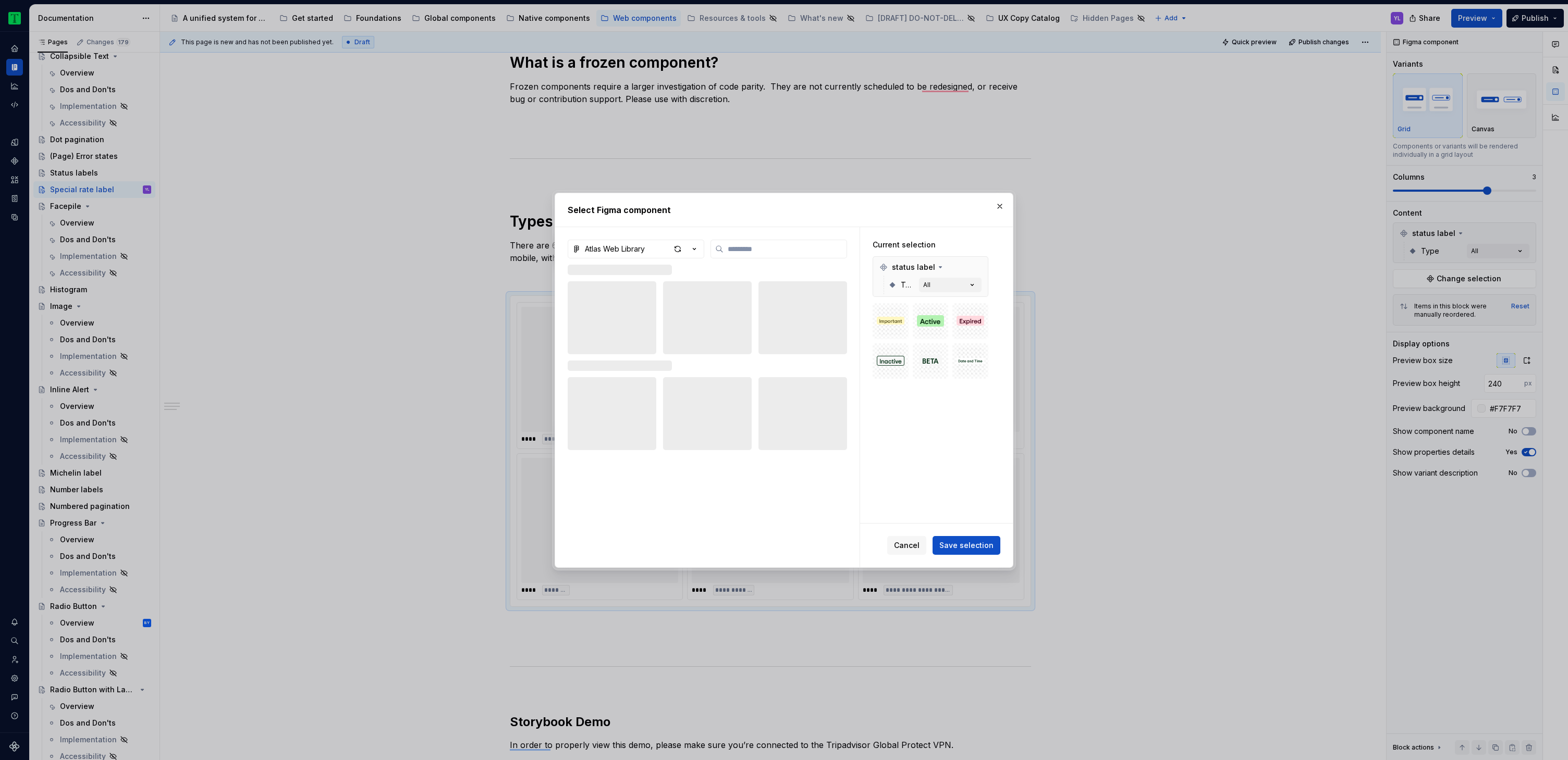
type textarea "*"
click at [796, 245] on input "search" at bounding box center [785, 249] width 123 height 10
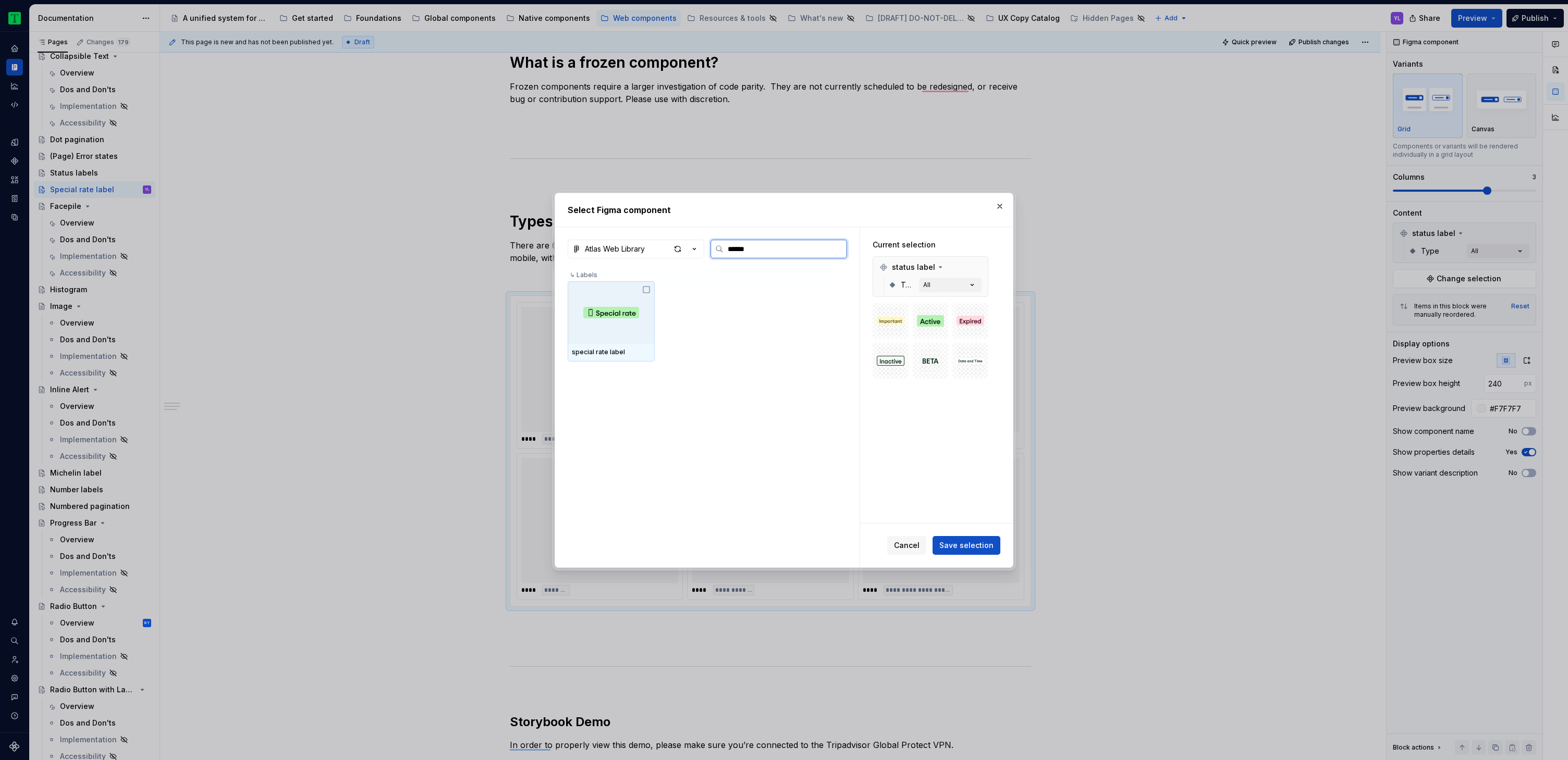
type input "*******"
click at [647, 288] on icon at bounding box center [646, 290] width 9 height 9
click at [975, 268] on button "button" at bounding box center [978, 267] width 15 height 15
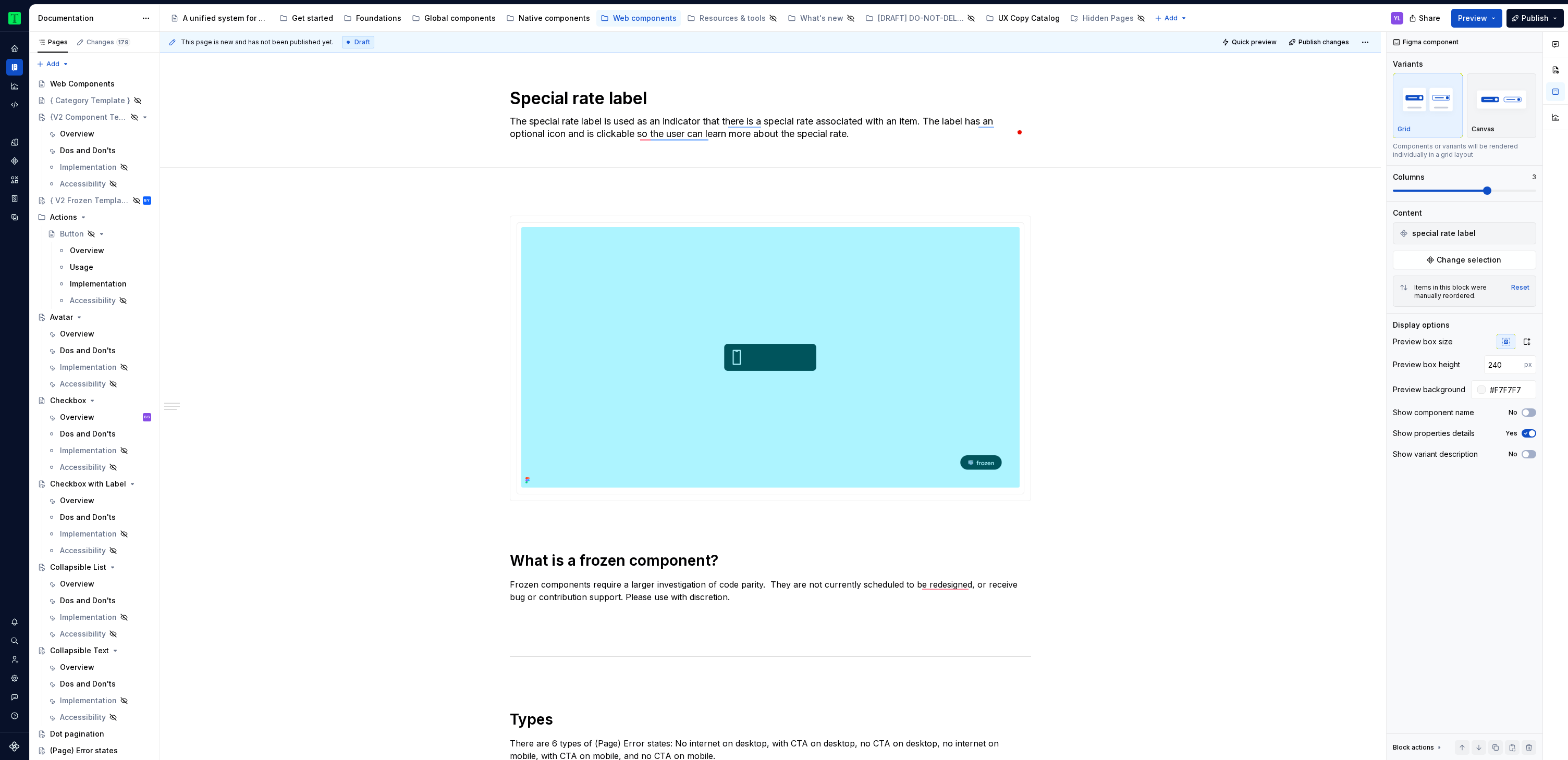
scroll to position [498, 0]
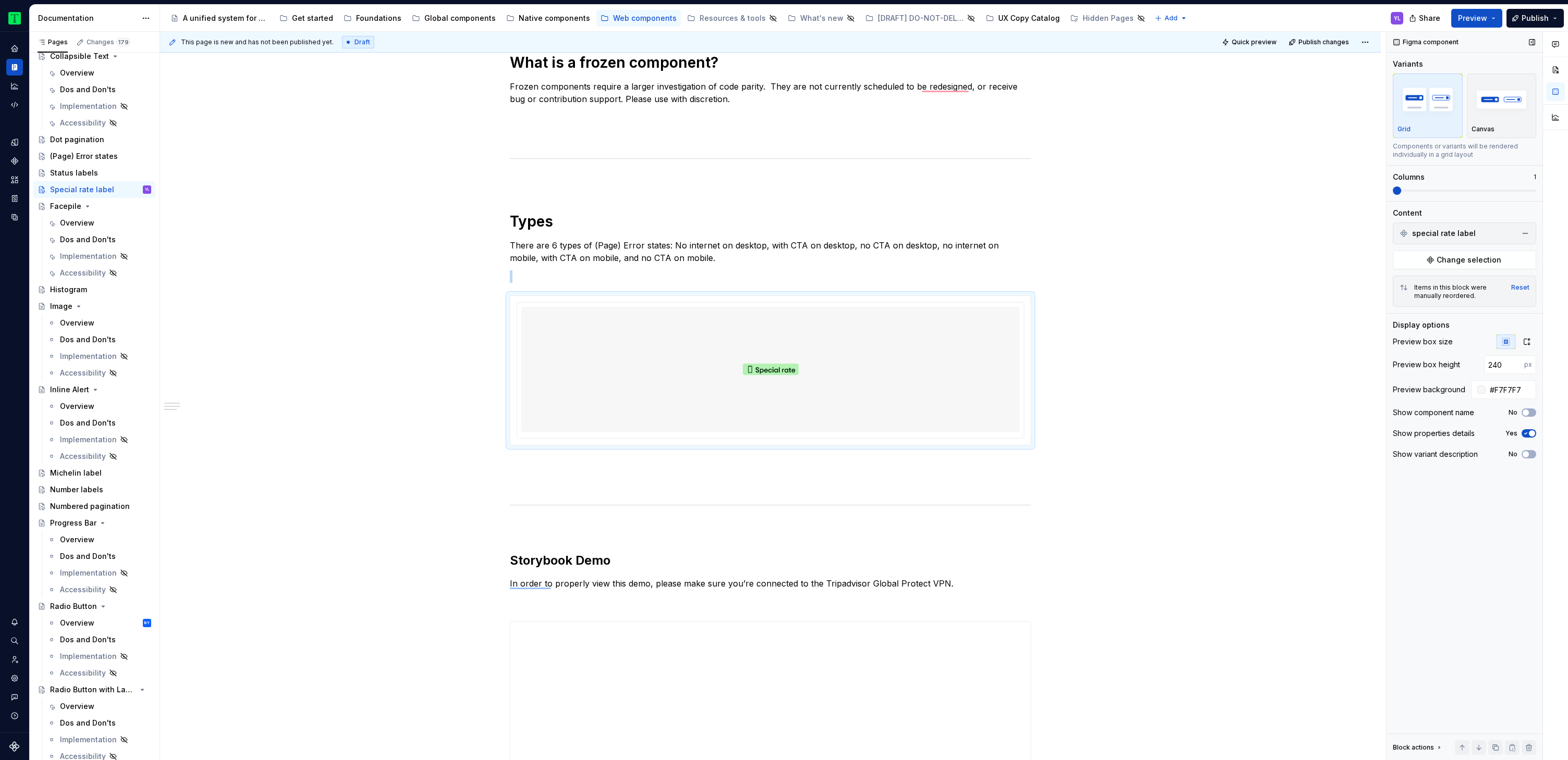
click at [1393, 191] on span at bounding box center [1397, 191] width 9 height 9
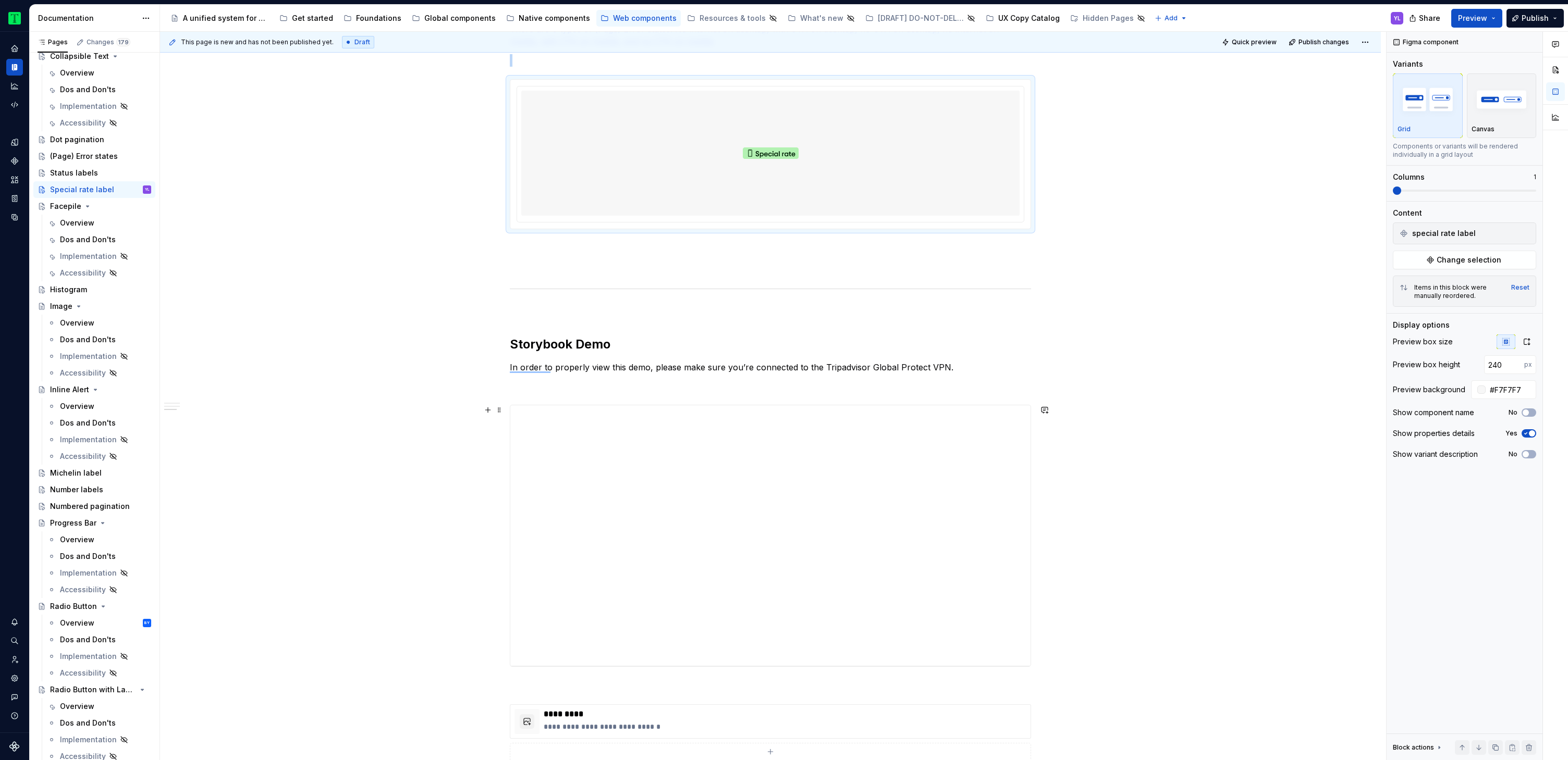
scroll to position [728, 0]
click at [340, 210] on div "**********" at bounding box center [771, 262] width 1221 height 1600
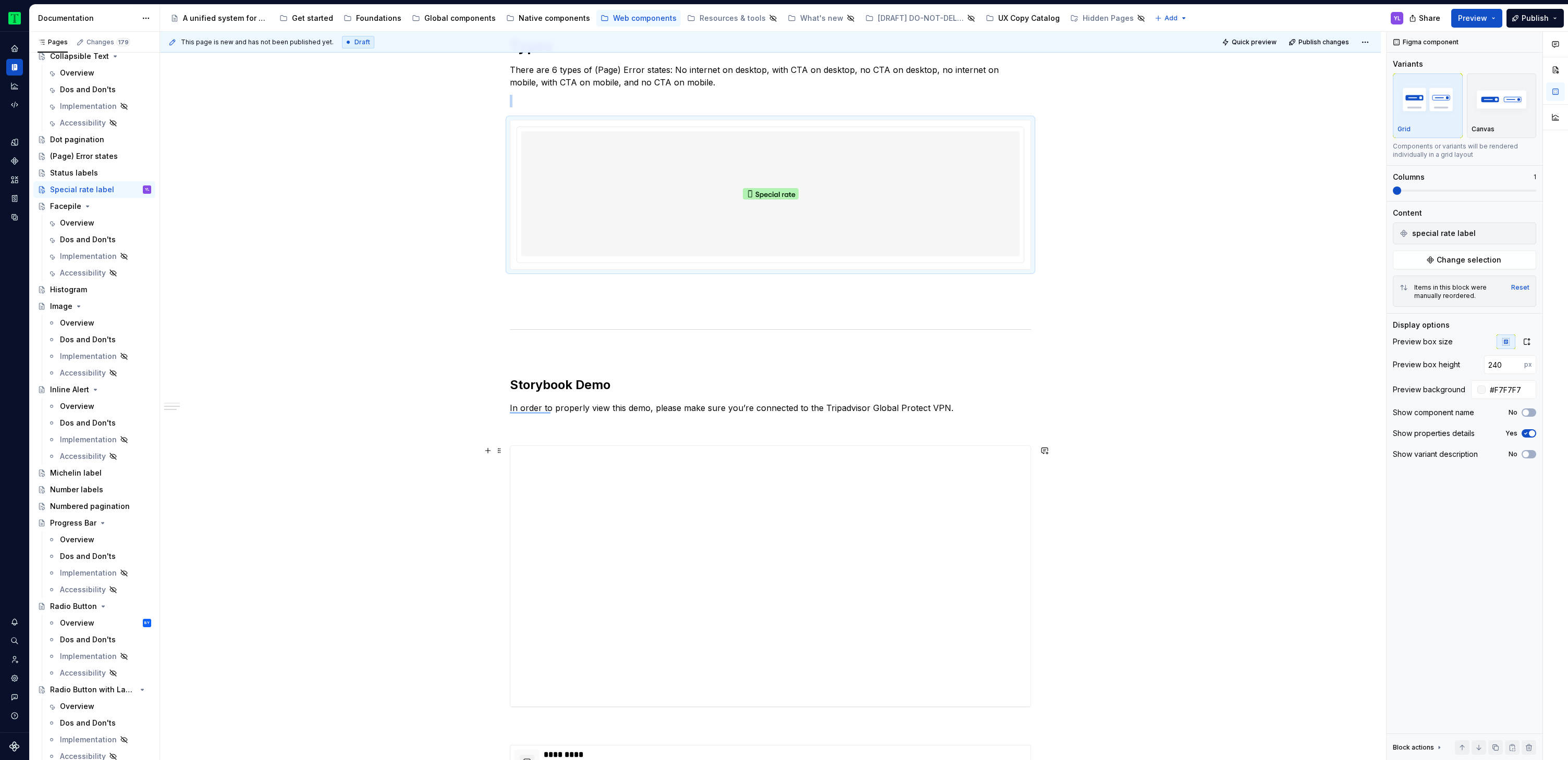
scroll to position [672, 0]
type textarea "*"
